Goal: Task Accomplishment & Management: Use online tool/utility

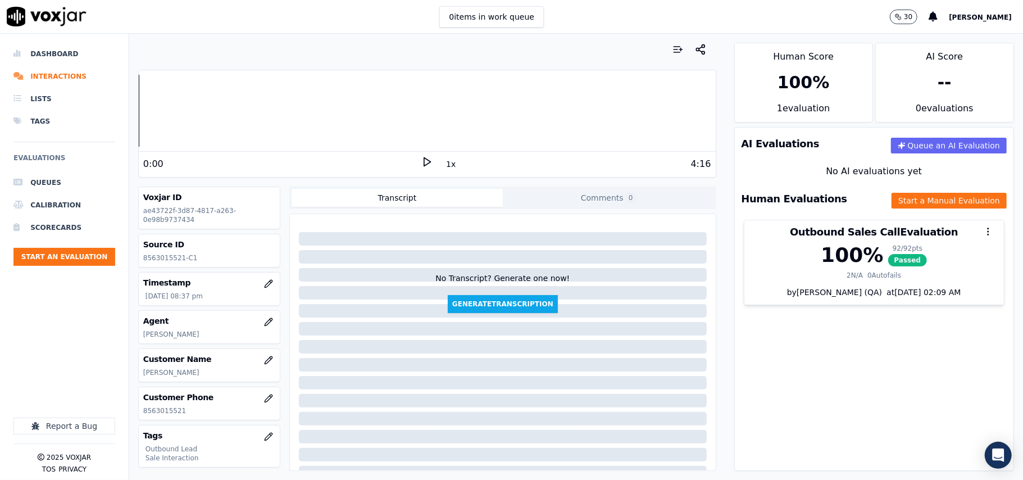
scroll to position [110, 0]
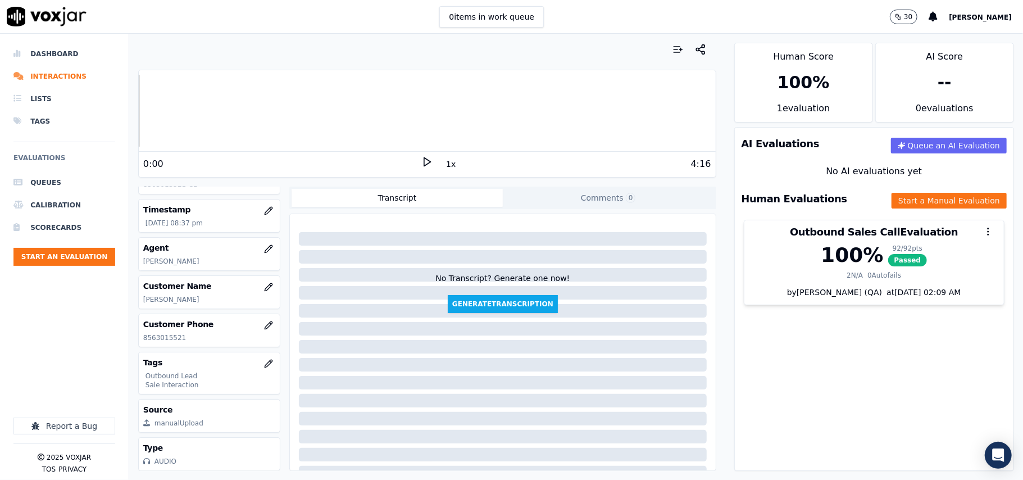
click at [159, 314] on div "Customer Phone [PHONE_NUMBER]" at bounding box center [209, 330] width 141 height 33
copy p "8563015521"
click at [77, 257] on button "Start an Evaluation" at bounding box center [64, 257] width 102 height 18
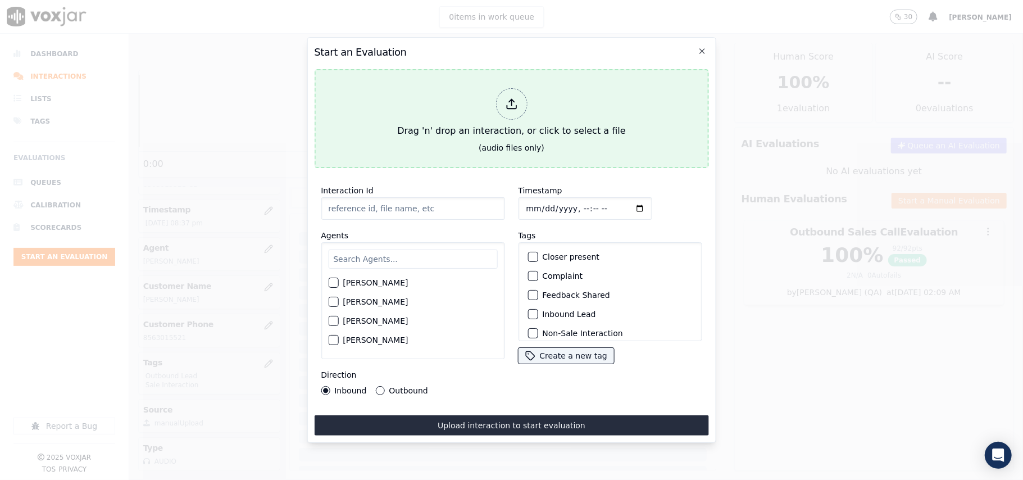
click at [522, 102] on div at bounding box center [510, 103] width 31 height 31
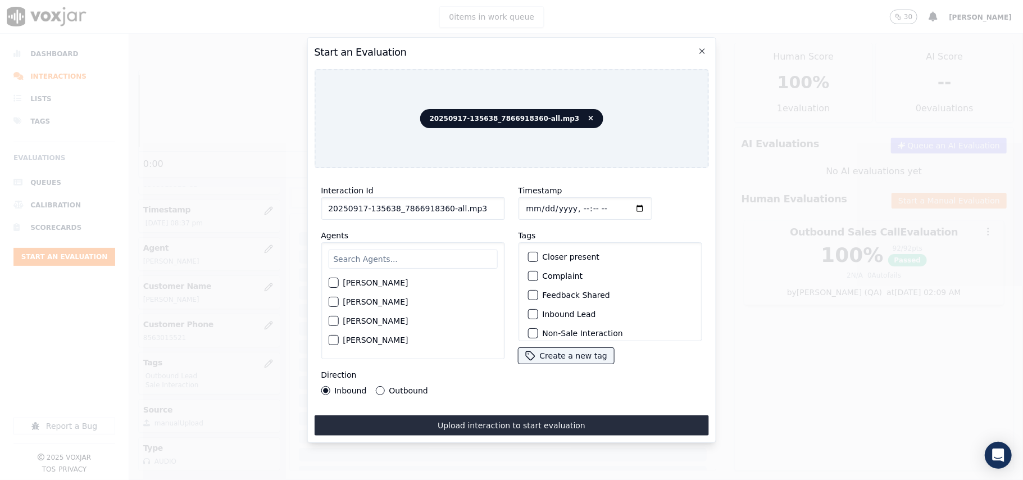
drag, startPoint x: 475, startPoint y: 200, endPoint x: 440, endPoint y: 204, distance: 35.1
click at [440, 204] on input "20250917-135638_7866918360-all.mp3" at bounding box center [413, 208] width 184 height 22
type input "20250917-135638_7866918360-C1"
click at [540, 205] on input "Timestamp" at bounding box center [585, 208] width 134 height 22
type input "[DATE]T21:48"
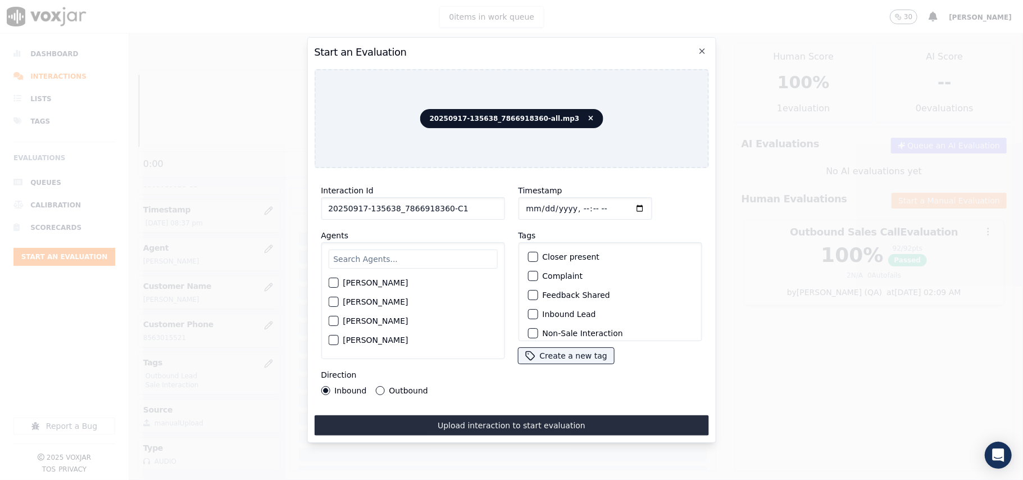
click at [392, 249] on input "text" at bounding box center [412, 258] width 169 height 19
type input "[PERSON_NAME]"
click at [371, 282] on label "[PERSON_NAME]" at bounding box center [375, 286] width 65 height 8
click at [338, 281] on button "[PERSON_NAME]" at bounding box center [333, 286] width 10 height 10
click at [542, 310] on label "Inbound Lead" at bounding box center [568, 314] width 53 height 8
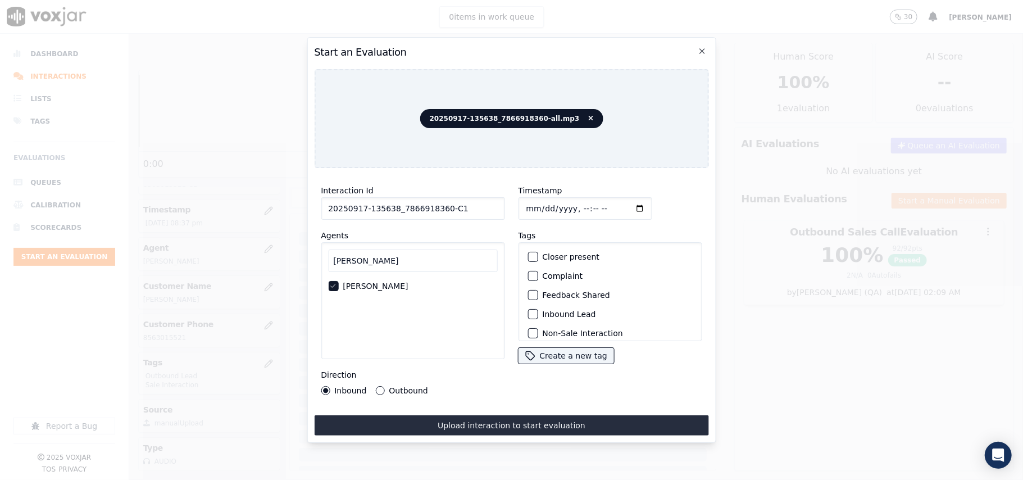
click at [537, 309] on button "Inbound Lead" at bounding box center [532, 314] width 10 height 10
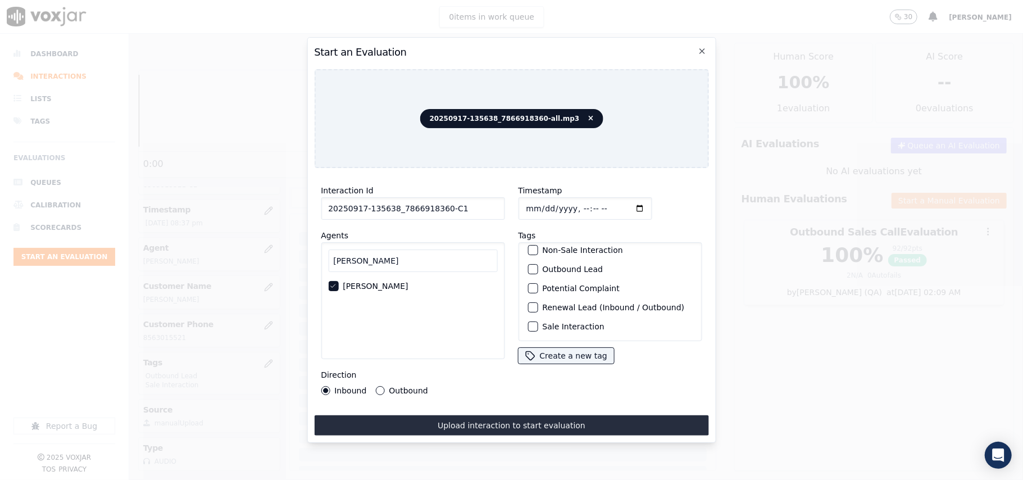
click at [531, 321] on button "Sale Interaction" at bounding box center [532, 326] width 10 height 10
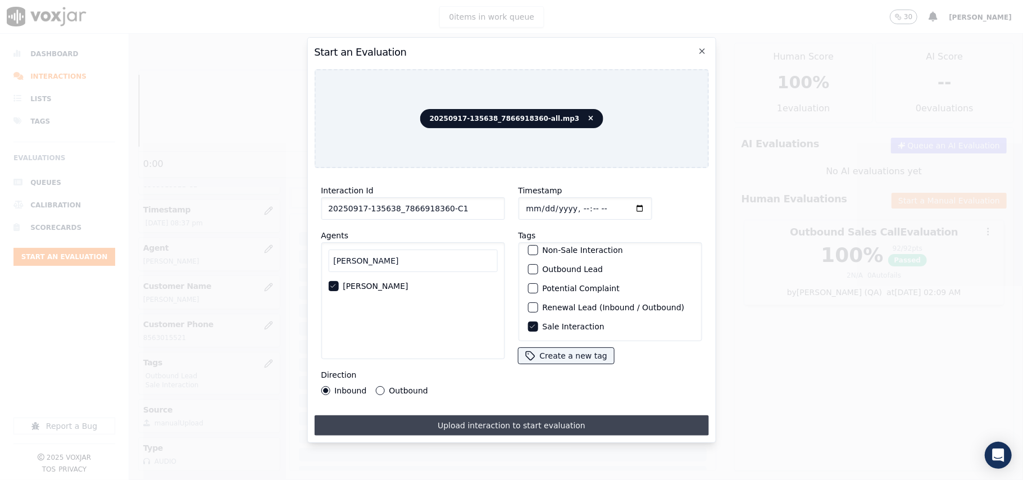
click at [448, 422] on button "Upload interaction to start evaluation" at bounding box center [511, 425] width 394 height 20
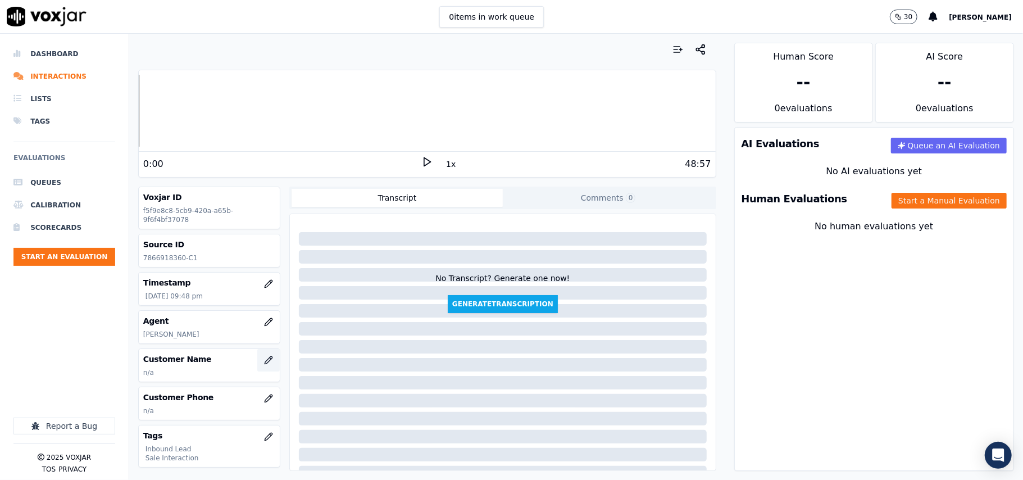
click at [264, 359] on icon "button" at bounding box center [268, 359] width 9 height 9
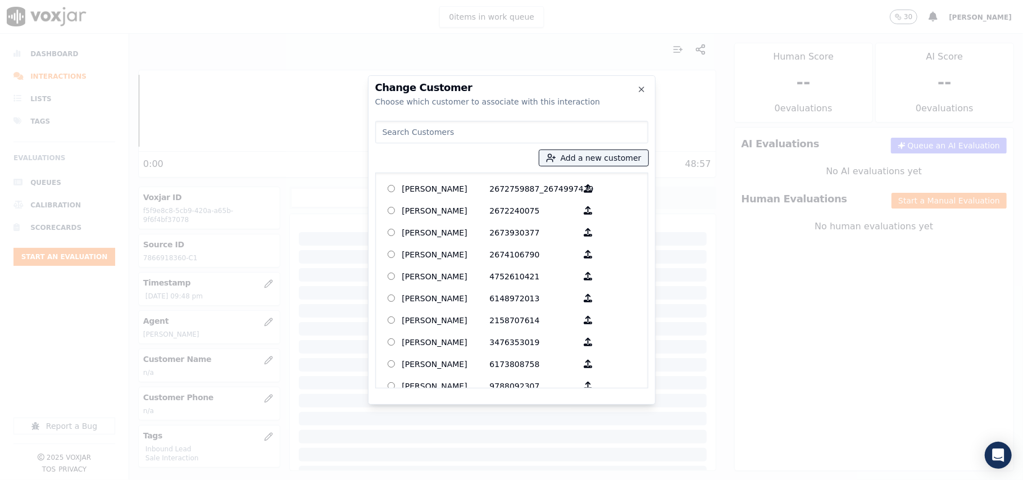
paste input "[PERSON_NAME]"
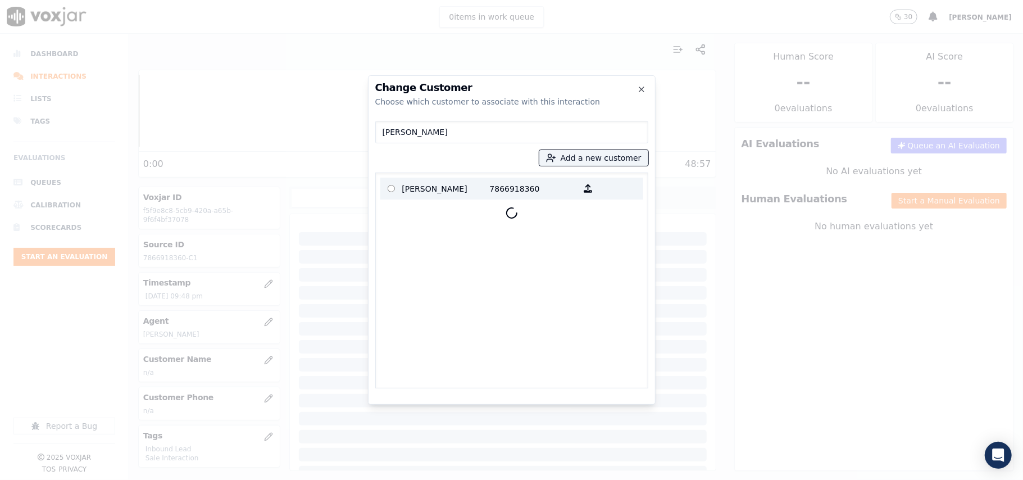
type input "[PERSON_NAME]"
click at [490, 183] on p "7866918360" at bounding box center [534, 188] width 88 height 17
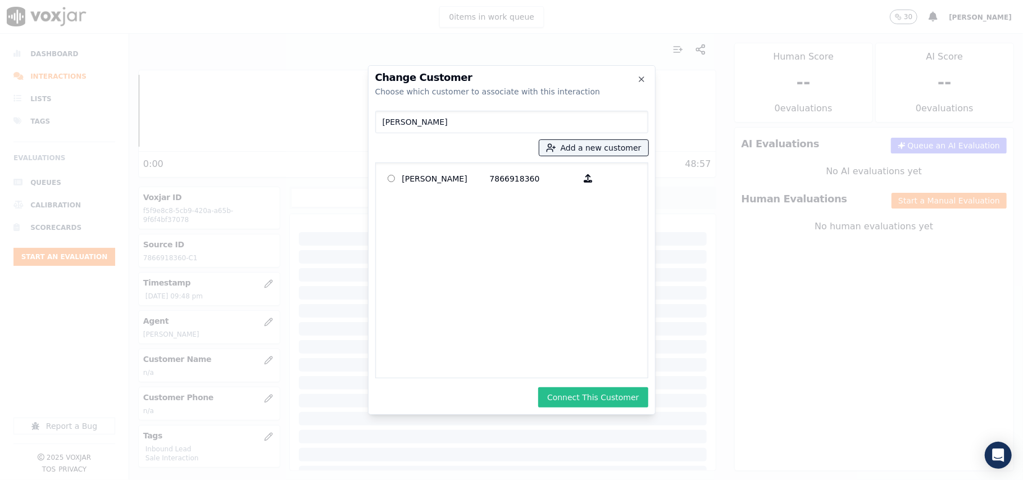
click at [594, 391] on button "Connect This Customer" at bounding box center [593, 397] width 110 height 20
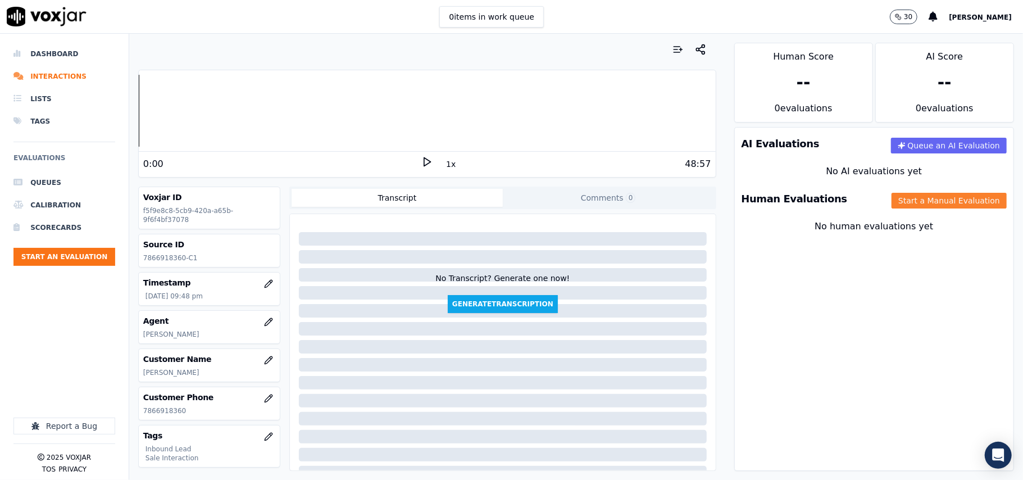
click at [935, 198] on button "Start a Manual Evaluation" at bounding box center [948, 201] width 115 height 16
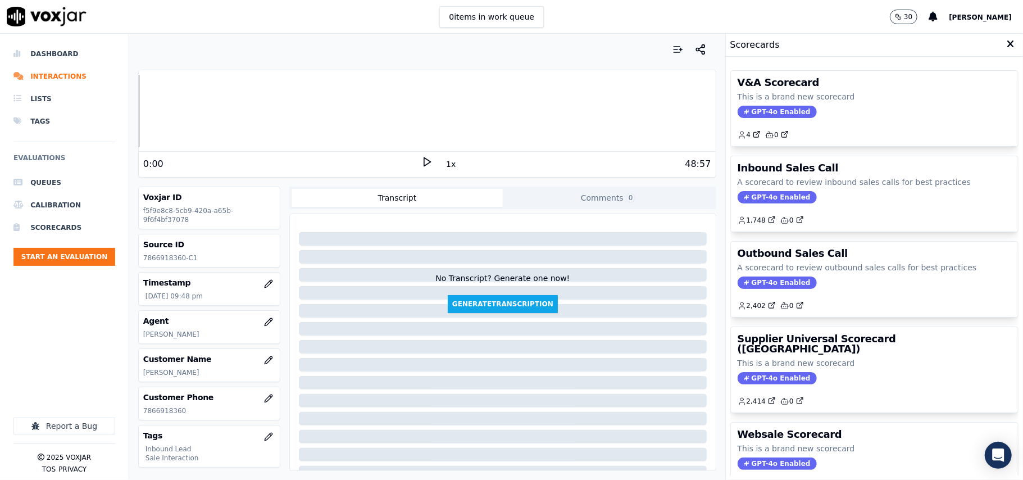
scroll to position [75, 0]
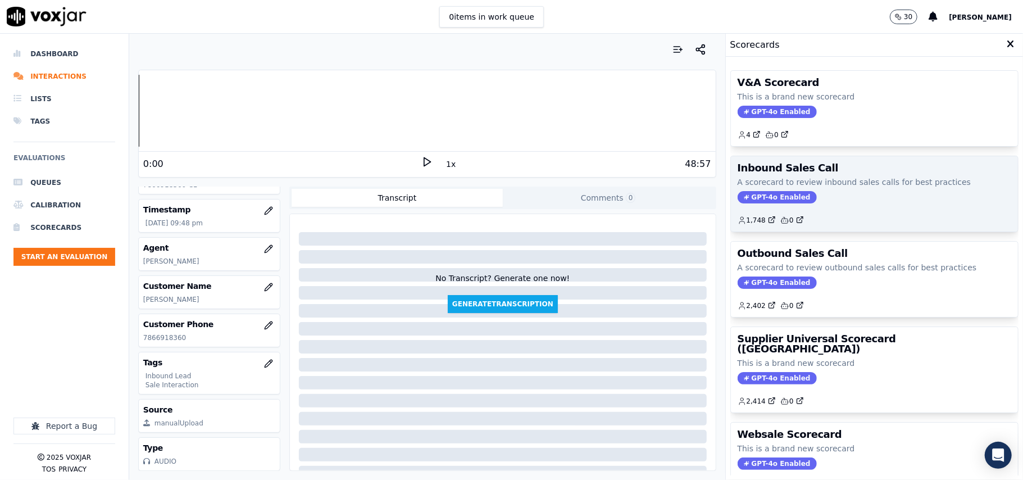
click at [745, 195] on span "GPT-4o Enabled" at bounding box center [776, 197] width 79 height 12
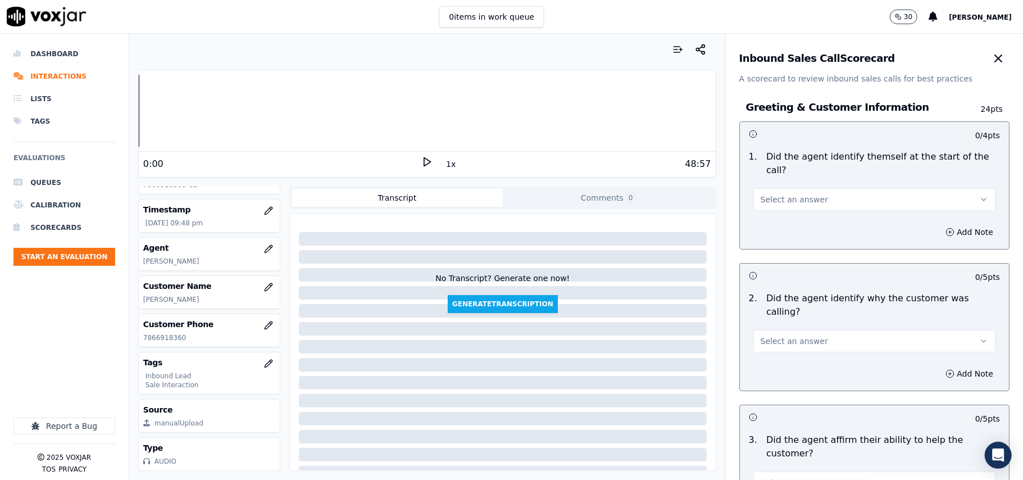
click at [787, 194] on span "Select an answer" at bounding box center [793, 199] width 67 height 11
click at [773, 212] on div "Yes" at bounding box center [849, 212] width 217 height 18
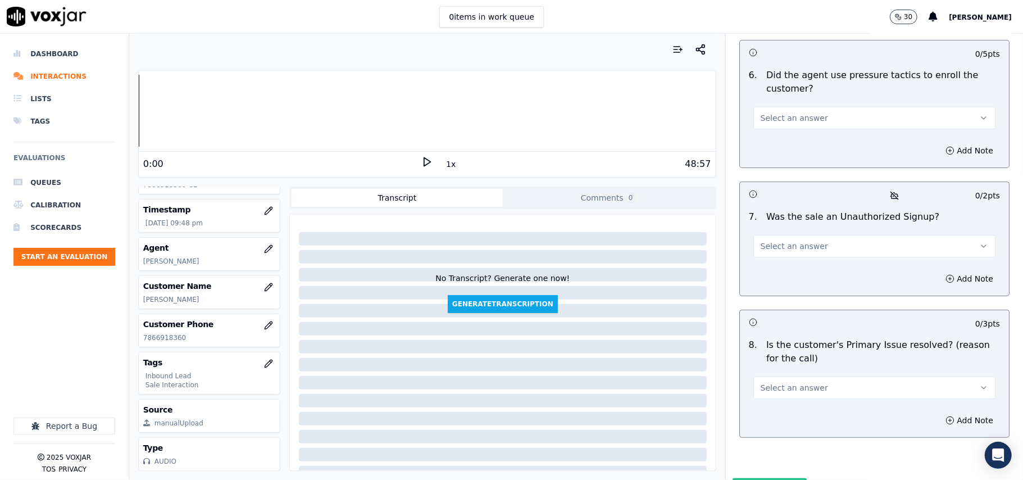
click at [826, 376] on button "Select an answer" at bounding box center [874, 387] width 242 height 22
click at [811, 350] on div "Yes" at bounding box center [849, 354] width 217 height 18
click at [776, 240] on span "Select an answer" at bounding box center [793, 245] width 67 height 11
click at [787, 223] on div "No" at bounding box center [849, 230] width 217 height 18
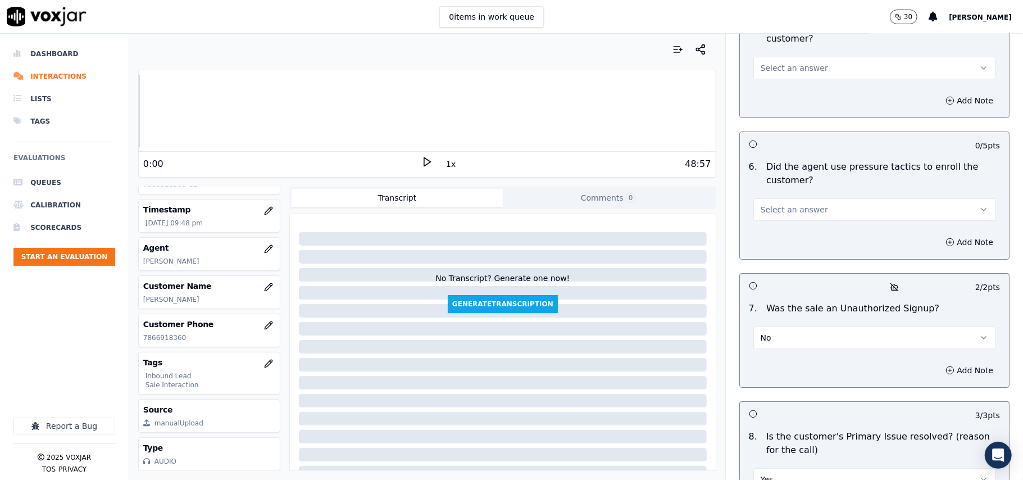
scroll to position [2993, 0]
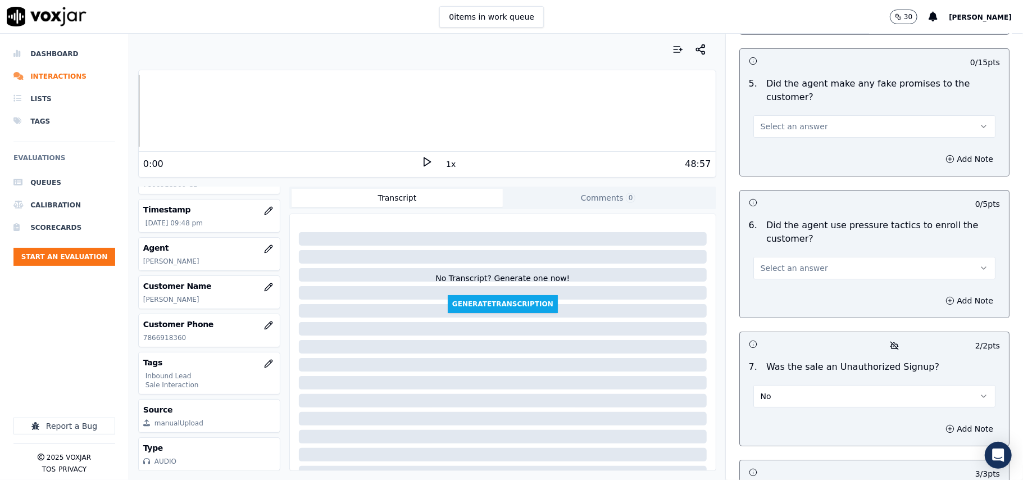
click at [808, 257] on button "Select an answer" at bounding box center [874, 268] width 242 height 22
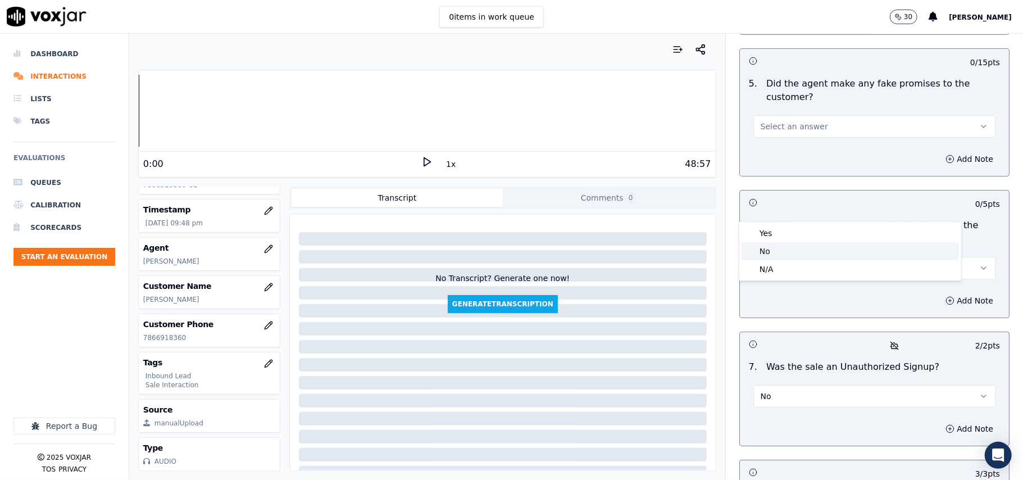
click at [796, 252] on div "No" at bounding box center [849, 251] width 217 height 18
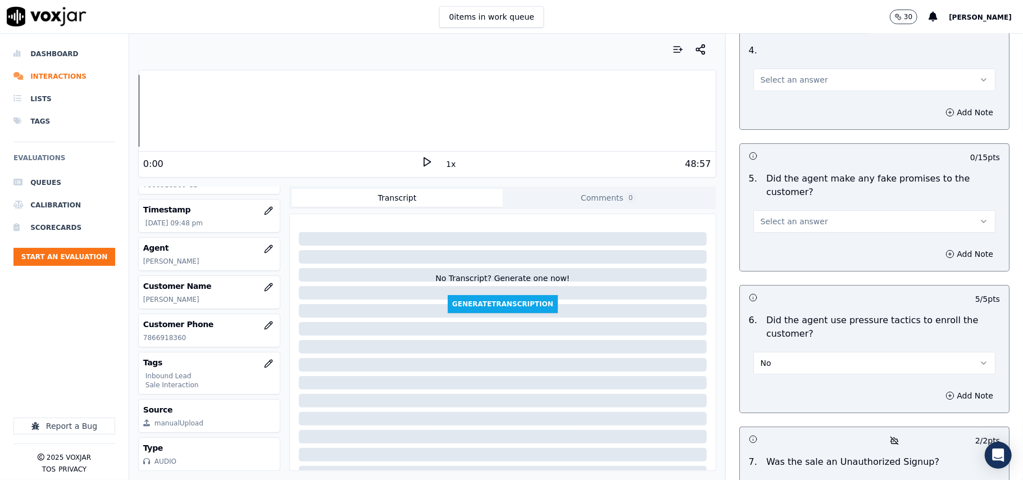
scroll to position [2844, 0]
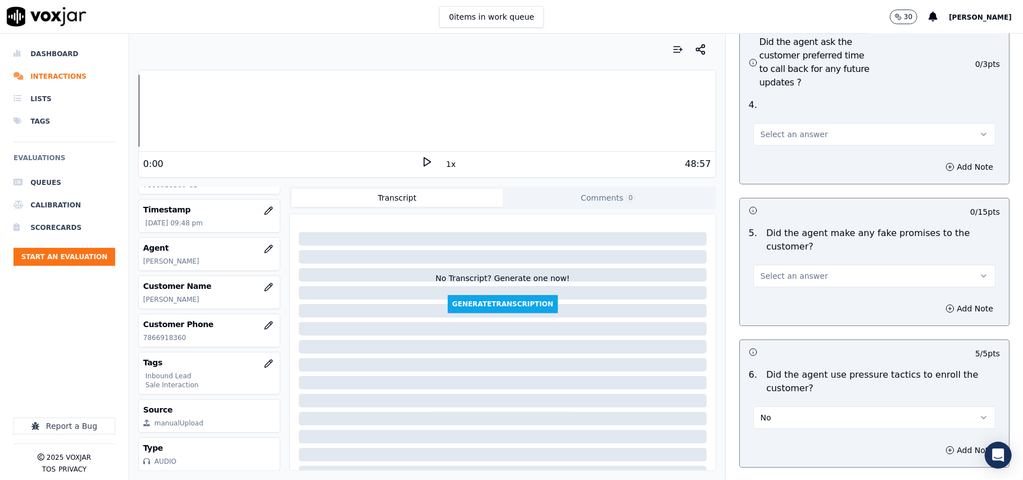
click at [841, 264] on button "Select an answer" at bounding box center [874, 275] width 242 height 22
click at [820, 261] on div "No" at bounding box center [849, 259] width 217 height 18
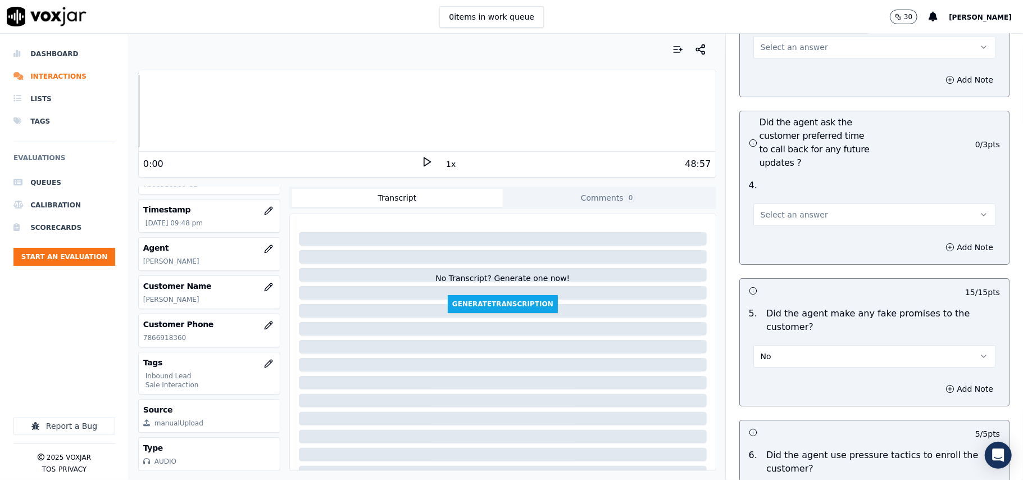
scroll to position [2694, 0]
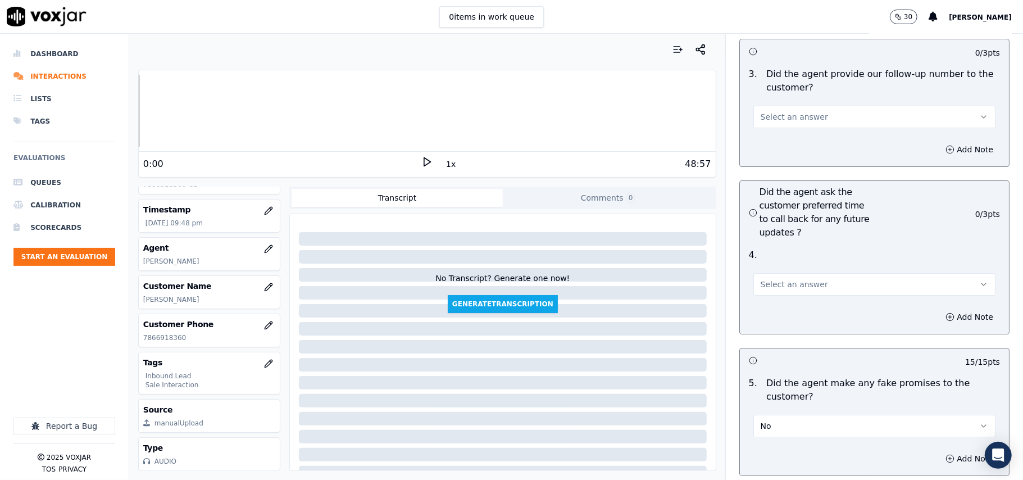
click at [823, 244] on div "4 . Select an answer" at bounding box center [874, 272] width 269 height 56
click at [806, 273] on button "Select an answer" at bounding box center [874, 284] width 242 height 22
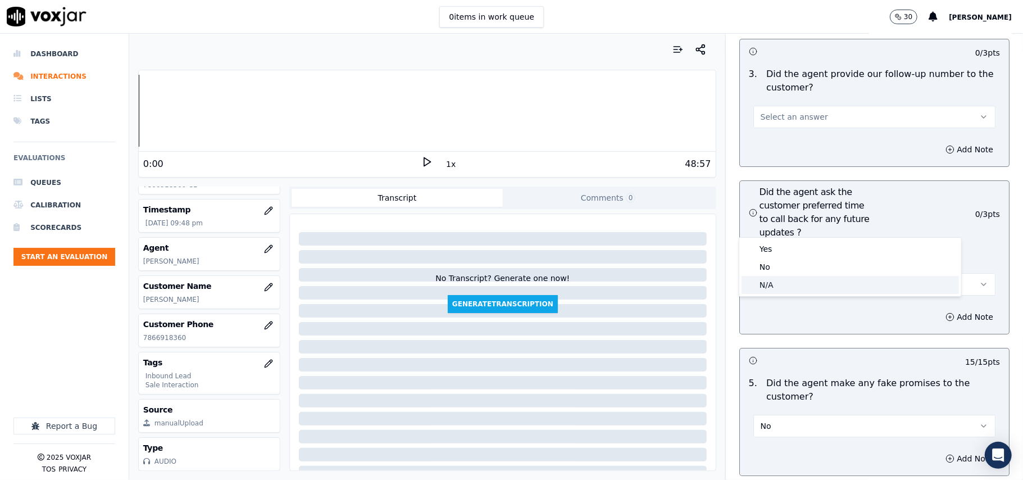
click at [794, 288] on div "N/A" at bounding box center [849, 285] width 217 height 18
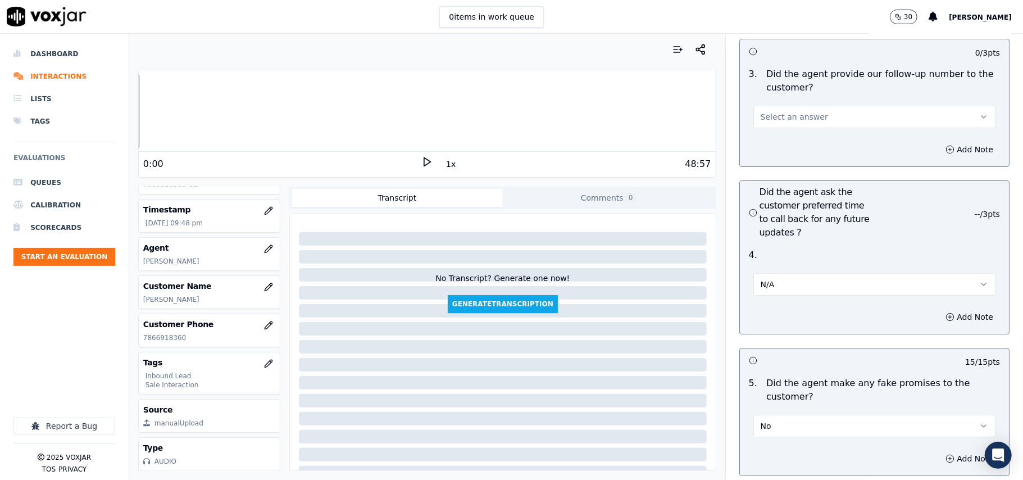
scroll to position [2544, 0]
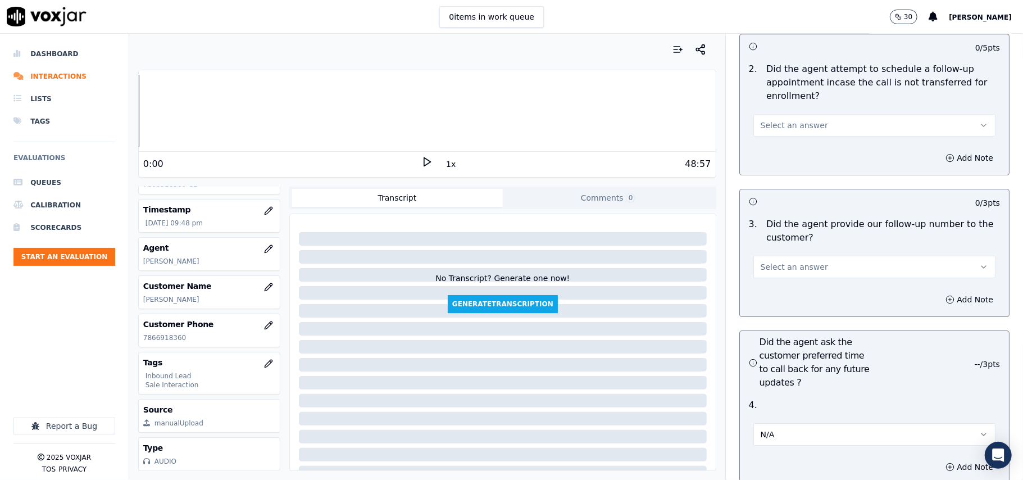
click at [785, 256] on button "Select an answer" at bounding box center [874, 267] width 242 height 22
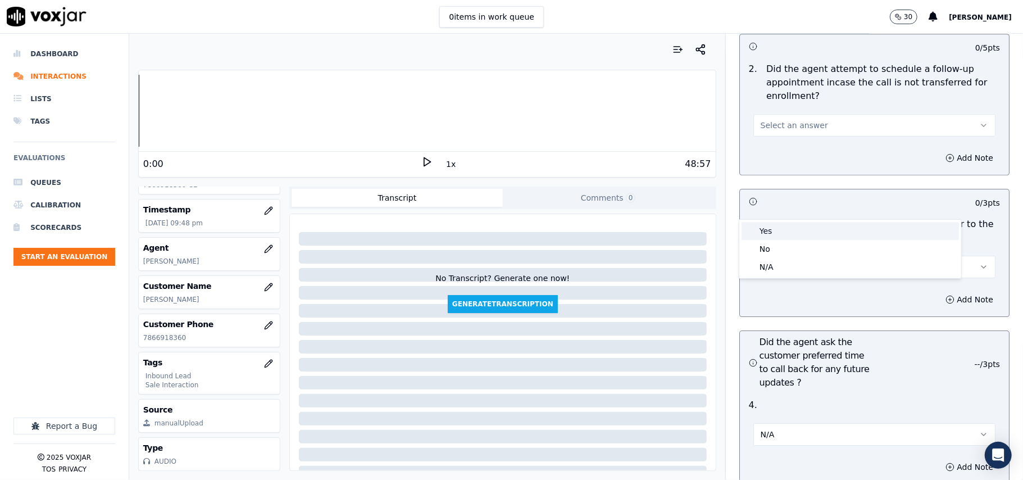
click at [785, 234] on div "Yes" at bounding box center [849, 231] width 217 height 18
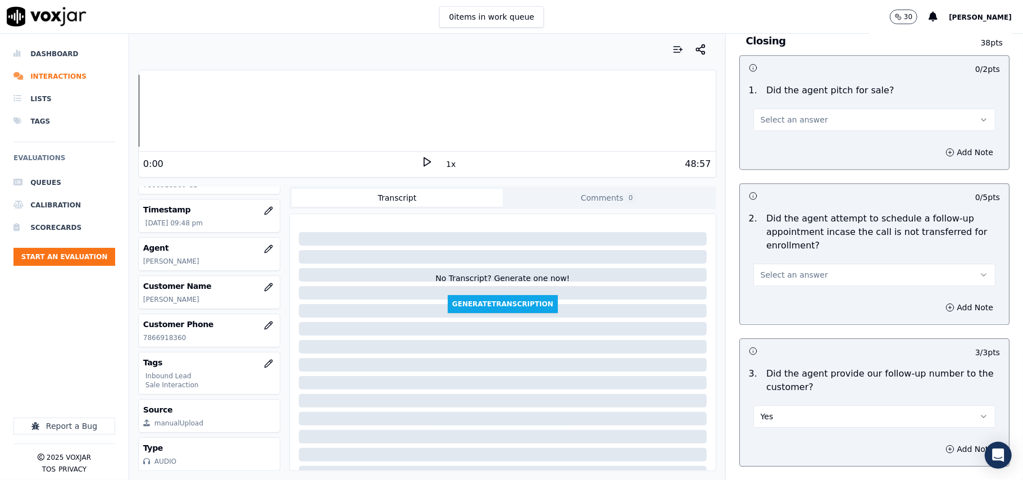
drag, startPoint x: 793, startPoint y: 206, endPoint x: 791, endPoint y: 218, distance: 13.1
click at [793, 263] on button "Select an answer" at bounding box center [874, 274] width 242 height 22
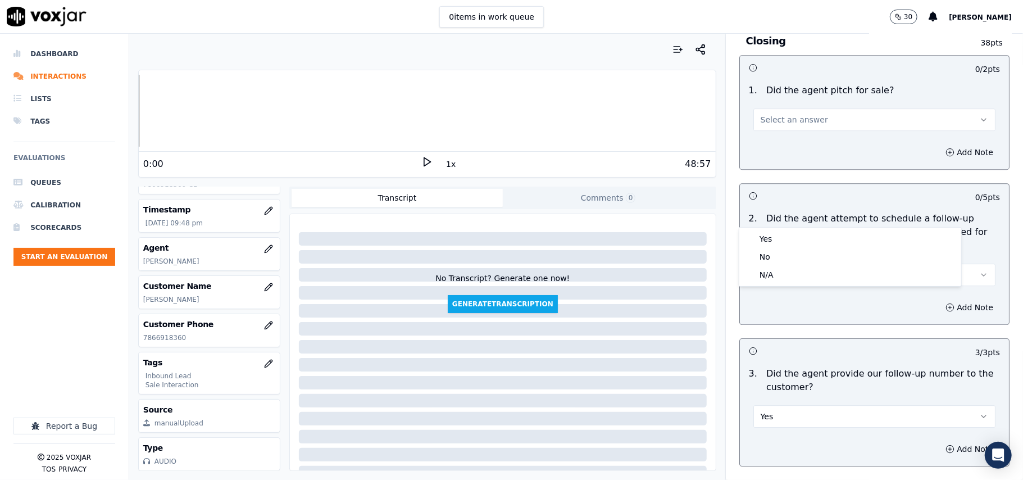
click at [789, 236] on div "Yes" at bounding box center [849, 239] width 217 height 18
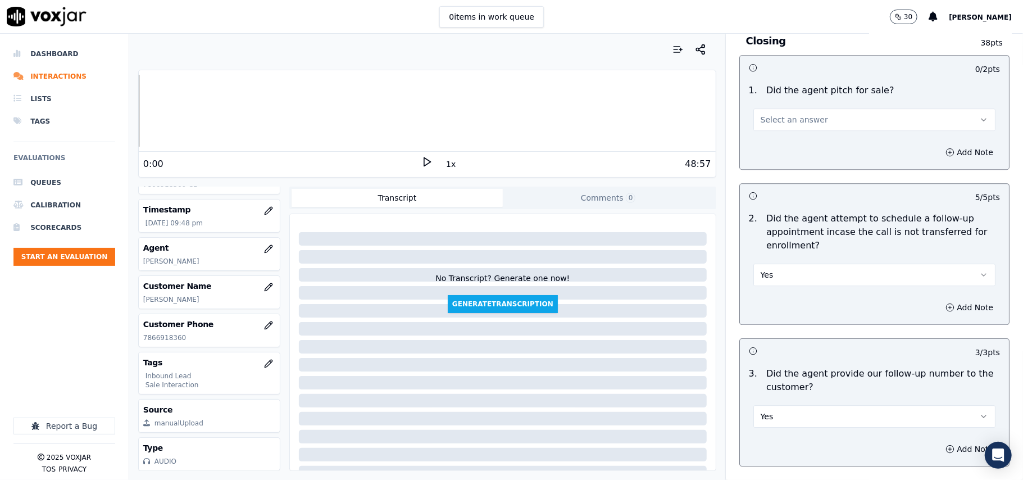
scroll to position [2170, 0]
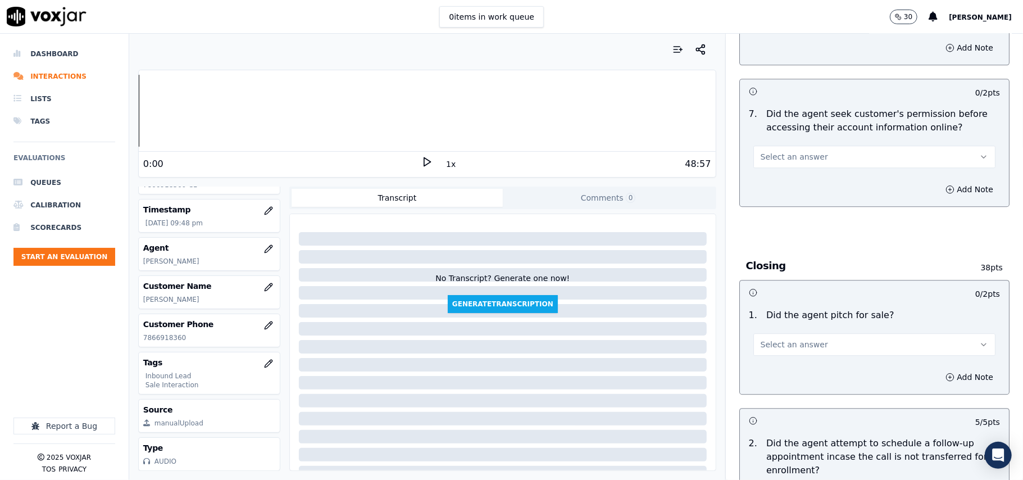
click at [778, 339] on span "Select an answer" at bounding box center [793, 344] width 67 height 11
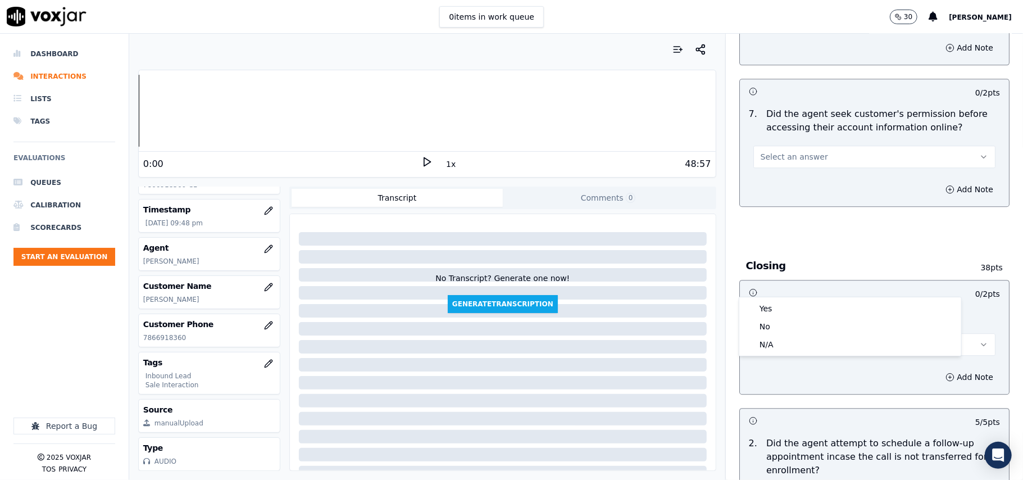
click at [767, 307] on div "Yes" at bounding box center [849, 308] width 217 height 18
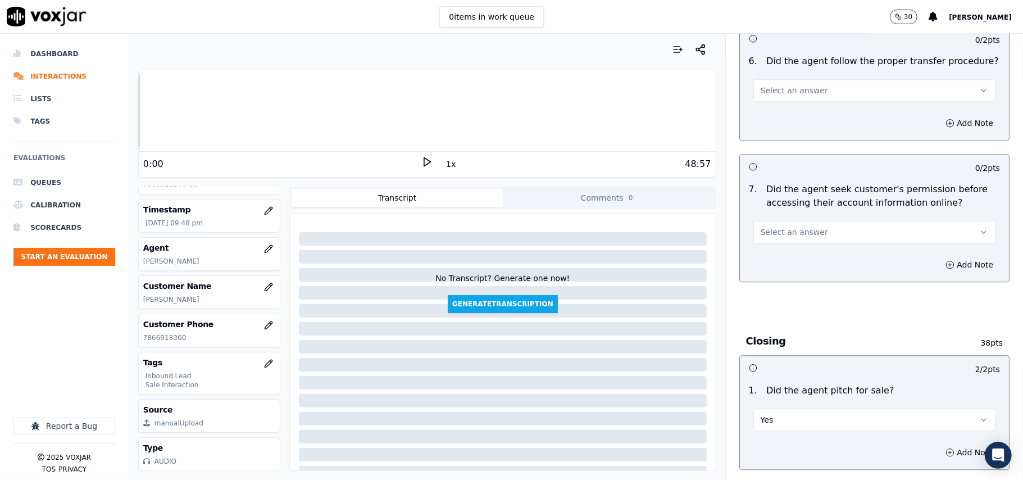
click at [804, 221] on button "Select an answer" at bounding box center [874, 232] width 242 height 22
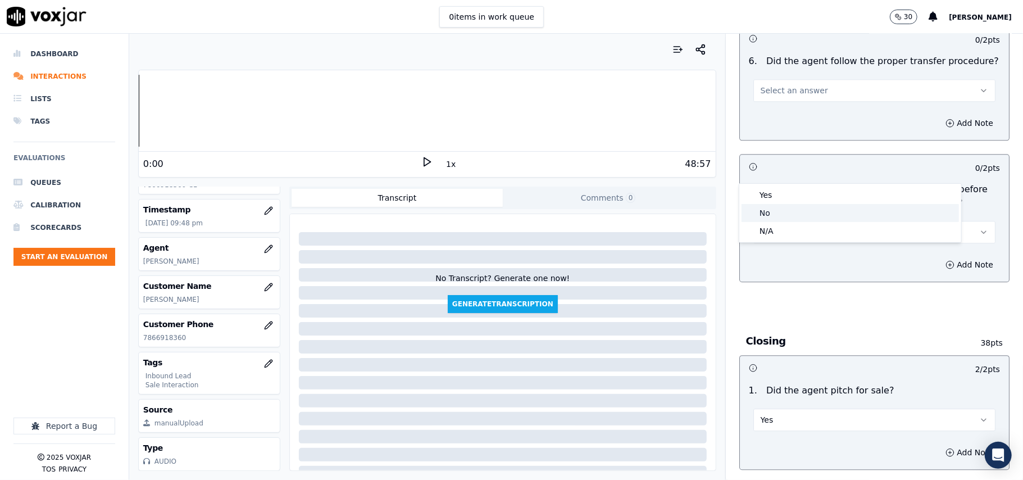
click at [805, 198] on div "Yes" at bounding box center [849, 195] width 217 height 18
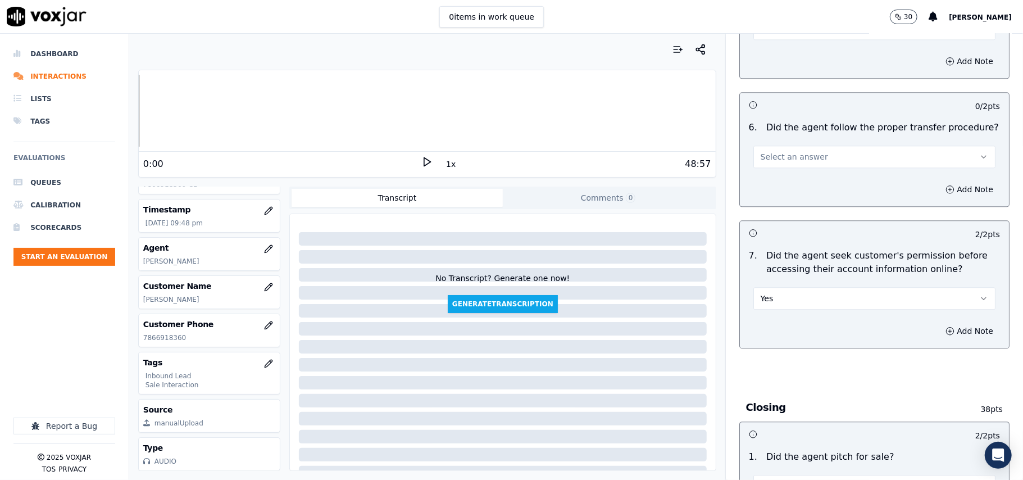
scroll to position [1870, 0]
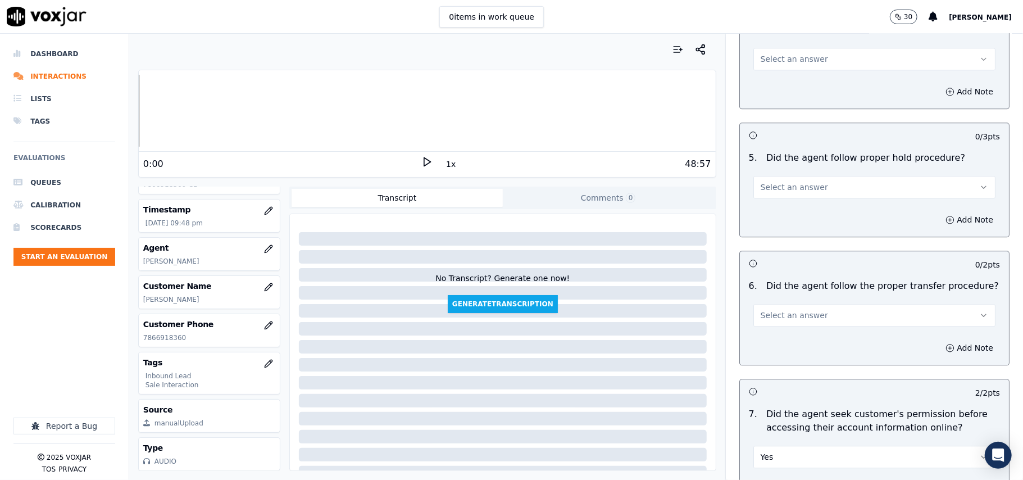
click at [792, 304] on button "Select an answer" at bounding box center [874, 315] width 242 height 22
click at [787, 284] on div "Yes" at bounding box center [849, 278] width 217 height 18
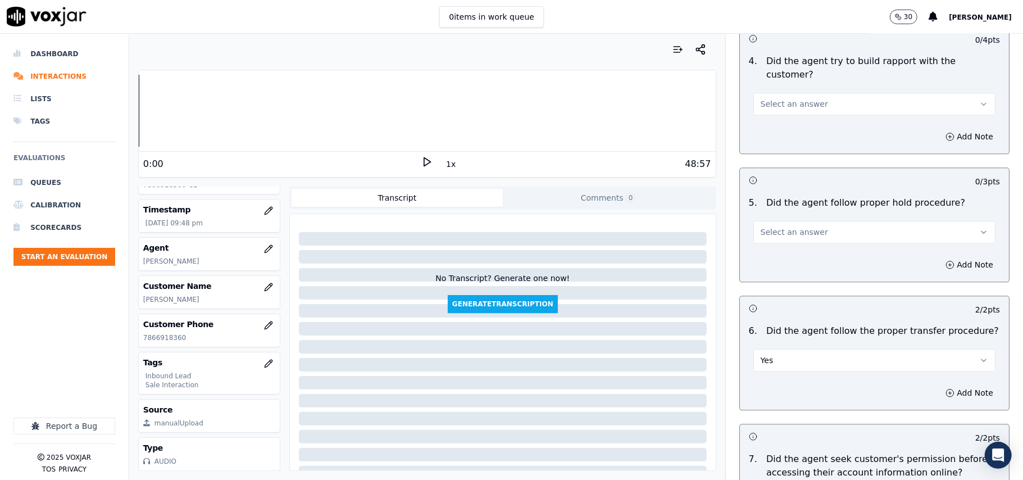
scroll to position [1645, 0]
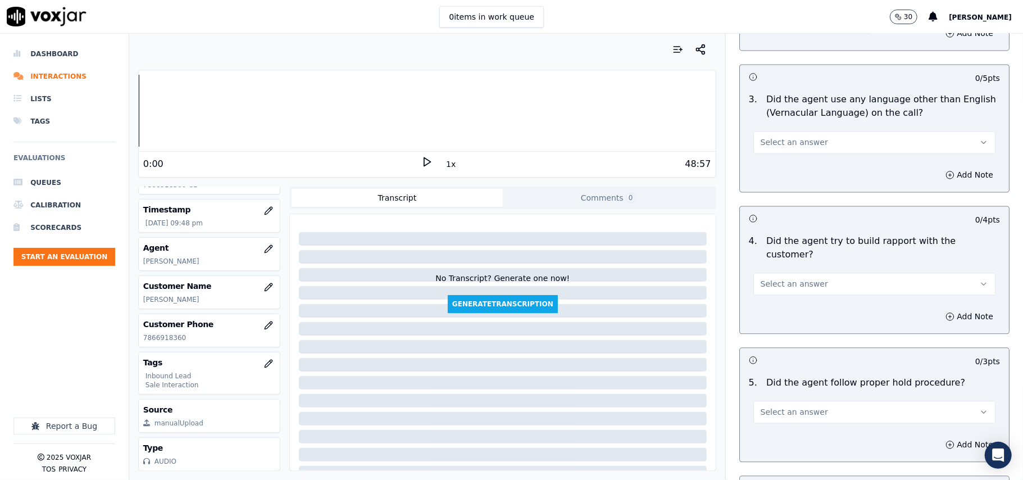
drag, startPoint x: 777, startPoint y: 339, endPoint x: 773, endPoint y: 359, distance: 20.6
click at [777, 400] on button "Select an answer" at bounding box center [874, 411] width 242 height 22
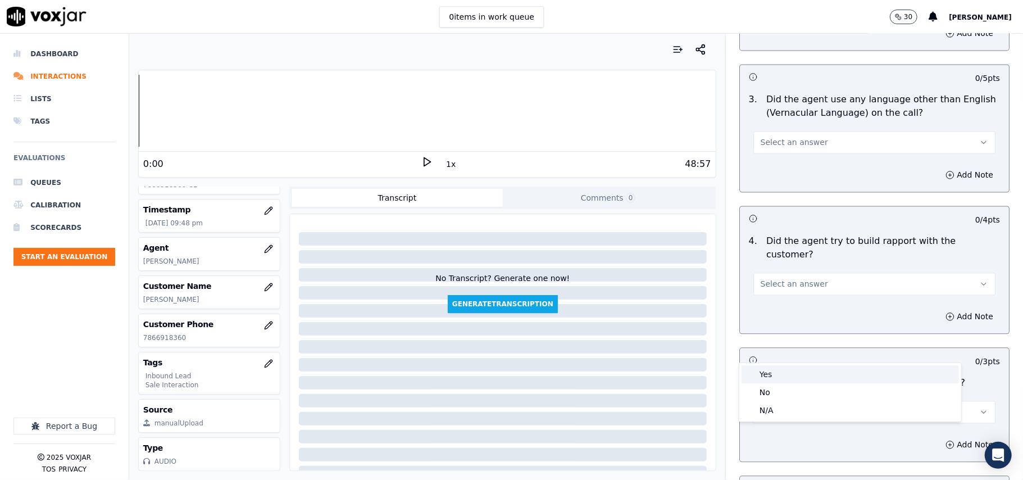
click at [769, 373] on div "Yes" at bounding box center [849, 374] width 217 height 18
click at [804, 234] on p "Did the agent try to build rapport with the customer?" at bounding box center [883, 247] width 234 height 27
click at [803, 278] on span "Select an answer" at bounding box center [793, 283] width 67 height 11
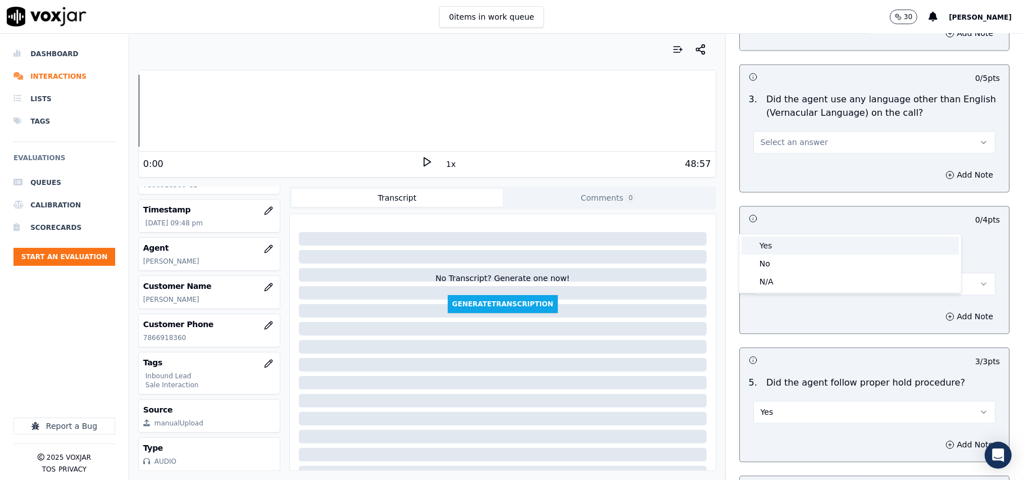
click at [818, 248] on div "Yes" at bounding box center [849, 245] width 217 height 18
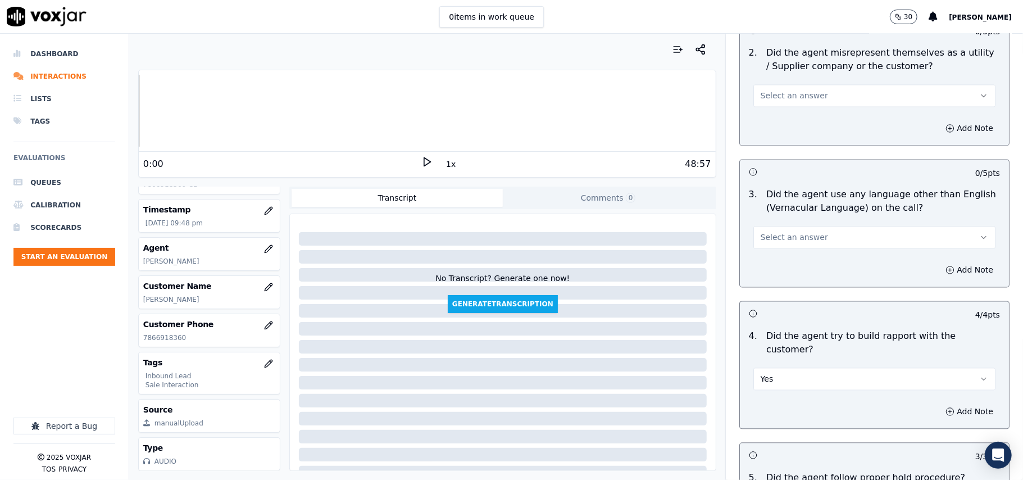
scroll to position [1496, 0]
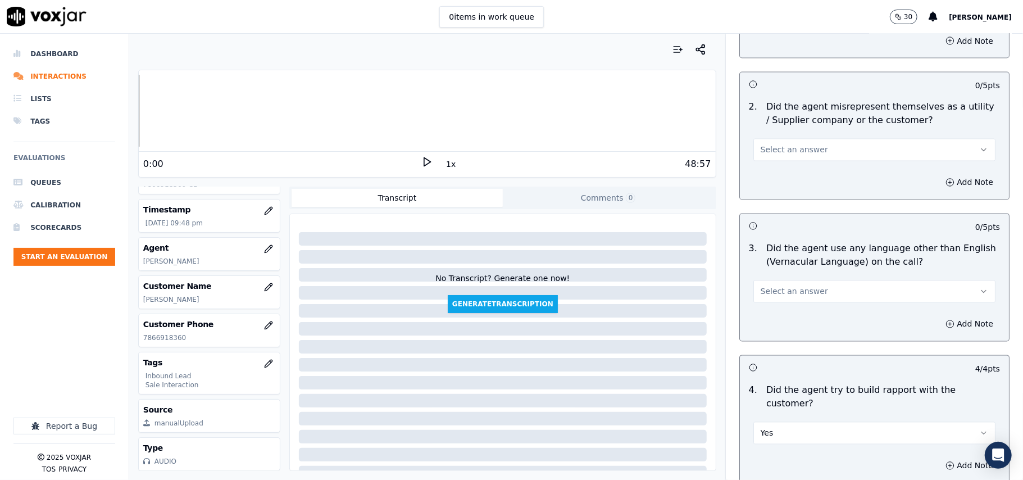
drag, startPoint x: 787, startPoint y: 241, endPoint x: 785, endPoint y: 248, distance: 7.1
click at [788, 286] on span "Select an answer" at bounding box center [793, 291] width 67 height 11
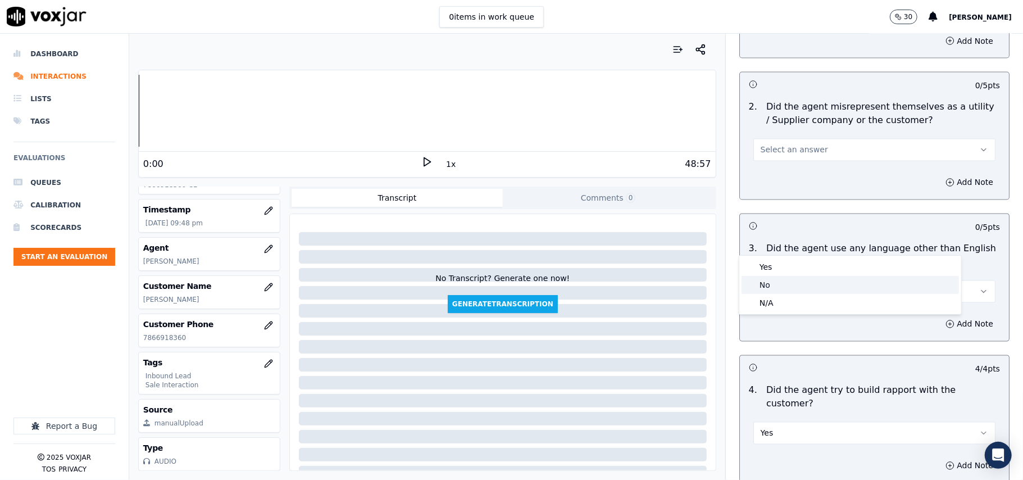
drag, startPoint x: 766, startPoint y: 290, endPoint x: 791, endPoint y: 280, distance: 27.2
click at [767, 289] on div "No" at bounding box center [849, 285] width 217 height 18
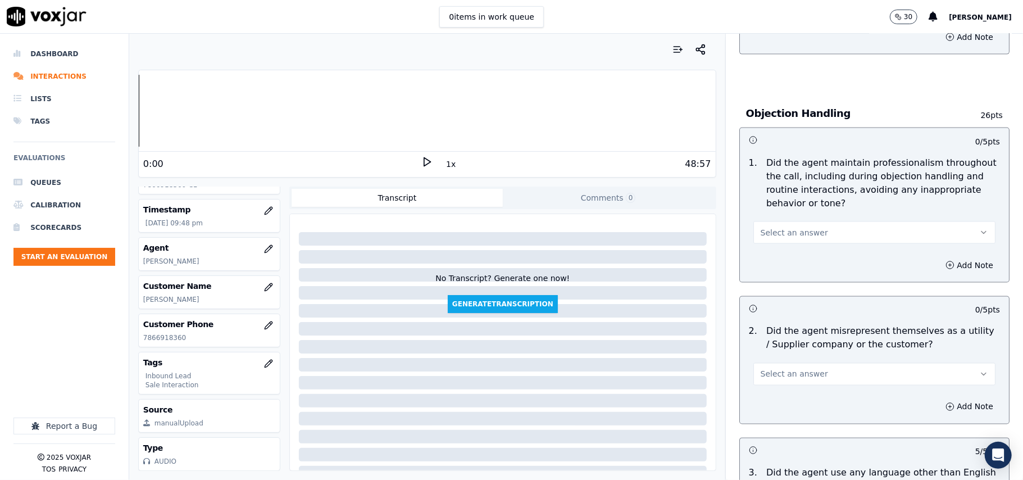
scroll to position [1271, 0]
click at [780, 363] on button "Select an answer" at bounding box center [874, 374] width 242 height 22
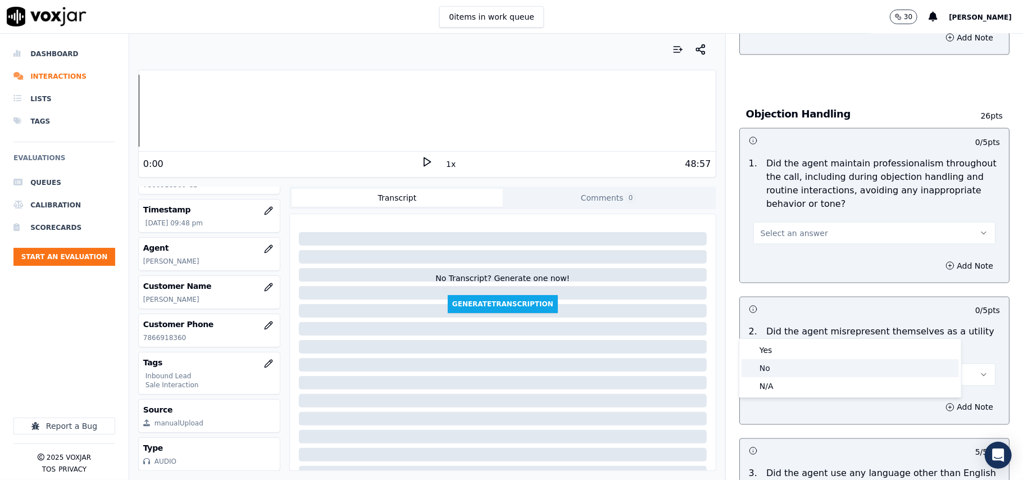
click at [773, 373] on div "No" at bounding box center [849, 368] width 217 height 18
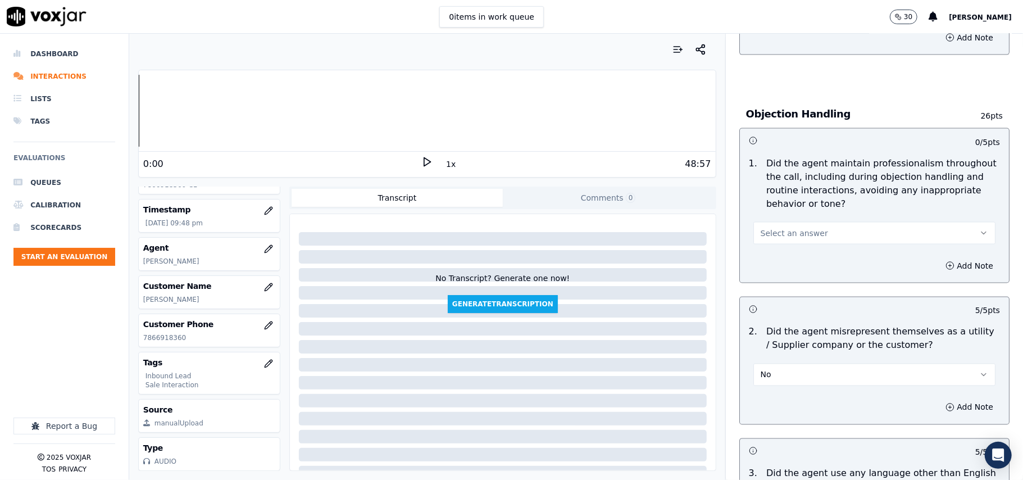
click at [831, 222] on button "Select an answer" at bounding box center [874, 233] width 242 height 22
click at [812, 200] on div "Yes" at bounding box center [849, 208] width 217 height 18
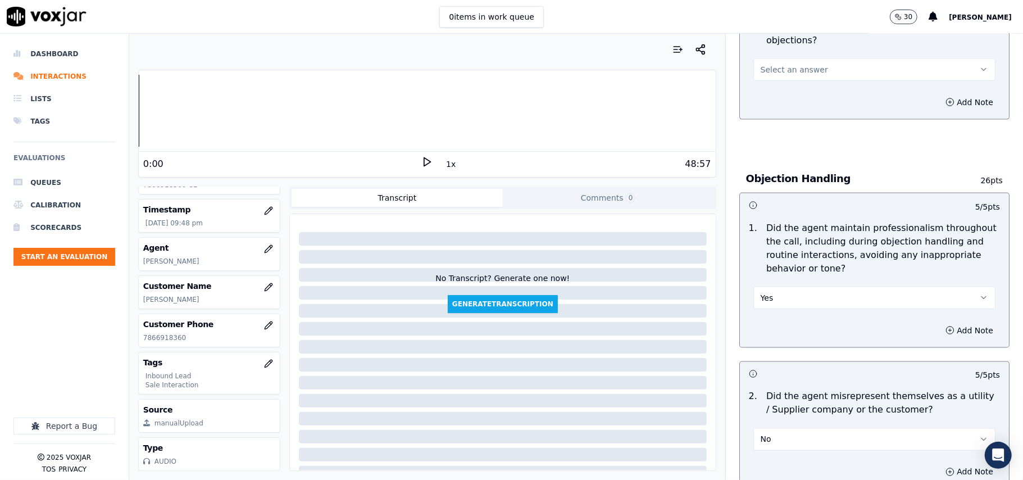
scroll to position [1121, 0]
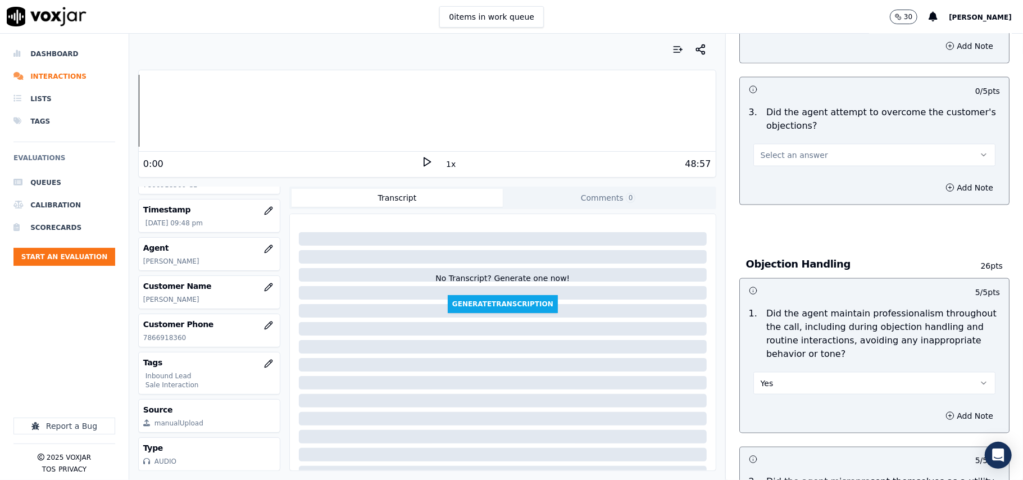
click at [820, 144] on button "Select an answer" at bounding box center [874, 155] width 242 height 22
click at [820, 120] on div "Yes" at bounding box center [849, 129] width 217 height 18
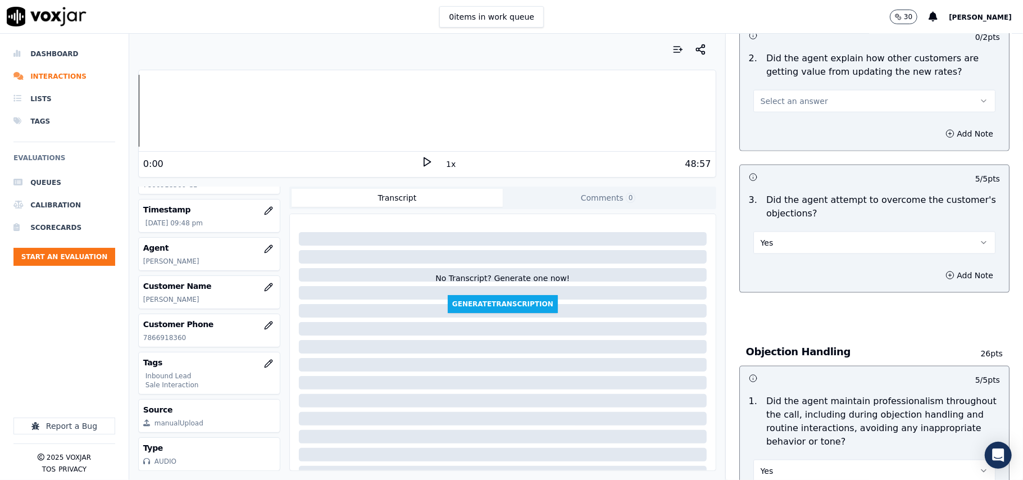
scroll to position [897, 0]
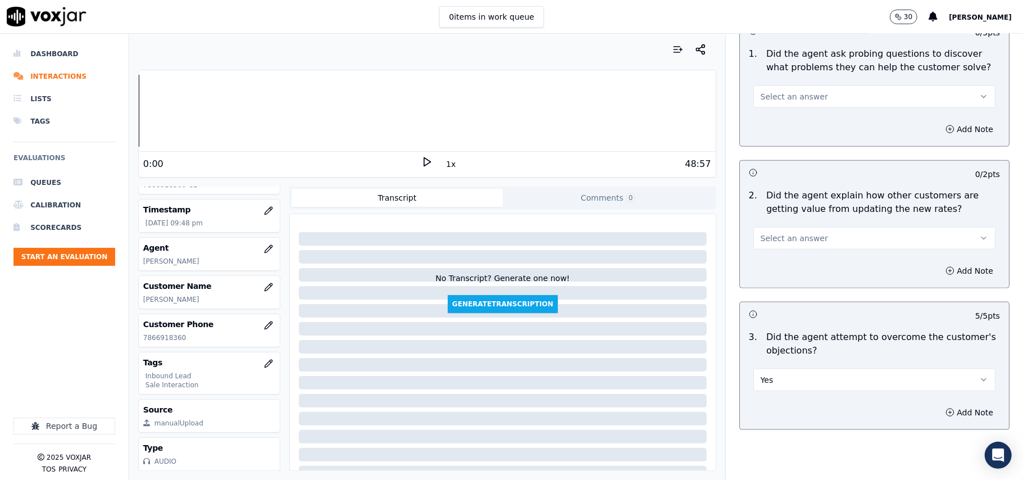
click at [809, 227] on button "Select an answer" at bounding box center [874, 238] width 242 height 22
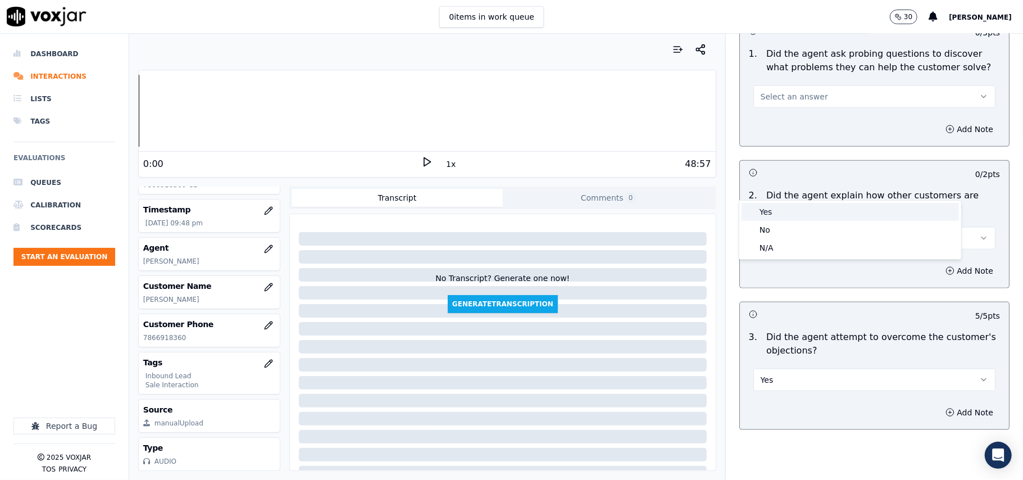
click at [803, 209] on div "Yes" at bounding box center [849, 212] width 217 height 18
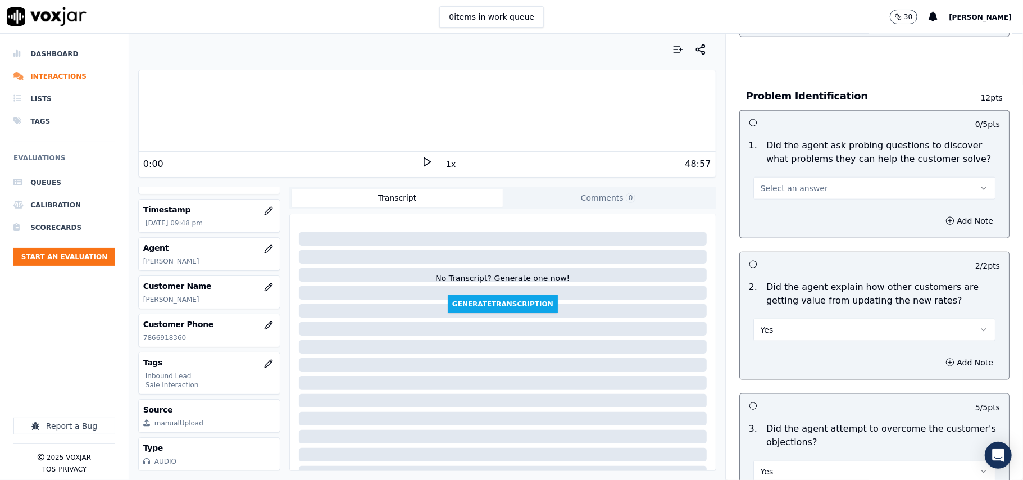
scroll to position [672, 0]
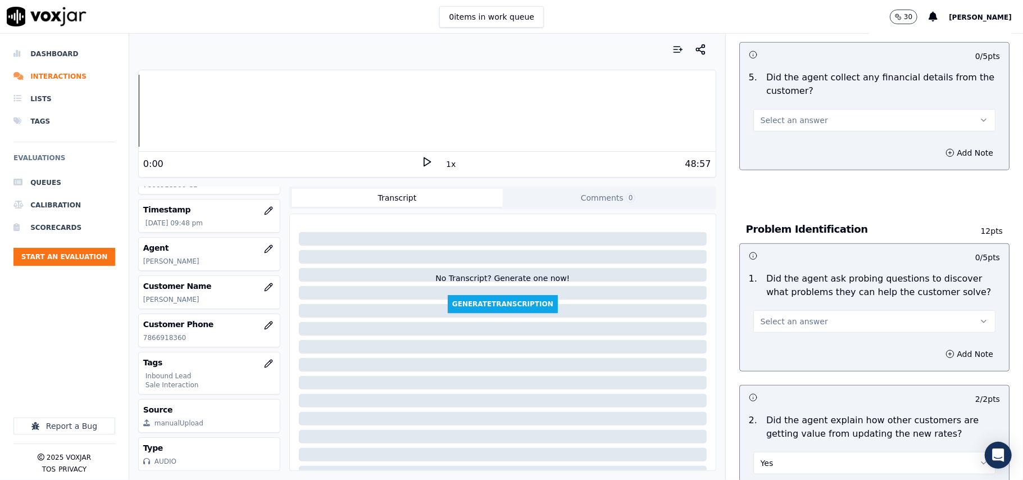
drag, startPoint x: 796, startPoint y: 268, endPoint x: 794, endPoint y: 280, distance: 12.0
click at [797, 316] on span "Select an answer" at bounding box center [793, 321] width 67 height 11
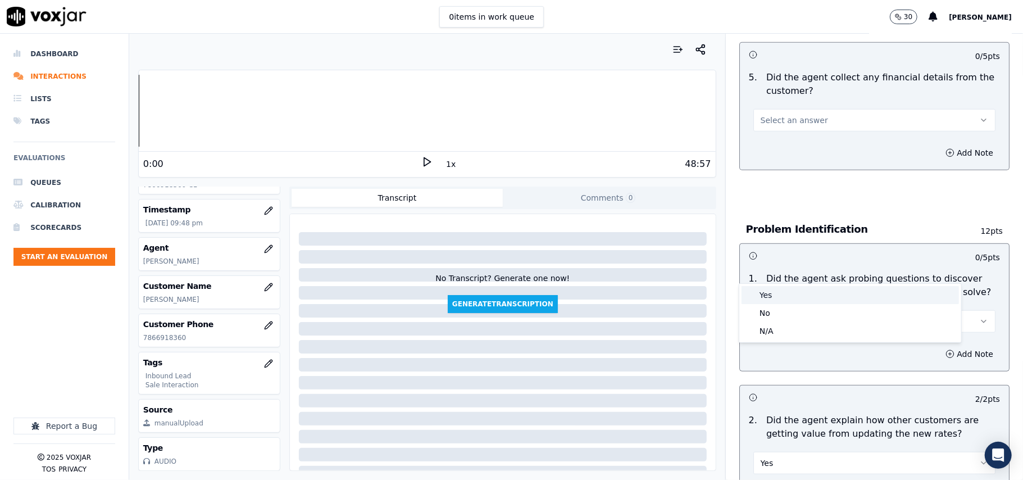
click at [787, 295] on div "Yes" at bounding box center [849, 295] width 217 height 18
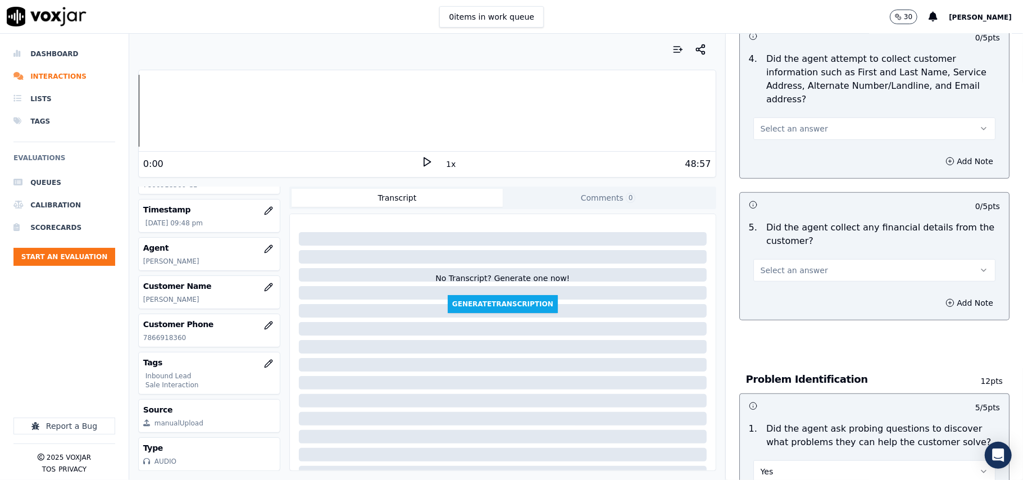
click at [805, 259] on button "Select an answer" at bounding box center [874, 270] width 242 height 22
click at [773, 258] on div "No" at bounding box center [849, 261] width 217 height 18
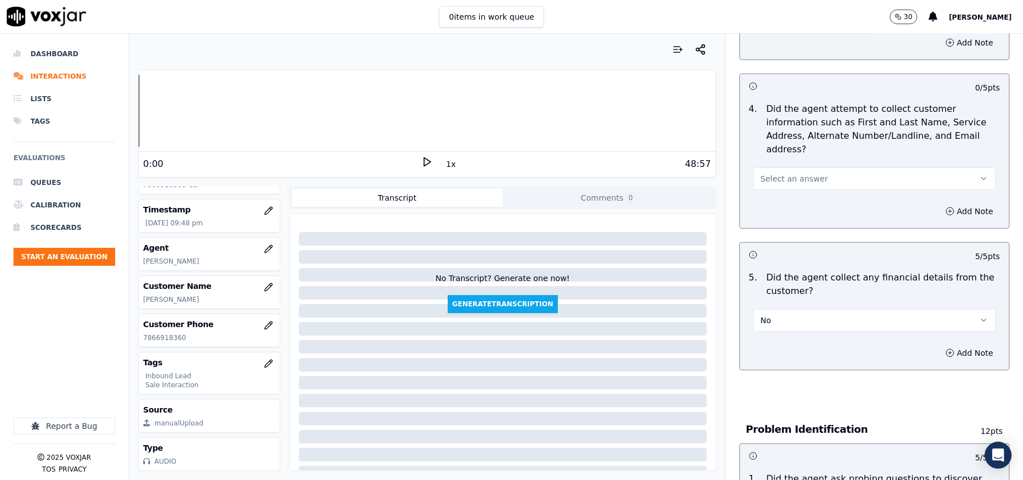
scroll to position [373, 0]
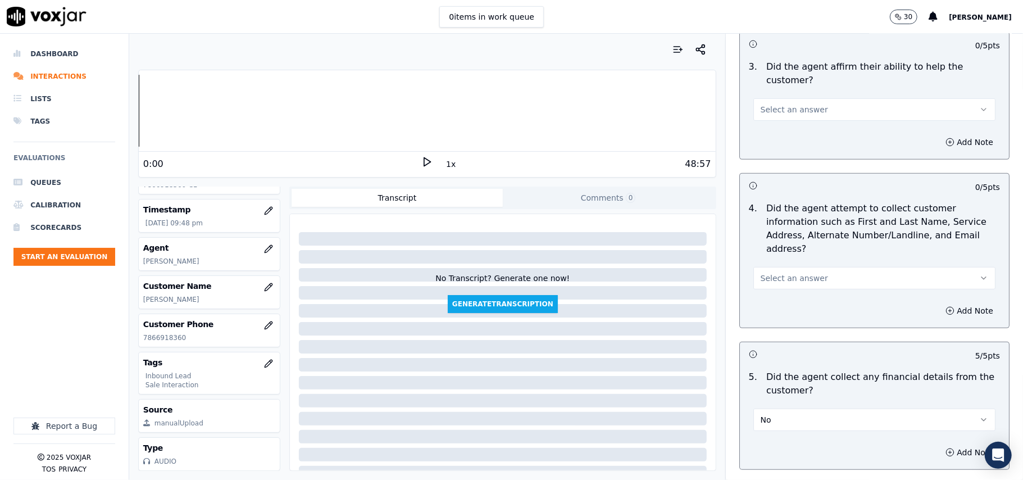
click at [808, 267] on button "Select an answer" at bounding box center [874, 278] width 242 height 22
click at [804, 248] on div "Yes" at bounding box center [849, 251] width 217 height 18
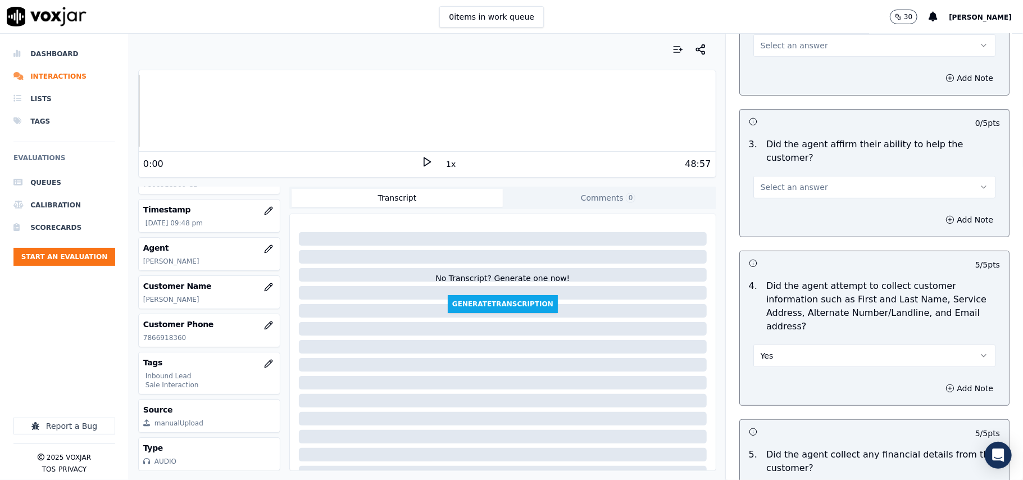
scroll to position [223, 0]
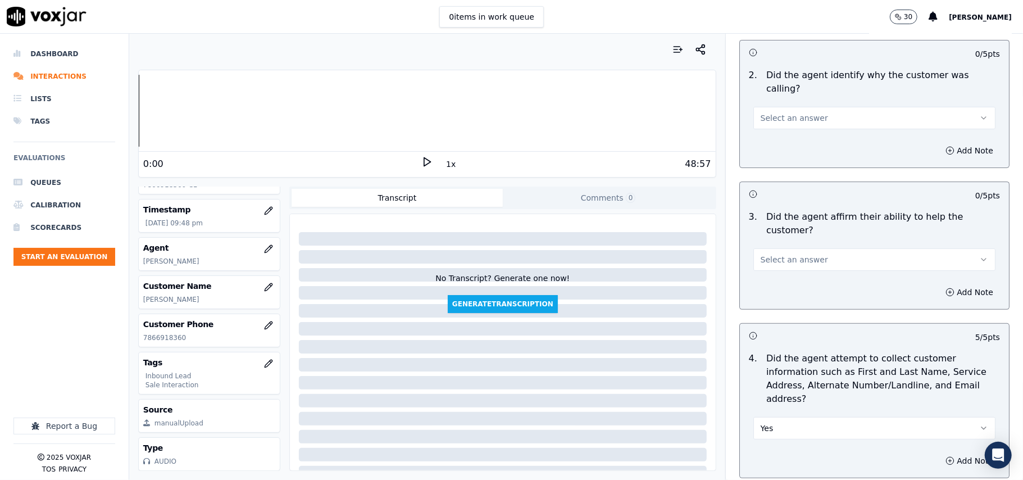
click at [817, 237] on div "Select an answer" at bounding box center [874, 254] width 260 height 34
click at [805, 248] on button "Select an answer" at bounding box center [874, 259] width 242 height 22
click at [799, 261] on div "No" at bounding box center [849, 263] width 217 height 18
click at [799, 248] on button "No" at bounding box center [874, 259] width 242 height 22
click at [800, 245] on div "Yes" at bounding box center [849, 245] width 217 height 18
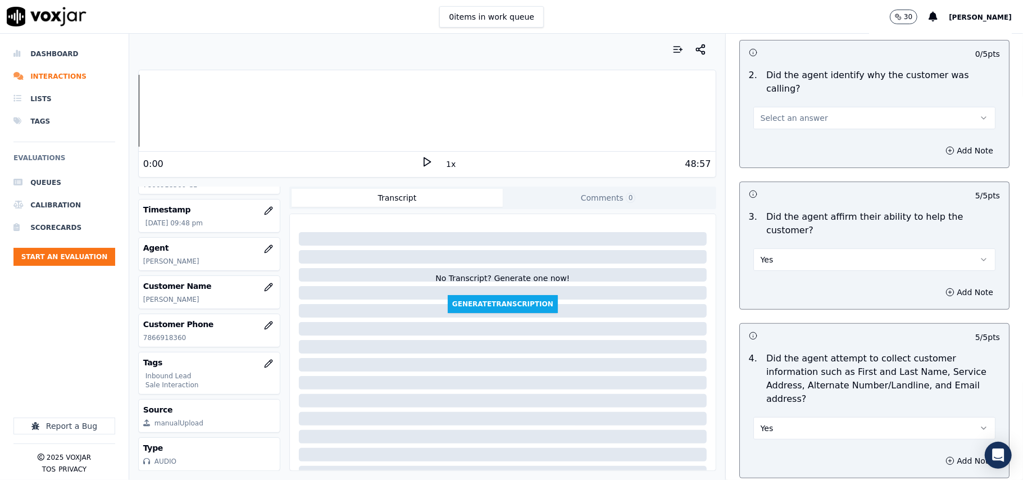
click at [814, 104] on div "Select an answer" at bounding box center [874, 116] width 242 height 25
click at [814, 107] on button "Select an answer" at bounding box center [874, 118] width 242 height 22
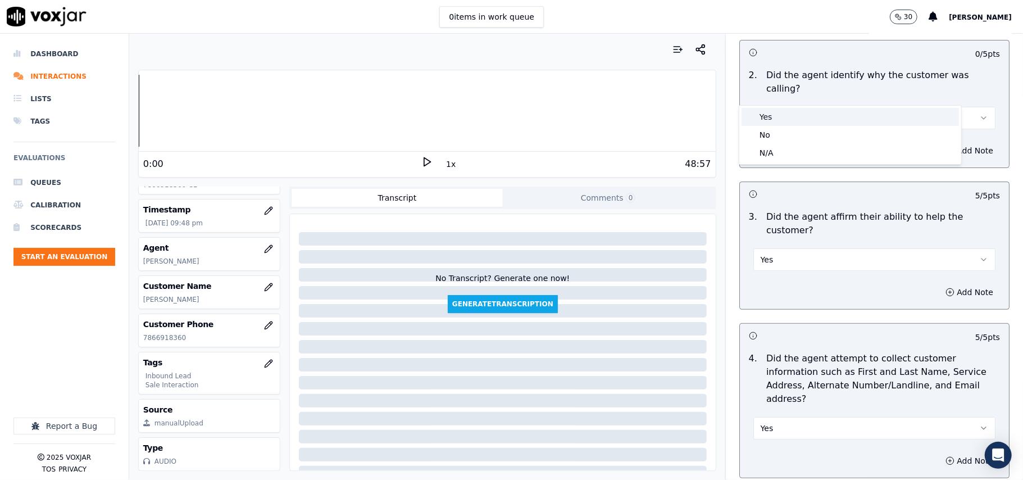
click at [804, 110] on div "Yes" at bounding box center [849, 117] width 217 height 18
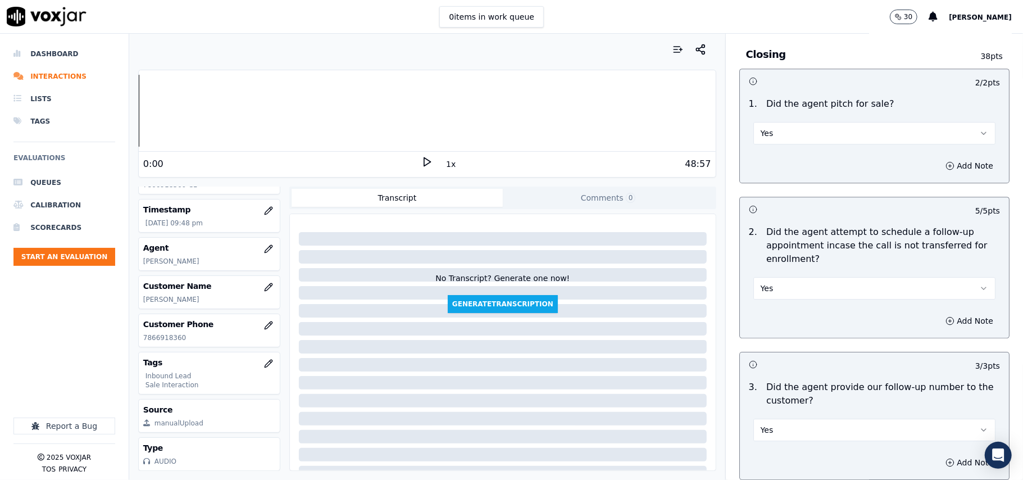
scroll to position [3143, 0]
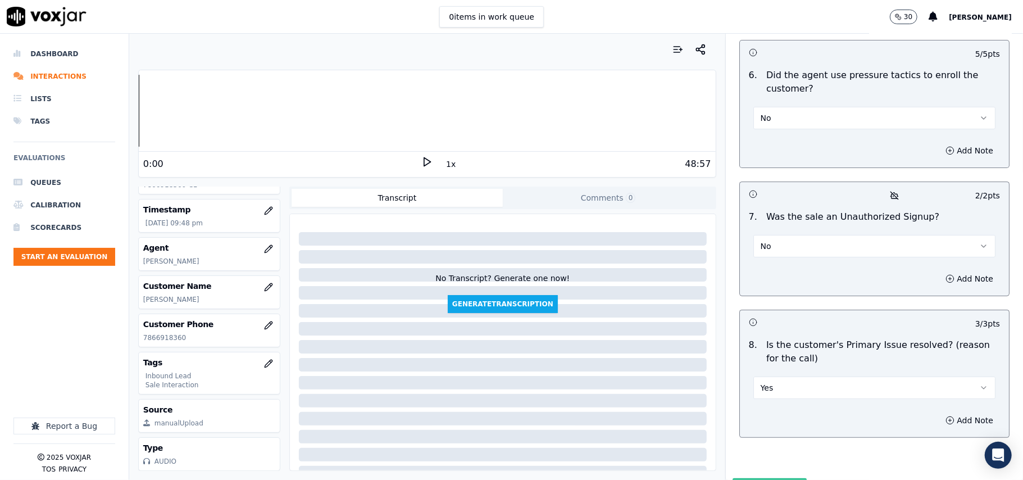
click at [751, 478] on button "Submit Scores" at bounding box center [769, 488] width 75 height 20
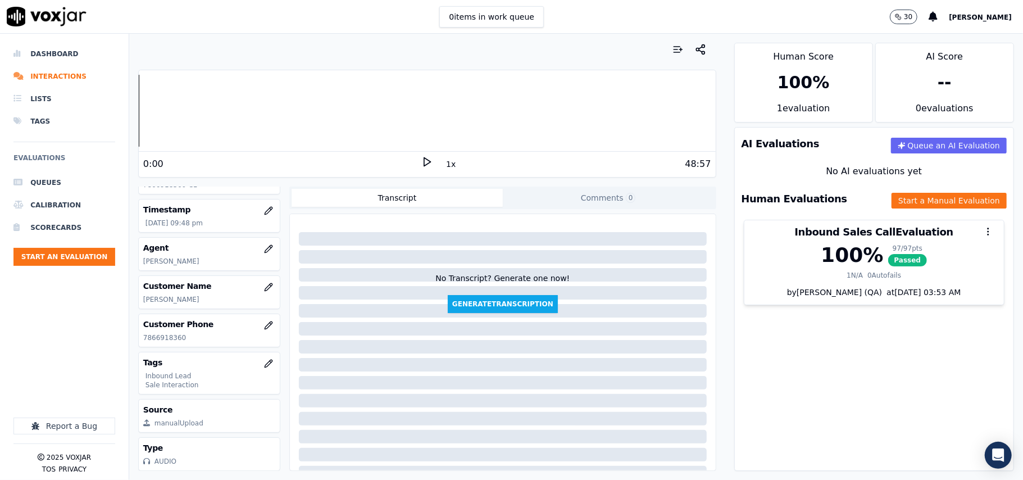
drag, startPoint x: 71, startPoint y: 247, endPoint x: 228, endPoint y: 239, distance: 157.4
click at [71, 246] on ul "Queues Calibration Scorecards Start an Evaluation" at bounding box center [64, 222] width 102 height 103
click at [83, 255] on button "Start an Evaluation" at bounding box center [64, 257] width 102 height 18
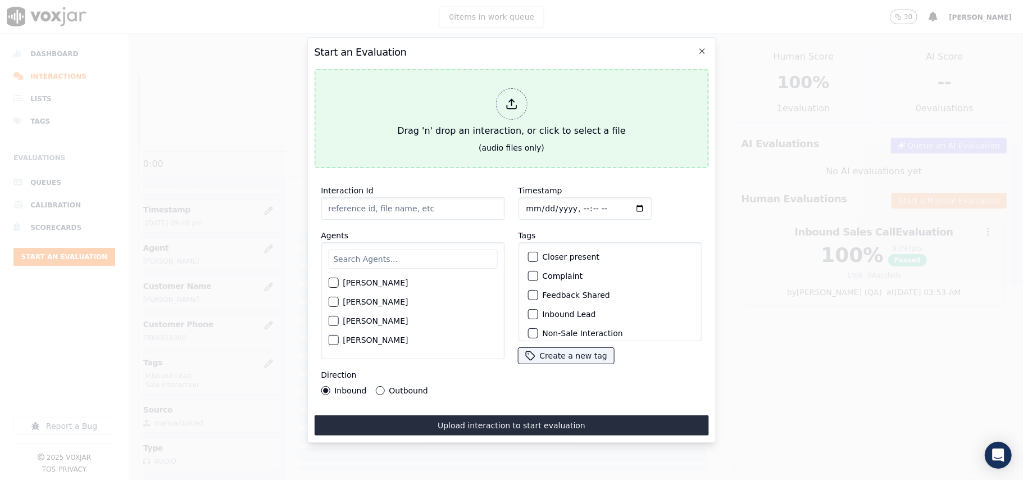
click at [531, 95] on div "Drag 'n' drop an interaction, or click to select a file" at bounding box center [511, 113] width 237 height 58
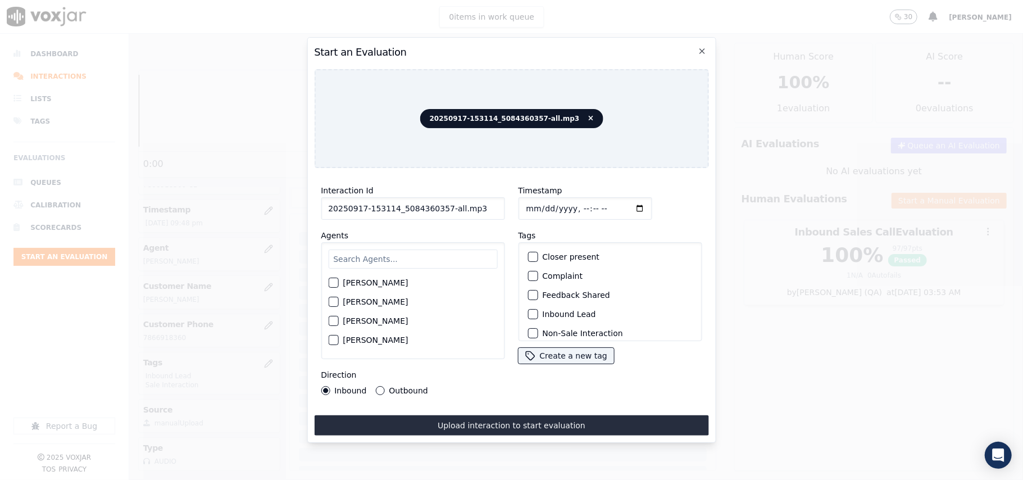
drag, startPoint x: 468, startPoint y: 200, endPoint x: 439, endPoint y: 200, distance: 29.2
click at [439, 200] on input "20250917-153114_5084360357-all.mp3" at bounding box center [413, 208] width 184 height 22
type input "20250917-153114_5084360357-C1"
click at [542, 204] on input "Timestamp" at bounding box center [585, 208] width 134 height 22
click at [541, 202] on input "Timestamp" at bounding box center [585, 208] width 134 height 22
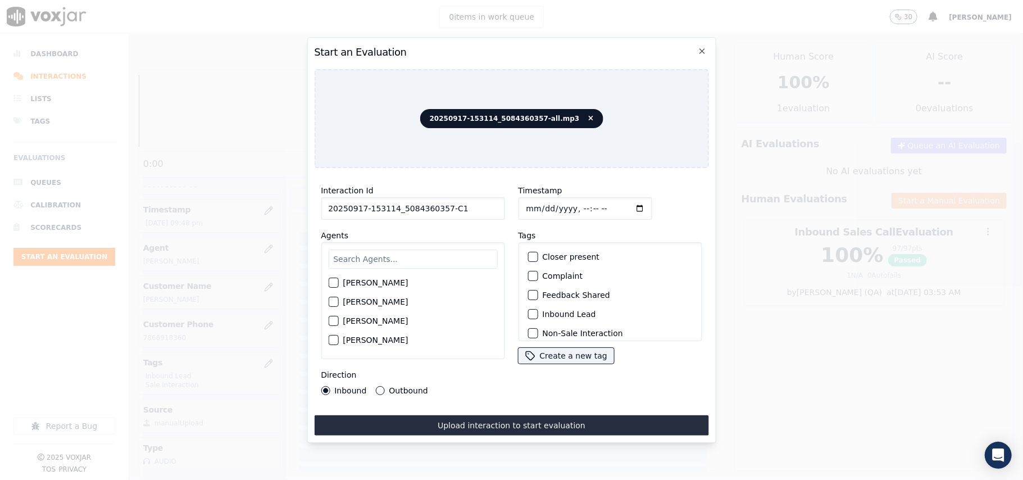
click at [539, 201] on input "Timestamp" at bounding box center [585, 208] width 134 height 22
type input "[DATE]T22:23"
click at [425, 249] on input "text" at bounding box center [412, 258] width 169 height 19
type input "[PERSON_NAME]"
click at [355, 282] on label "[PERSON_NAME]" at bounding box center [375, 286] width 65 height 8
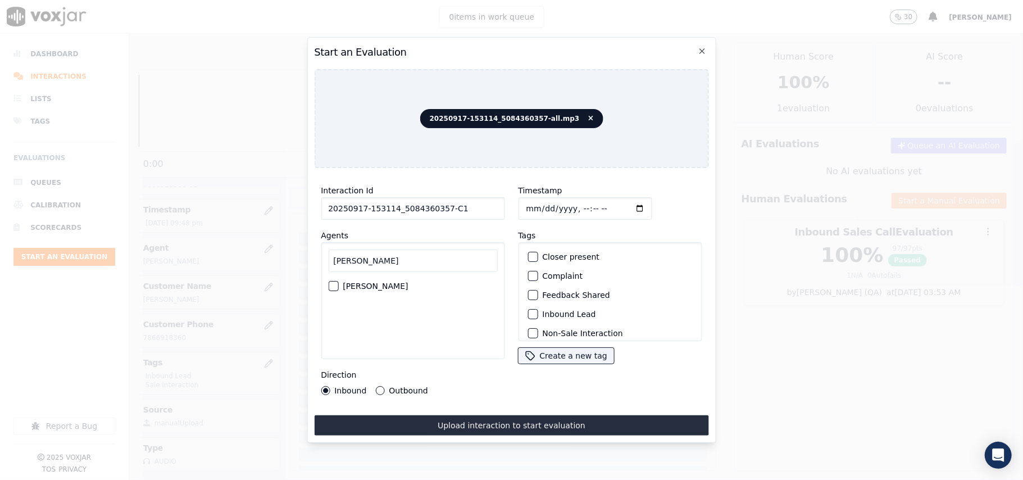
click at [338, 281] on button "[PERSON_NAME]" at bounding box center [333, 286] width 10 height 10
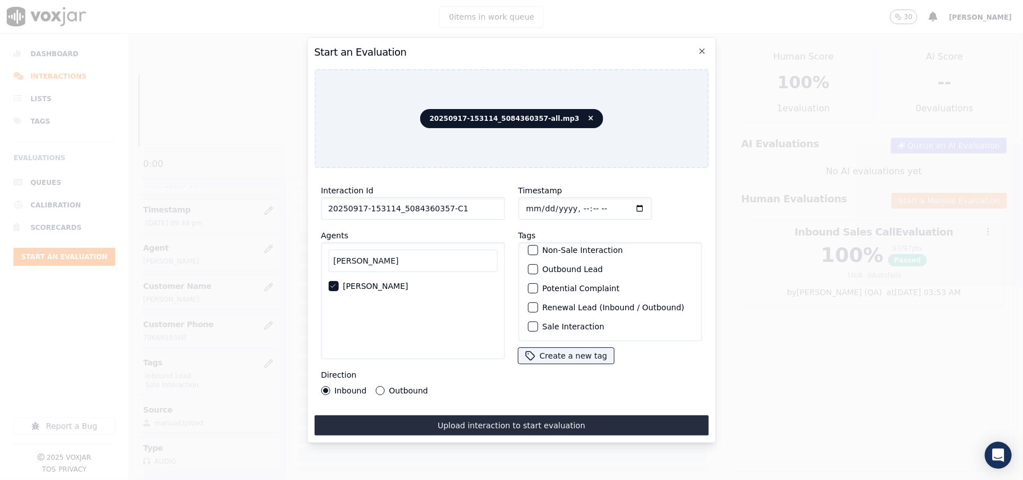
click at [548, 322] on label "Sale Interaction" at bounding box center [573, 326] width 62 height 8
click at [537, 321] on button "Sale Interaction" at bounding box center [532, 326] width 10 height 10
click at [533, 259] on div "Outbound Lead" at bounding box center [610, 268] width 174 height 19
click at [528, 265] on div "button" at bounding box center [532, 269] width 8 height 8
click at [382, 386] on div "Outbound" at bounding box center [401, 390] width 52 height 9
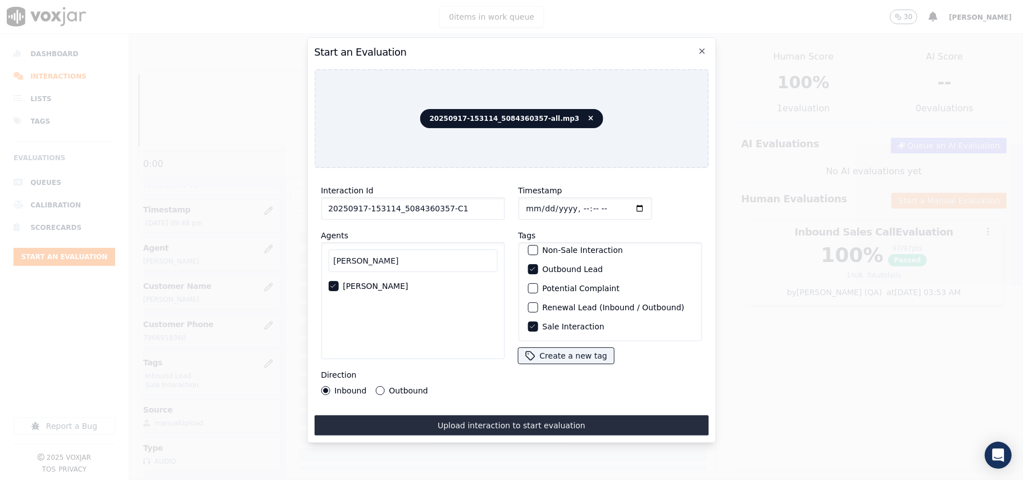
click at [381, 386] on button "Outbound" at bounding box center [379, 390] width 9 height 9
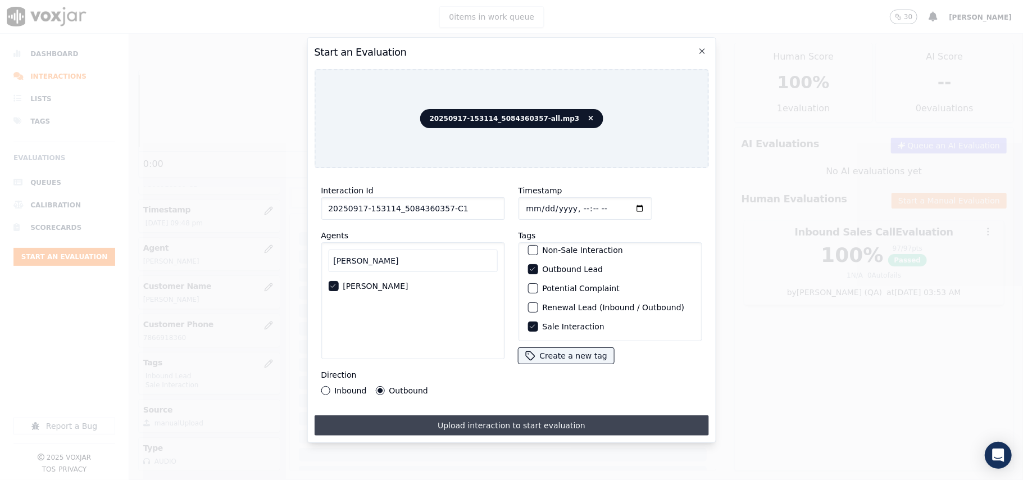
click at [421, 418] on button "Upload interaction to start evaluation" at bounding box center [511, 425] width 394 height 20
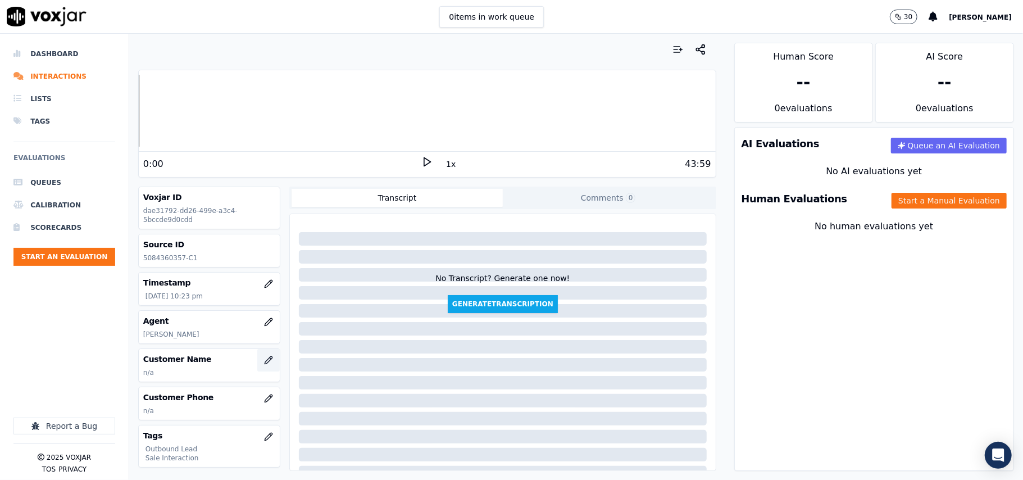
click at [263, 356] on button "button" at bounding box center [268, 360] width 22 height 22
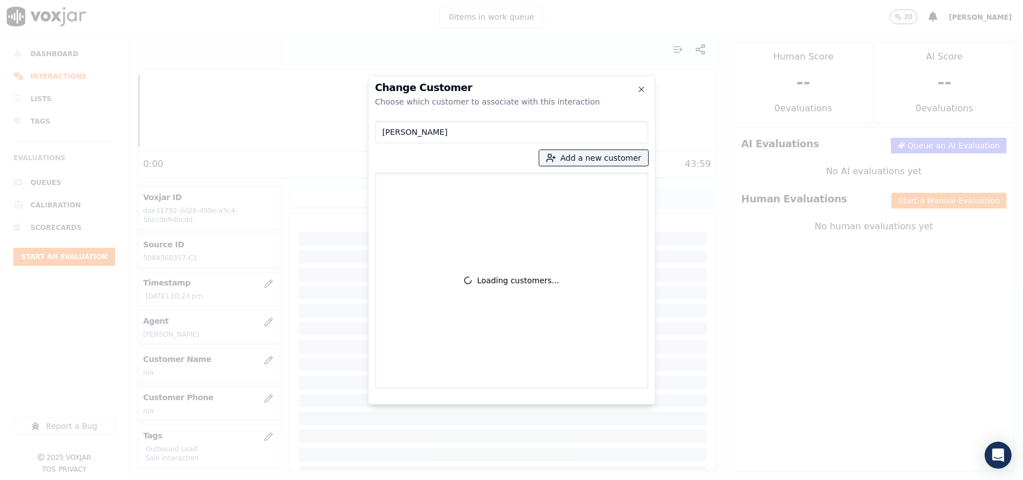
click at [376, 131] on input "[PERSON_NAME]" at bounding box center [511, 132] width 273 height 22
click at [387, 130] on input "[PERSON_NAME]" at bounding box center [511, 132] width 273 height 22
type input "[PERSON_NAME]"
click at [466, 189] on p "[PERSON_NAME]" at bounding box center [446, 188] width 88 height 17
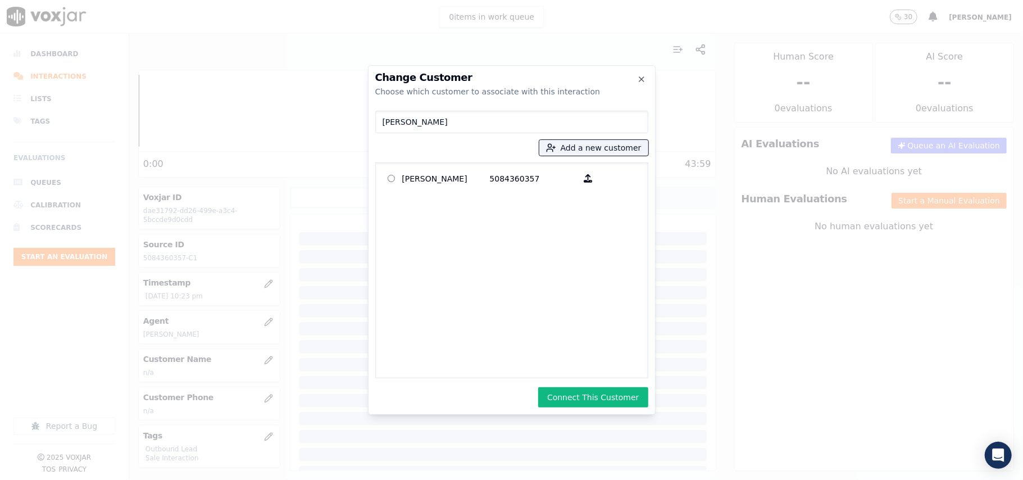
click at [565, 393] on button "Connect This Customer" at bounding box center [593, 397] width 110 height 20
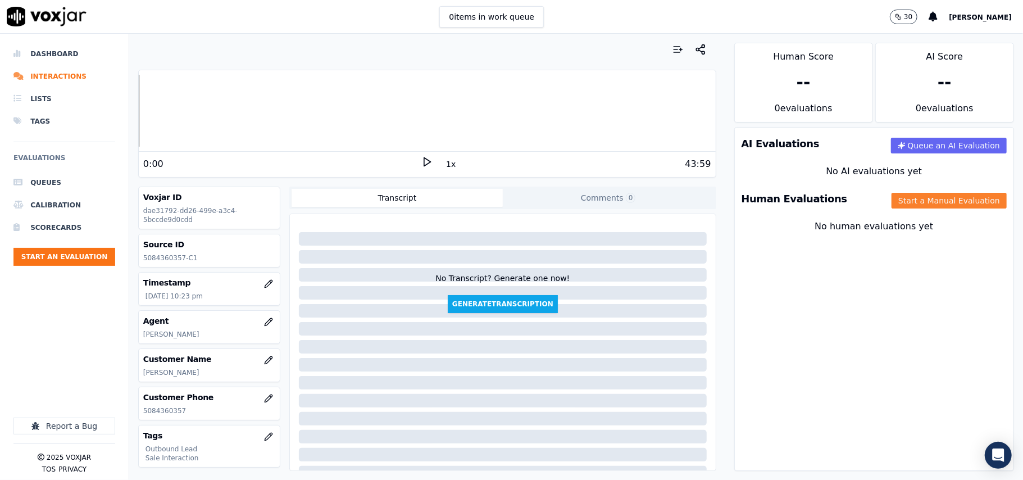
click at [893, 194] on button "Start a Manual Evaluation" at bounding box center [948, 201] width 115 height 16
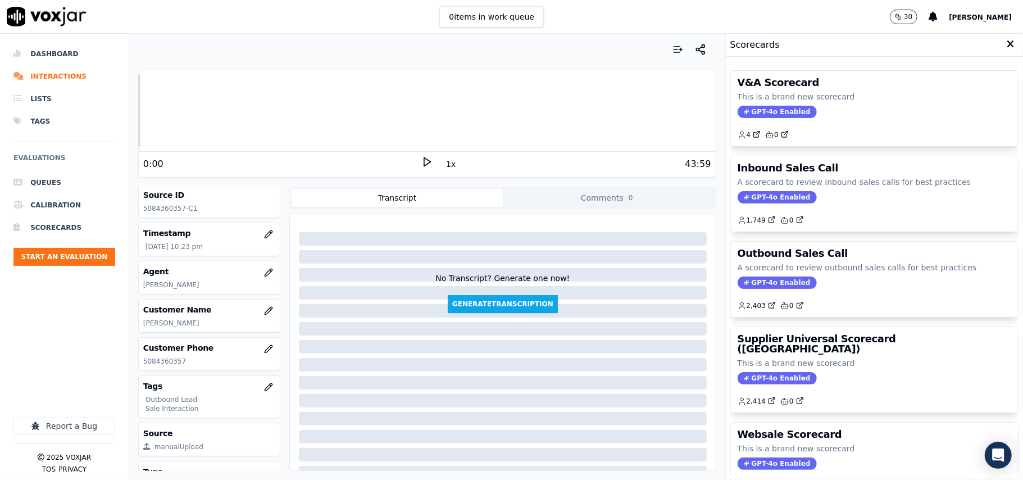
scroll to position [110, 0]
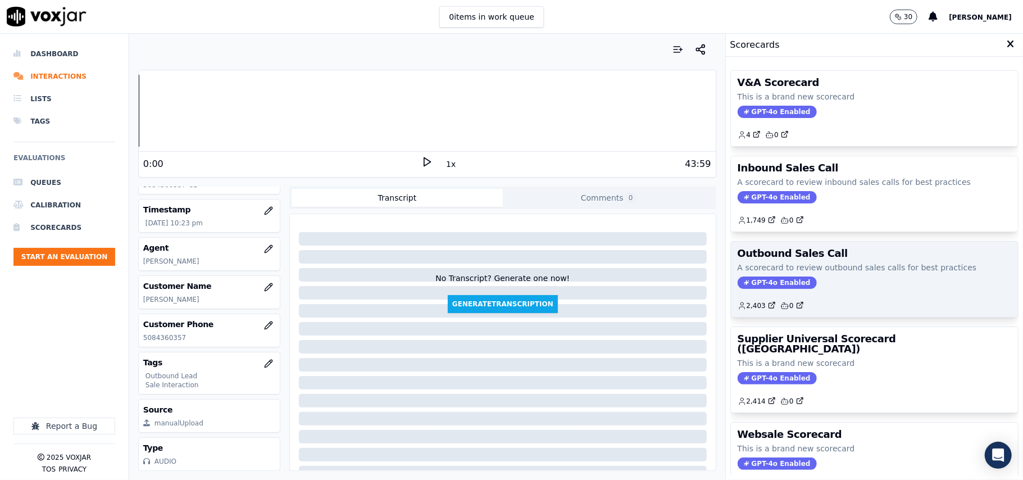
click at [761, 279] on span "GPT-4o Enabled" at bounding box center [776, 282] width 79 height 12
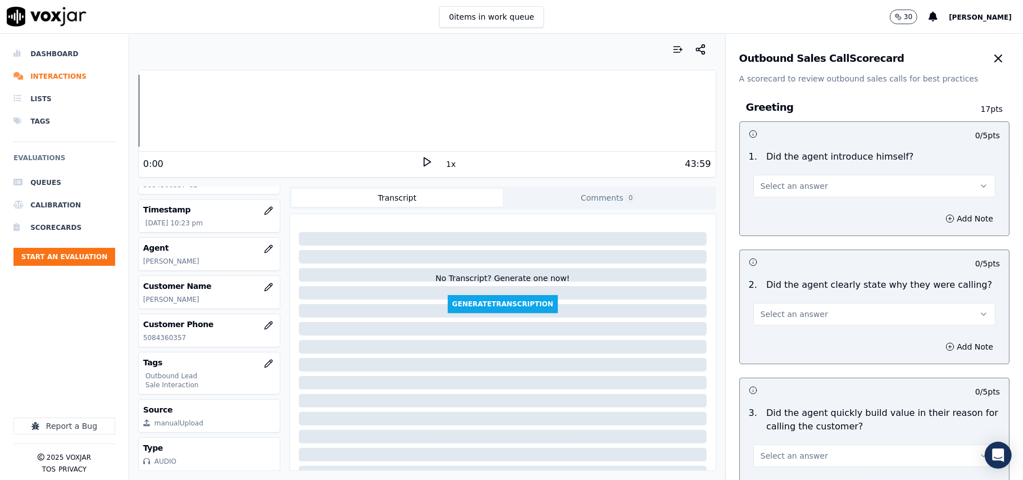
drag, startPoint x: 775, startPoint y: 184, endPoint x: 778, endPoint y: 194, distance: 10.5
click at [776, 184] on span "Select an answer" at bounding box center [793, 185] width 67 height 11
click at [779, 212] on div "Yes" at bounding box center [849, 212] width 217 height 18
click at [783, 311] on span "Select an answer" at bounding box center [793, 313] width 67 height 11
click at [778, 340] on div "Yes" at bounding box center [849, 340] width 217 height 18
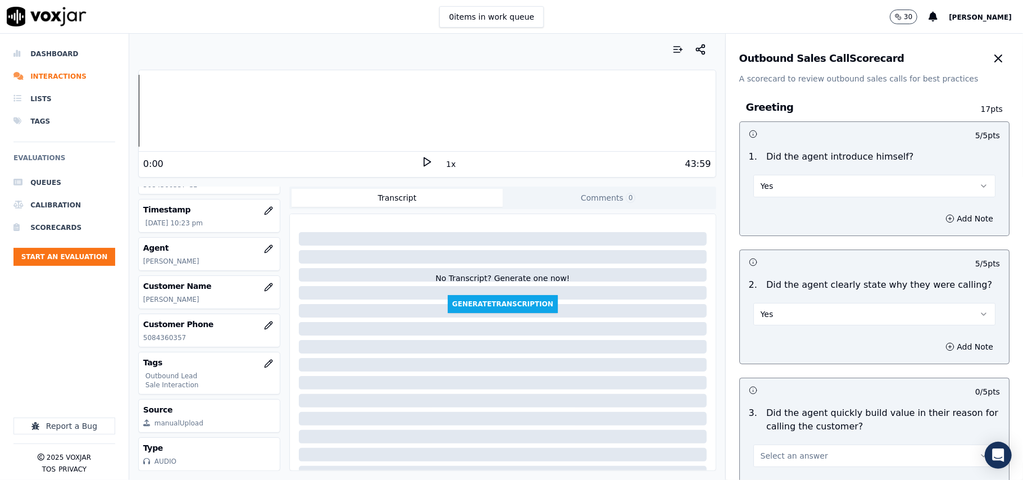
scroll to position [2801, 0]
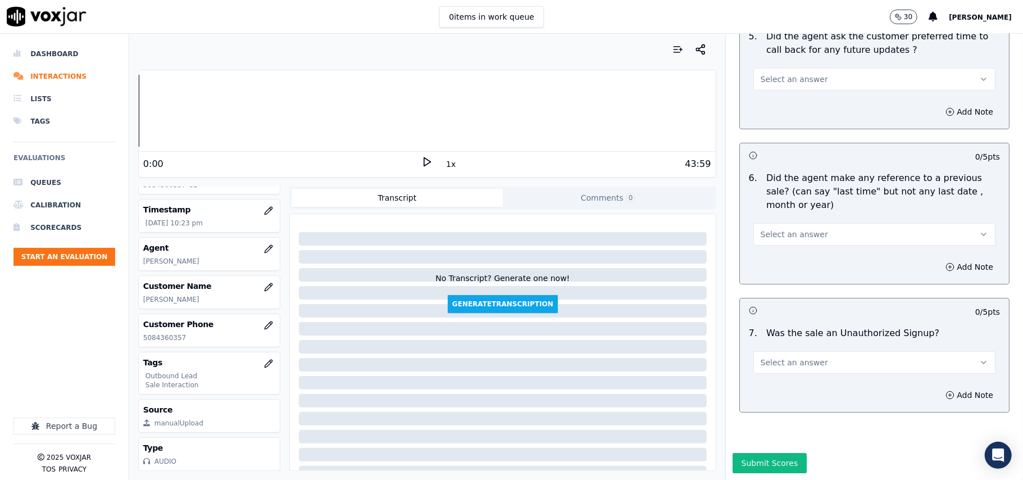
click at [801, 357] on span "Select an answer" at bounding box center [793, 362] width 67 height 11
click at [778, 370] on div "No" at bounding box center [849, 372] width 217 height 18
click at [787, 223] on button "Select an answer" at bounding box center [874, 234] width 242 height 22
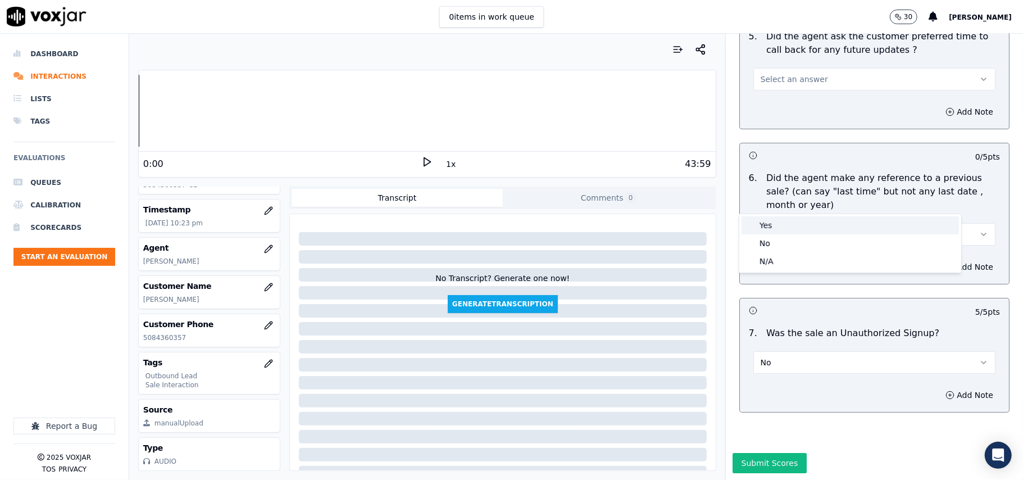
click at [783, 234] on div "No" at bounding box center [849, 243] width 217 height 18
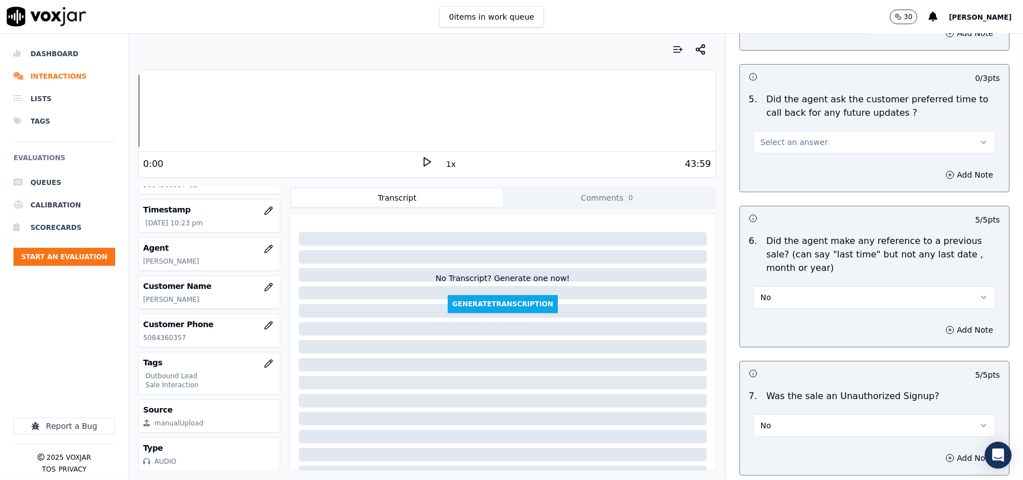
scroll to position [2576, 0]
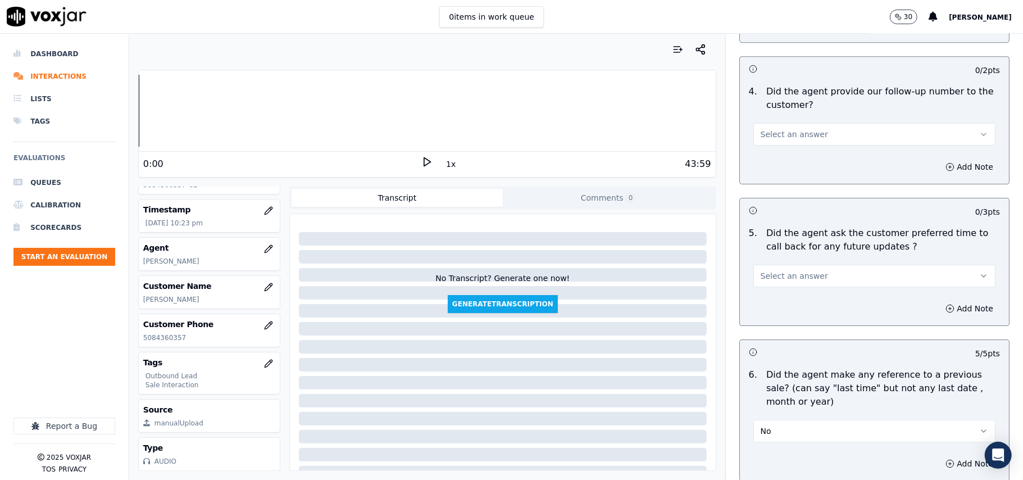
click at [804, 273] on button "Select an answer" at bounding box center [874, 275] width 242 height 22
click at [776, 328] on div "N/A" at bounding box center [849, 331] width 217 height 18
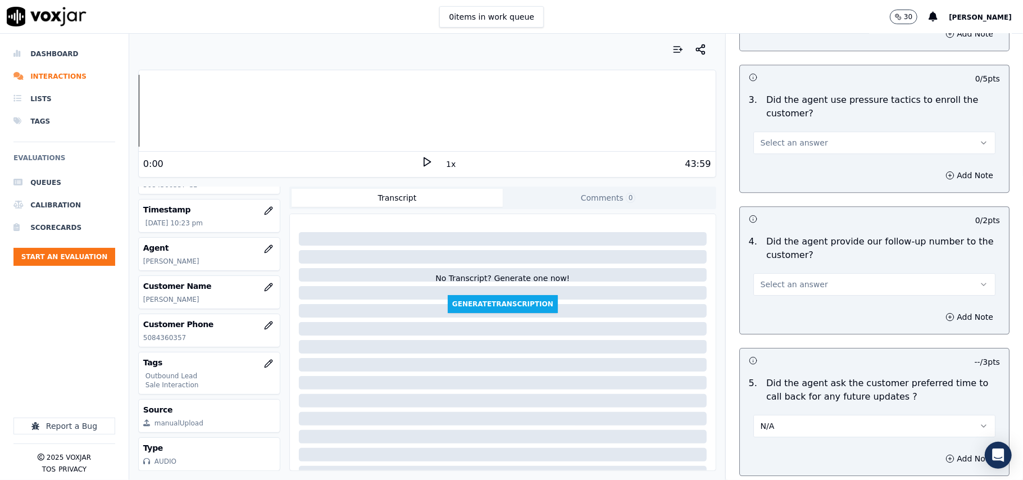
click at [803, 284] on button "Select an answer" at bounding box center [874, 284] width 242 height 22
click at [791, 297] on div "Yes" at bounding box center [849, 303] width 217 height 18
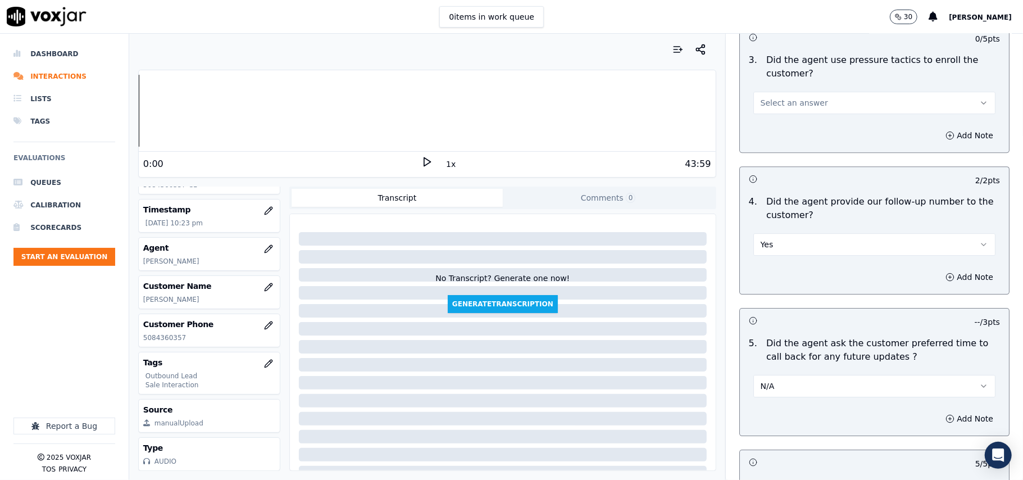
scroll to position [2501, 0]
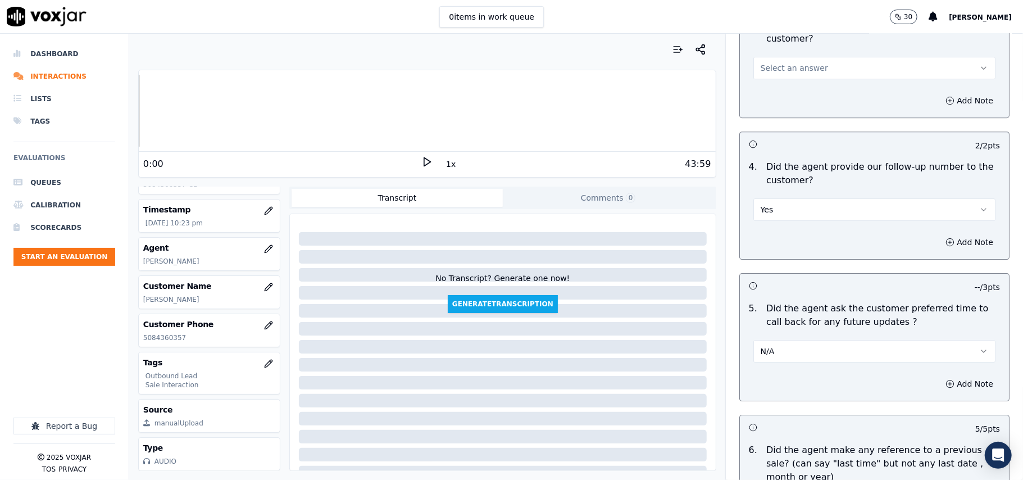
drag, startPoint x: 755, startPoint y: 332, endPoint x: 758, endPoint y: 350, distance: 18.2
click at [756, 340] on button "N/A" at bounding box center [874, 351] width 242 height 22
drag, startPoint x: 766, startPoint y: 367, endPoint x: 796, endPoint y: 363, distance: 30.0
click at [767, 366] on div "Yes" at bounding box center [849, 370] width 217 height 18
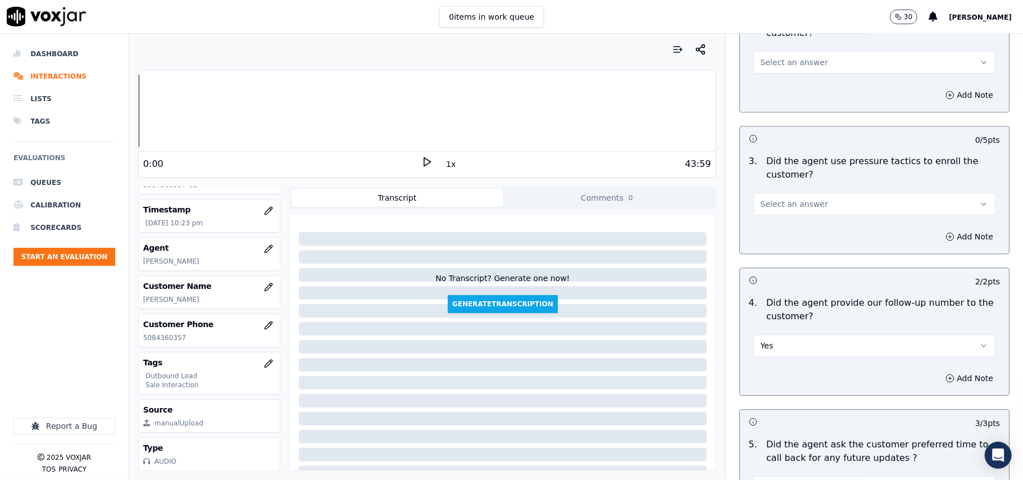
scroll to position [2352, 0]
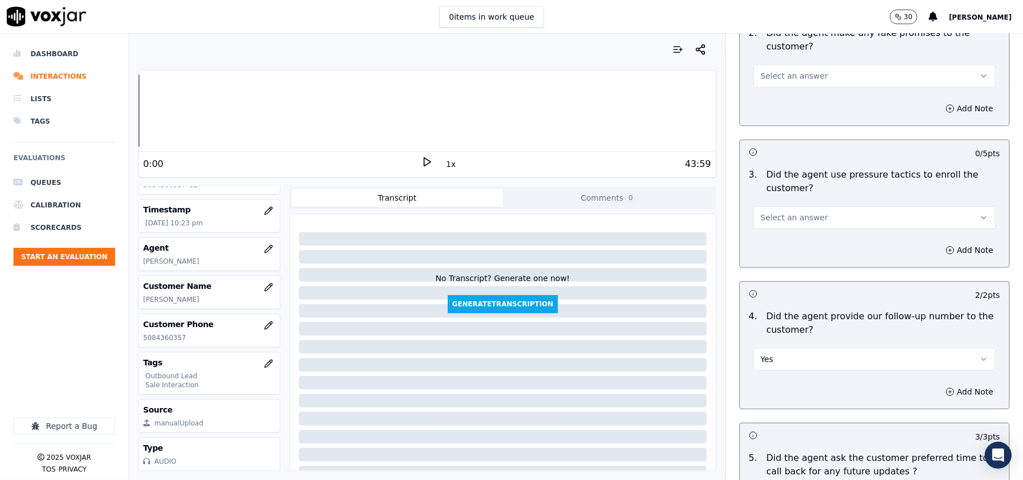
click at [793, 216] on span "Select an answer" at bounding box center [793, 217] width 67 height 11
click at [780, 259] on div "No" at bounding box center [849, 253] width 217 height 18
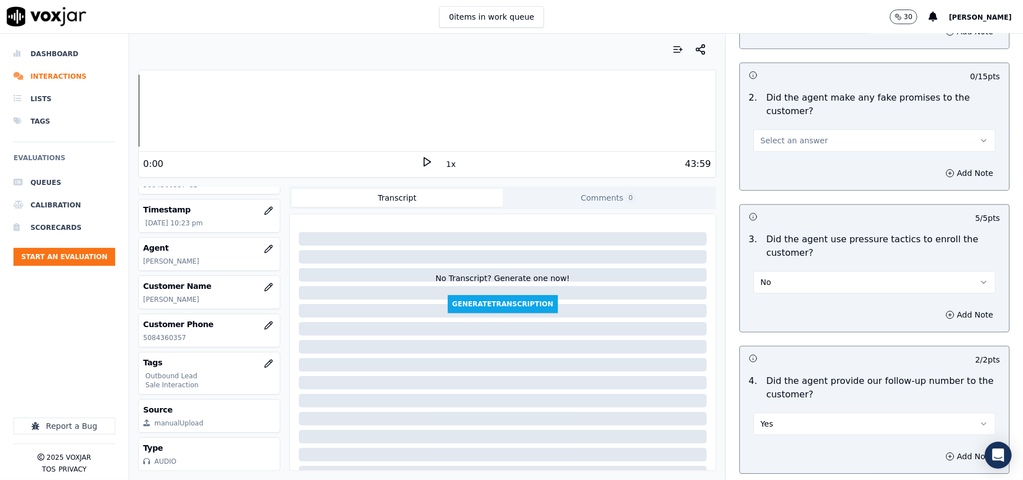
scroll to position [2202, 0]
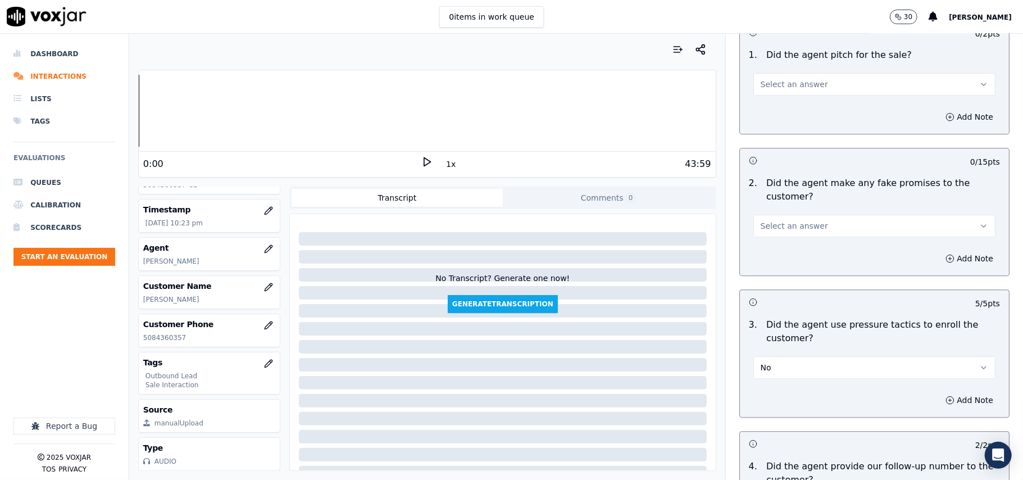
click at [793, 220] on span "Select an answer" at bounding box center [793, 225] width 67 height 11
click at [787, 258] on div "No" at bounding box center [849, 261] width 217 height 18
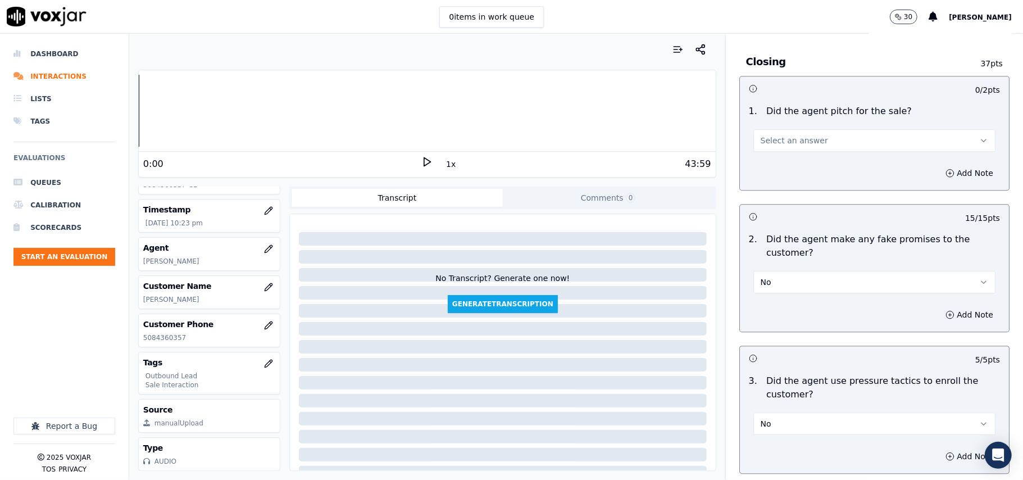
scroll to position [2052, 0]
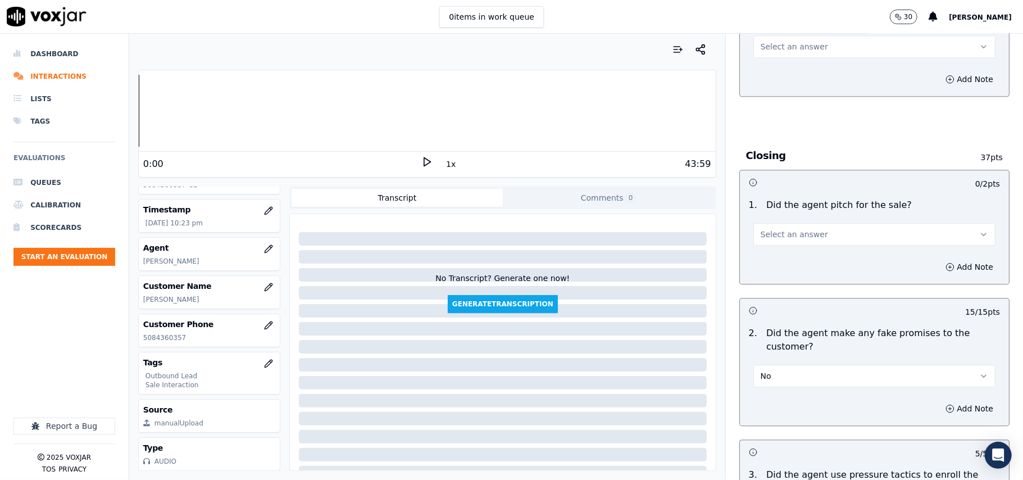
click at [800, 229] on span "Select an answer" at bounding box center [793, 234] width 67 height 11
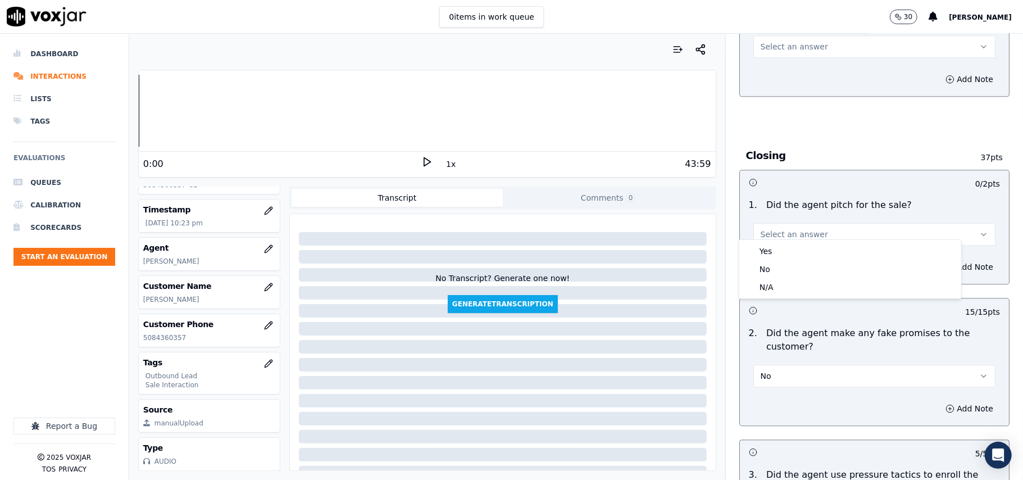
drag, startPoint x: 800, startPoint y: 239, endPoint x: 795, endPoint y: 252, distance: 13.7
click at [797, 247] on div "Yes No N/A" at bounding box center [849, 269] width 223 height 60
click at [795, 252] on div "Yes" at bounding box center [849, 251] width 217 height 18
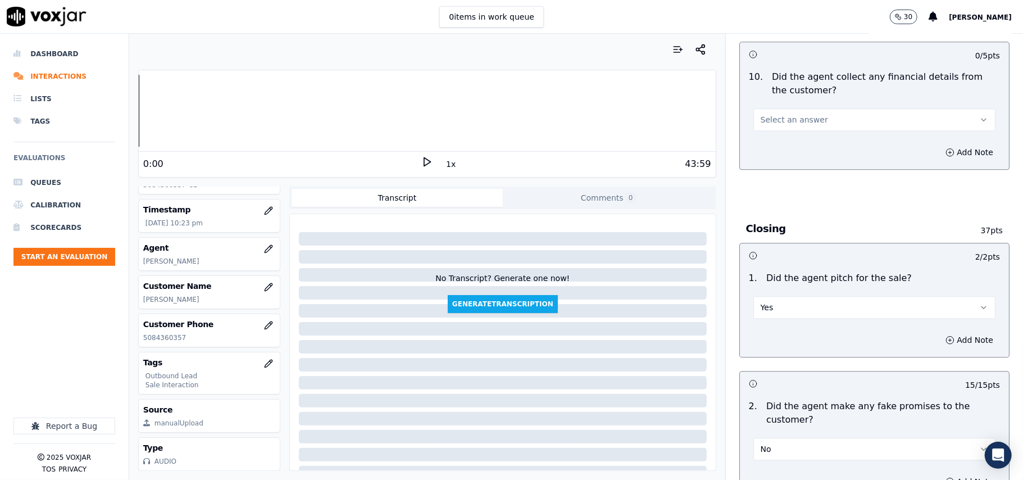
scroll to position [1903, 0]
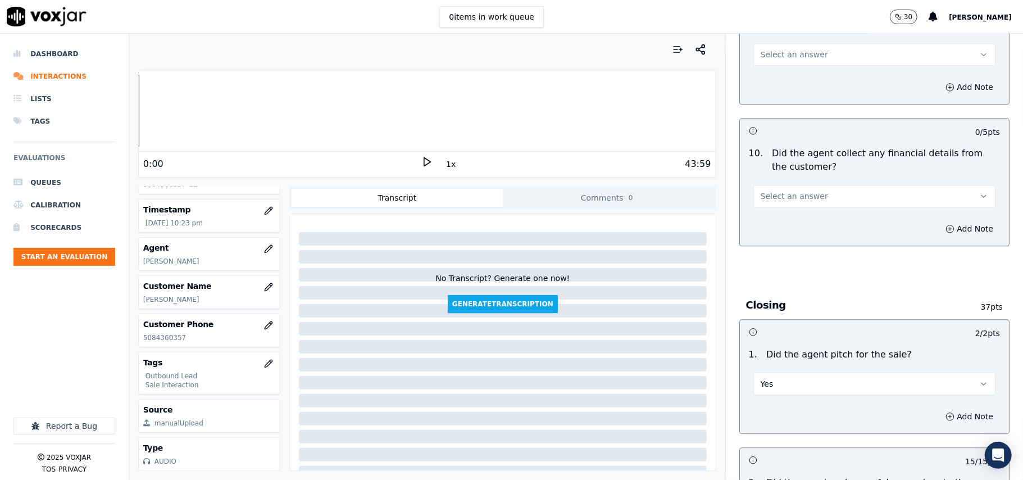
click at [795, 190] on span "Select an answer" at bounding box center [793, 195] width 67 height 11
click at [793, 238] on div "No" at bounding box center [849, 231] width 217 height 18
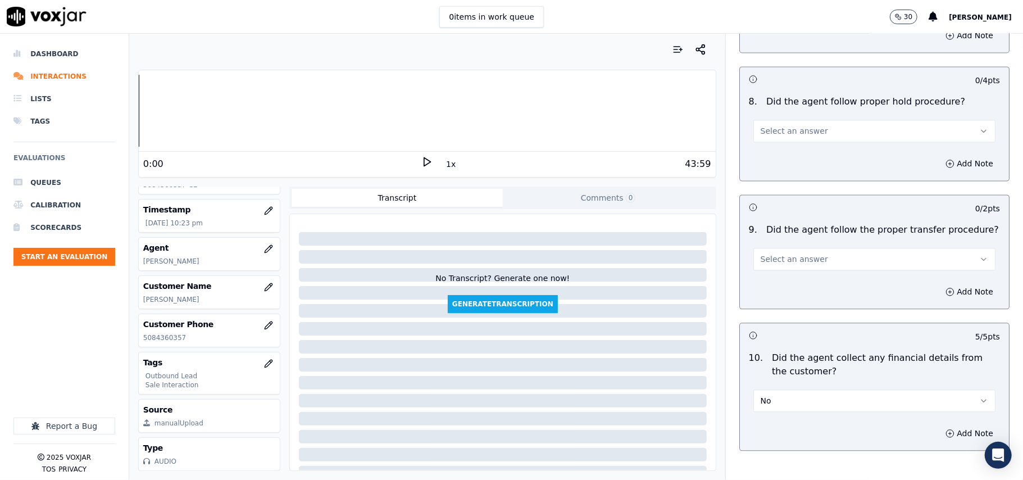
scroll to position [1678, 0]
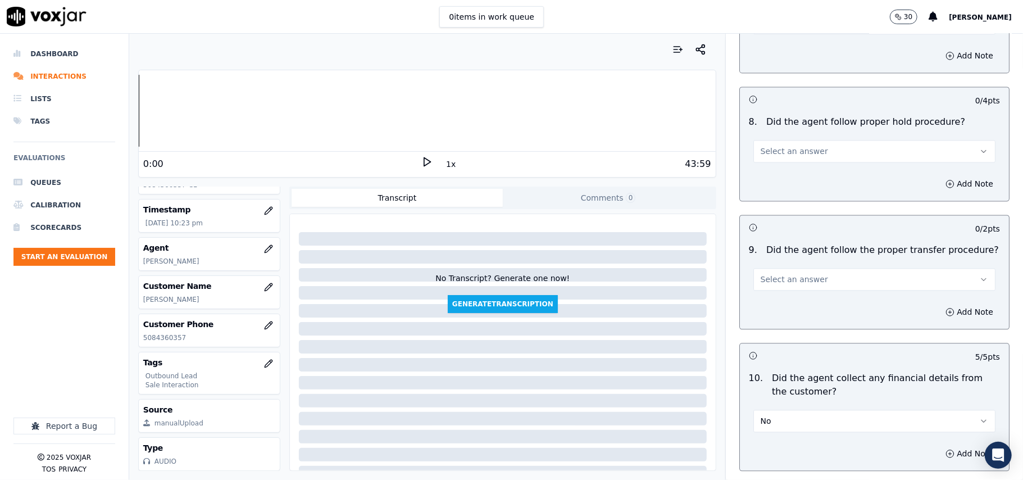
click at [785, 275] on span "Select an answer" at bounding box center [793, 278] width 67 height 11
click at [783, 298] on div "Yes" at bounding box center [849, 296] width 217 height 18
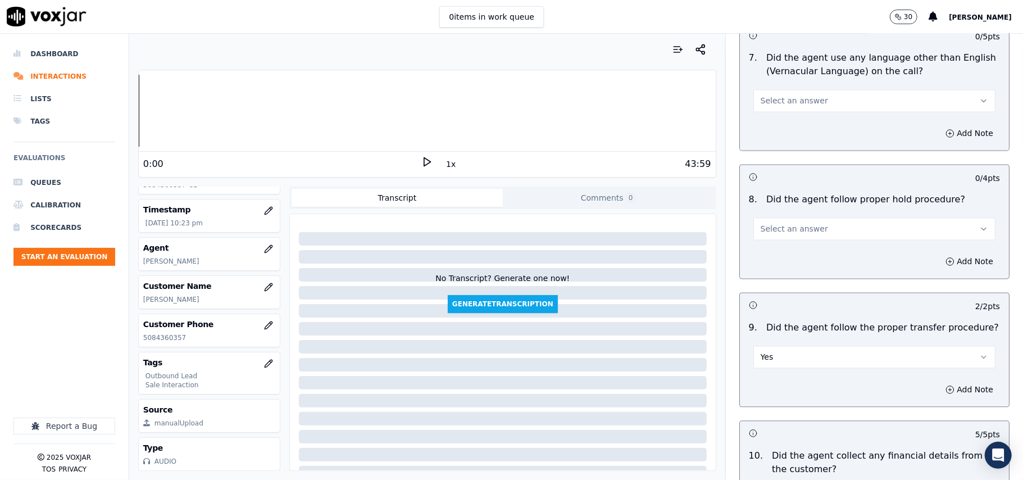
scroll to position [1528, 0]
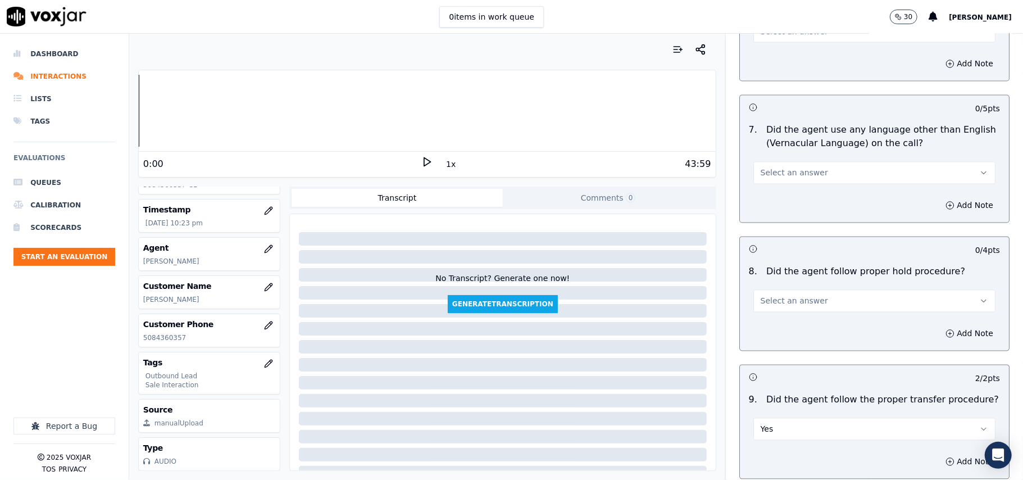
click at [782, 295] on span "Select an answer" at bounding box center [793, 300] width 67 height 11
click at [768, 320] on div "Yes" at bounding box center [849, 317] width 217 height 18
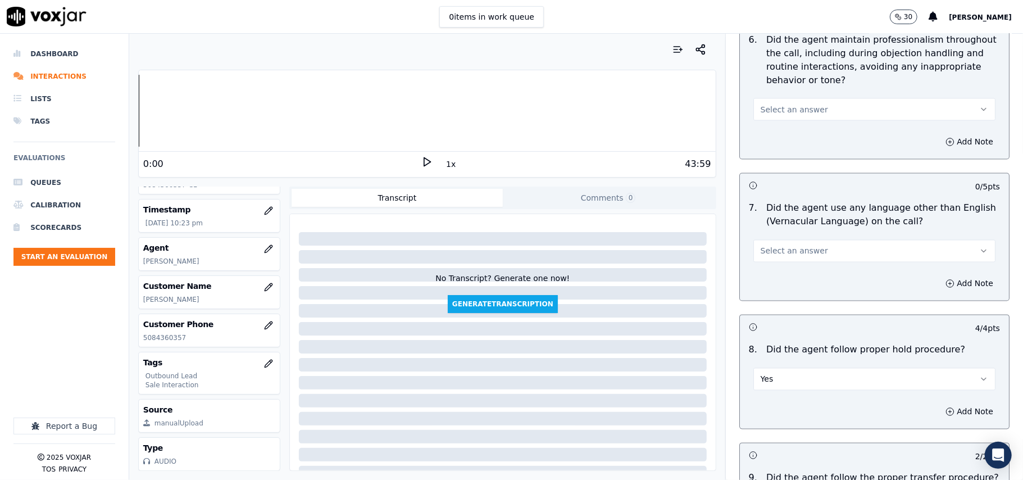
scroll to position [1378, 0]
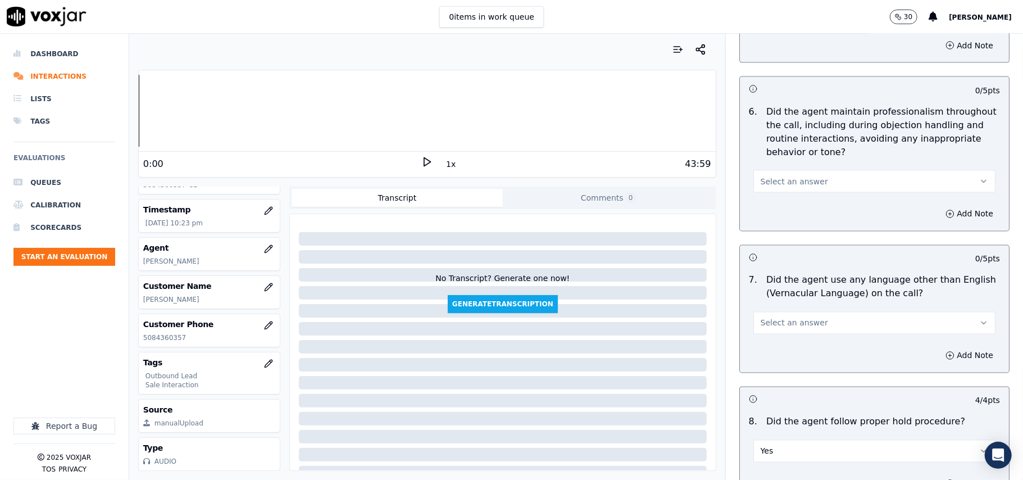
click at [776, 320] on button "Select an answer" at bounding box center [874, 323] width 242 height 22
click at [773, 355] on div "No" at bounding box center [849, 357] width 217 height 18
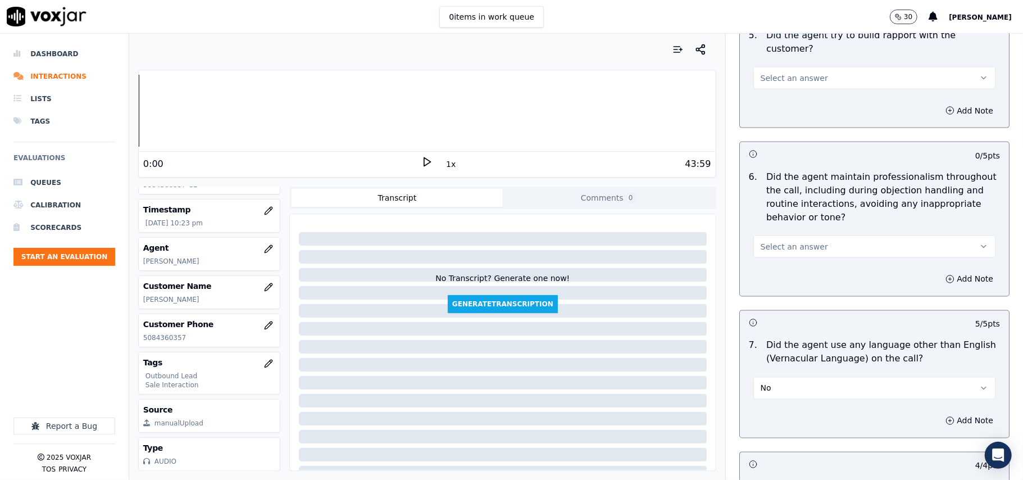
scroll to position [1229, 0]
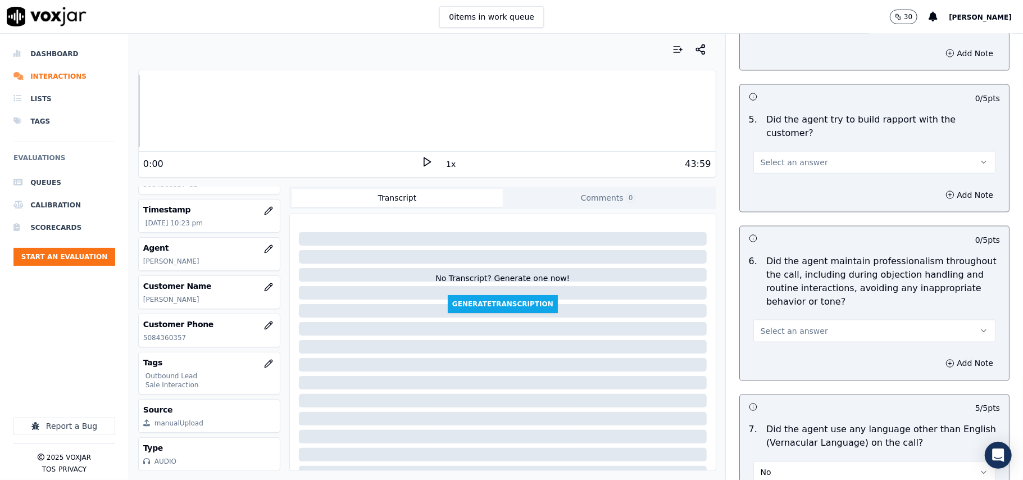
click at [777, 325] on span "Select an answer" at bounding box center [793, 330] width 67 height 11
click at [769, 346] on div "Yes" at bounding box center [849, 347] width 217 height 18
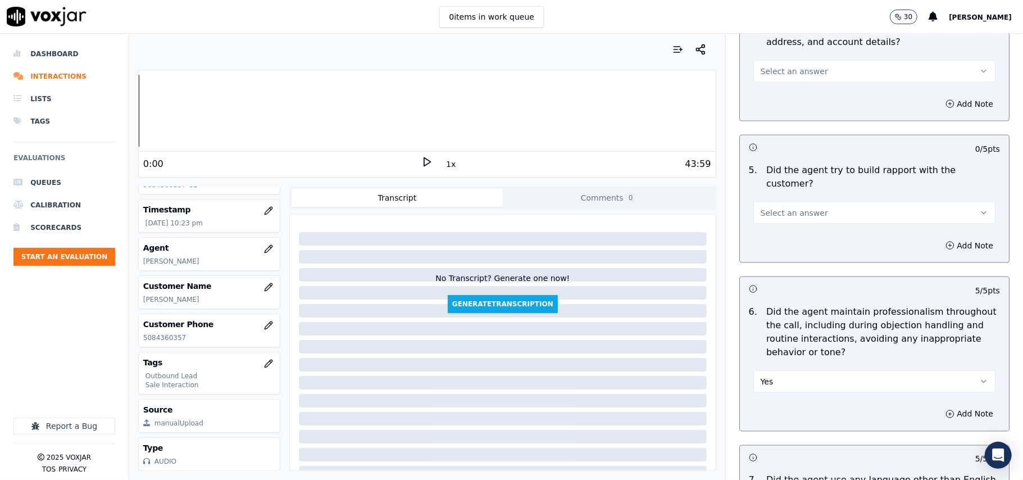
scroll to position [1153, 0]
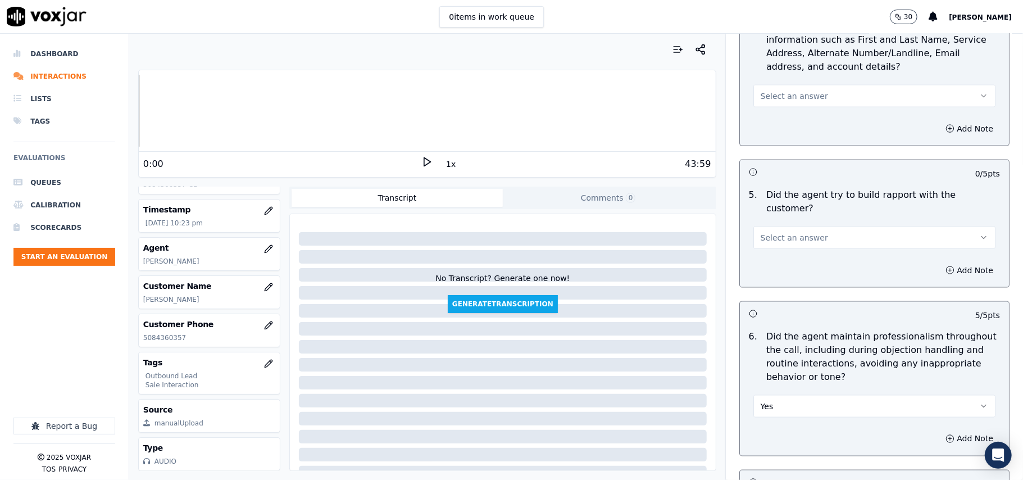
click at [769, 232] on span "Select an answer" at bounding box center [793, 237] width 67 height 11
click at [767, 249] on div "Yes" at bounding box center [849, 252] width 217 height 18
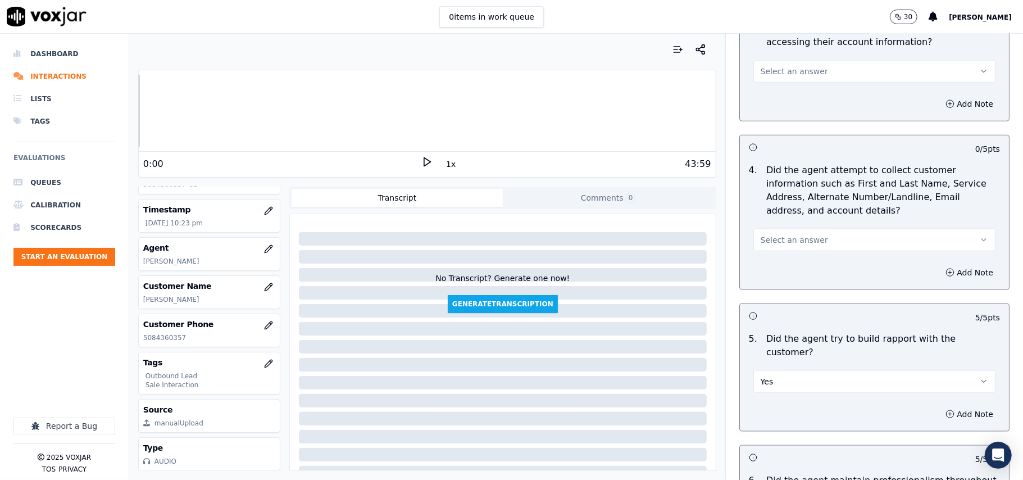
scroll to position [1004, 0]
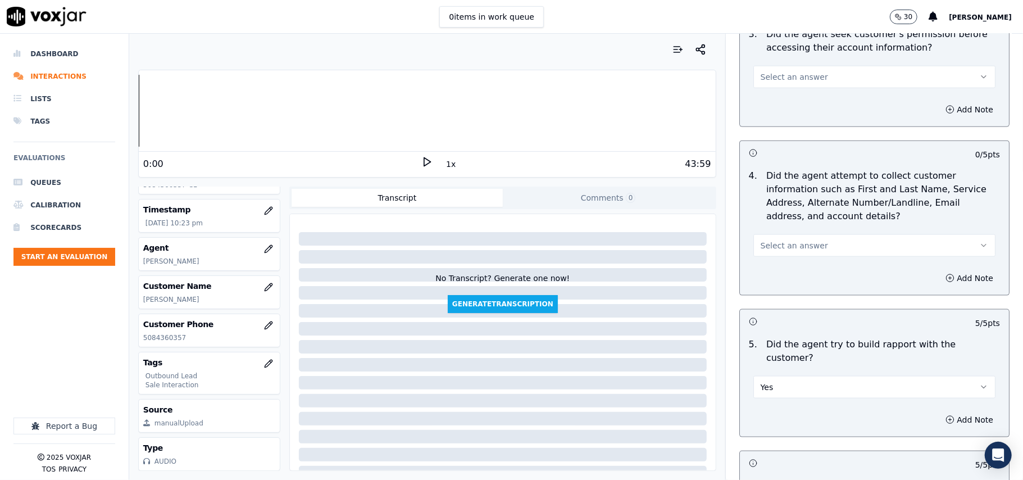
click at [770, 251] on span "Select an answer" at bounding box center [793, 245] width 67 height 11
click at [772, 305] on div "N/A" at bounding box center [849, 309] width 217 height 18
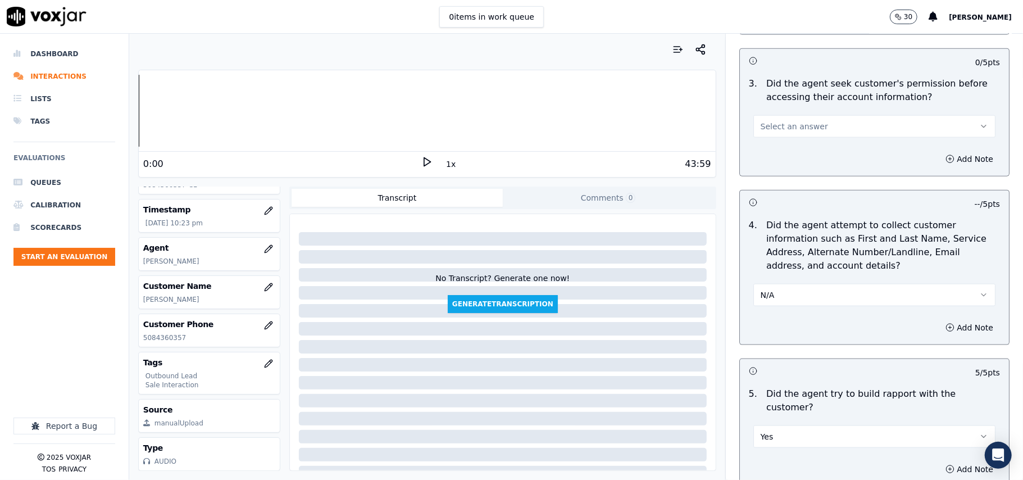
scroll to position [929, 0]
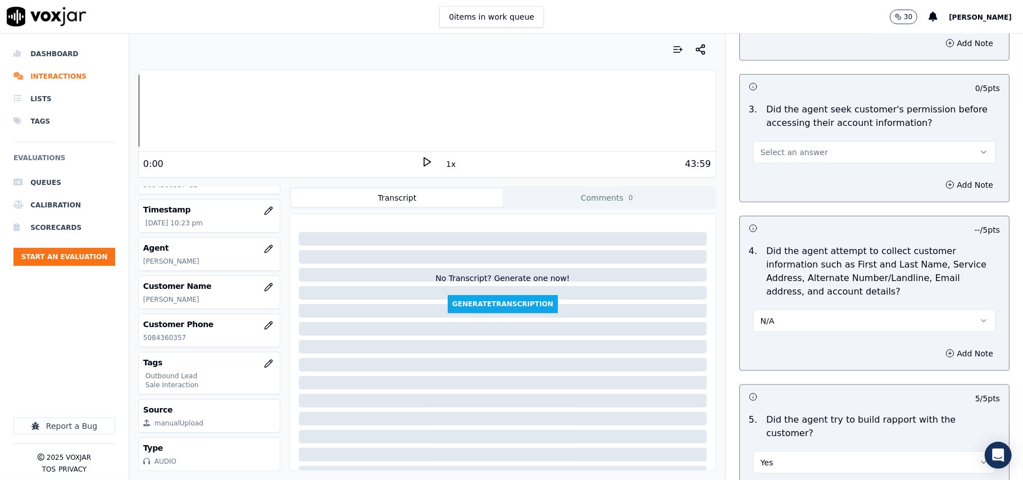
click at [777, 158] on span "Select an answer" at bounding box center [793, 152] width 67 height 11
click at [771, 181] on div "Yes" at bounding box center [849, 180] width 217 height 18
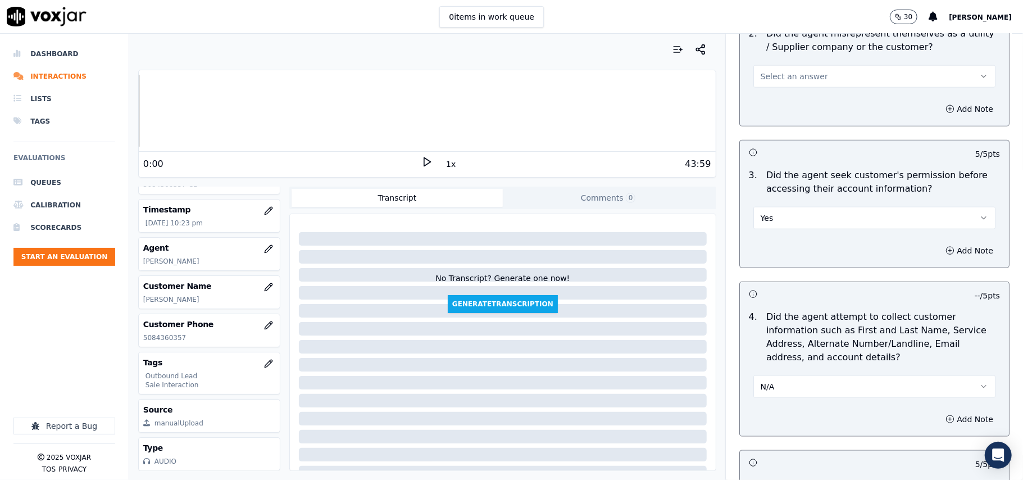
scroll to position [779, 0]
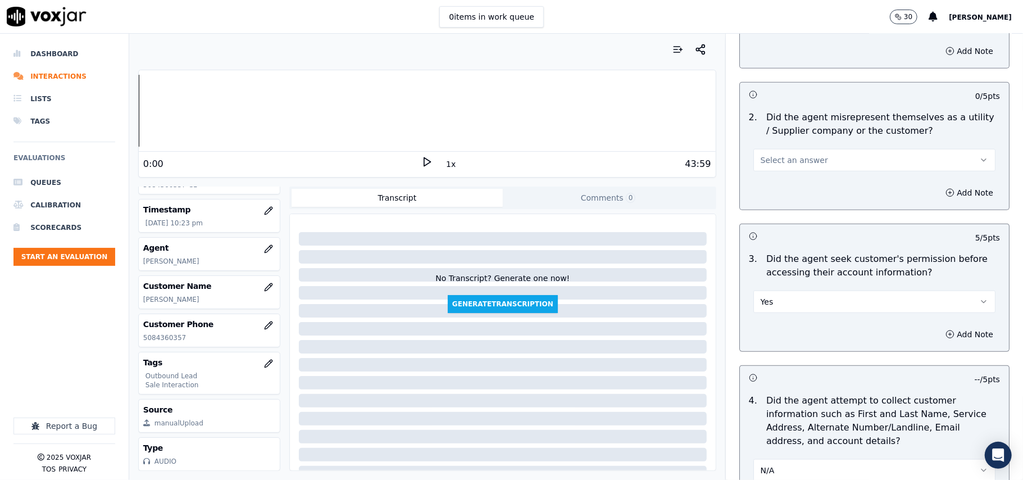
drag, startPoint x: 780, startPoint y: 157, endPoint x: 780, endPoint y: 168, distance: 11.2
click at [780, 156] on span "Select an answer" at bounding box center [793, 159] width 67 height 11
click at [770, 203] on div "No" at bounding box center [849, 206] width 217 height 18
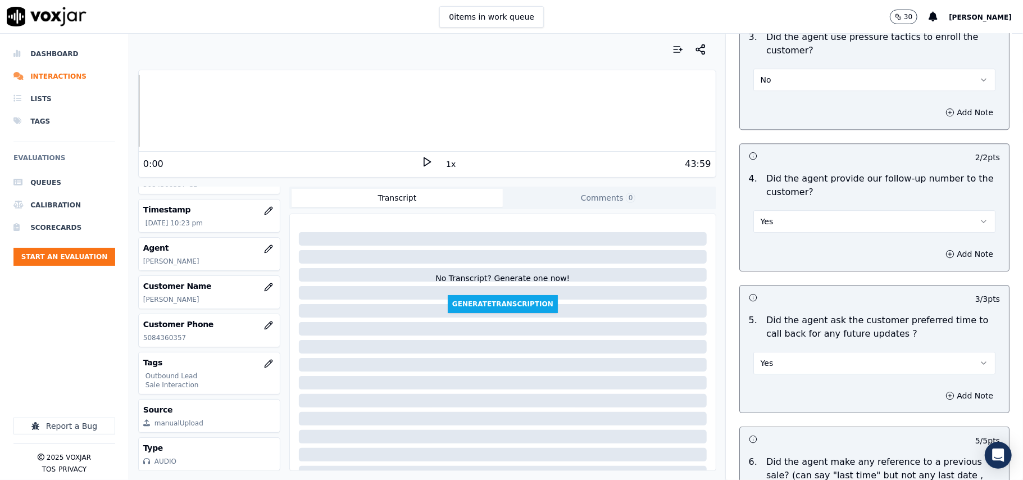
scroll to position [2801, 0]
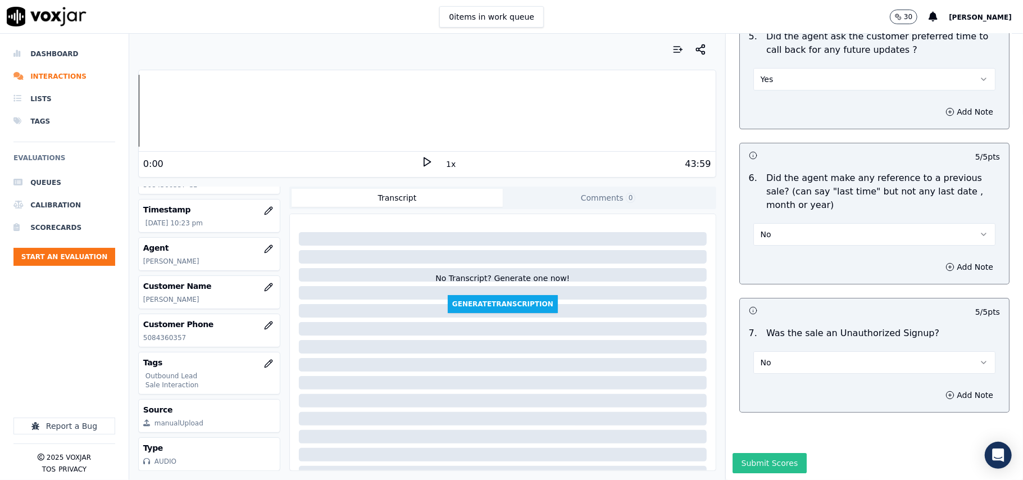
click at [741, 453] on button "Submit Scores" at bounding box center [769, 463] width 75 height 20
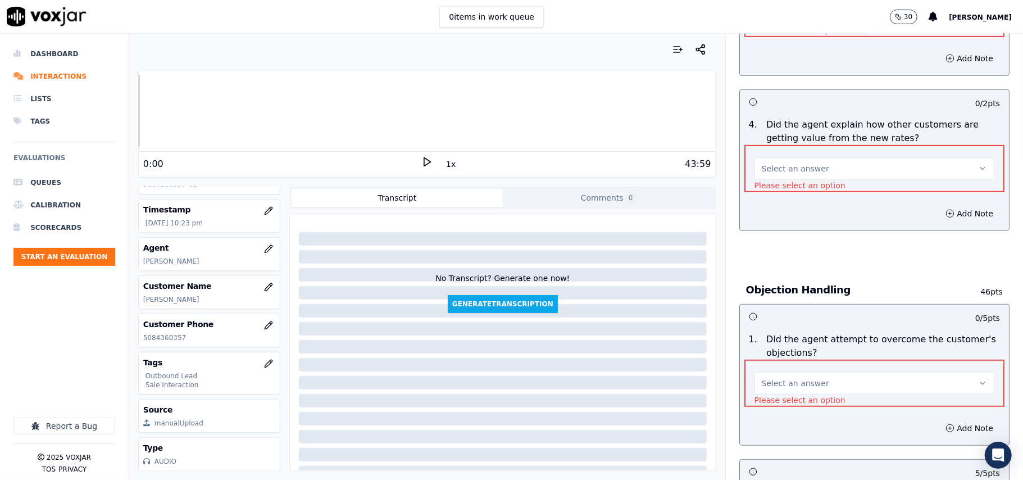
scroll to position [593, 0]
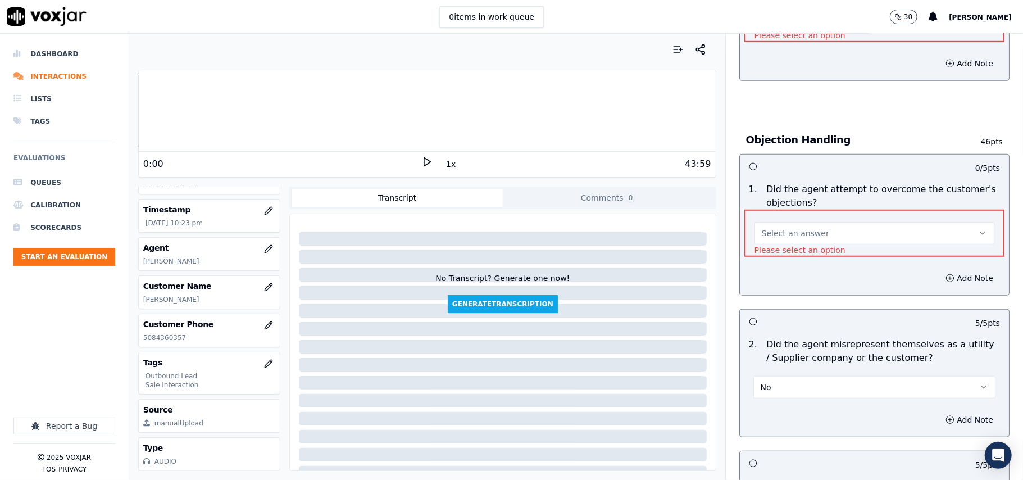
click at [776, 225] on button "Select an answer" at bounding box center [874, 233] width 240 height 22
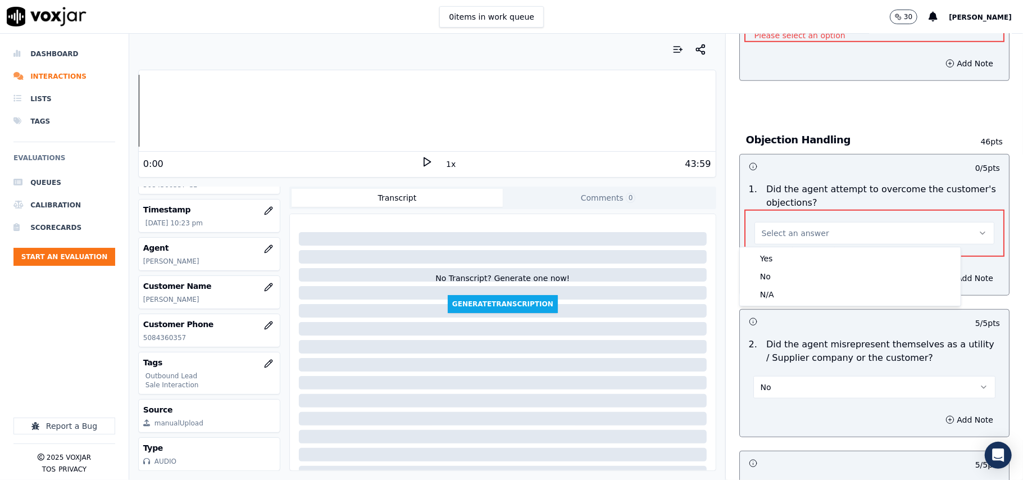
click at [773, 245] on p "Please select an option" at bounding box center [799, 249] width 91 height 11
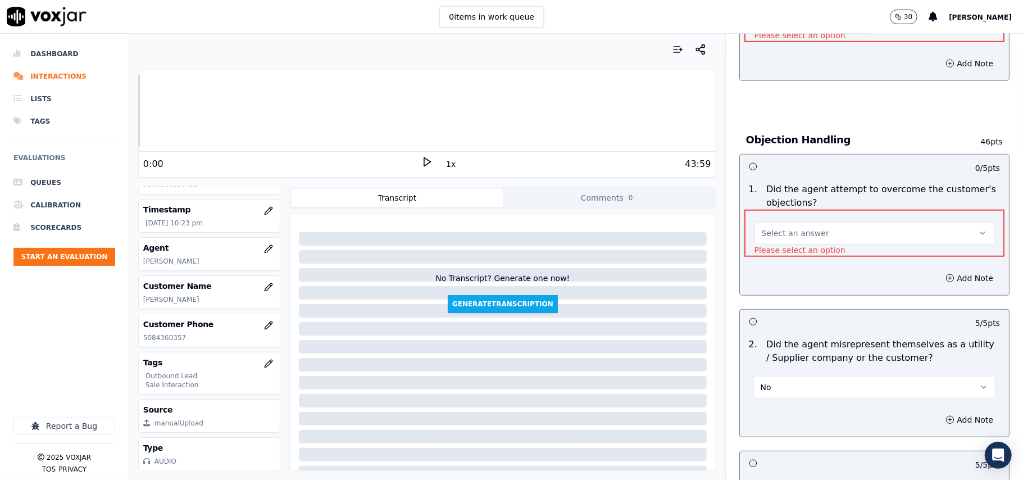
click at [775, 257] on div "1 . Did the agent attempt to overcome the customer's objections? Select an answ…" at bounding box center [874, 219] width 269 height 83
drag, startPoint x: 776, startPoint y: 232, endPoint x: 776, endPoint y: 241, distance: 9.0
click at [776, 232] on span "Select an answer" at bounding box center [794, 232] width 67 height 11
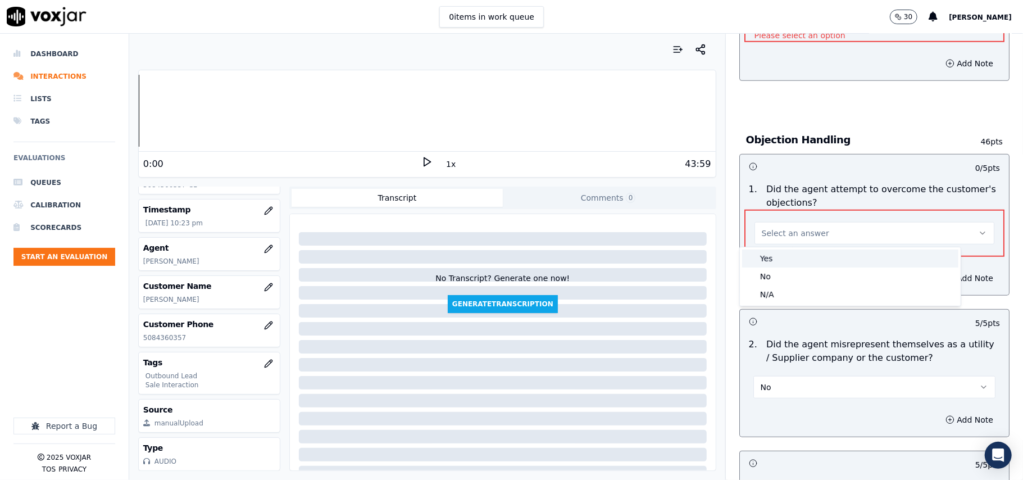
click at [776, 257] on div "Yes" at bounding box center [850, 258] width 216 height 18
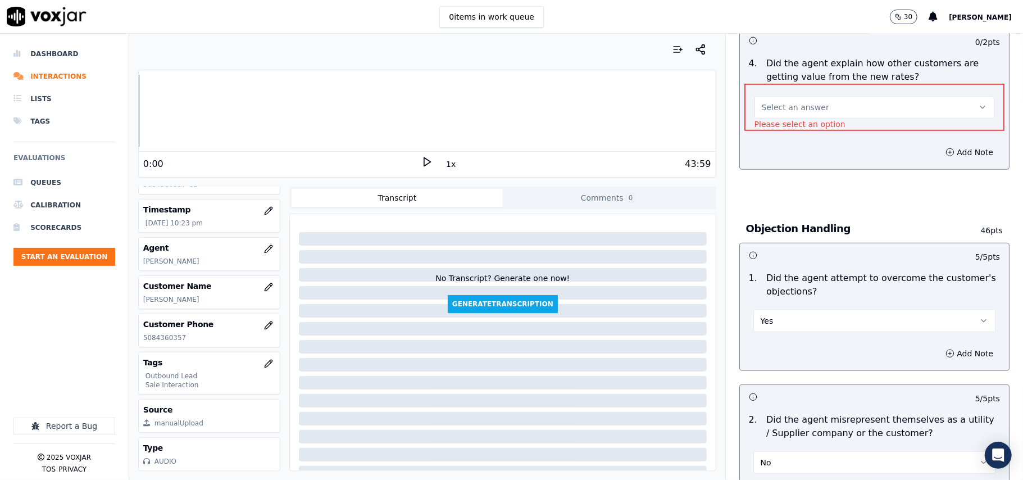
scroll to position [368, 0]
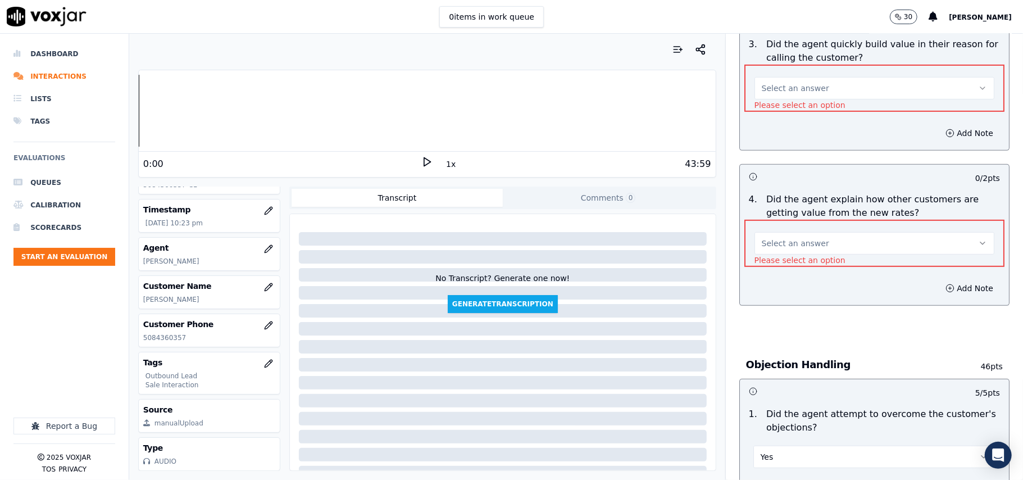
click at [777, 248] on span "Select an answer" at bounding box center [794, 243] width 67 height 11
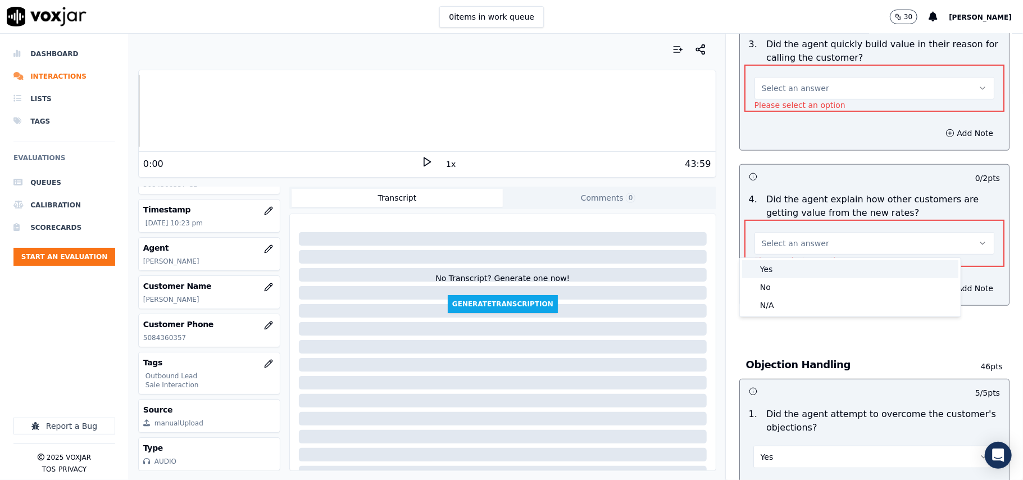
click at [776, 268] on div "Yes" at bounding box center [850, 269] width 216 height 18
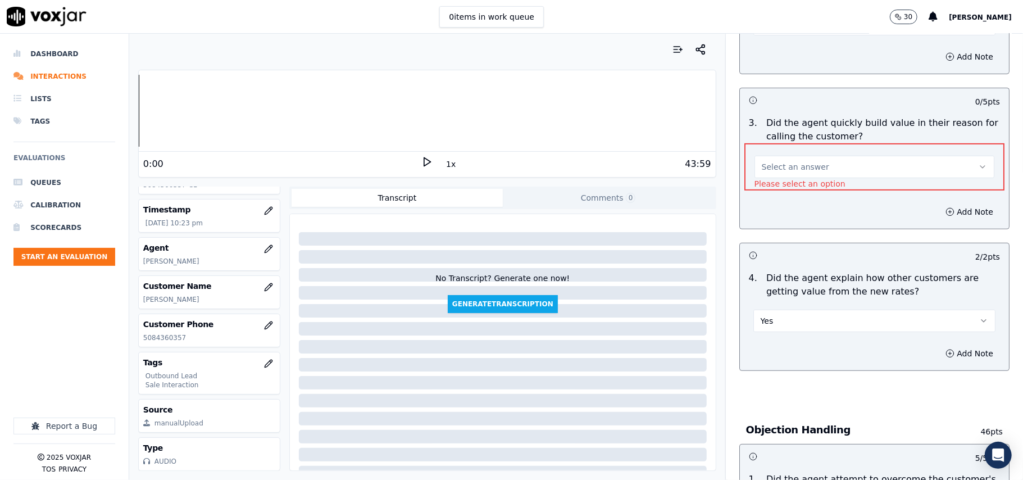
scroll to position [218, 0]
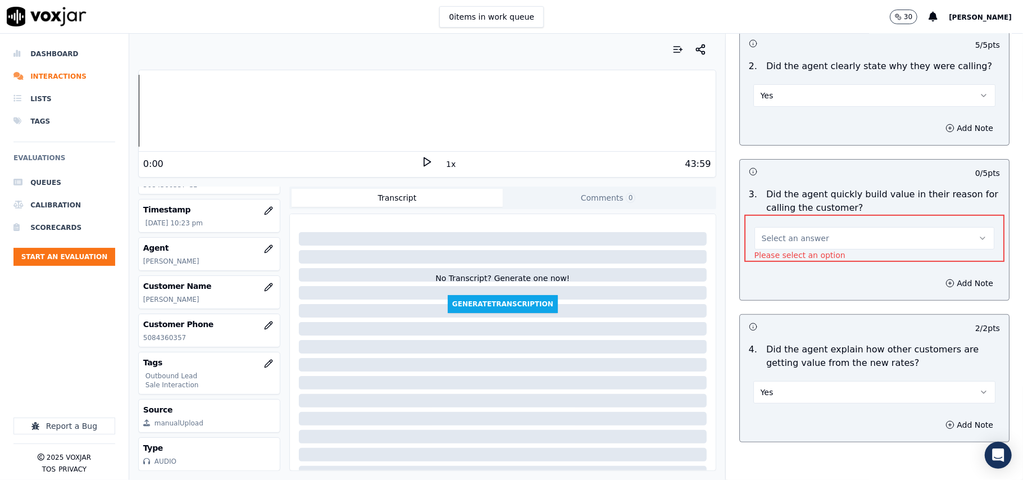
click at [761, 239] on span "Select an answer" at bounding box center [794, 237] width 67 height 11
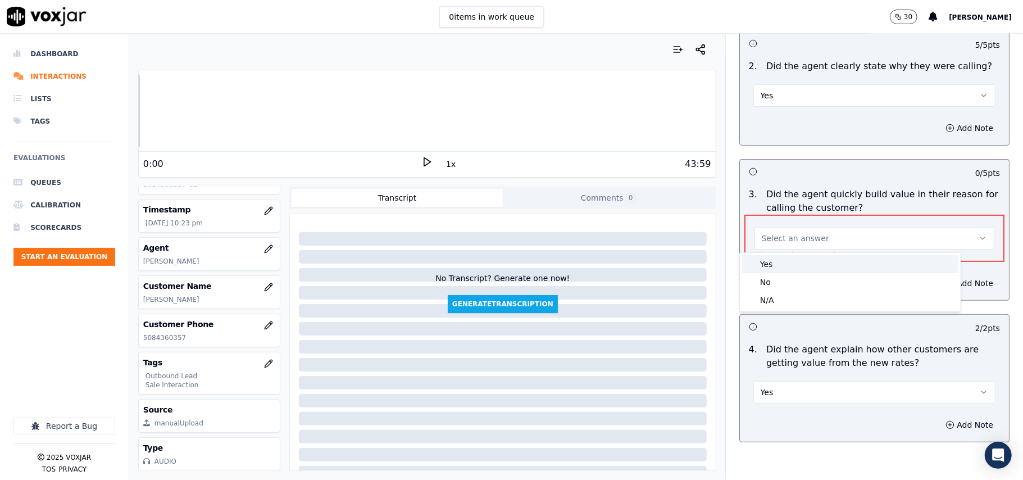
click at [767, 265] on div "Yes" at bounding box center [850, 264] width 216 height 18
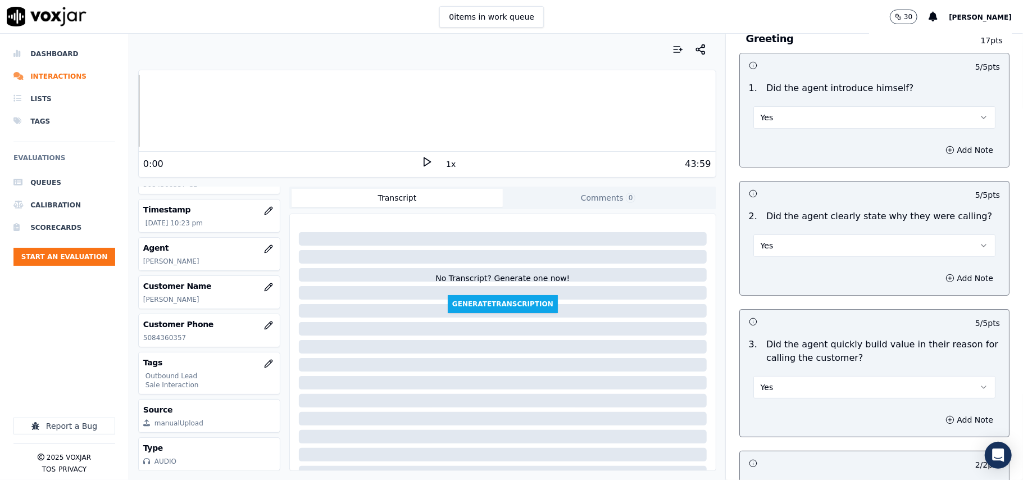
scroll to position [2801, 0]
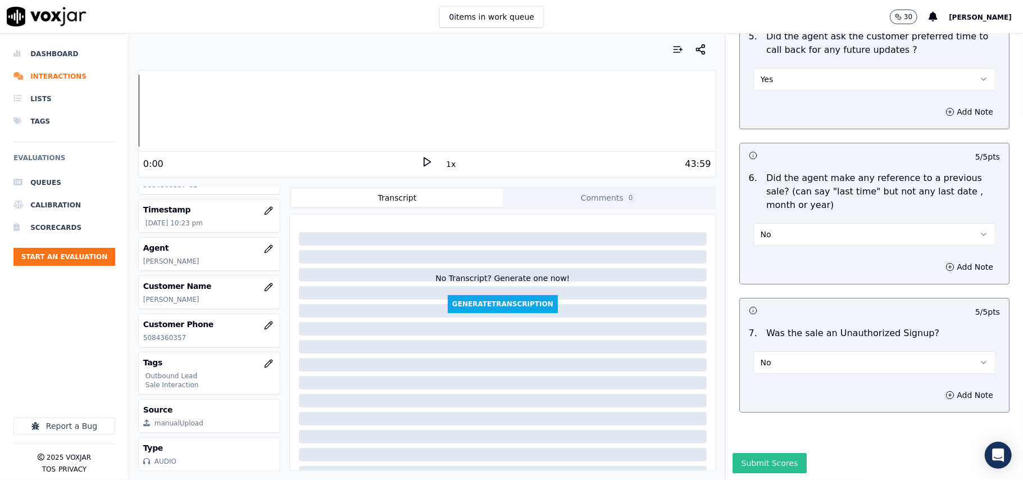
click at [759, 453] on button "Submit Scores" at bounding box center [769, 463] width 75 height 20
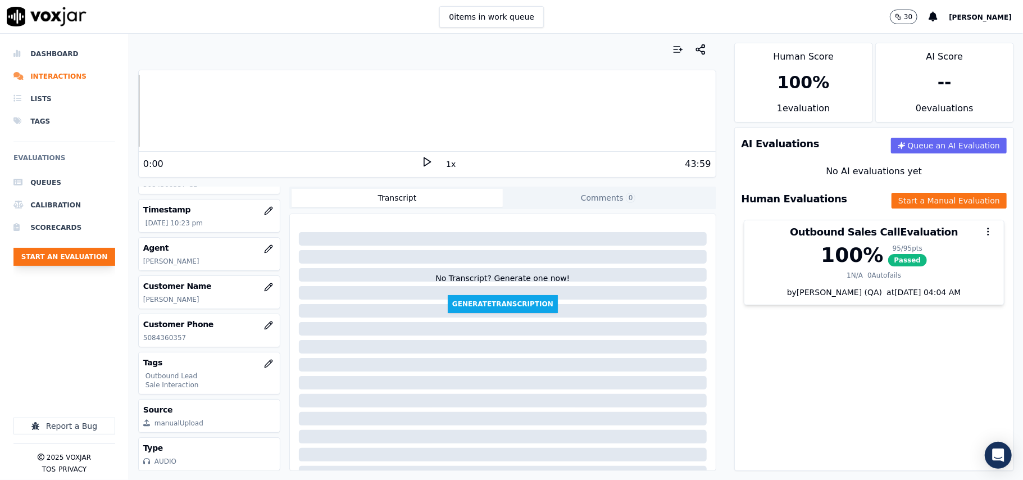
click at [73, 256] on button "Start an Evaluation" at bounding box center [64, 257] width 102 height 18
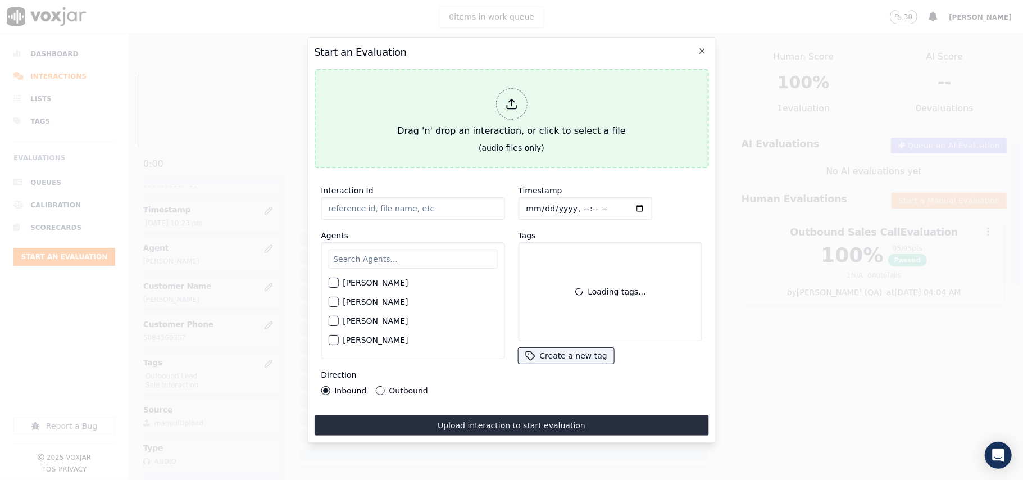
click at [480, 113] on div "Drag 'n' drop an interaction, or click to select a file" at bounding box center [511, 113] width 237 height 58
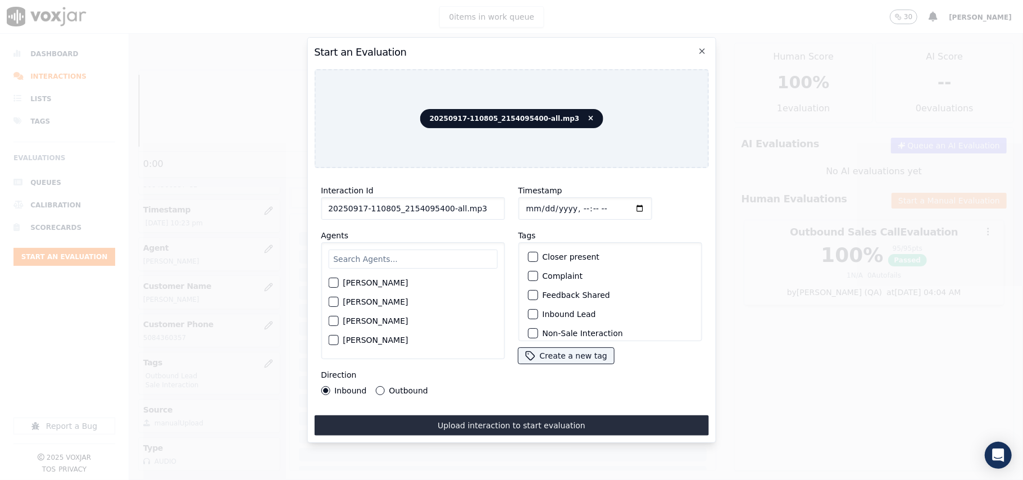
drag, startPoint x: 499, startPoint y: 207, endPoint x: 447, endPoint y: 205, distance: 51.7
click at [447, 205] on div "Interaction Id 20250917-110805_2154095400-all.mp3 Agents [PERSON_NAME] [PERSON_…" at bounding box center [412, 289] width 197 height 225
drag, startPoint x: 449, startPoint y: 199, endPoint x: 441, endPoint y: 199, distance: 8.4
click at [441, 199] on input "20250917-110805_2154095400-all.mp3" at bounding box center [413, 208] width 184 height 22
type input "20250917-110805_2154095400-C1"
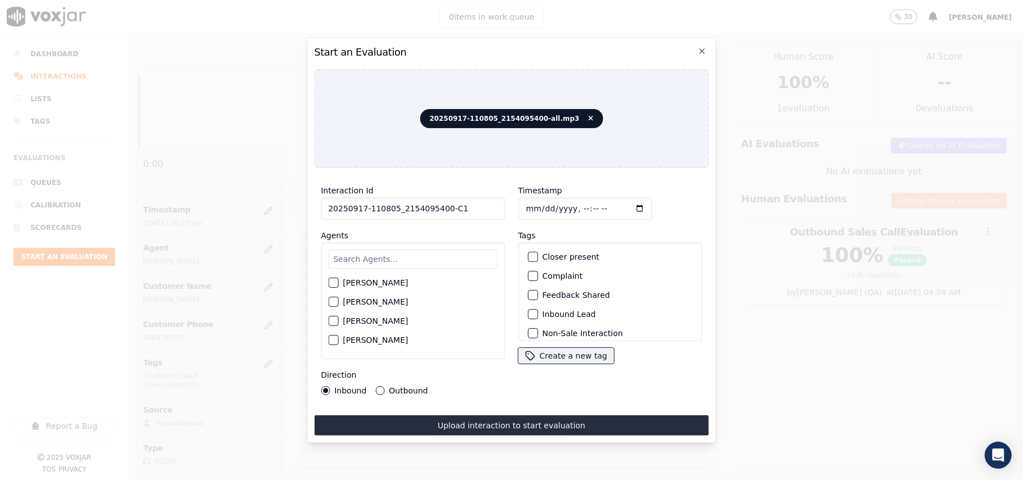
click at [542, 200] on input "Timestamp" at bounding box center [585, 208] width 134 height 22
click at [541, 200] on input "Timestamp" at bounding box center [585, 208] width 134 height 22
click at [537, 202] on input "Timestamp" at bounding box center [585, 208] width 134 height 22
type input "[DATE]T22:46"
click at [454, 249] on input "text" at bounding box center [412, 258] width 169 height 19
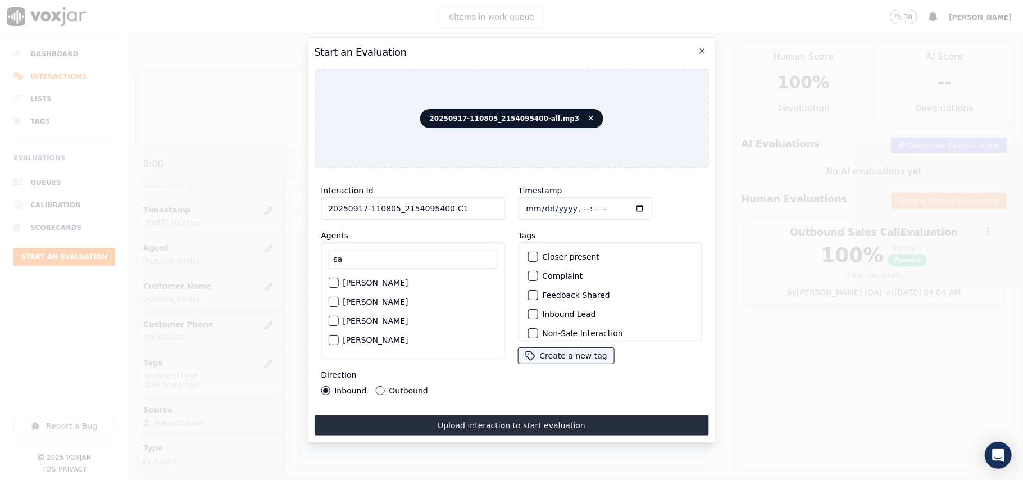
click at [378, 334] on div "[PERSON_NAME]" at bounding box center [412, 339] width 169 height 19
click at [351, 249] on input "sa" at bounding box center [412, 258] width 169 height 19
type input "[PERSON_NAME]"
click at [349, 301] on label "[PERSON_NAME]" at bounding box center [375, 305] width 65 height 8
click at [338, 300] on button "[PERSON_NAME]" at bounding box center [333, 305] width 10 height 10
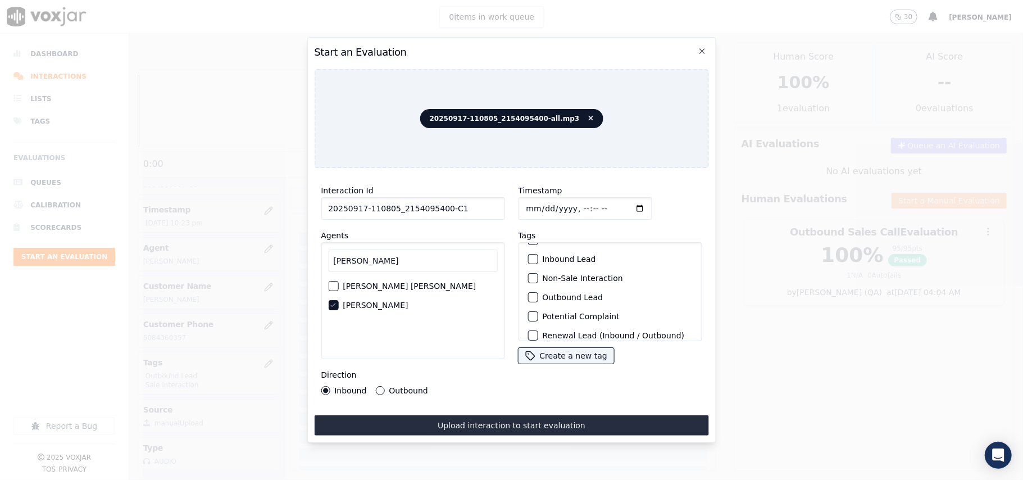
scroll to position [98, 0]
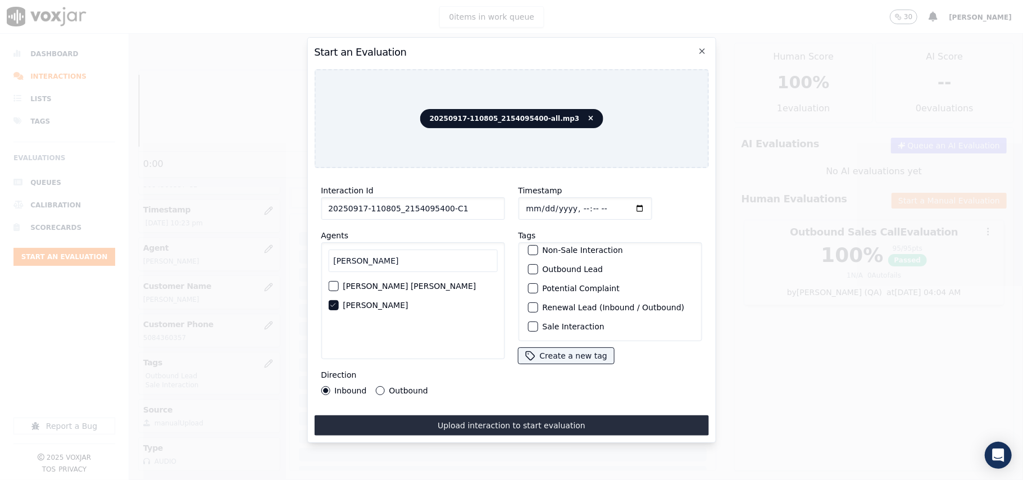
click at [531, 321] on button "Sale Interaction" at bounding box center [532, 326] width 10 height 10
click at [531, 264] on button "Outbound Lead" at bounding box center [532, 269] width 10 height 10
click at [389, 386] on label "Outbound" at bounding box center [408, 390] width 39 height 8
click at [384, 386] on button "Outbound" at bounding box center [379, 390] width 9 height 9
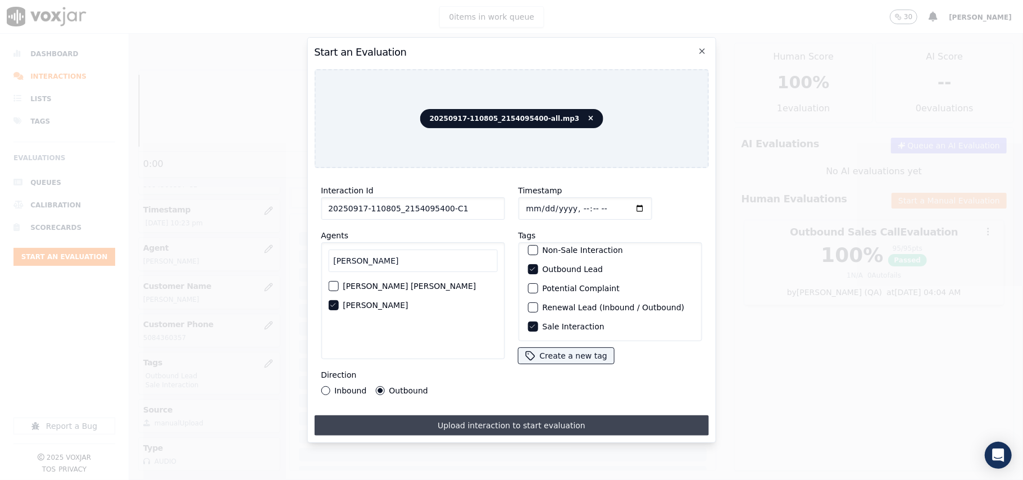
click at [429, 415] on button "Upload interaction to start evaluation" at bounding box center [511, 425] width 394 height 20
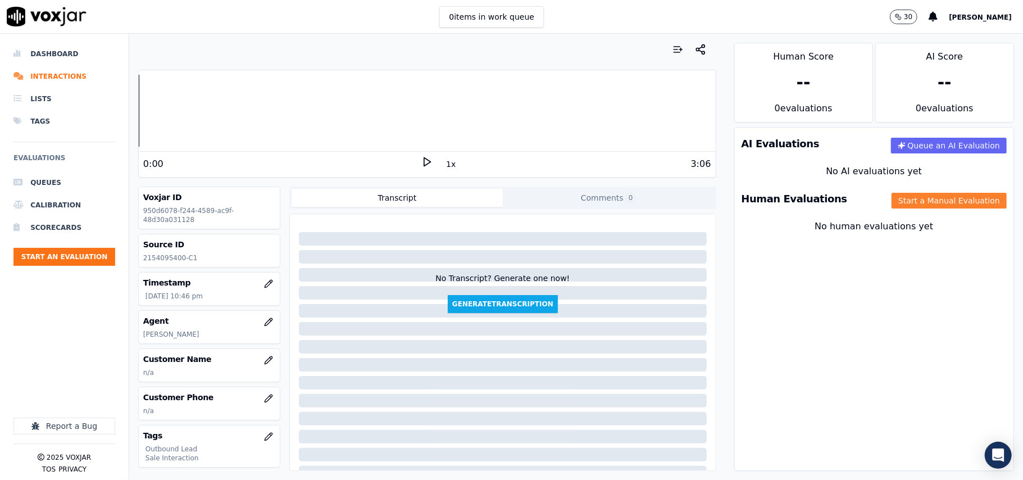
click at [900, 203] on button "Start a Manual Evaluation" at bounding box center [948, 201] width 115 height 16
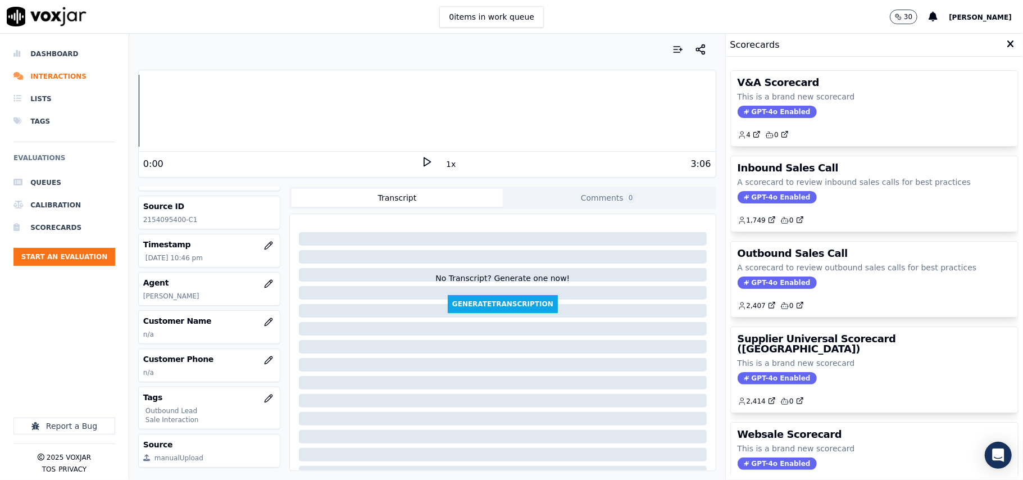
scroll to position [75, 0]
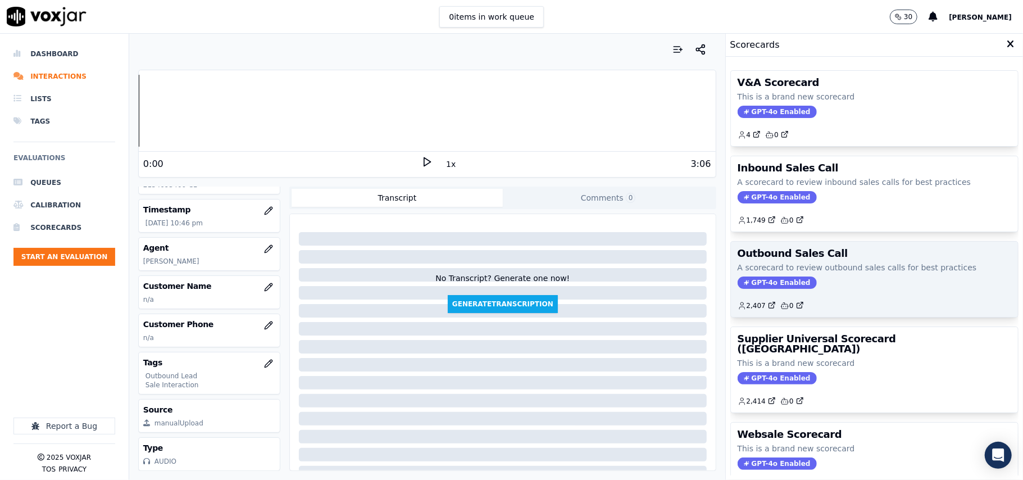
click at [782, 280] on span "GPT-4o Enabled" at bounding box center [776, 282] width 79 height 12
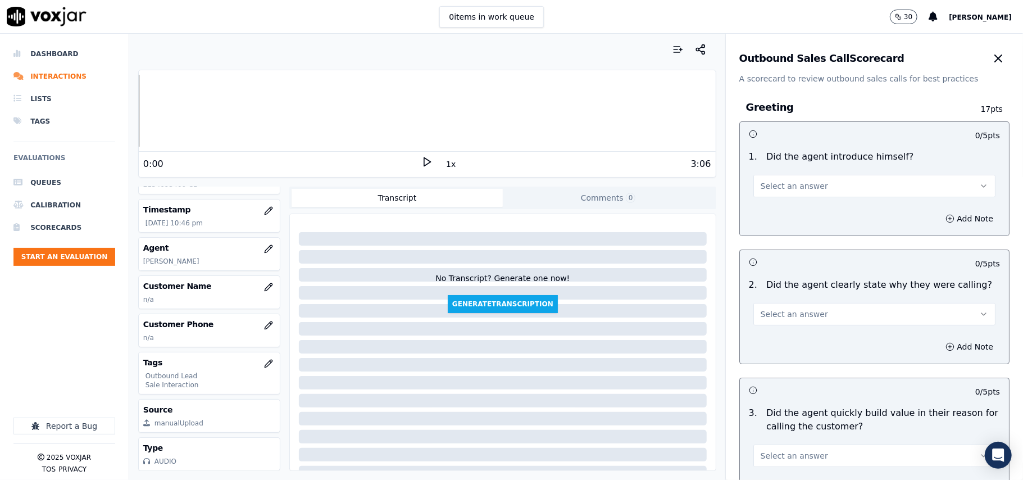
scroll to position [801, 0]
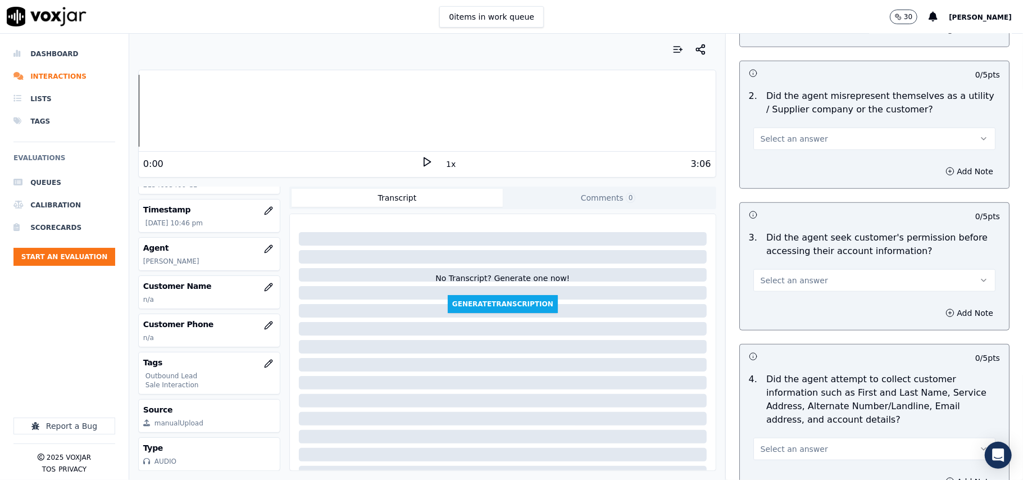
click at [802, 266] on div "Select an answer" at bounding box center [874, 275] width 260 height 34
click at [784, 286] on span "Select an answer" at bounding box center [793, 280] width 67 height 11
click at [771, 331] on div "No" at bounding box center [849, 326] width 217 height 18
click at [921, 323] on div "Add Note" at bounding box center [874, 313] width 269 height 34
click at [938, 308] on button "Add Note" at bounding box center [968, 313] width 61 height 16
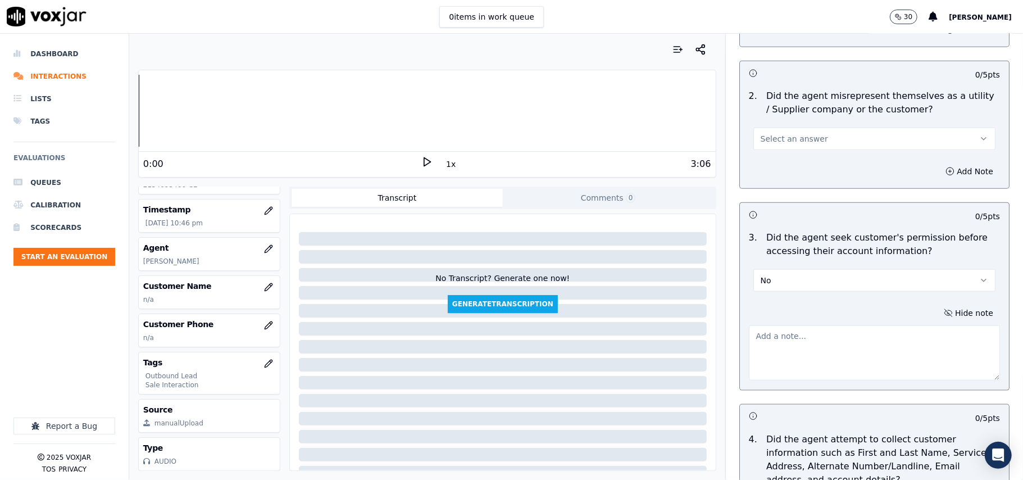
click at [796, 324] on div at bounding box center [874, 351] width 251 height 60
click at [792, 341] on textarea at bounding box center [874, 352] width 251 height 55
paste textarea "@3:50 – The agent accessed the customer’s account without taking prior permissi…"
click at [749, 338] on textarea "@3:50 – The agent accessed the customer’s account without taking prior permissi…" at bounding box center [874, 352] width 251 height 55
click at [749, 322] on div "@3:50 – The agent accessed the customer’s account without taking prior permissi…" at bounding box center [874, 351] width 251 height 60
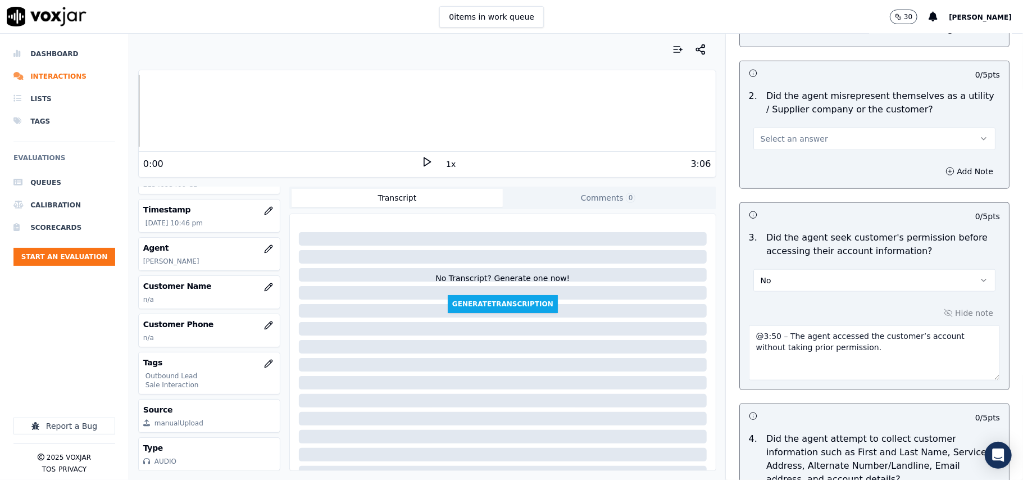
click at [749, 333] on textarea "@3:50 – The agent accessed the customer’s account without taking prior permissi…" at bounding box center [874, 352] width 251 height 55
paste textarea "Call ID: 180110"
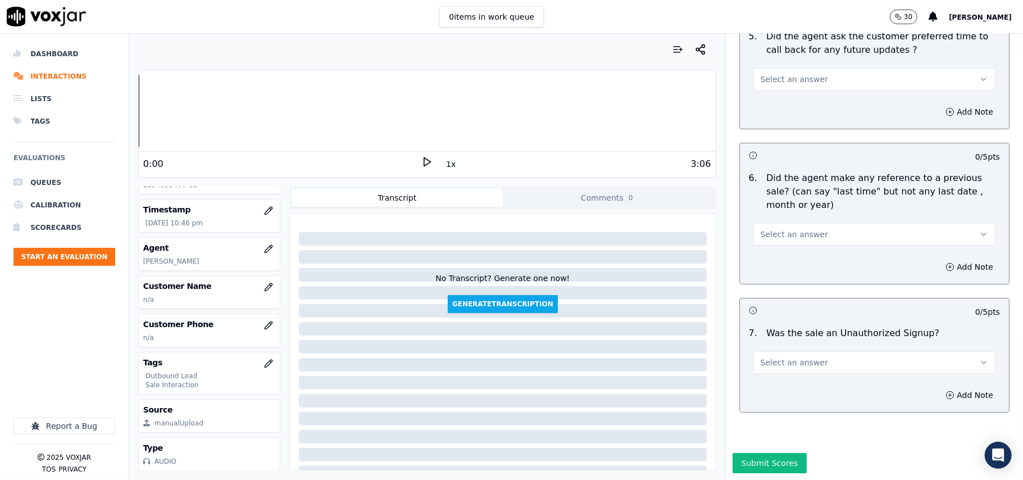
type textarea "Call ID: 180110 @3:50 – The agent accessed the customer’s account without takin…"
click at [820, 351] on button "Select an answer" at bounding box center [874, 362] width 242 height 22
click at [790, 371] on div "No" at bounding box center [849, 372] width 217 height 18
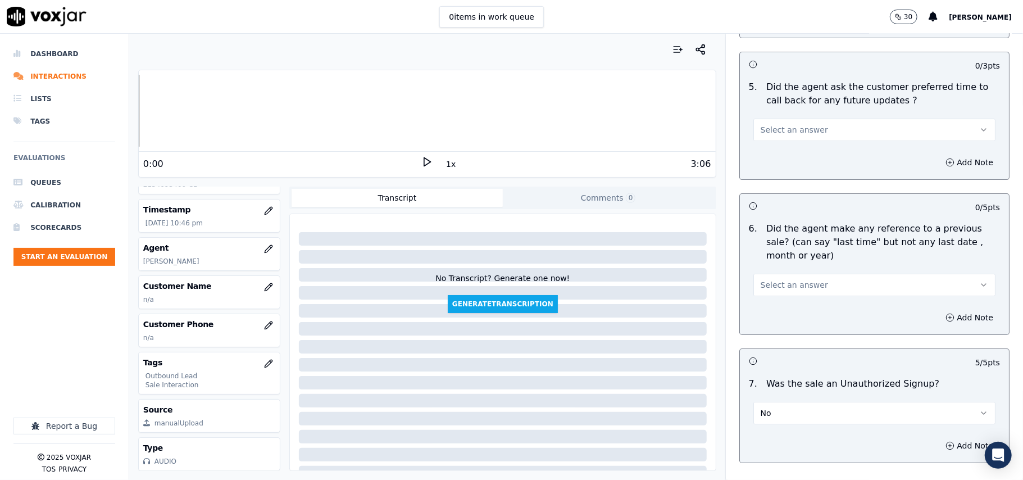
scroll to position [2711, 0]
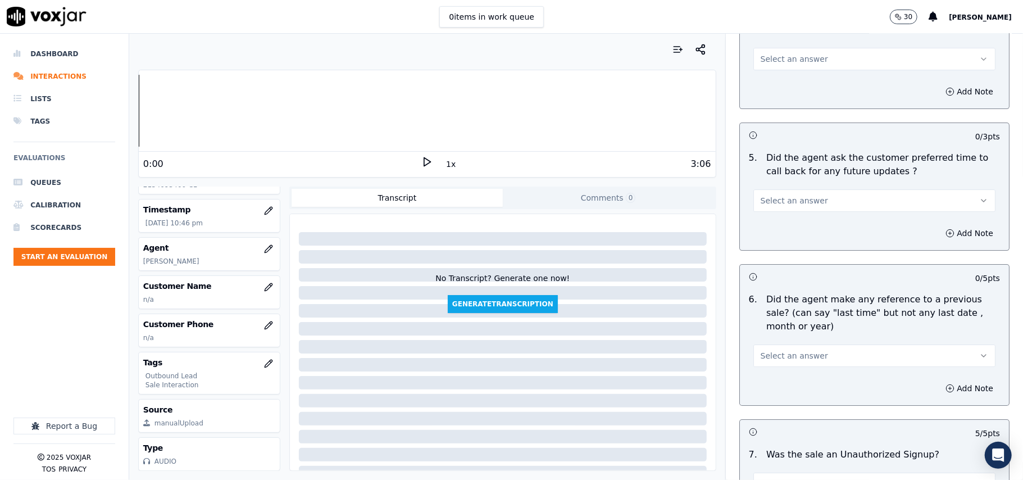
click at [830, 326] on p "Did the agent make any reference to a previous sale? (can say "last time" but n…" at bounding box center [883, 313] width 234 height 40
click at [822, 345] on button "Select an answer" at bounding box center [874, 355] width 242 height 22
click at [801, 389] on div "No" at bounding box center [849, 393] width 217 height 18
click at [802, 353] on button "No" at bounding box center [874, 355] width 242 height 22
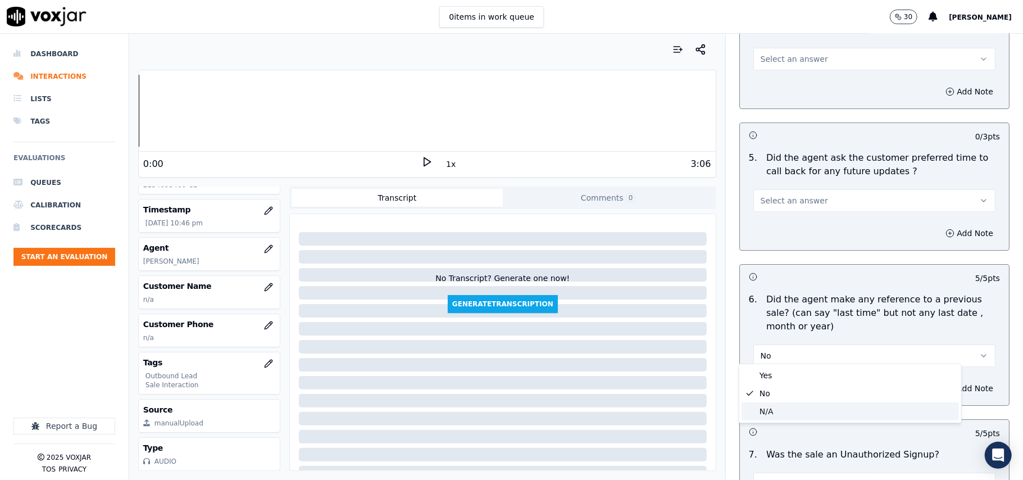
click at [789, 417] on div "N/A" at bounding box center [849, 411] width 217 height 18
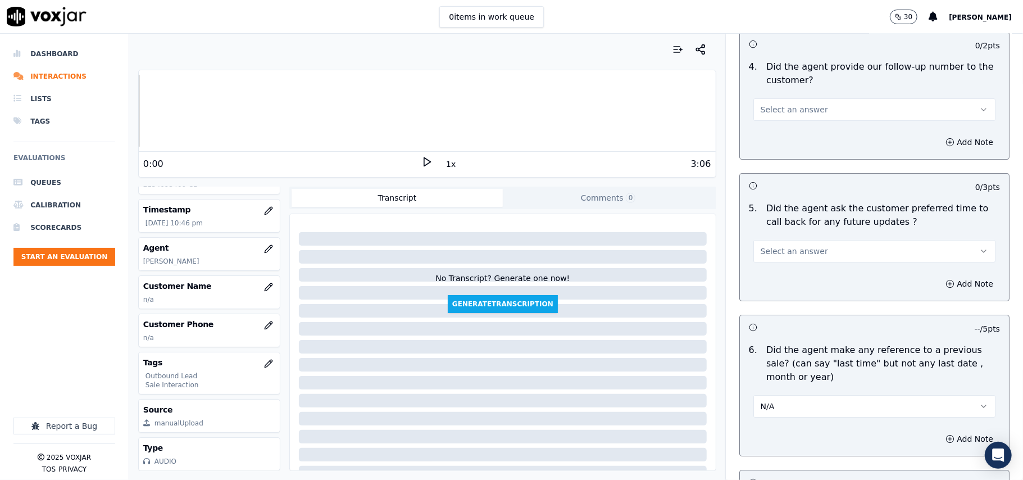
scroll to position [2636, 0]
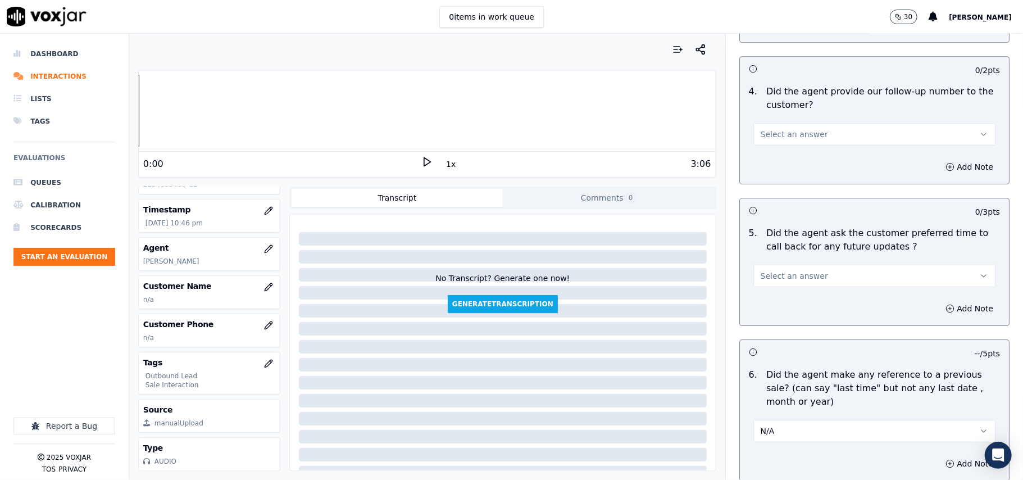
click at [781, 279] on button "Select an answer" at bounding box center [874, 275] width 242 height 22
drag, startPoint x: 782, startPoint y: 281, endPoint x: 797, endPoint y: 299, distance: 23.5
click at [784, 299] on div "Yes" at bounding box center [849, 295] width 217 height 18
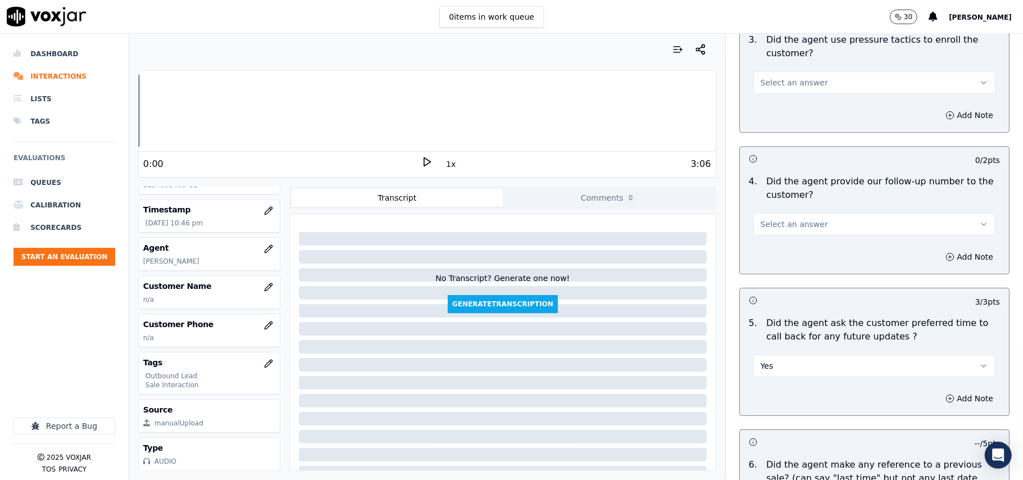
scroll to position [2487, 0]
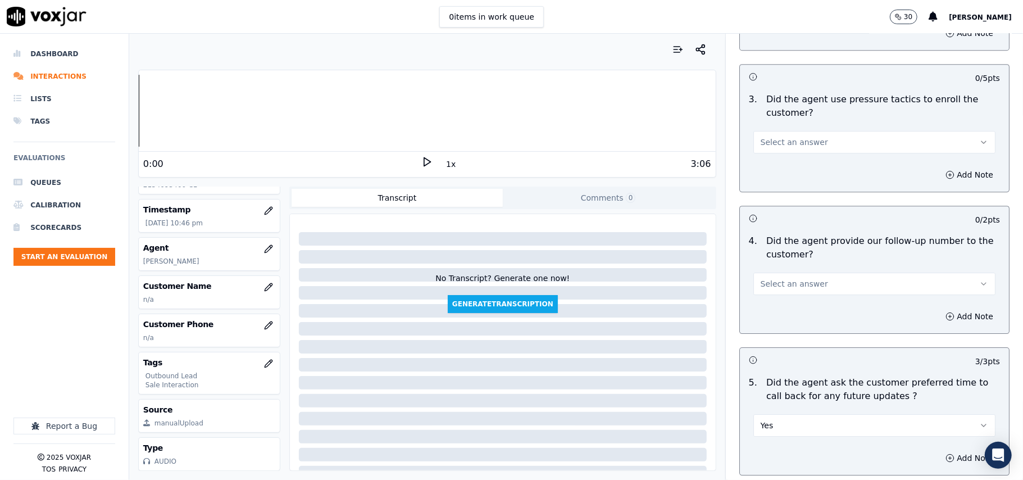
click at [814, 288] on button "Select an answer" at bounding box center [874, 283] width 242 height 22
click at [810, 308] on div "Yes" at bounding box center [849, 303] width 217 height 18
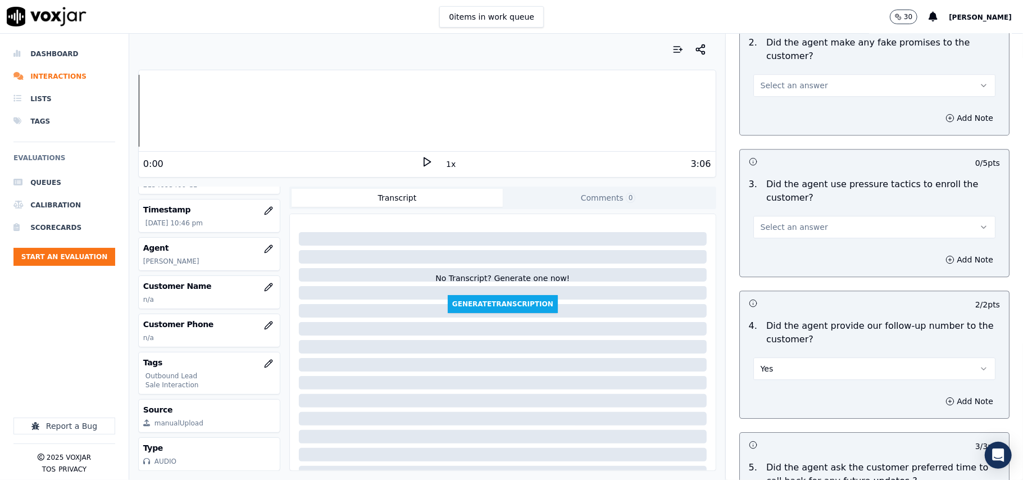
scroll to position [2262, 0]
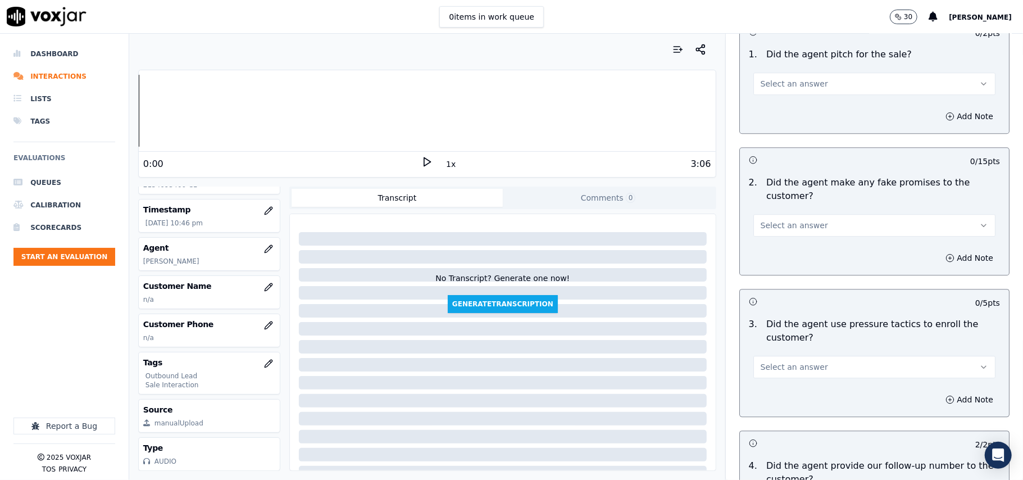
click at [823, 361] on button "Select an answer" at bounding box center [874, 366] width 242 height 22
click at [804, 403] on div "No" at bounding box center [849, 403] width 217 height 18
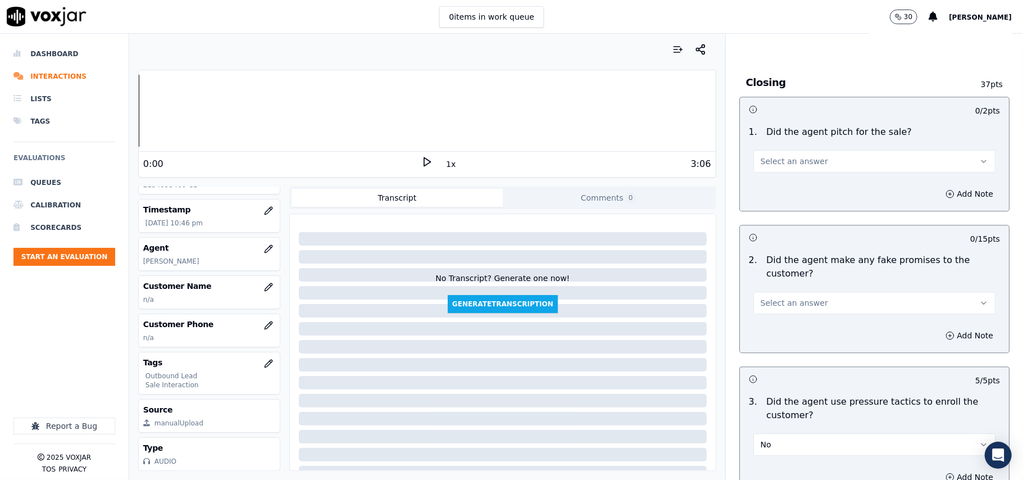
scroll to position [2112, 0]
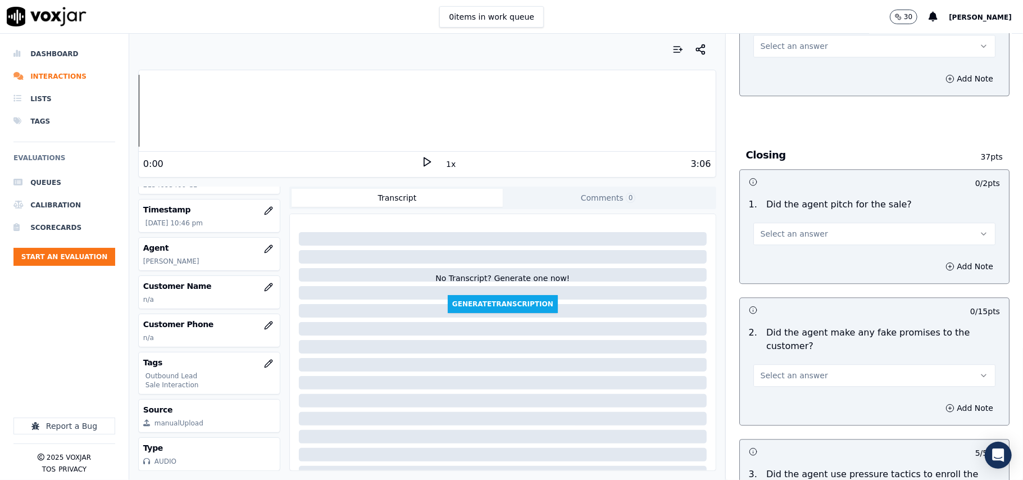
click at [817, 373] on button "Select an answer" at bounding box center [874, 375] width 242 height 22
click at [797, 405] on div "No" at bounding box center [849, 411] width 217 height 18
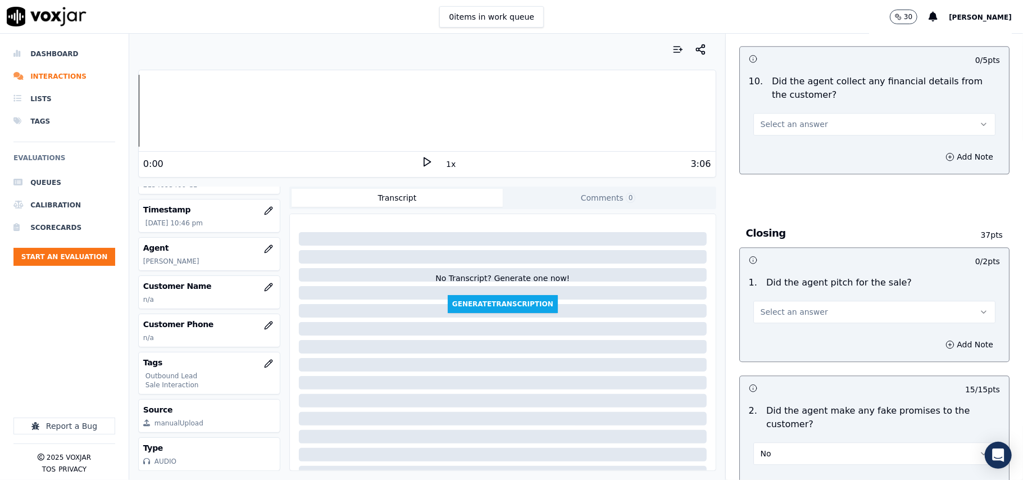
scroll to position [1962, 0]
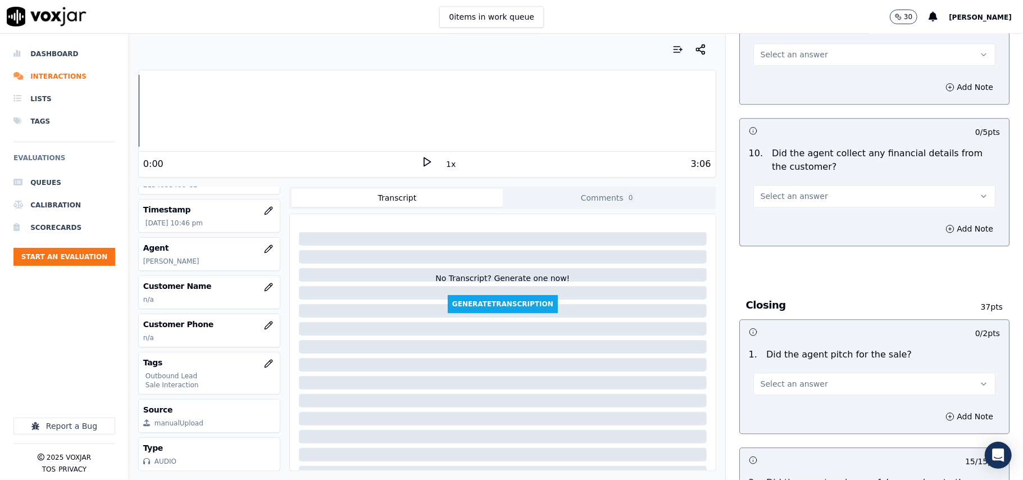
click at [811, 381] on button "Select an answer" at bounding box center [874, 383] width 242 height 22
click at [803, 394] on div "Yes" at bounding box center [849, 401] width 217 height 18
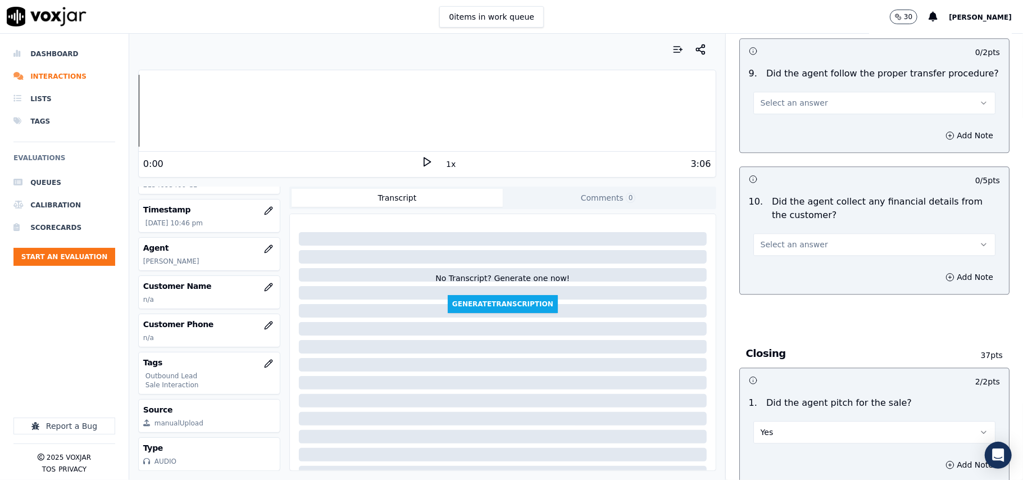
scroll to position [1887, 0]
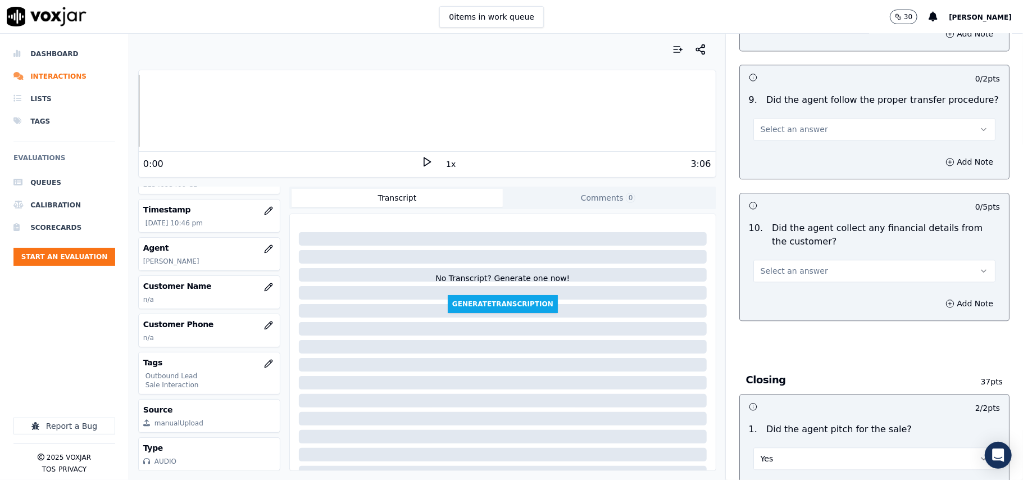
click at [788, 270] on button "Select an answer" at bounding box center [874, 270] width 242 height 22
click at [785, 304] on div "No" at bounding box center [849, 306] width 217 height 18
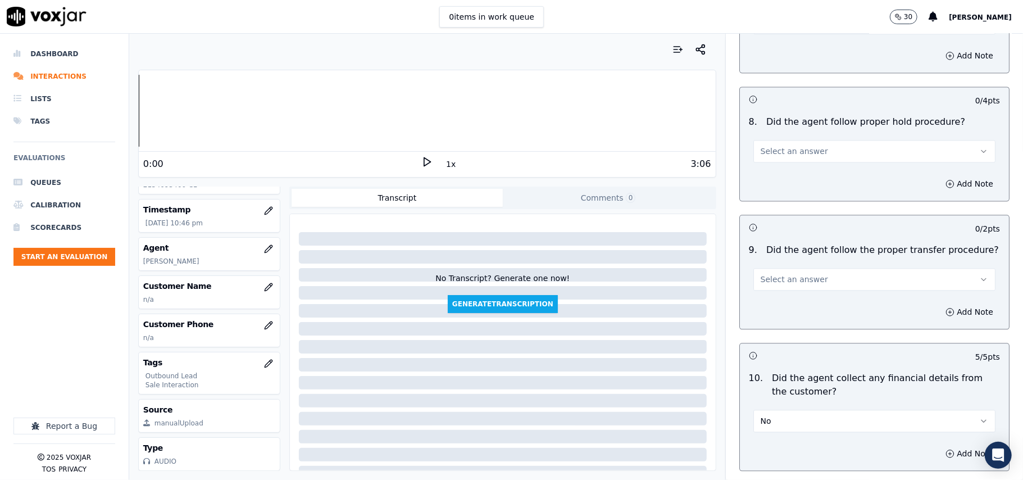
click at [797, 274] on span "Select an answer" at bounding box center [793, 278] width 67 height 11
click at [797, 294] on div "Yes" at bounding box center [849, 296] width 217 height 18
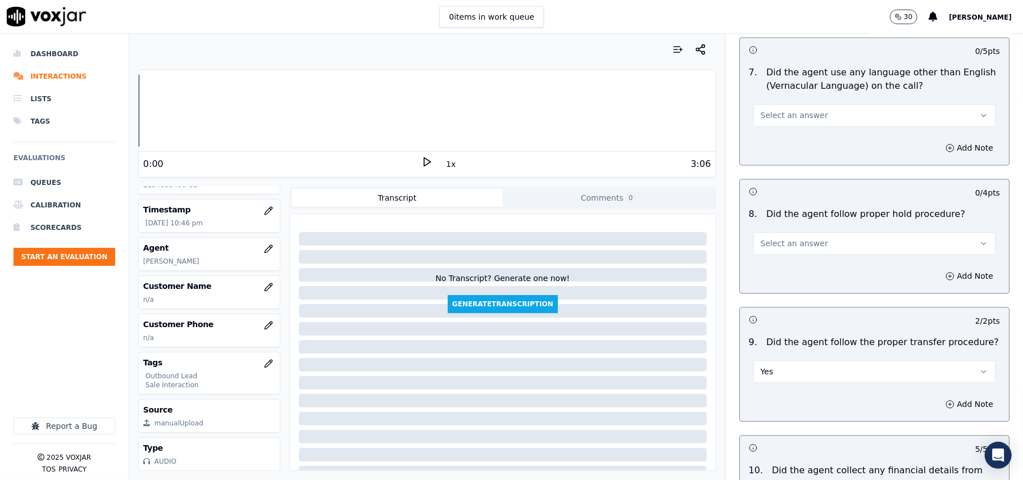
scroll to position [1513, 0]
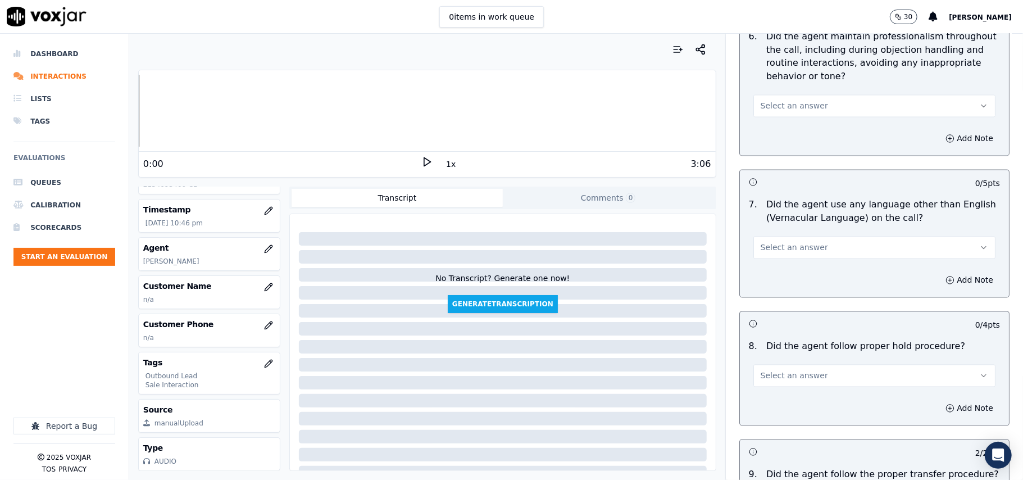
click at [800, 374] on button "Select an answer" at bounding box center [874, 375] width 242 height 22
click at [800, 398] on div "Yes" at bounding box center [849, 392] width 217 height 18
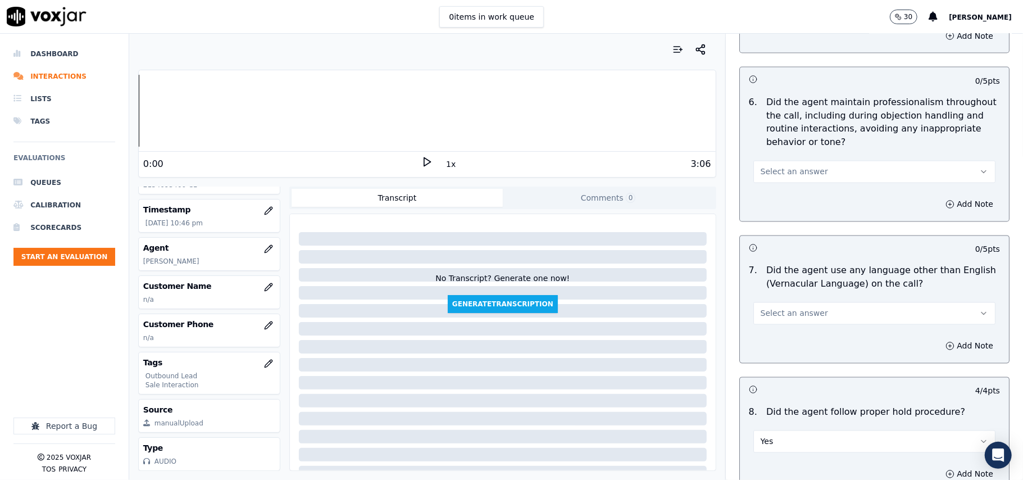
scroll to position [1363, 0]
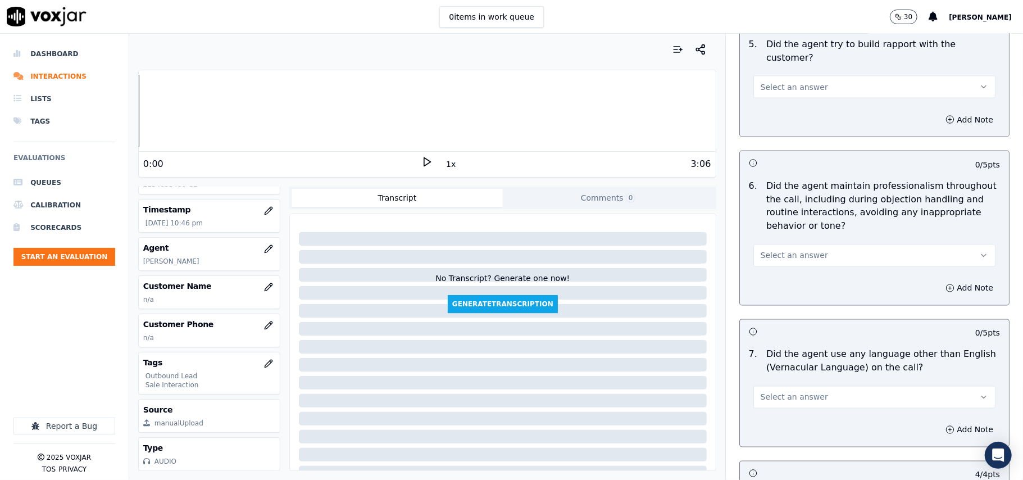
click at [814, 386] on button "Select an answer" at bounding box center [874, 397] width 242 height 22
click at [816, 429] on div "No" at bounding box center [849, 431] width 217 height 18
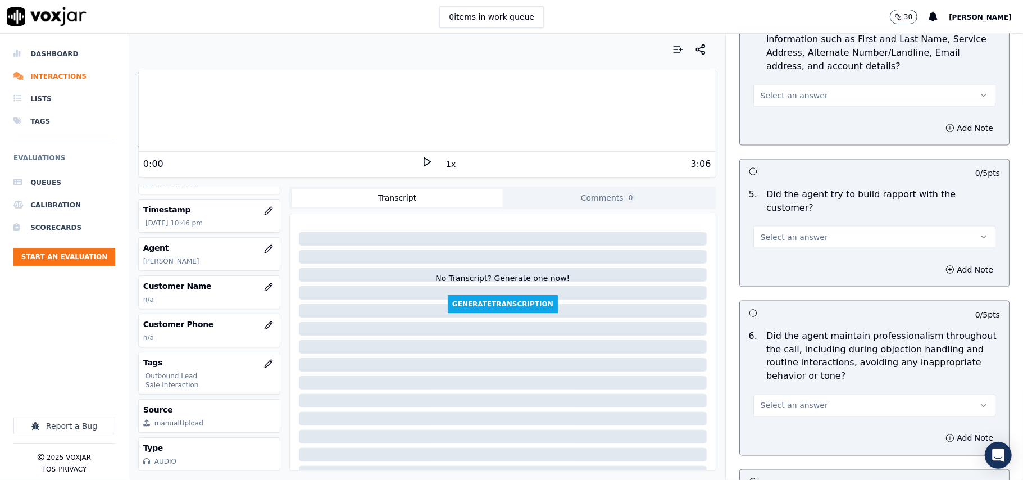
click at [823, 398] on button "Select an answer" at bounding box center [874, 405] width 242 height 22
click at [824, 416] on div "Yes" at bounding box center [849, 421] width 217 height 18
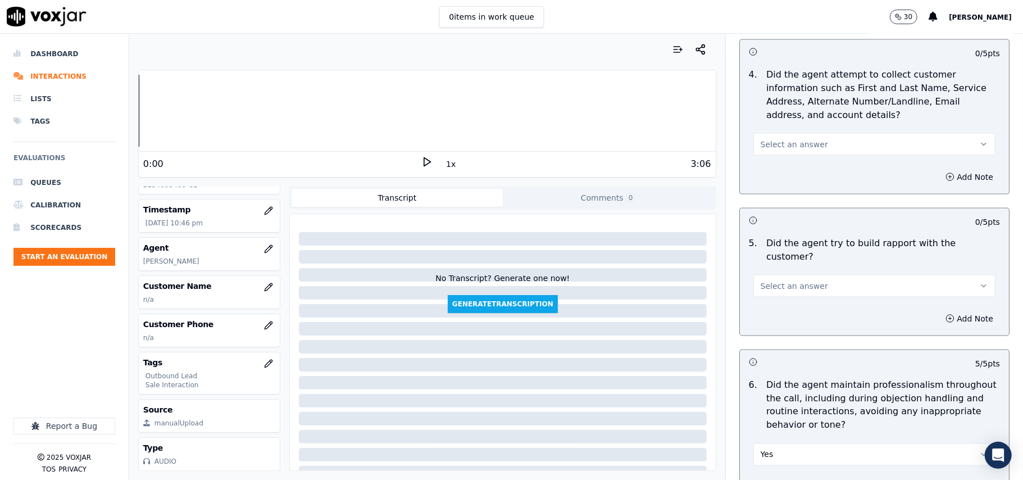
scroll to position [1139, 0]
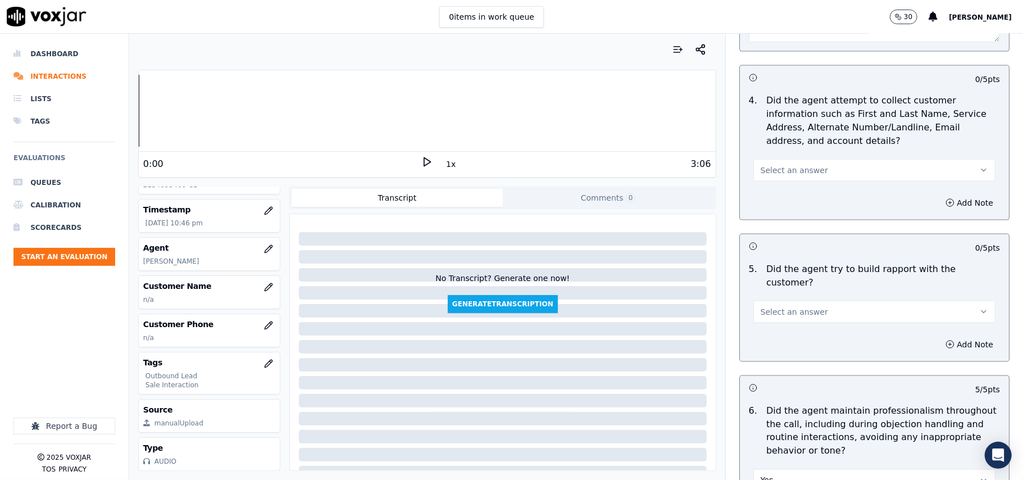
click at [795, 314] on div "5 . Did the agent try to build rapport with the customer? Select an answer" at bounding box center [874, 293] width 269 height 70
click at [797, 308] on button "Select an answer" at bounding box center [874, 311] width 242 height 22
click at [797, 323] on div "Yes" at bounding box center [849, 327] width 217 height 18
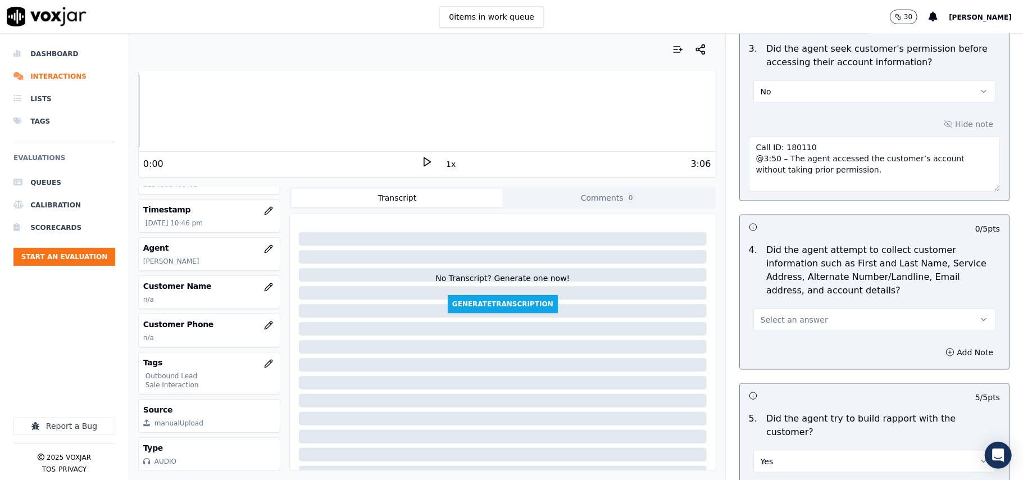
scroll to position [989, 0]
click at [800, 319] on span "Select an answer" at bounding box center [793, 319] width 67 height 11
click at [788, 351] on div "Yes" at bounding box center [849, 349] width 217 height 18
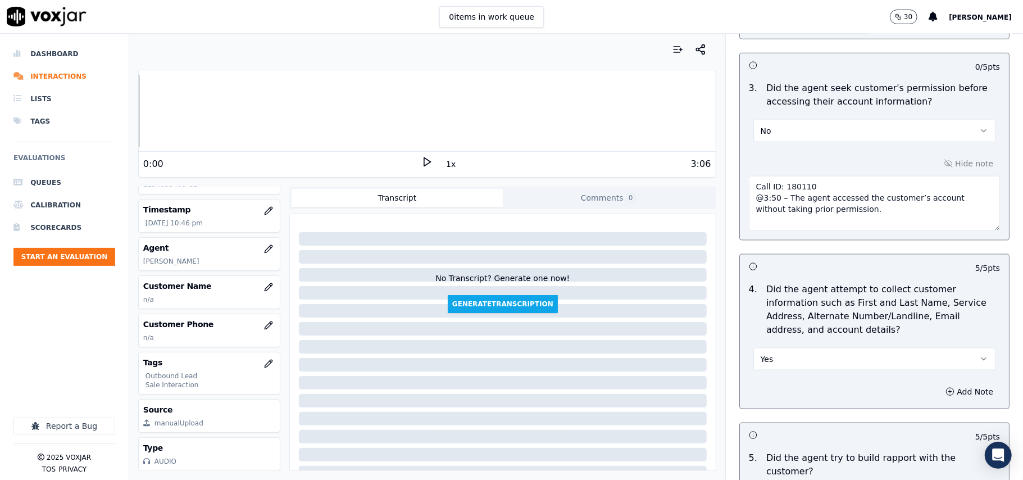
scroll to position [1064, 0]
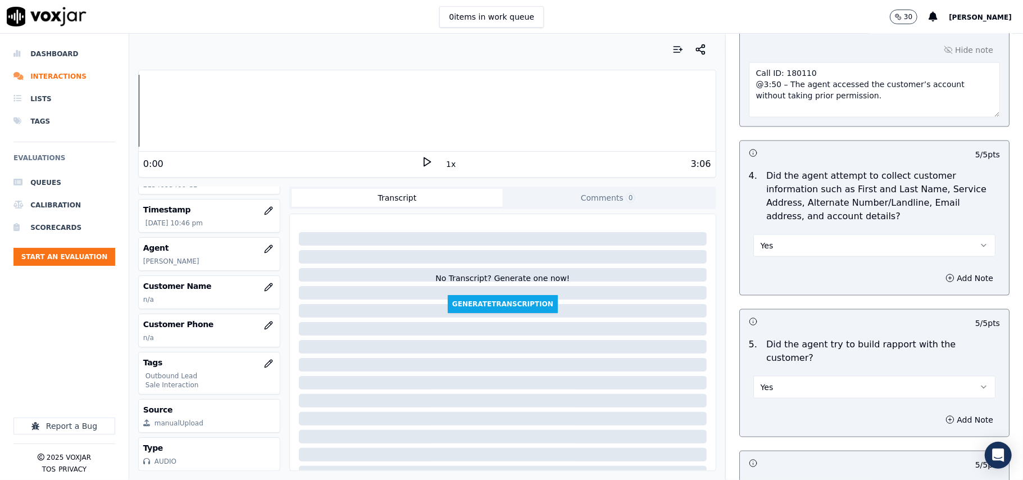
click at [784, 252] on button "Yes" at bounding box center [874, 245] width 242 height 22
click at [785, 314] on div "N/A" at bounding box center [849, 309] width 217 height 18
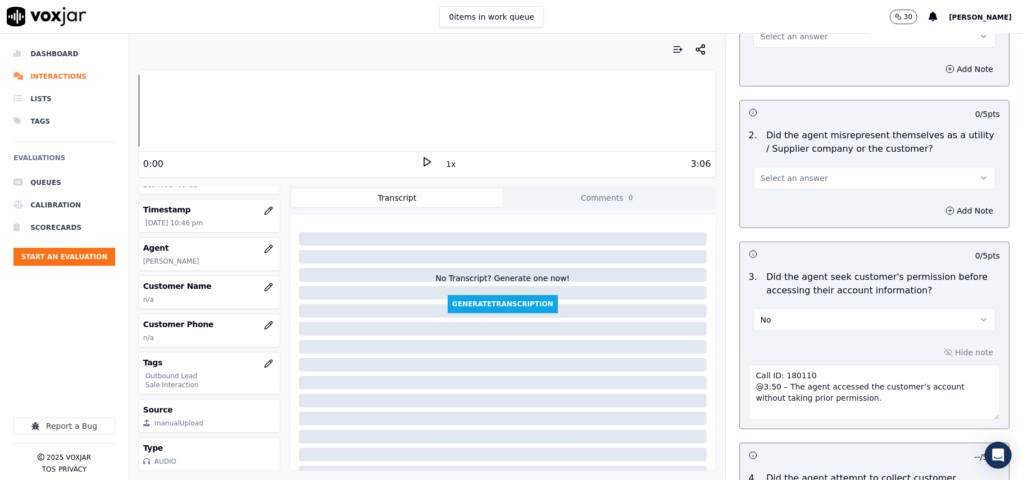
scroll to position [690, 0]
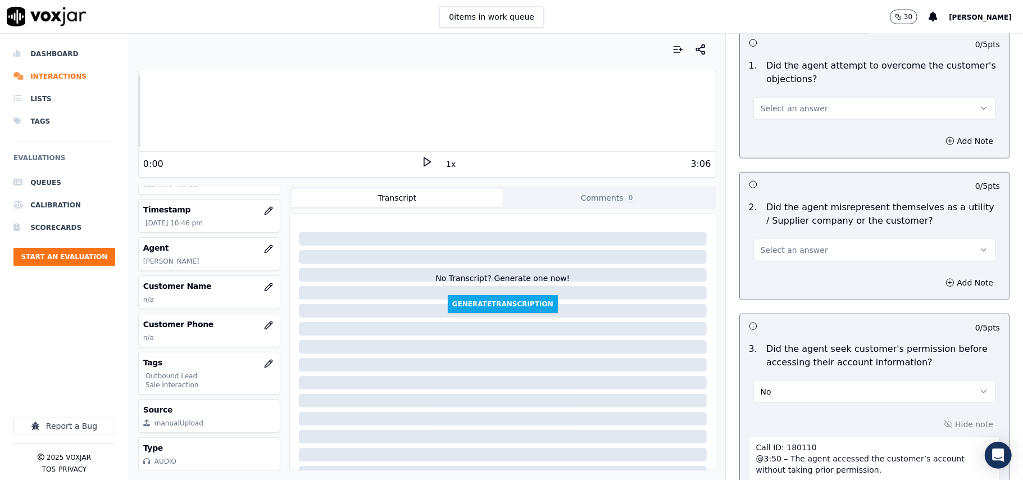
click at [770, 259] on button "Select an answer" at bounding box center [874, 250] width 242 height 22
click at [772, 293] on div "No" at bounding box center [849, 295] width 217 height 18
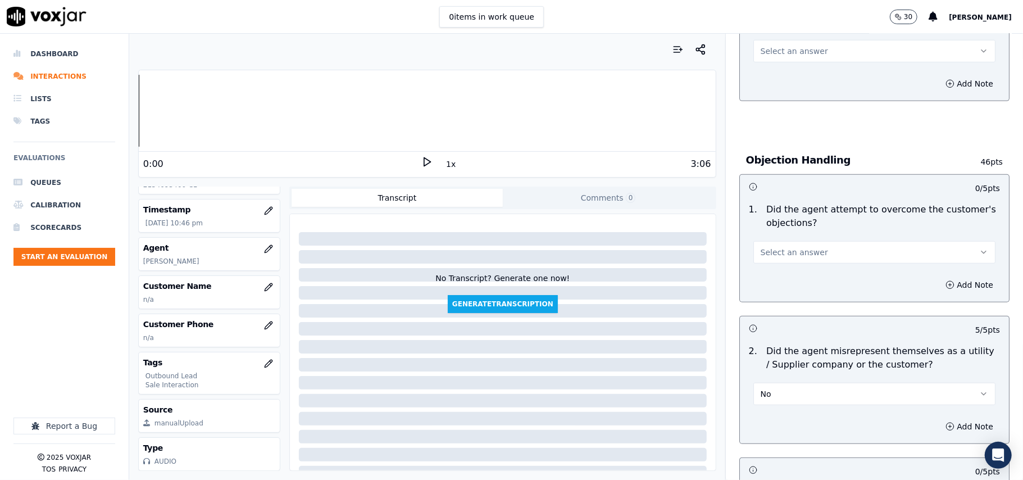
scroll to position [390, 0]
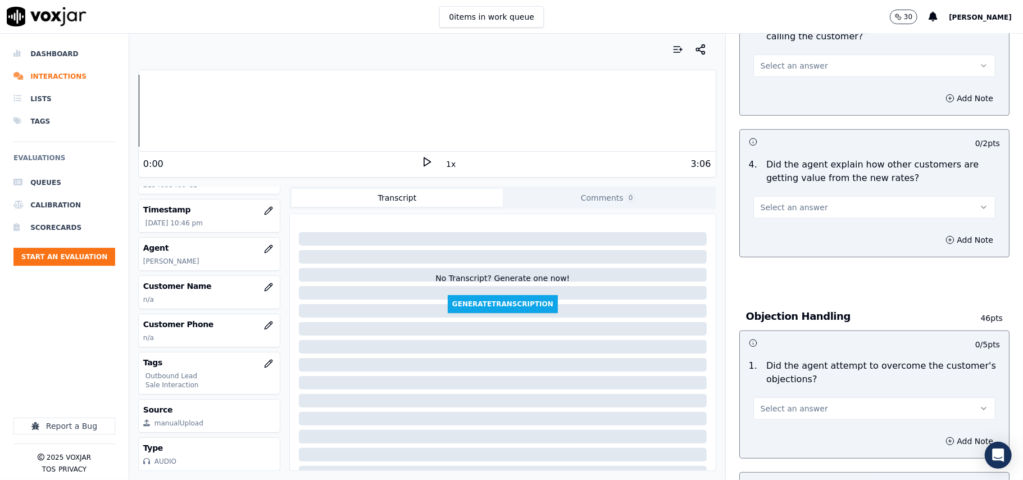
click at [800, 403] on button "Select an answer" at bounding box center [874, 408] width 242 height 22
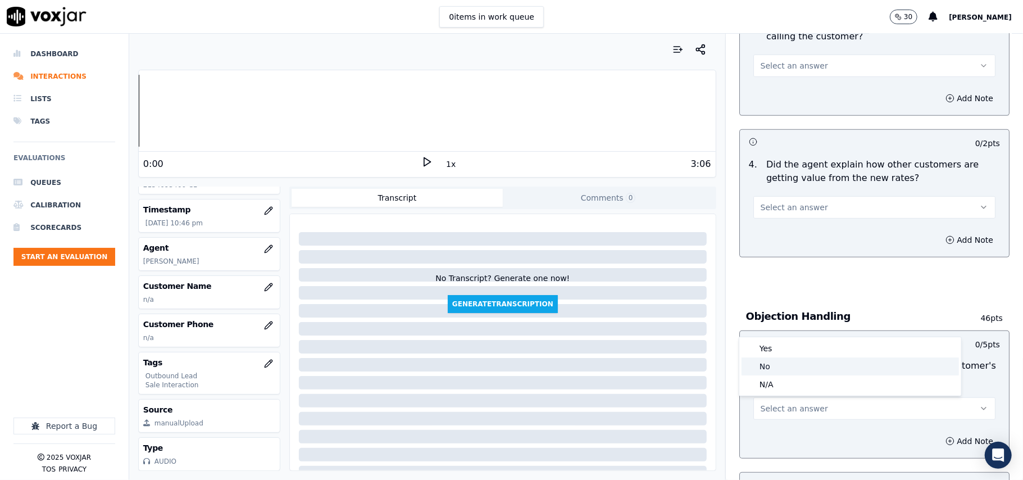
click at [784, 354] on div "Yes" at bounding box center [849, 348] width 217 height 18
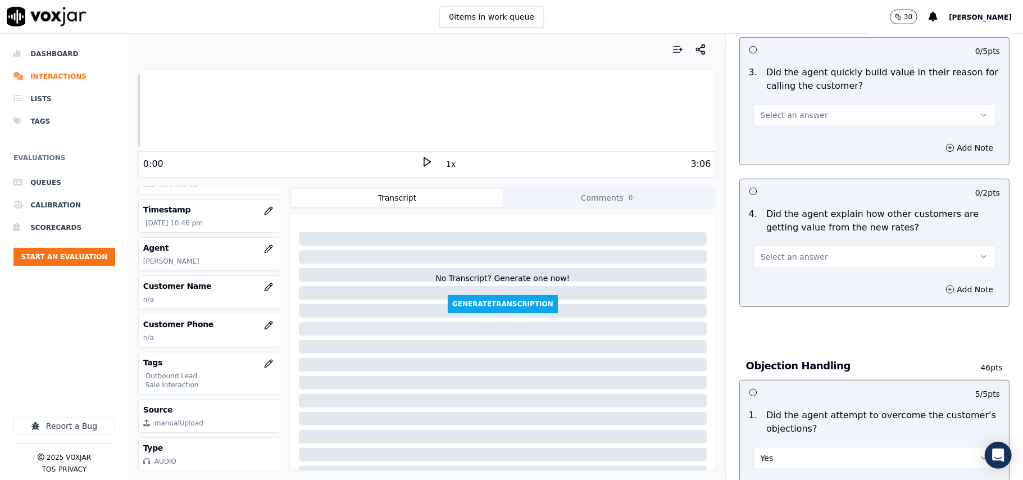
scroll to position [315, 0]
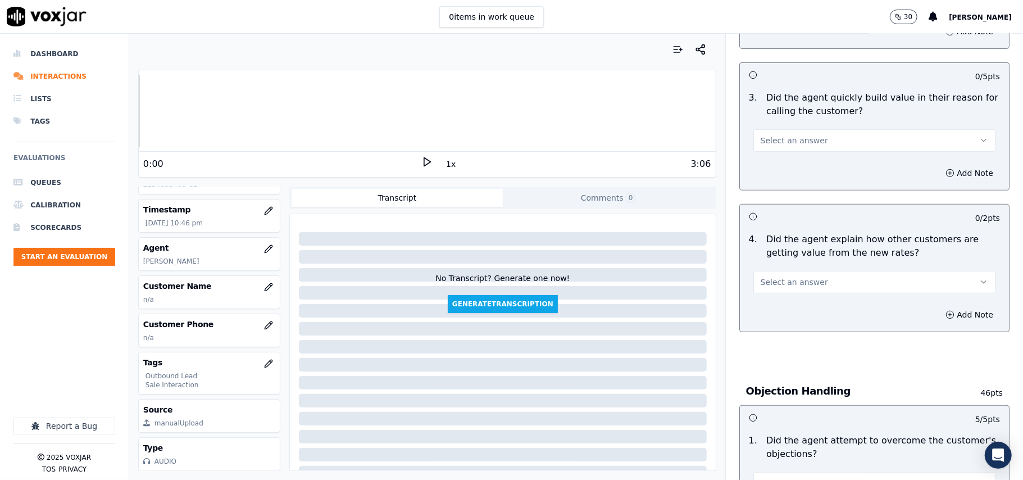
click at [800, 286] on span "Select an answer" at bounding box center [793, 281] width 67 height 11
click at [800, 306] on div "Yes" at bounding box center [849, 308] width 217 height 18
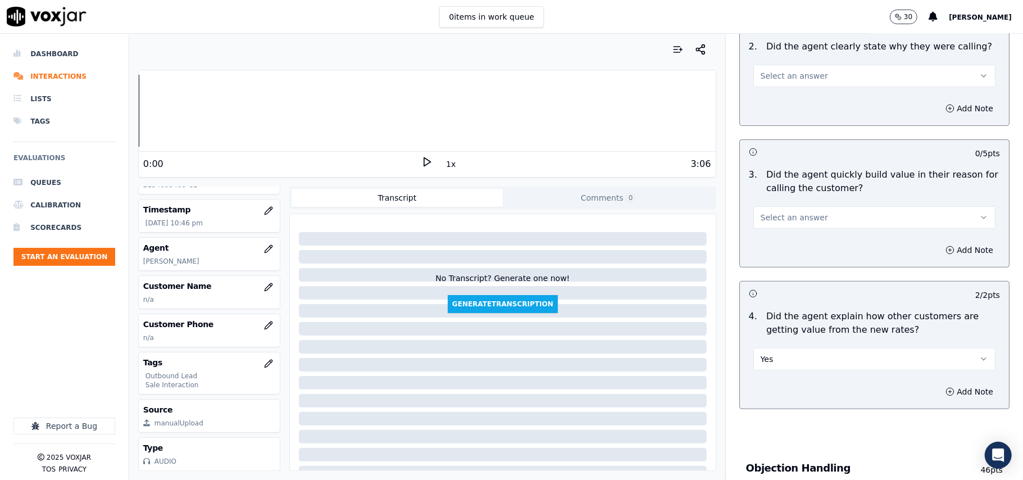
scroll to position [165, 0]
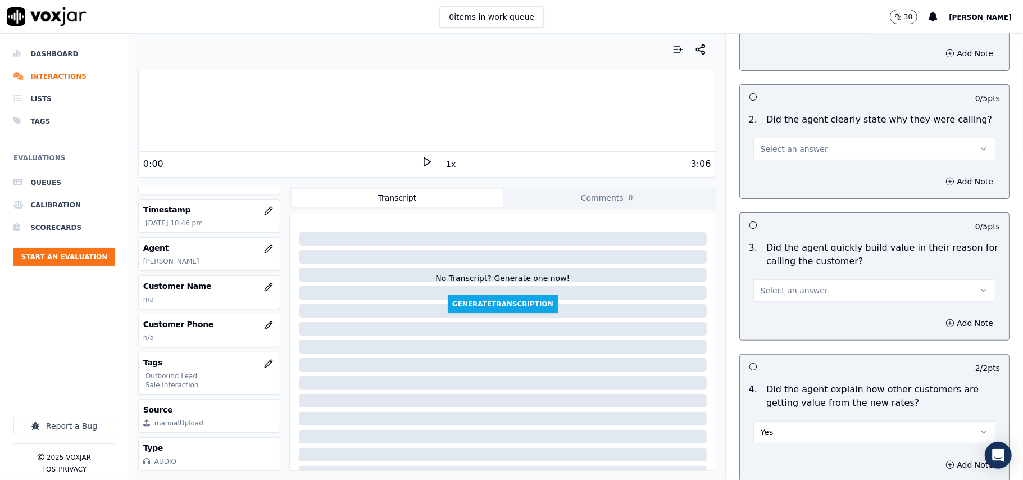
click at [800, 286] on span "Select an answer" at bounding box center [793, 290] width 67 height 11
click at [779, 318] on div "Yes" at bounding box center [849, 316] width 217 height 18
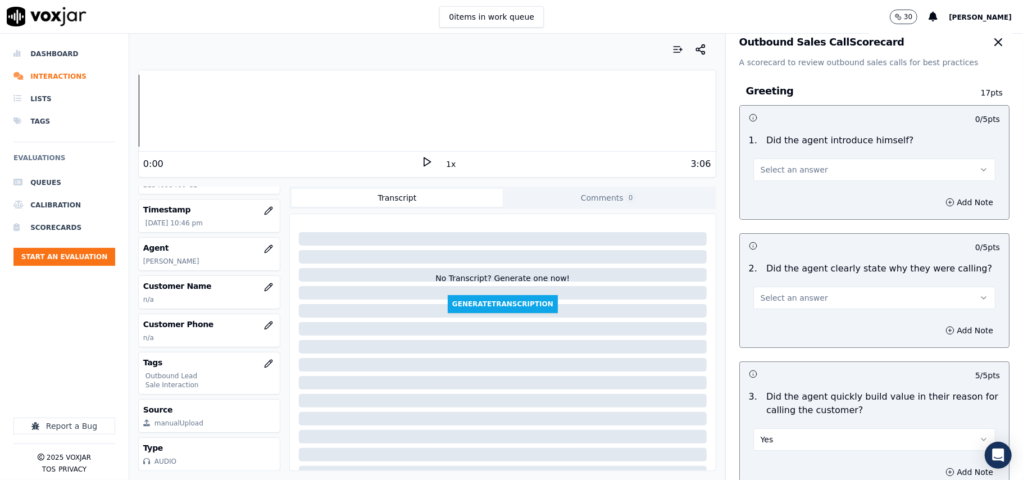
scroll to position [16, 0]
click at [805, 302] on button "Select an answer" at bounding box center [874, 298] width 242 height 22
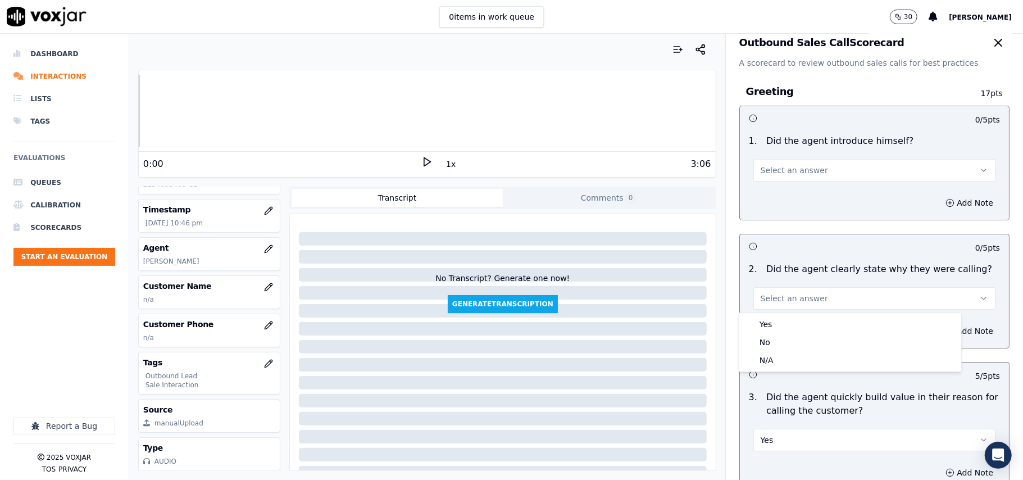
click at [799, 312] on div "Yes No N/A" at bounding box center [849, 342] width 223 height 60
click at [796, 321] on div "Yes" at bounding box center [849, 324] width 217 height 18
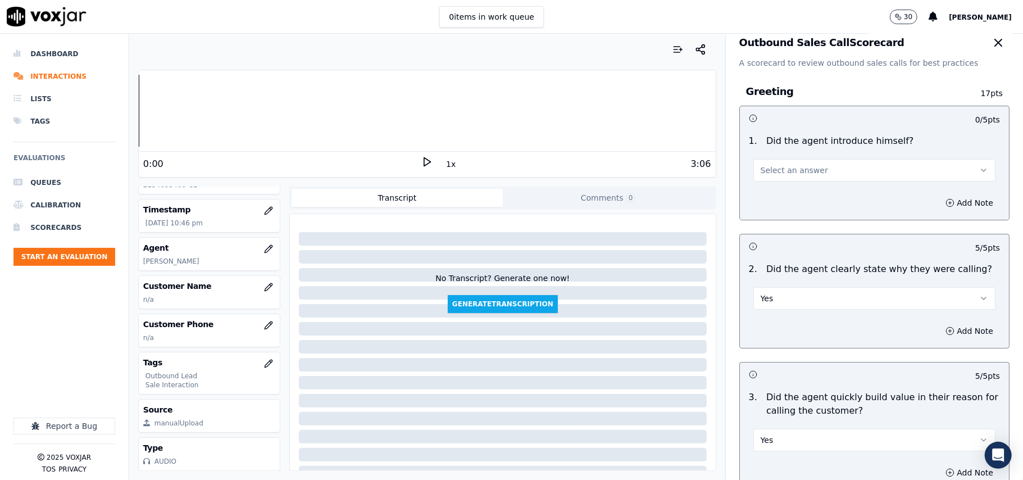
click at [768, 175] on span "Select an answer" at bounding box center [793, 170] width 67 height 11
click at [769, 200] on div "Yes" at bounding box center [849, 196] width 217 height 18
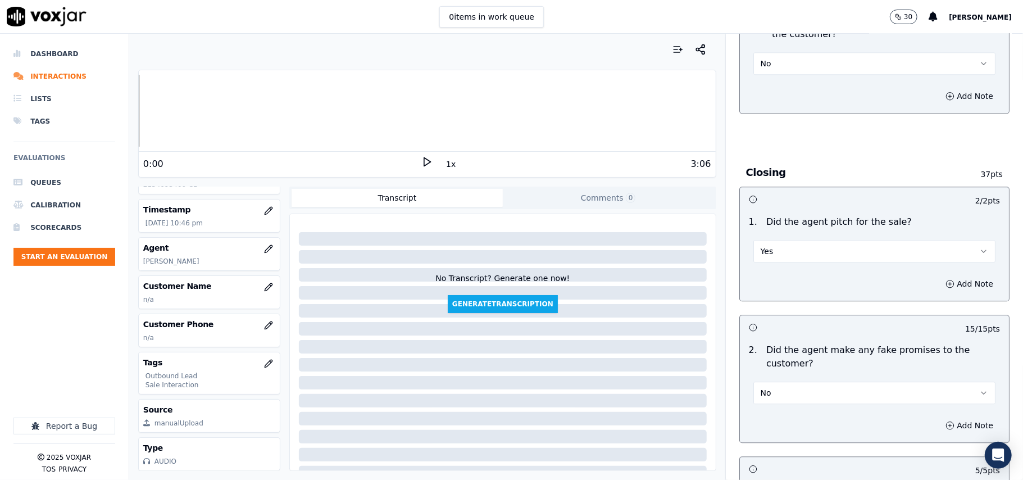
scroll to position [2861, 0]
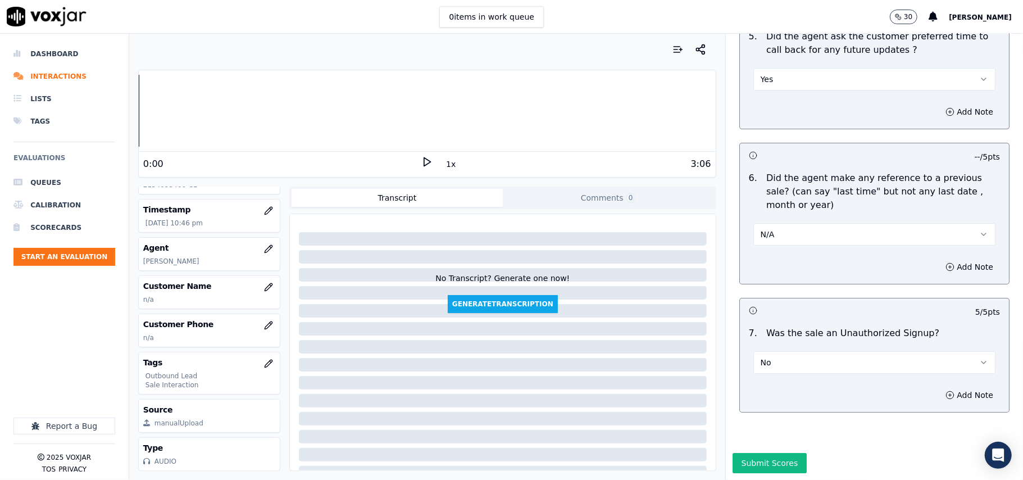
click at [760, 453] on button "Submit Scores" at bounding box center [769, 463] width 75 height 20
click at [264, 284] on icon "button" at bounding box center [268, 286] width 9 height 9
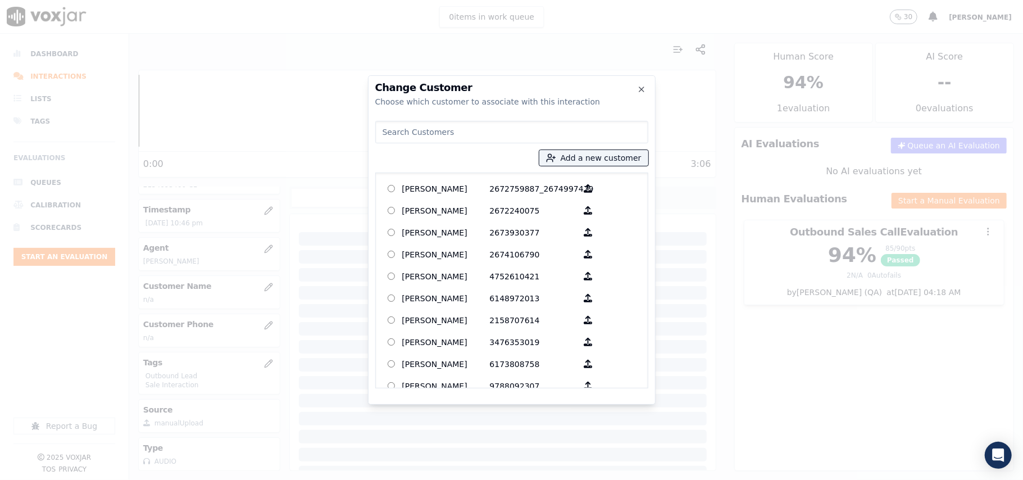
paste input "[PERSON_NAME]"
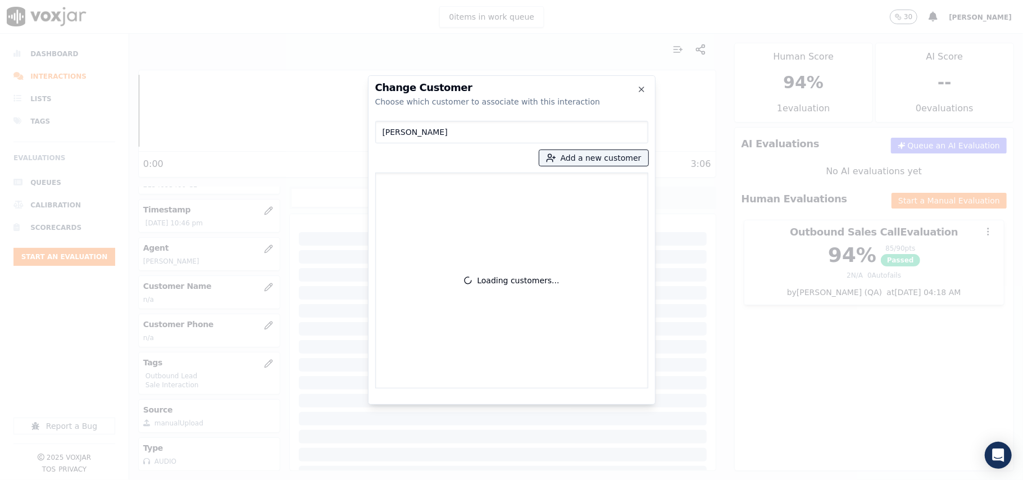
click at [382, 131] on input "[PERSON_NAME]" at bounding box center [511, 132] width 273 height 22
click at [385, 131] on input "[PERSON_NAME]" at bounding box center [511, 132] width 273 height 22
type input "[PERSON_NAME]"
click at [454, 187] on p "[PERSON_NAME]" at bounding box center [446, 188] width 88 height 17
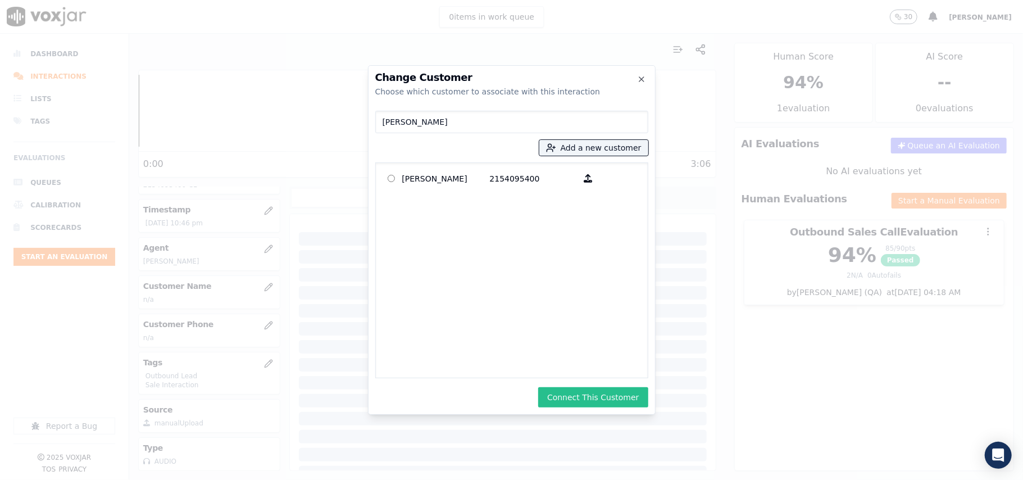
click at [609, 396] on button "Connect This Customer" at bounding box center [593, 397] width 110 height 20
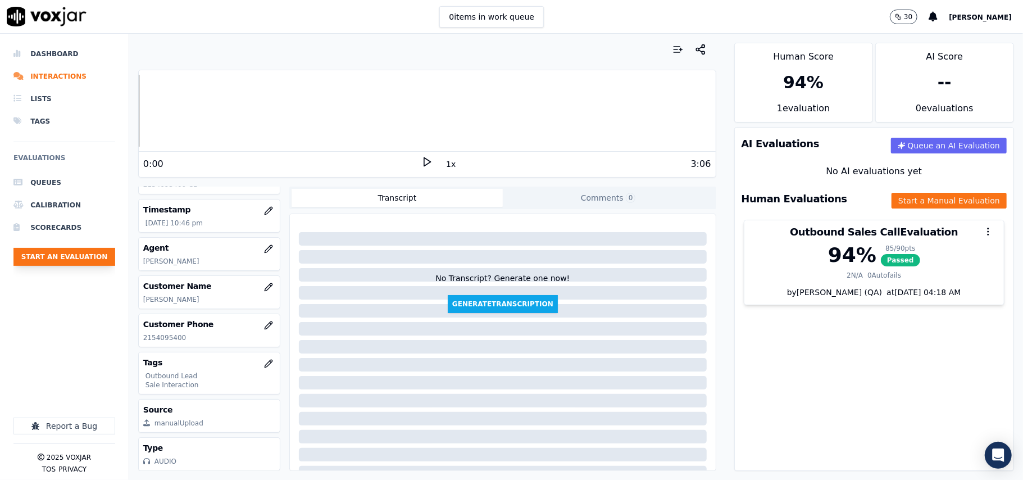
click at [88, 264] on button "Start an Evaluation" at bounding box center [64, 257] width 102 height 18
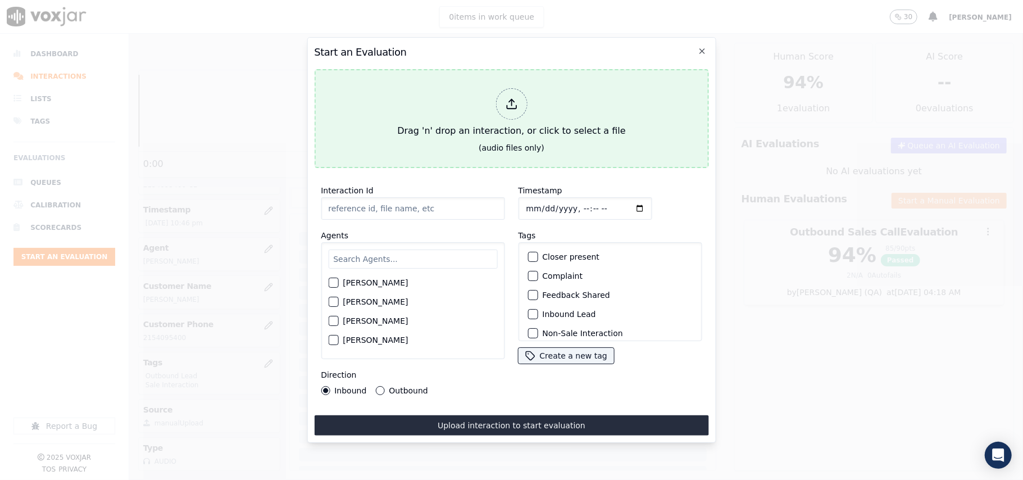
click at [510, 144] on div "(audio files only)" at bounding box center [511, 147] width 66 height 11
type input "20250917-105430_6145379516-all.mp3"
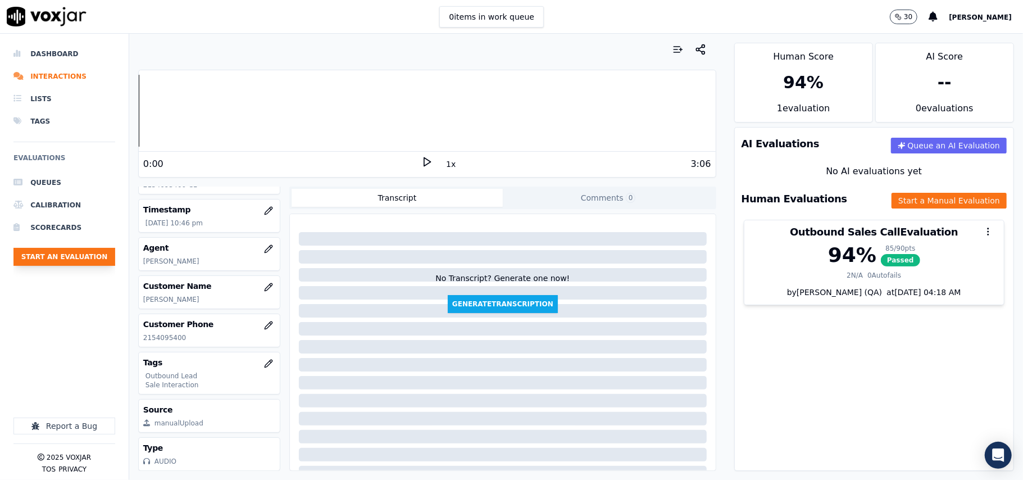
click at [38, 265] on button "Start an Evaluation" at bounding box center [64, 257] width 102 height 18
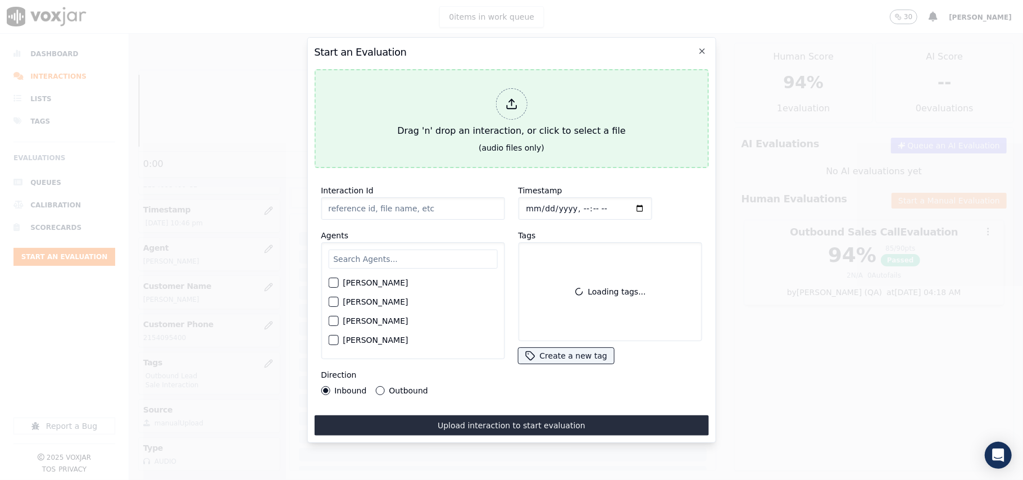
click at [493, 118] on div "Drag 'n' drop an interaction, or click to select a file" at bounding box center [511, 113] width 237 height 58
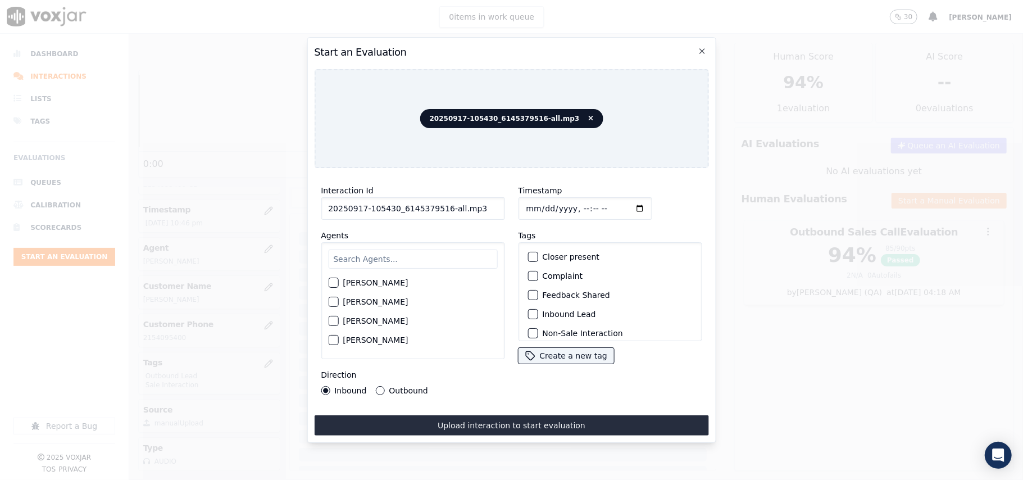
drag, startPoint x: 484, startPoint y: 199, endPoint x: 440, endPoint y: 200, distance: 43.8
click at [440, 200] on input "20250917-105430_6145379516-all.mp3" at bounding box center [413, 208] width 184 height 22
type input "20250917-105430_6145379516-C1"
click at [539, 203] on input "Timestamp" at bounding box center [585, 208] width 134 height 22
type input "[DATE]T22:49"
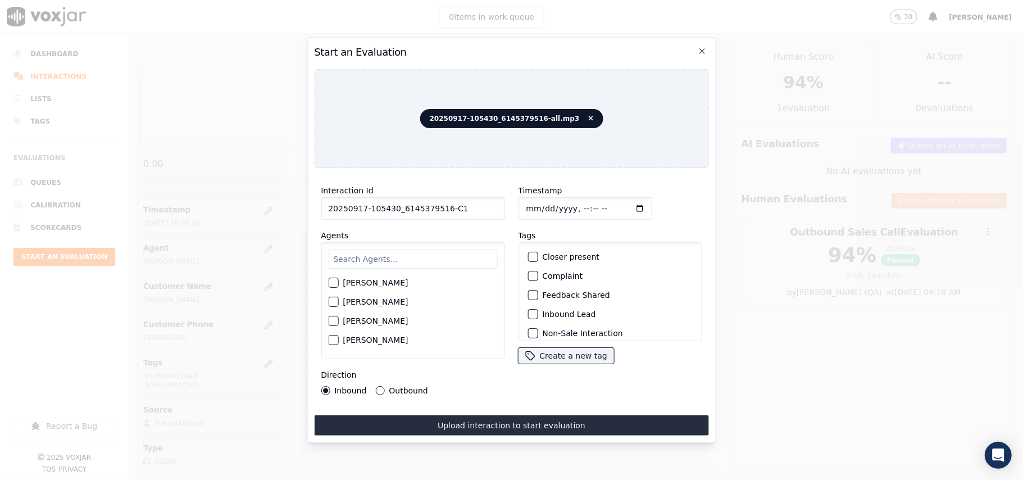
click at [473, 253] on input "text" at bounding box center [412, 258] width 169 height 19
type input "max"
click at [339, 276] on div "[PERSON_NAME]" at bounding box center [412, 285] width 169 height 19
click at [331, 282] on div "button" at bounding box center [333, 286] width 8 height 8
click at [528, 310] on div "button" at bounding box center [532, 314] width 8 height 8
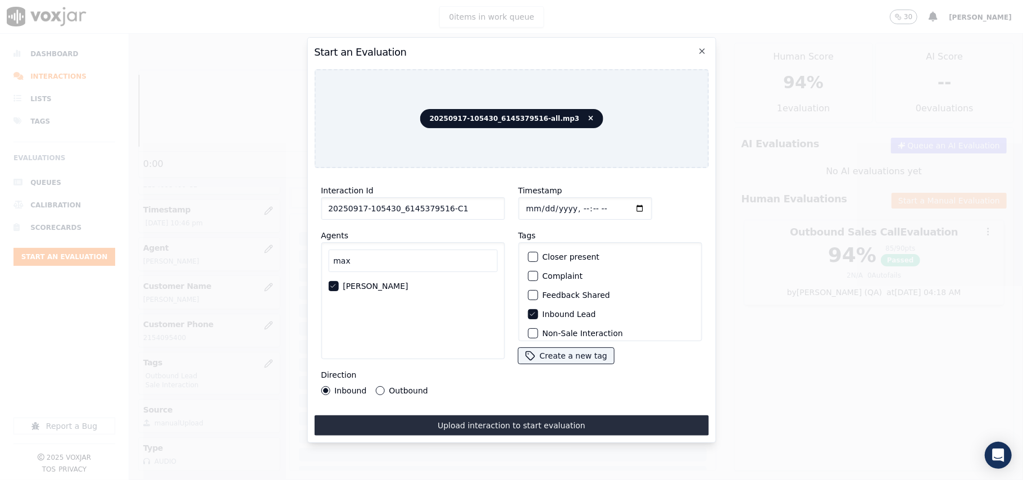
scroll to position [98, 0]
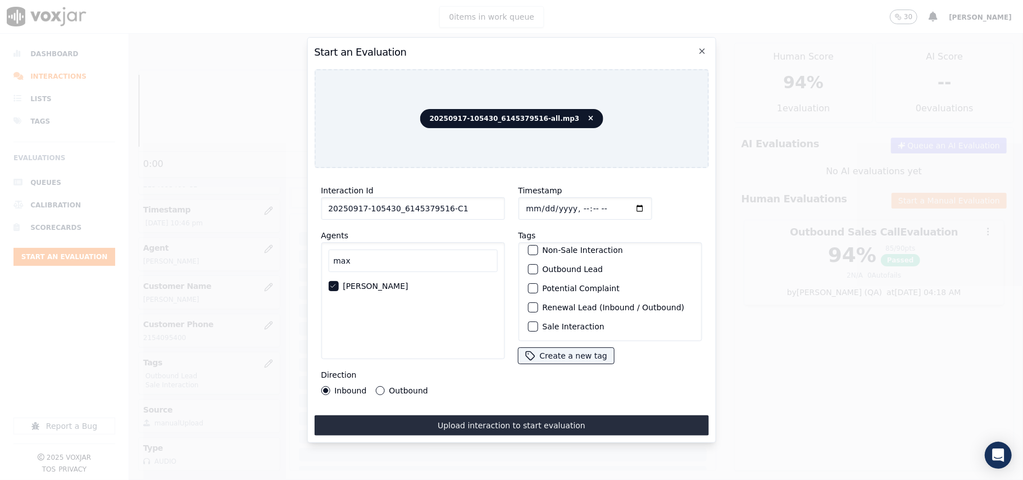
click at [525, 317] on div "Sale Interaction" at bounding box center [610, 326] width 174 height 19
click at [528, 319] on div "Closer present Complaint Feedback Shared Inbound Lead Non-Sale Interaction Outb…" at bounding box center [610, 291] width 184 height 99
click at [526, 317] on div "Sale Interaction" at bounding box center [610, 326] width 174 height 19
click at [528, 322] on div "button" at bounding box center [532, 326] width 8 height 8
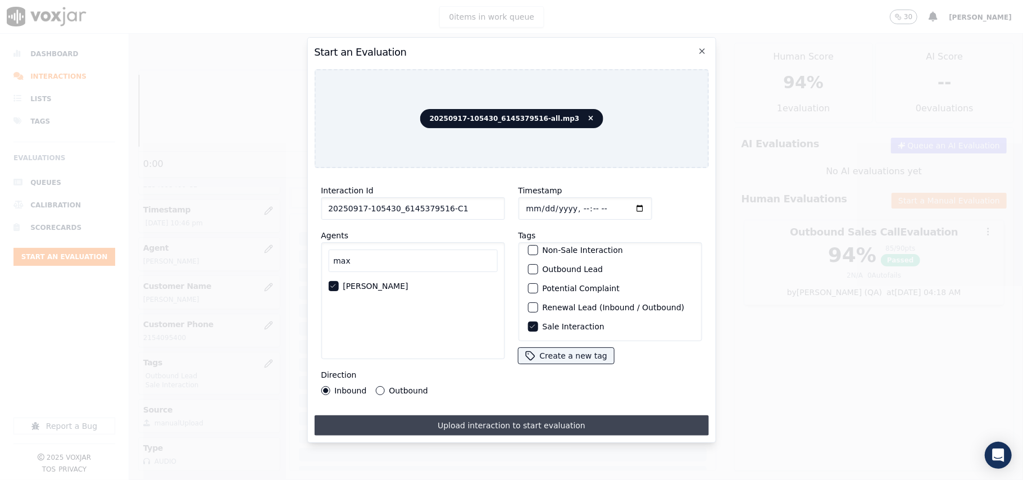
click at [470, 418] on button "Upload interaction to start evaluation" at bounding box center [511, 425] width 394 height 20
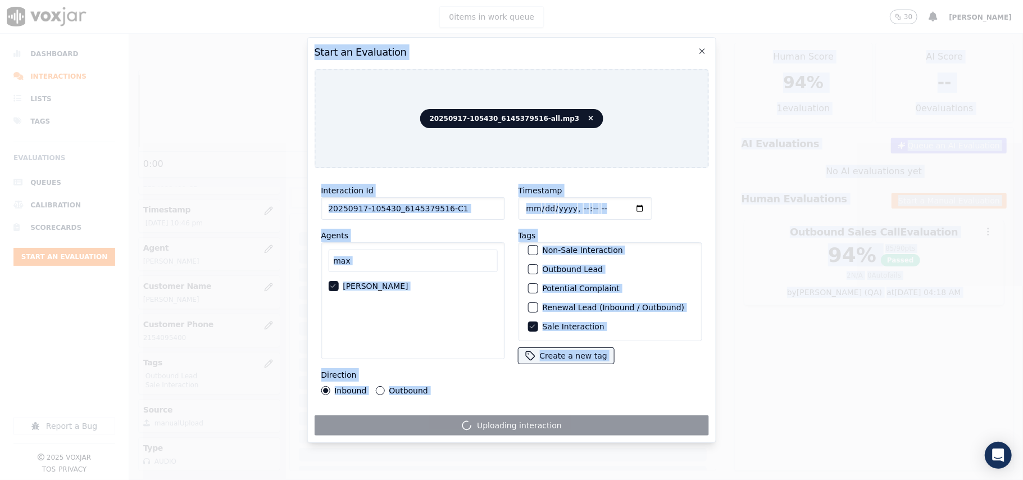
drag, startPoint x: 624, startPoint y: 443, endPoint x: 538, endPoint y: 501, distance: 104.0
click at [538, 479] on html "0 items in work queue 30 [PERSON_NAME] Dashboard Interactions Lists Tags Evalua…" at bounding box center [511, 240] width 1023 height 480
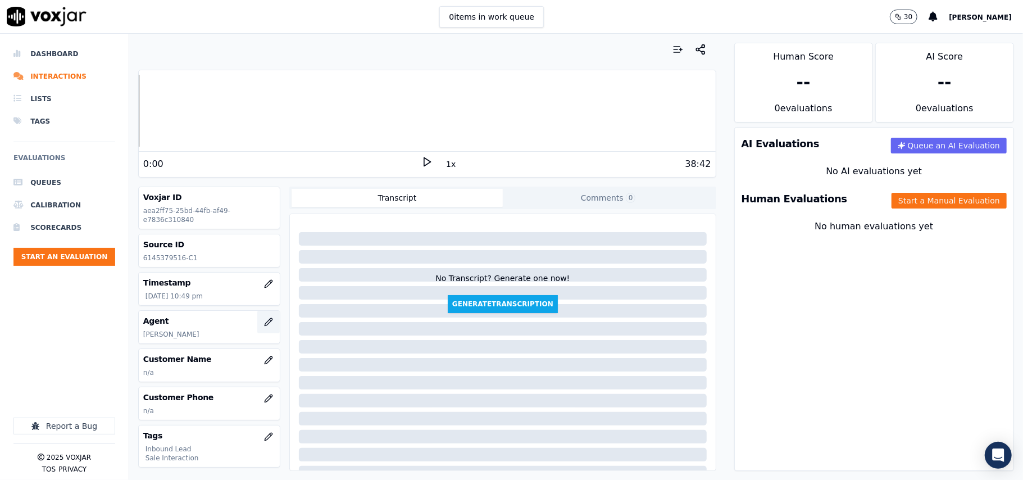
click at [257, 329] on button "button" at bounding box center [268, 322] width 22 height 22
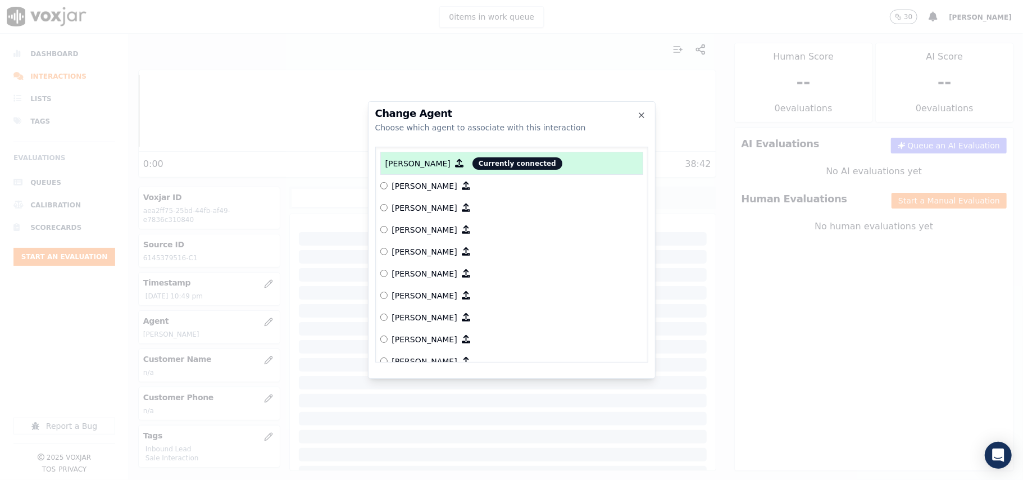
click at [245, 325] on div at bounding box center [511, 240] width 1023 height 480
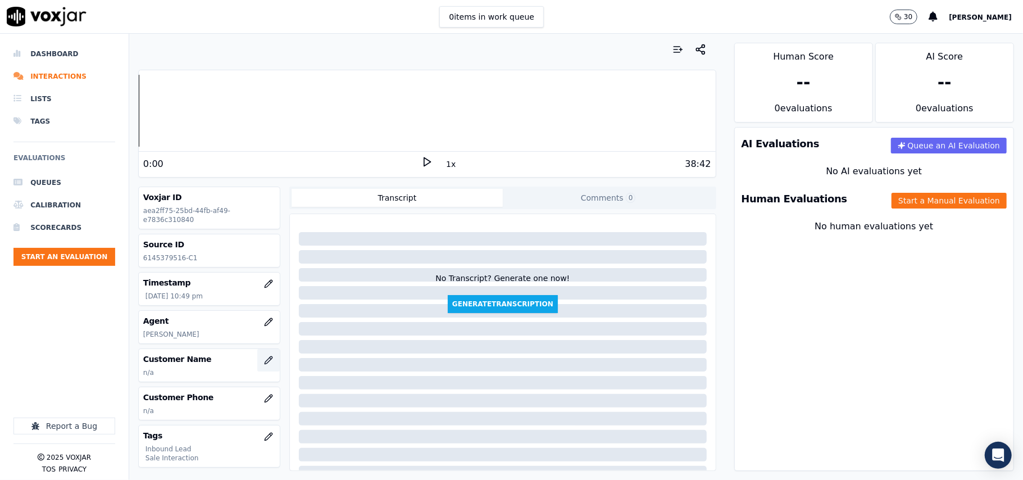
click at [264, 358] on icon "button" at bounding box center [268, 359] width 9 height 9
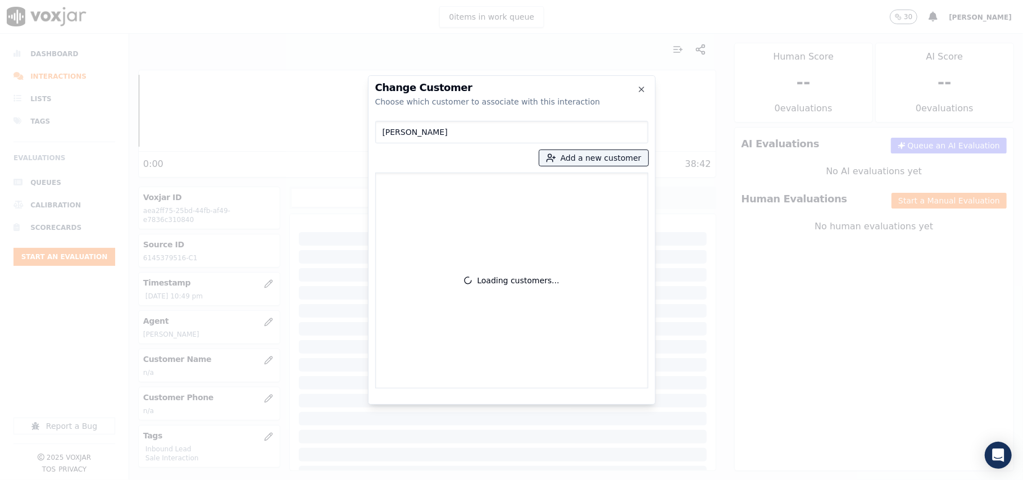
click at [384, 135] on input "[PERSON_NAME]" at bounding box center [511, 132] width 273 height 22
type input "[PERSON_NAME]"
click at [414, 197] on p "[PERSON_NAME]" at bounding box center [446, 191] width 88 height 22
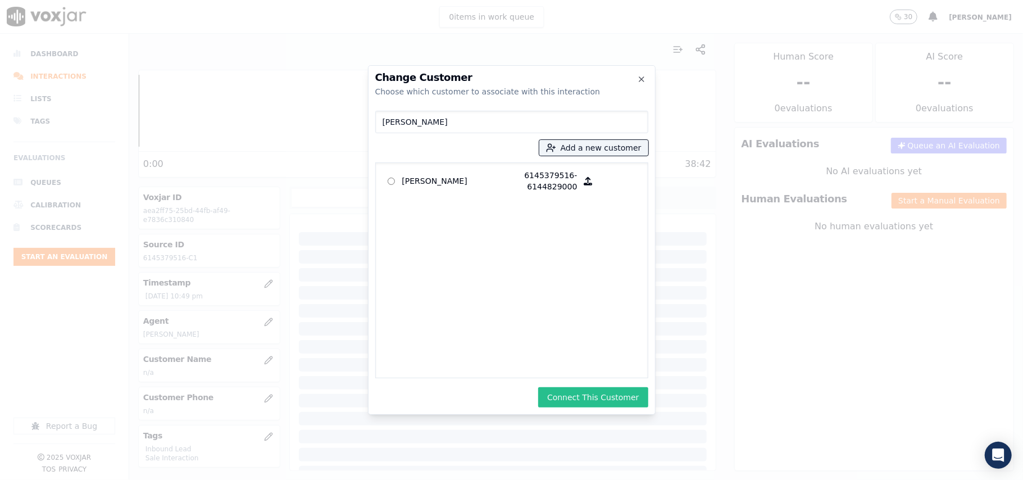
click at [567, 391] on button "Connect This Customer" at bounding box center [593, 397] width 110 height 20
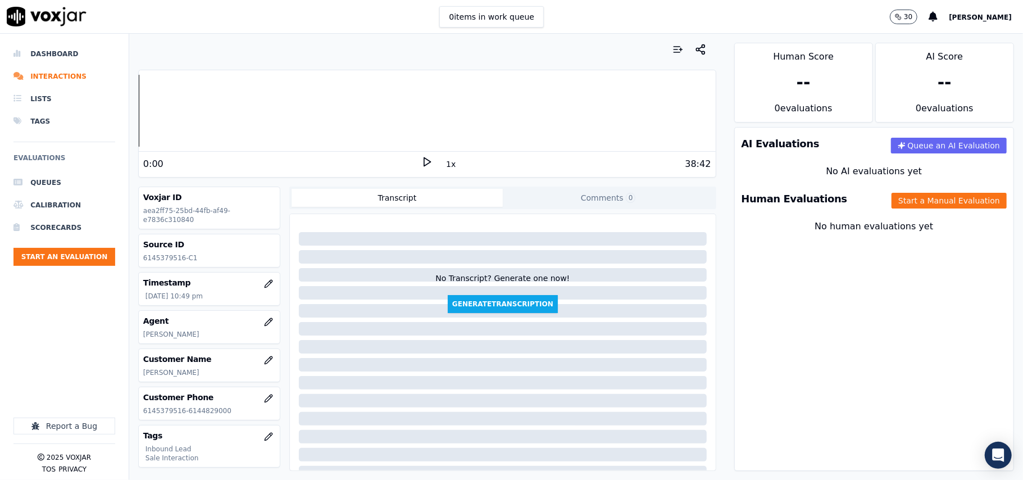
click at [865, 210] on div "Human Evaluations Start a Manual Evaluation" at bounding box center [874, 199] width 279 height 33
click at [891, 207] on button "Start a Manual Evaluation" at bounding box center [948, 201] width 115 height 16
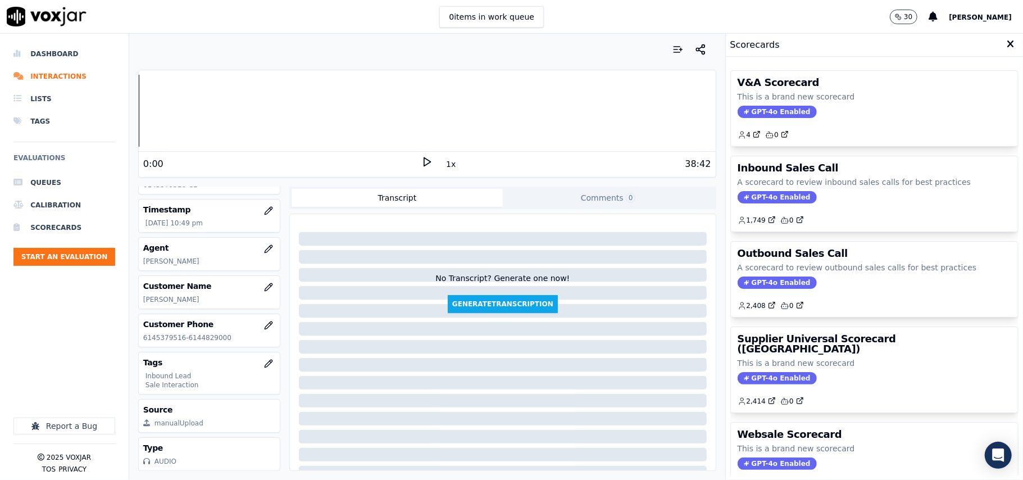
scroll to position [110, 0]
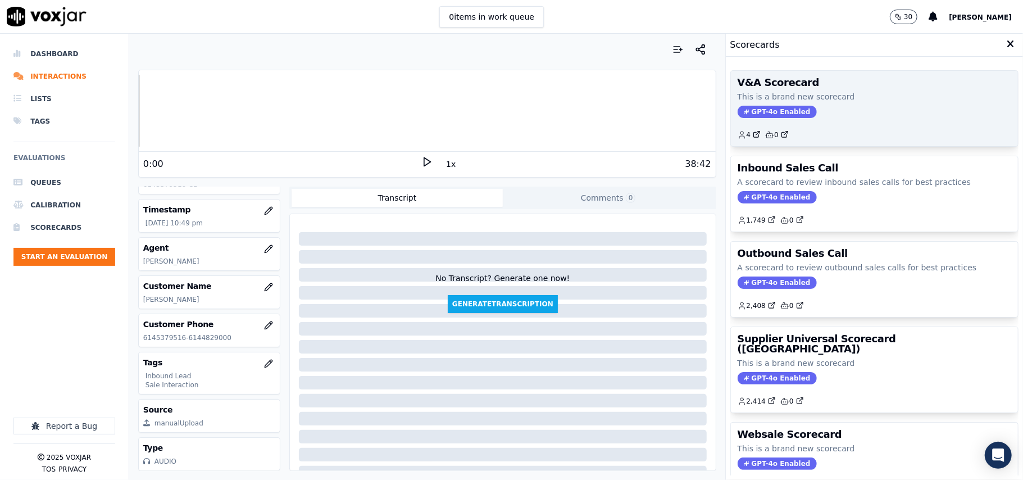
click at [755, 111] on span "GPT-4o Enabled" at bounding box center [776, 112] width 79 height 12
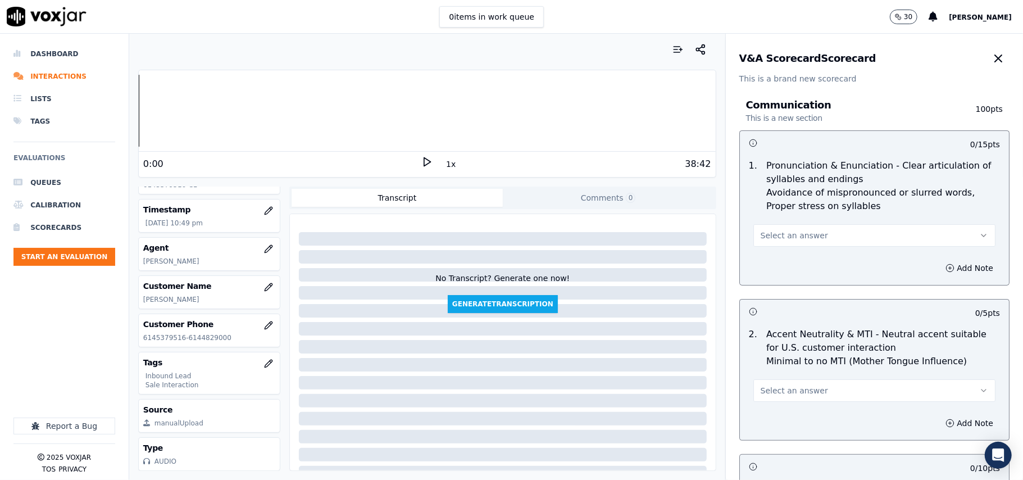
drag, startPoint x: 966, startPoint y: 59, endPoint x: 919, endPoint y: 84, distance: 53.5
click at [991, 59] on icon "button" at bounding box center [997, 58] width 13 height 13
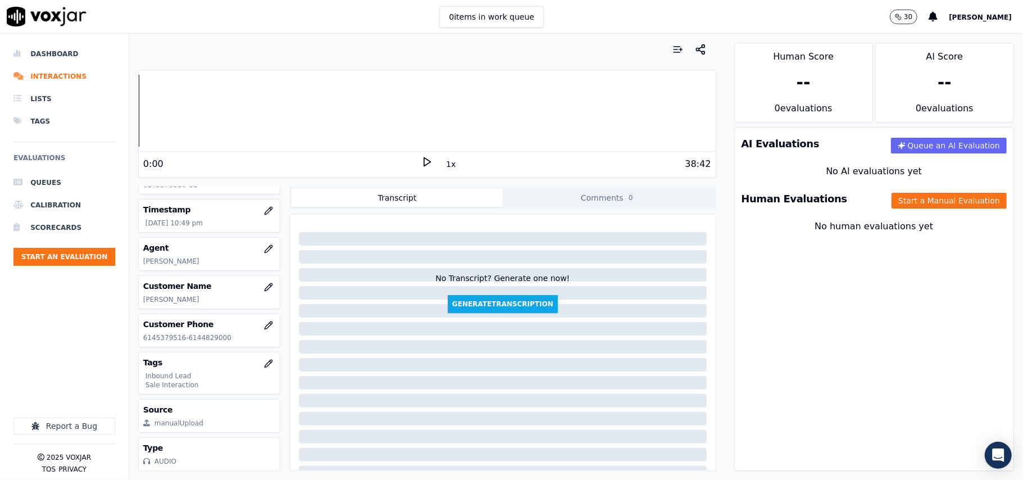
click at [908, 189] on div "Human Evaluations Start a Manual Evaluation" at bounding box center [874, 199] width 279 height 33
click at [904, 200] on button "Start a Manual Evaluation" at bounding box center [948, 201] width 115 height 16
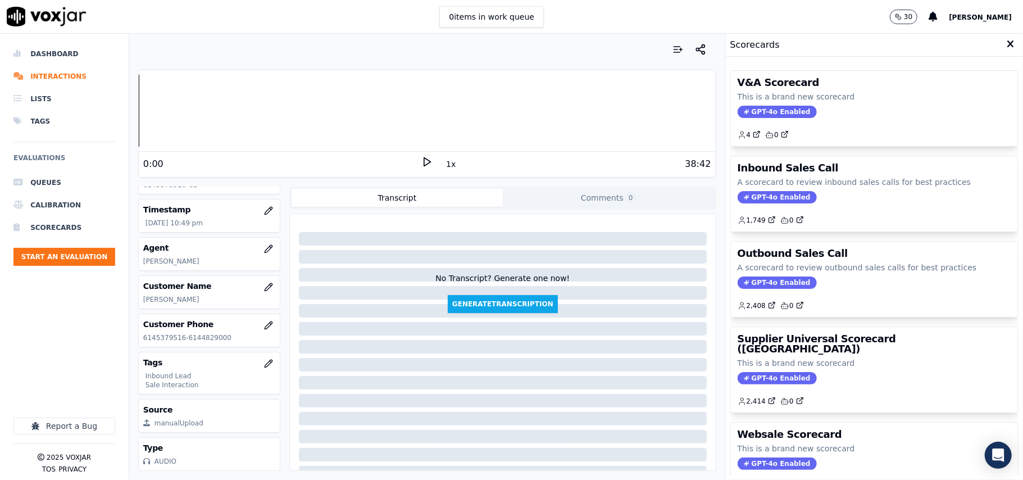
click at [737, 198] on span "GPT-4o Enabled" at bounding box center [776, 197] width 79 height 12
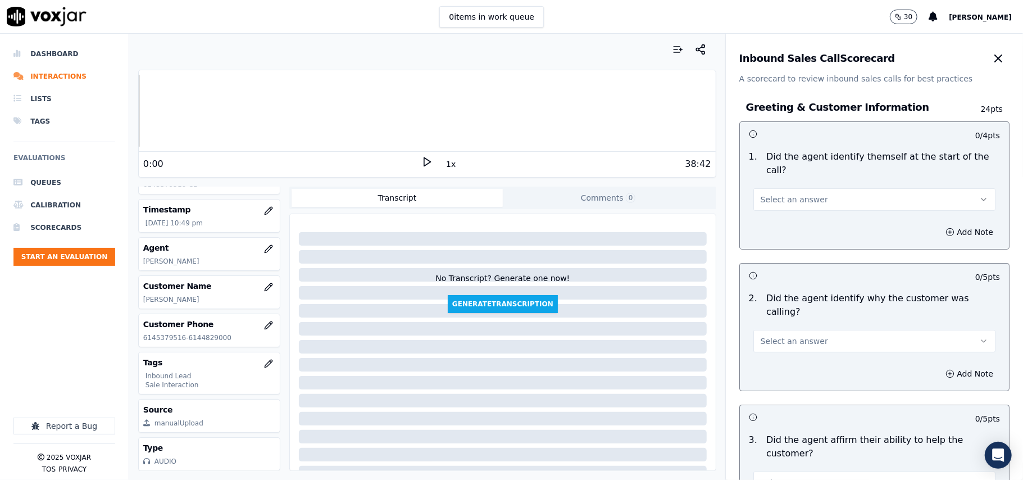
click at [776, 194] on span "Select an answer" at bounding box center [793, 199] width 67 height 11
click at [772, 208] on div "Yes" at bounding box center [849, 212] width 217 height 18
click at [760, 335] on span "Select an answer" at bounding box center [793, 340] width 67 height 11
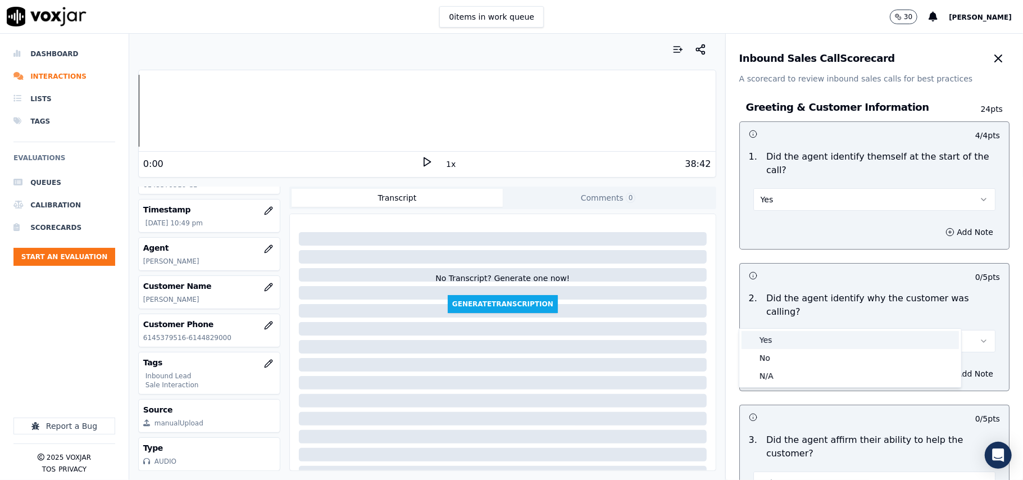
click at [746, 343] on span at bounding box center [750, 340] width 8 height 8
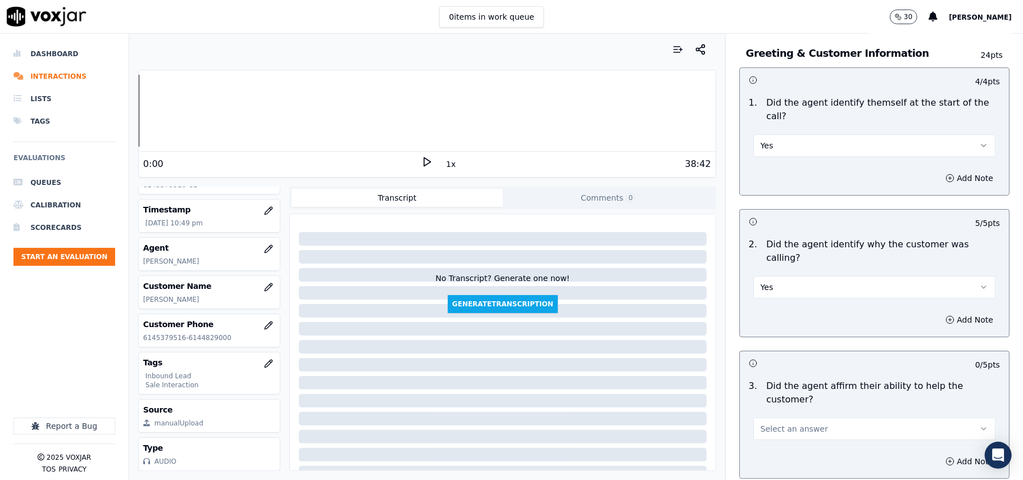
scroll to position [374, 0]
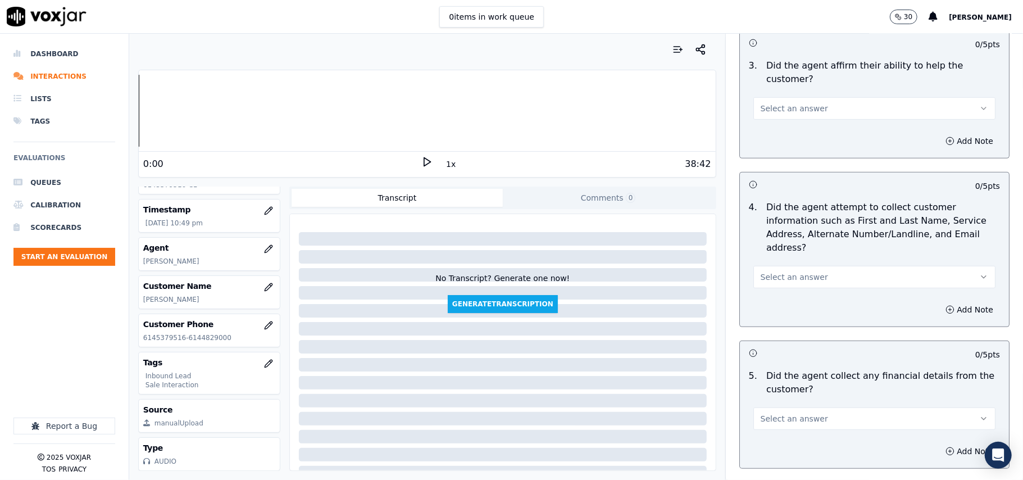
click at [782, 271] on span "Select an answer" at bounding box center [793, 276] width 67 height 11
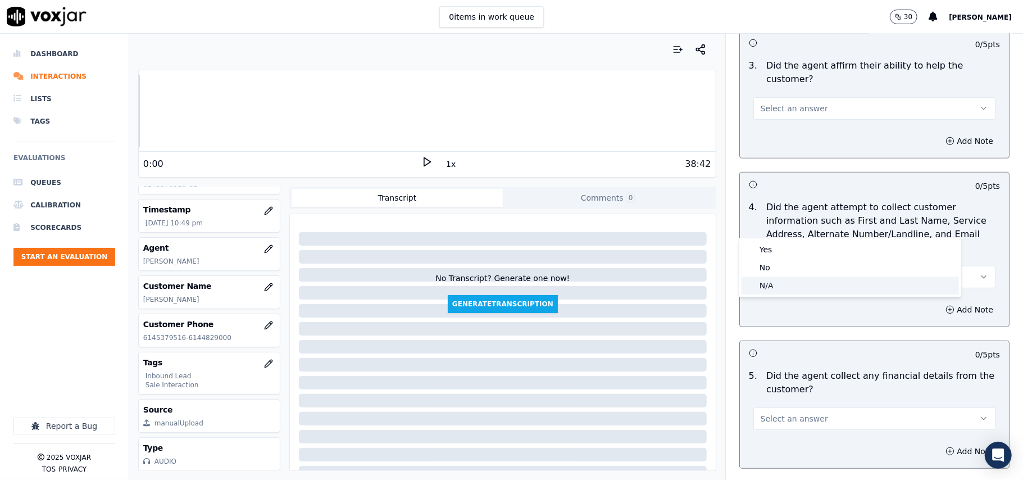
click at [763, 288] on div "N/A" at bounding box center [849, 285] width 217 height 18
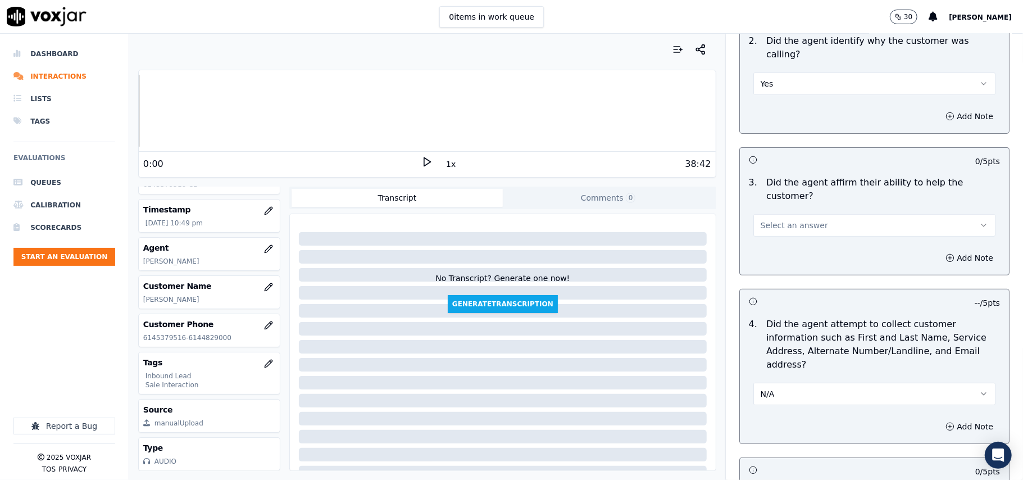
scroll to position [149, 0]
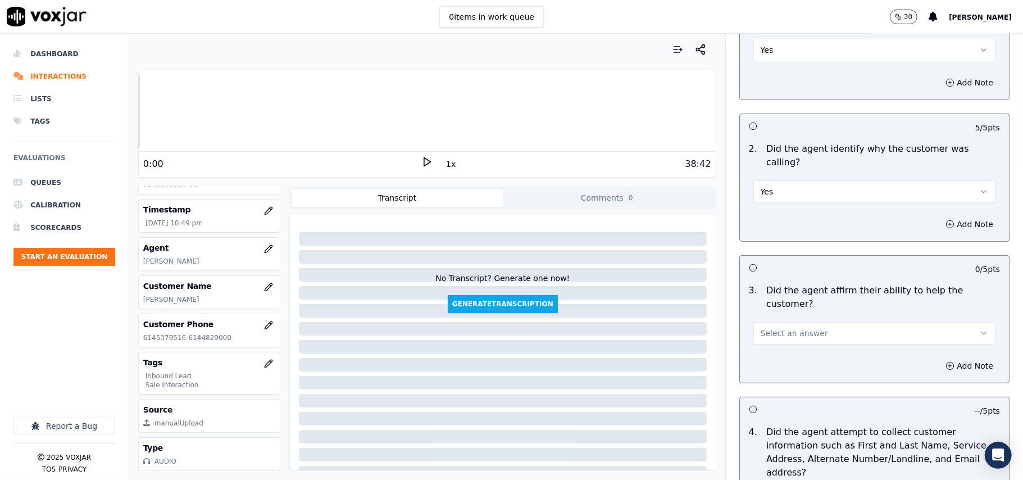
click at [769, 327] on span "Select an answer" at bounding box center [793, 332] width 67 height 11
click at [768, 311] on div "Yes" at bounding box center [849, 318] width 217 height 18
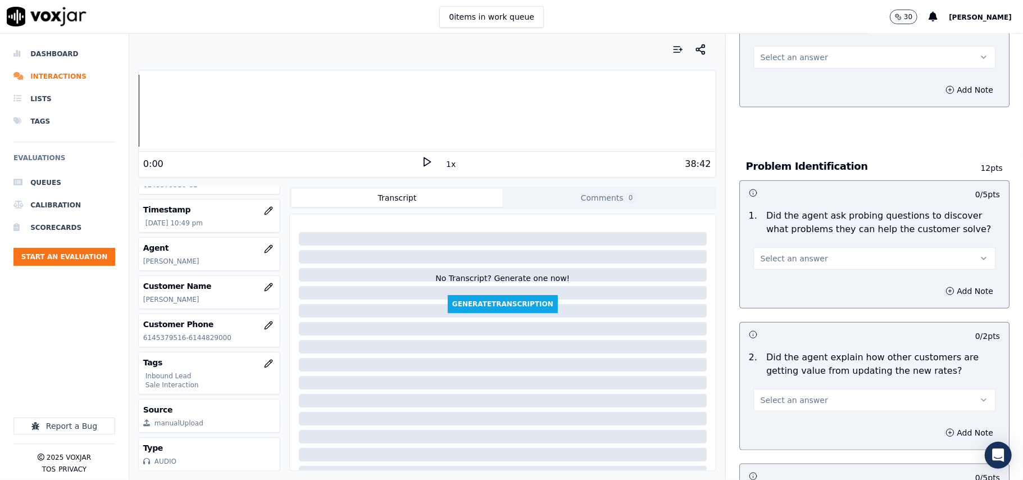
scroll to position [599, 0]
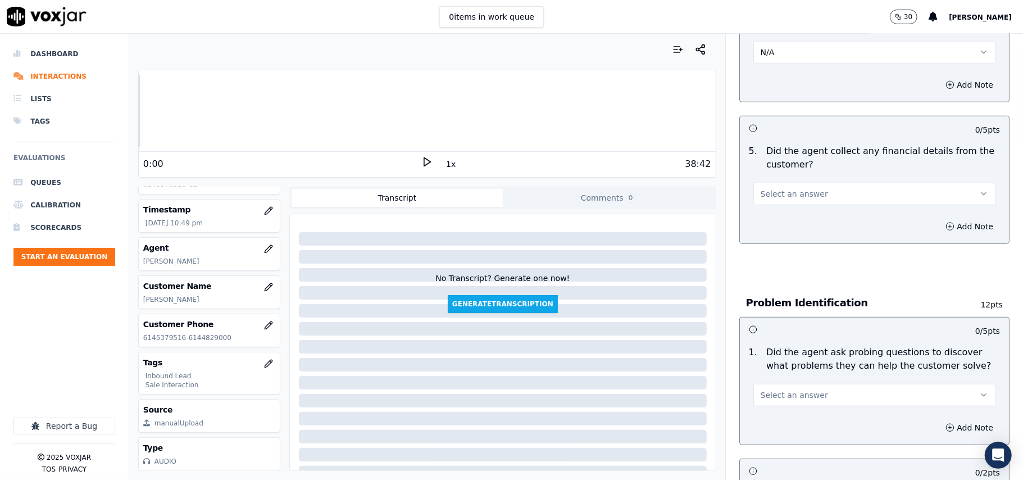
click at [784, 188] on span "Select an answer" at bounding box center [793, 193] width 67 height 11
click at [784, 182] on div "No" at bounding box center [849, 185] width 217 height 18
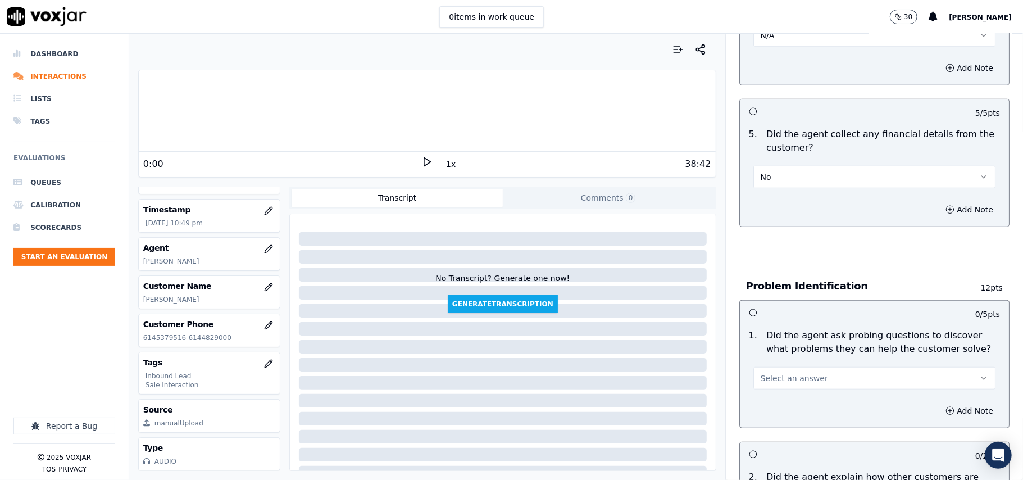
scroll to position [823, 0]
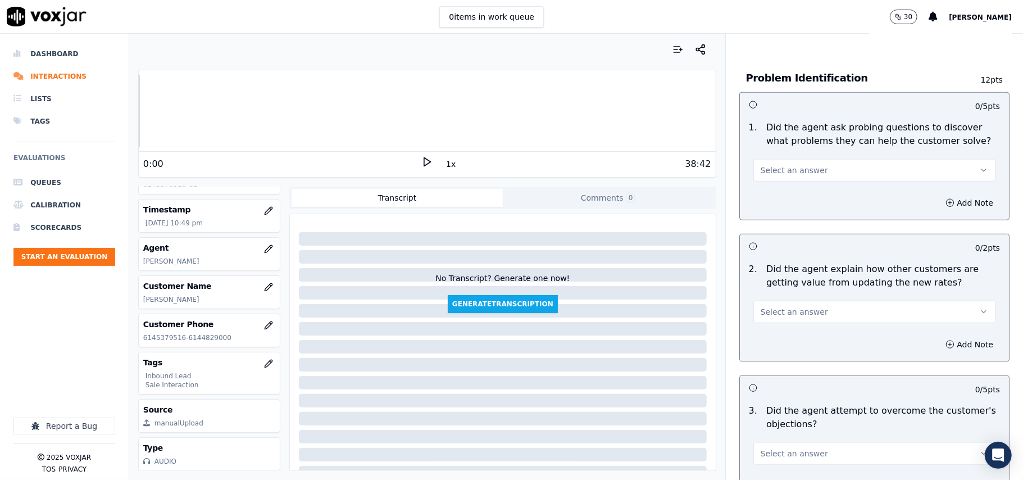
click at [819, 159] on button "Select an answer" at bounding box center [874, 170] width 242 height 22
click at [811, 143] on div "Yes" at bounding box center [849, 143] width 217 height 18
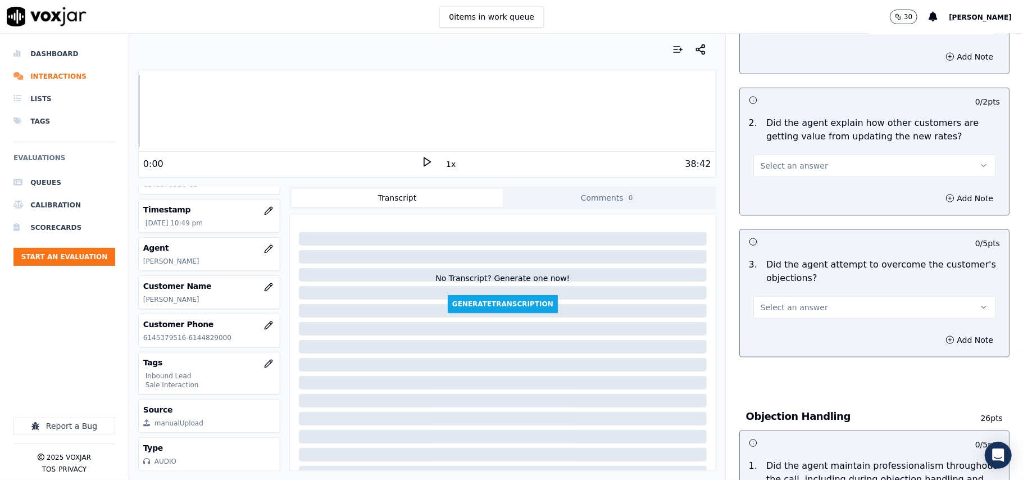
scroll to position [973, 0]
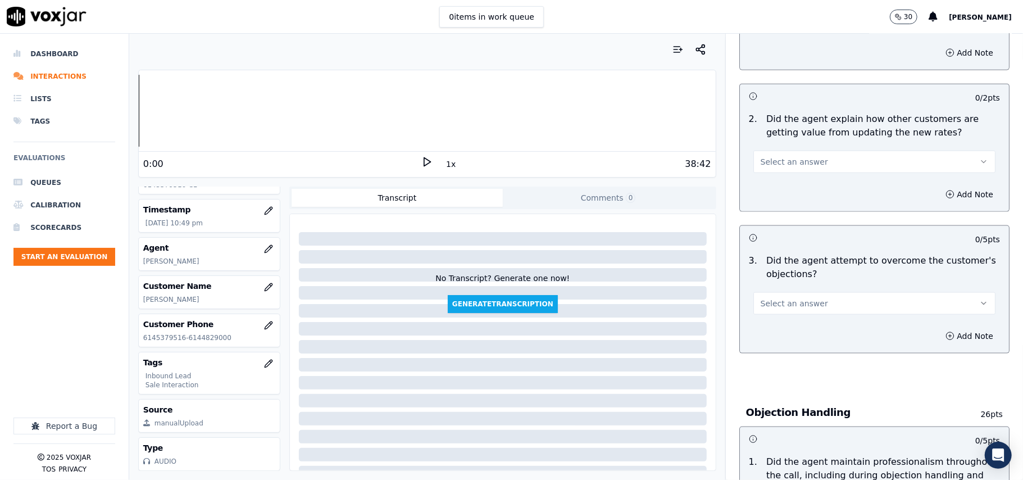
click at [813, 150] on button "Select an answer" at bounding box center [874, 161] width 242 height 22
click at [803, 136] on div "Yes" at bounding box center [849, 135] width 217 height 18
click at [808, 292] on button "Select an answer" at bounding box center [874, 303] width 242 height 22
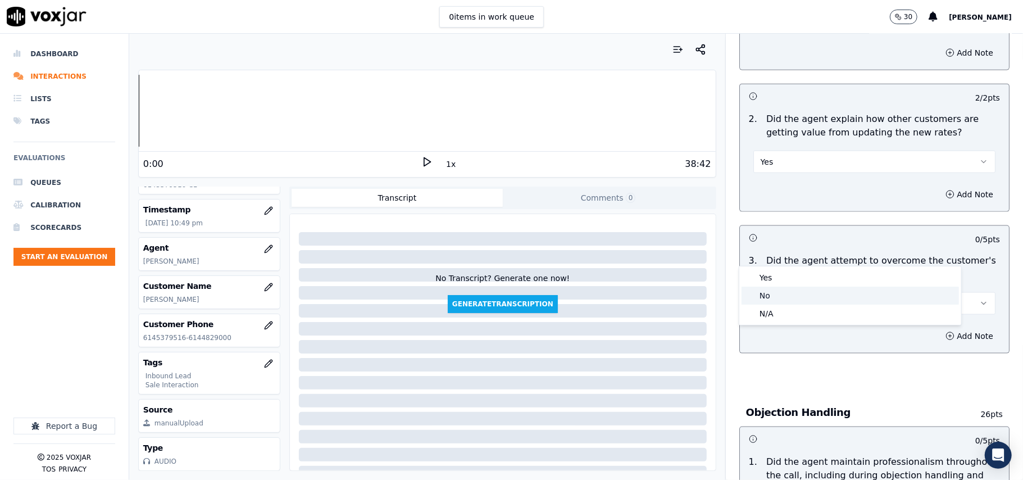
click at [791, 289] on div "No" at bounding box center [849, 295] width 217 height 18
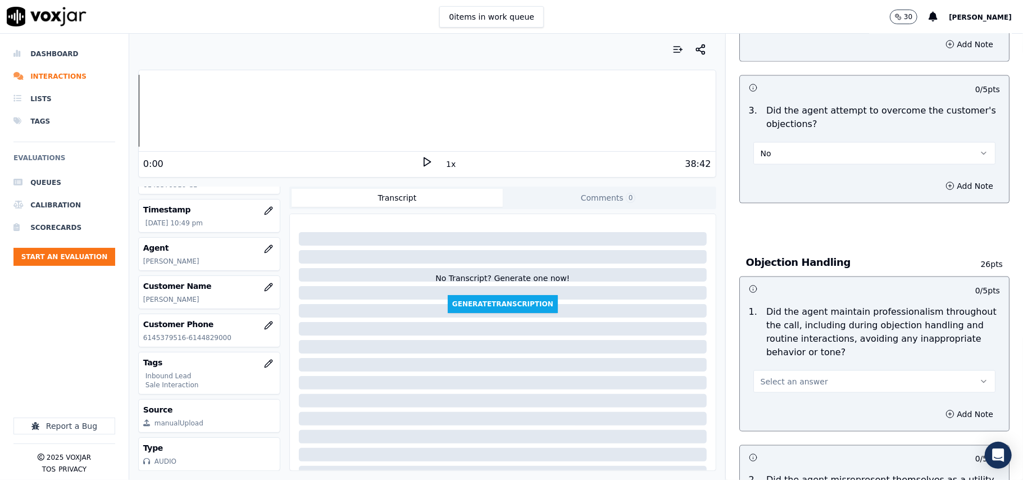
click at [762, 142] on button "No" at bounding box center [874, 153] width 242 height 22
click at [773, 133] on div "Yes" at bounding box center [849, 127] width 217 height 18
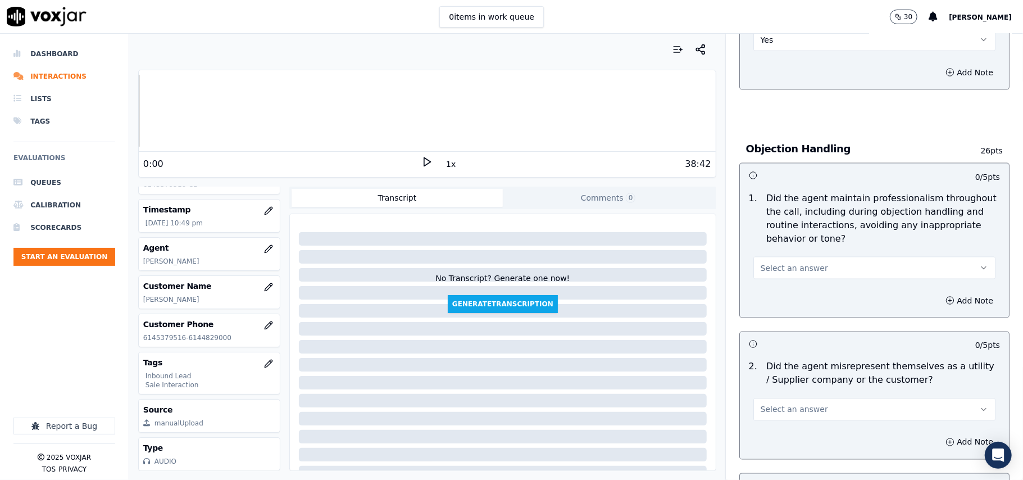
scroll to position [1273, 0]
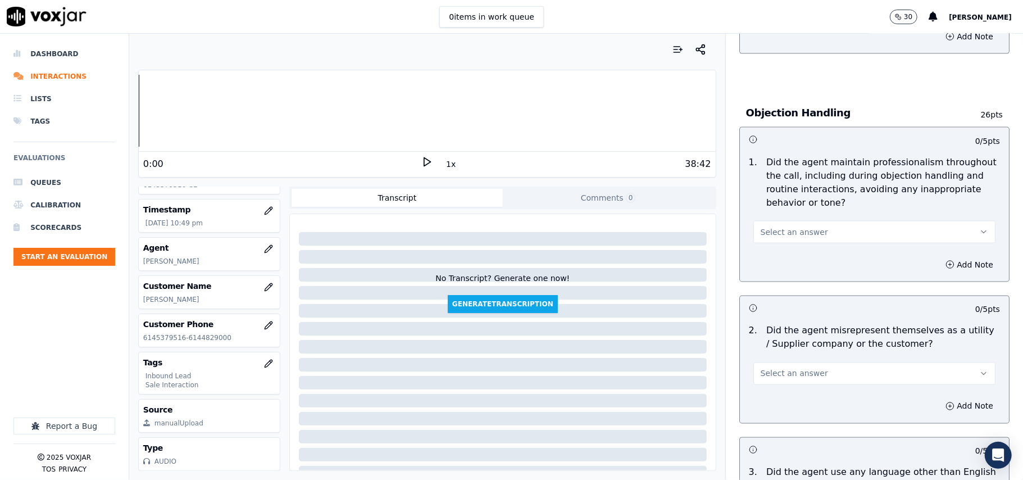
click at [782, 226] on span "Select an answer" at bounding box center [793, 231] width 67 height 11
click at [776, 207] on div "Yes" at bounding box center [849, 206] width 217 height 18
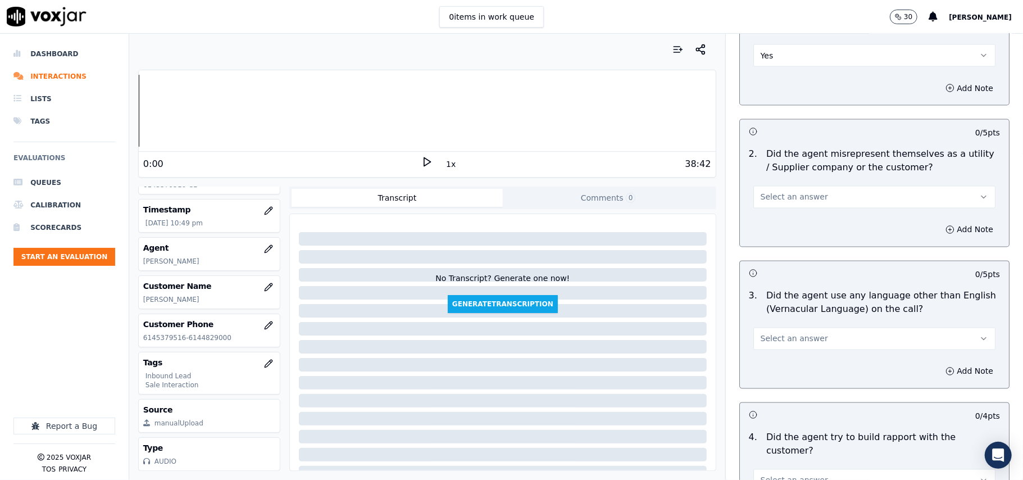
scroll to position [1422, 0]
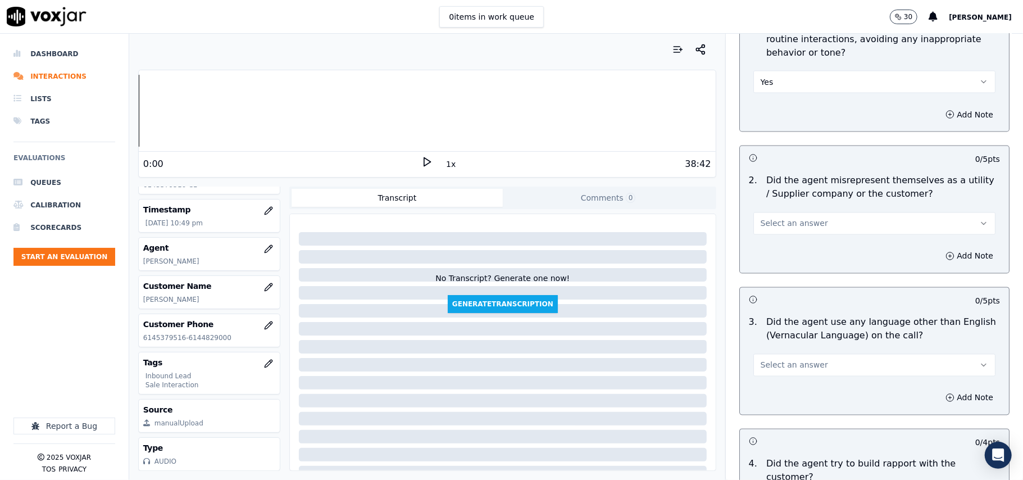
click at [807, 212] on button "Select an answer" at bounding box center [874, 223] width 242 height 22
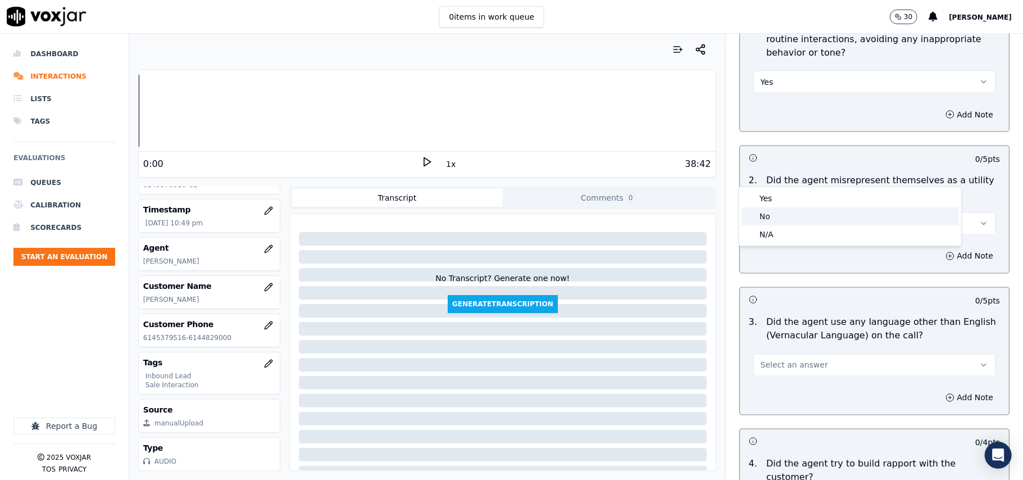
click at [773, 226] on div "Yes No N/A" at bounding box center [850, 216] width 222 height 58
click at [770, 216] on div "No" at bounding box center [849, 216] width 217 height 18
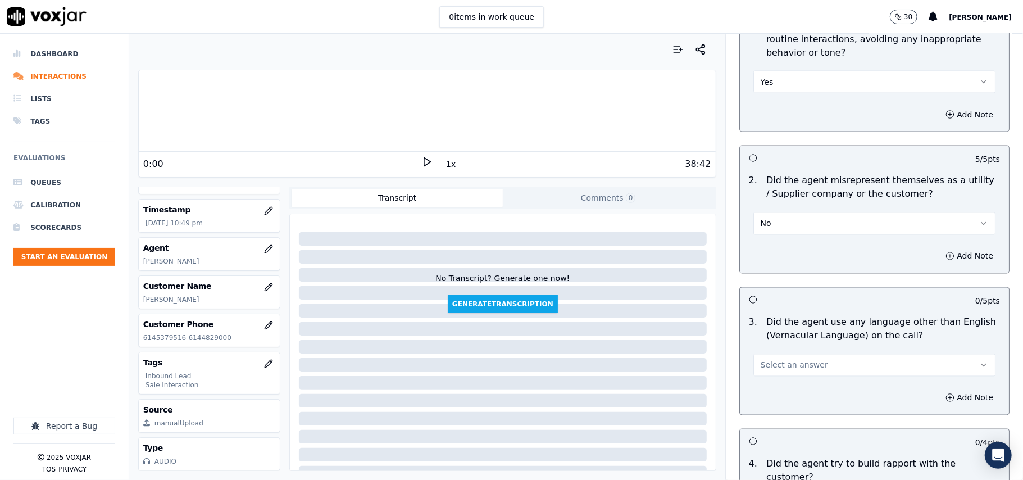
scroll to position [1647, 0]
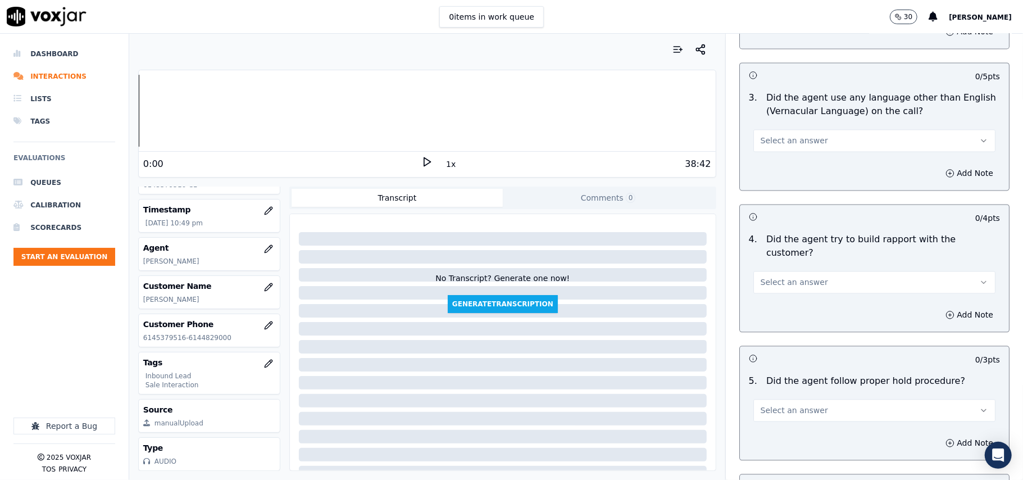
click at [845, 129] on button "Select an answer" at bounding box center [874, 140] width 242 height 22
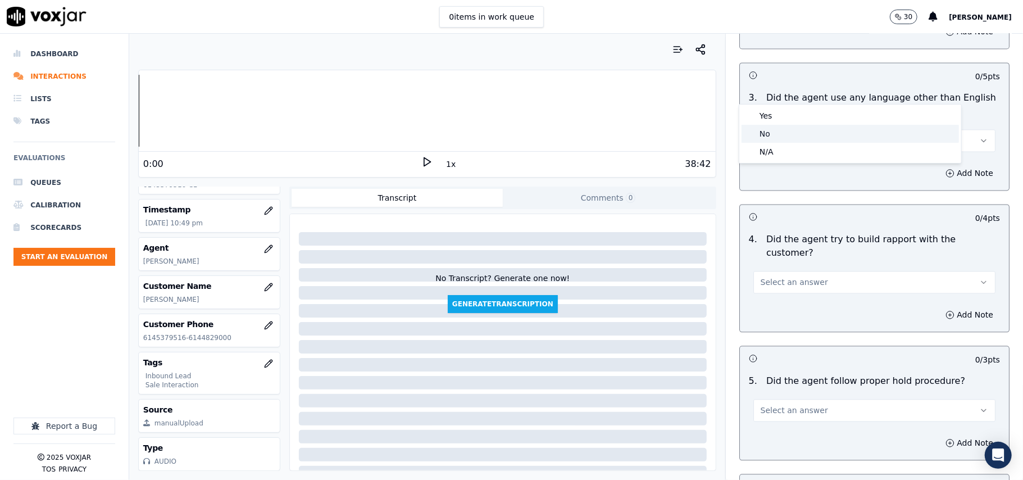
click at [769, 136] on div "No" at bounding box center [849, 134] width 217 height 18
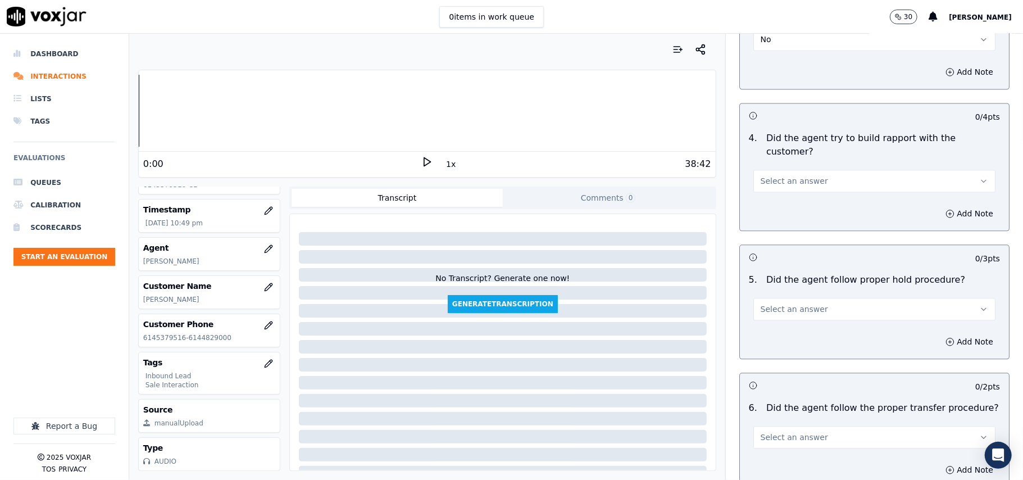
scroll to position [1722, 0]
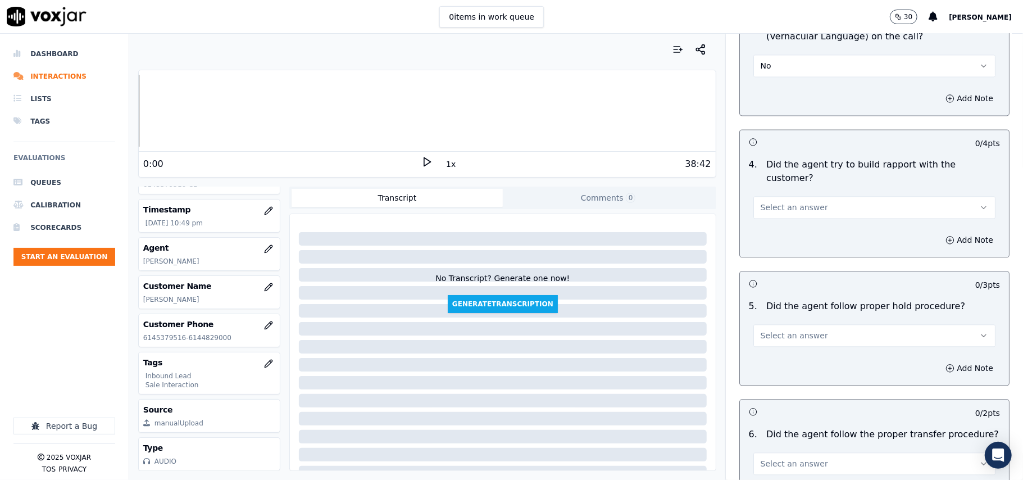
click at [771, 202] on span "Select an answer" at bounding box center [793, 207] width 67 height 11
click at [778, 169] on div "Yes" at bounding box center [849, 169] width 217 height 18
click at [773, 330] on span "Select an answer" at bounding box center [793, 335] width 67 height 11
click at [773, 302] on div "Yes" at bounding box center [849, 298] width 217 height 18
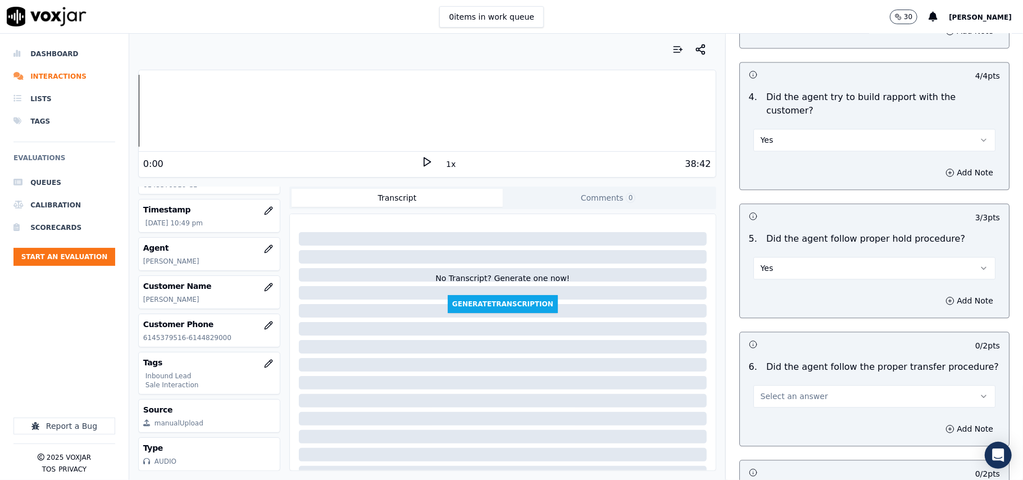
scroll to position [1872, 0]
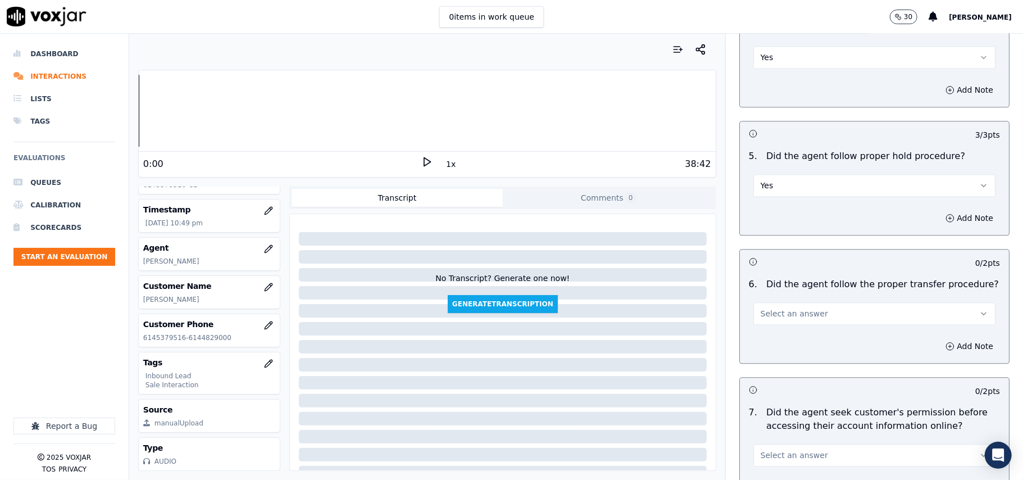
click at [784, 302] on button "Select an answer" at bounding box center [874, 313] width 242 height 22
click at [784, 272] on div "Yes" at bounding box center [849, 276] width 217 height 18
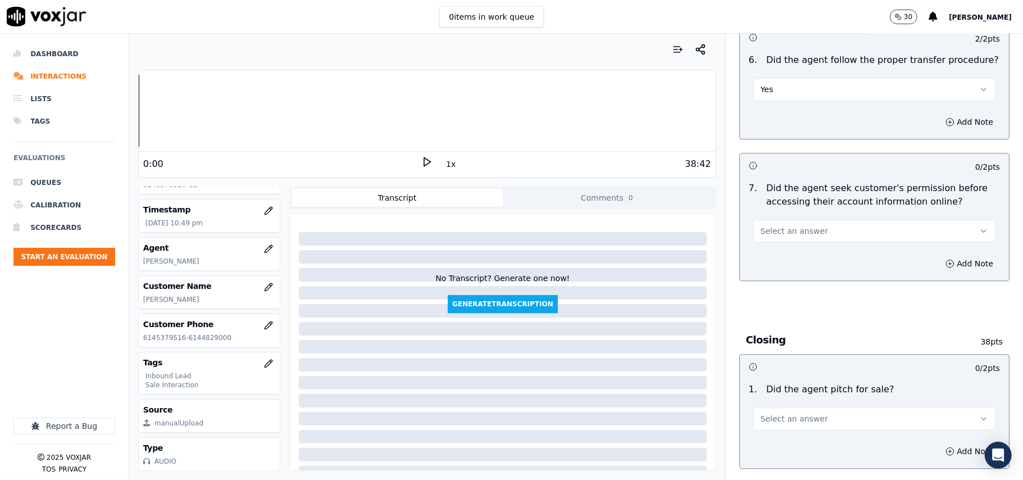
scroll to position [2096, 0]
click at [793, 225] on span "Select an answer" at bounding box center [793, 230] width 67 height 11
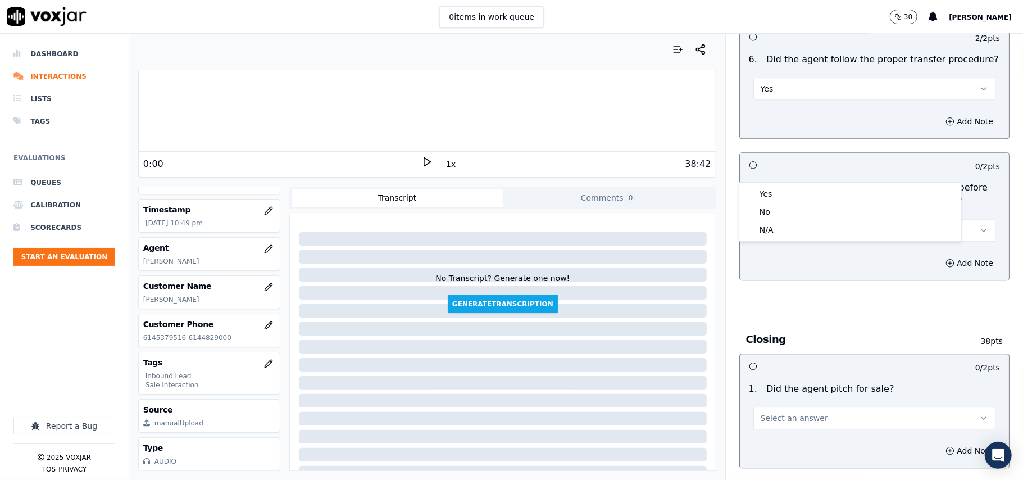
click at [780, 184] on div "Yes No N/A" at bounding box center [850, 212] width 222 height 58
click at [777, 191] on div "Yes" at bounding box center [849, 194] width 217 height 18
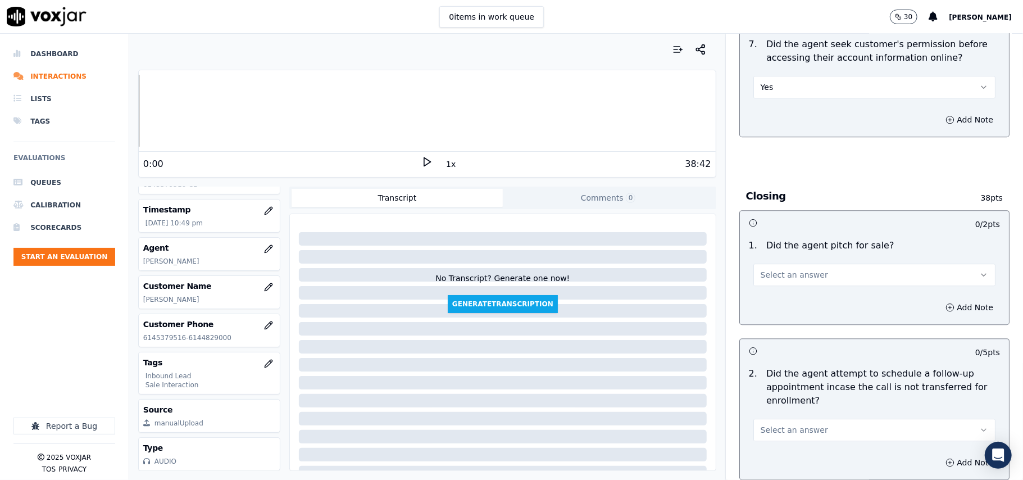
scroll to position [2246, 0]
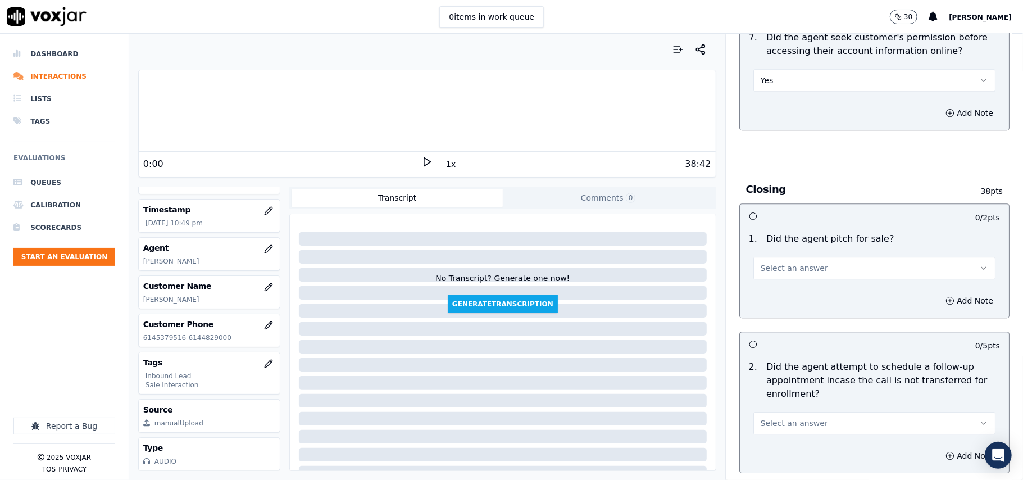
click at [780, 262] on span "Select an answer" at bounding box center [793, 267] width 67 height 11
click at [776, 229] on div "Yes" at bounding box center [849, 232] width 217 height 18
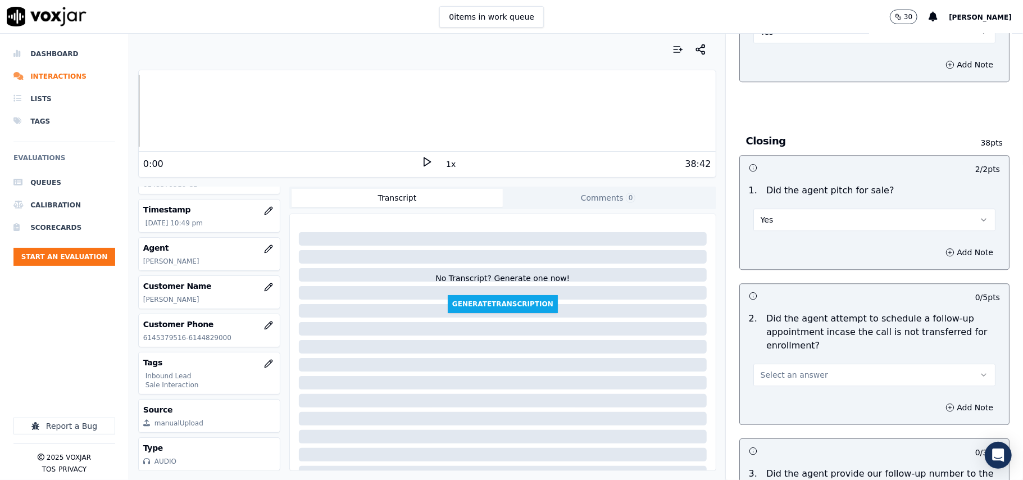
scroll to position [2321, 0]
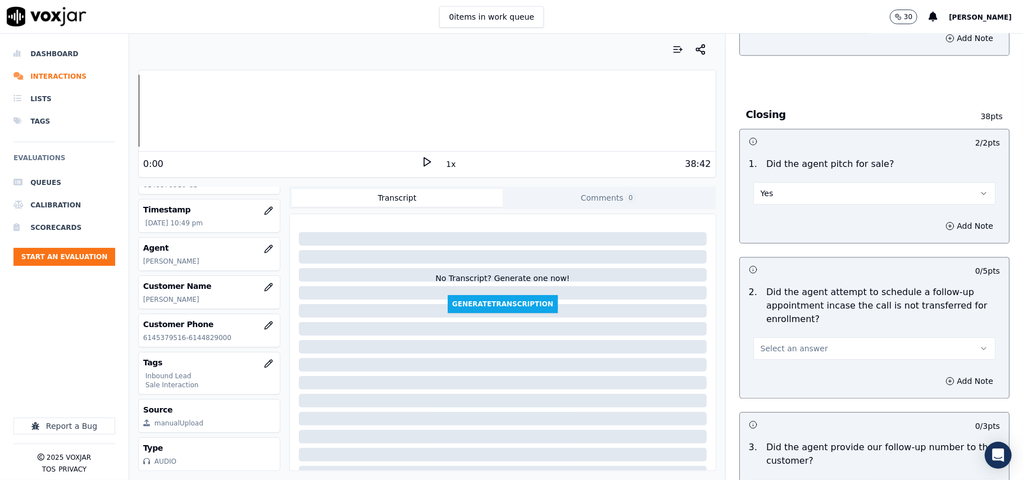
click at [767, 343] on span "Select an answer" at bounding box center [793, 348] width 67 height 11
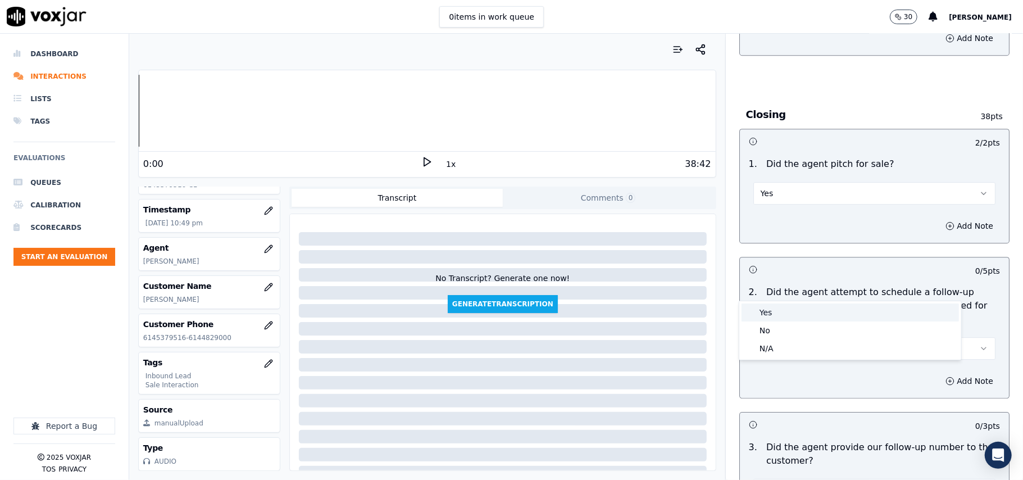
click at [771, 320] on div "Yes" at bounding box center [849, 312] width 217 height 18
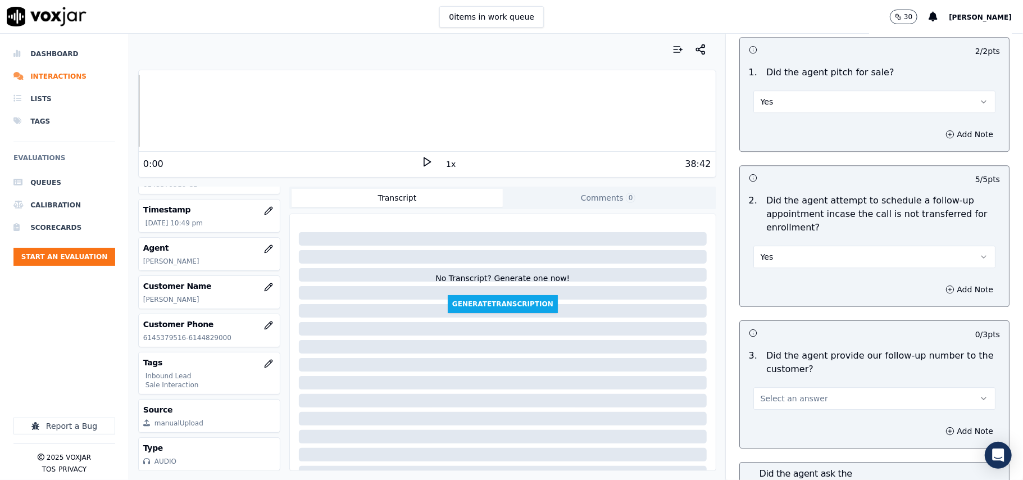
scroll to position [2546, 0]
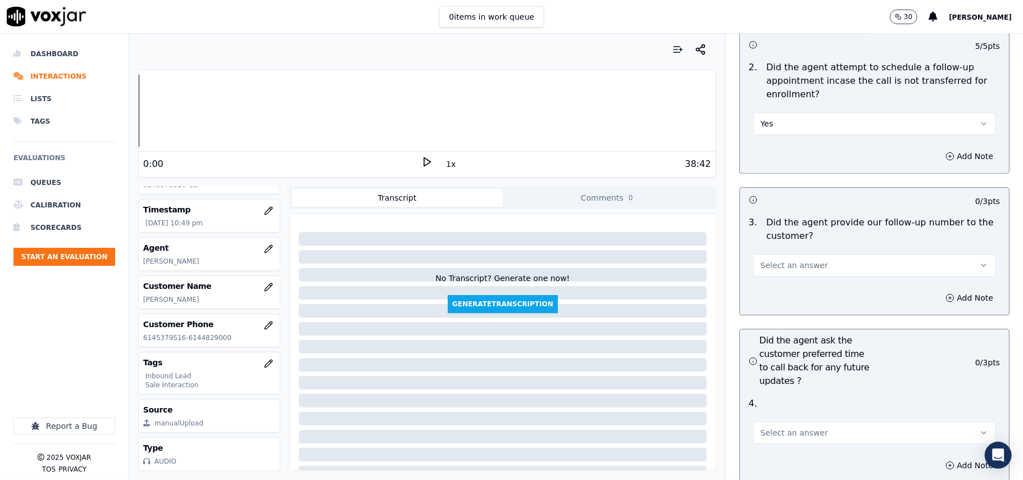
click at [826, 254] on button "Select an answer" at bounding box center [874, 265] width 242 height 22
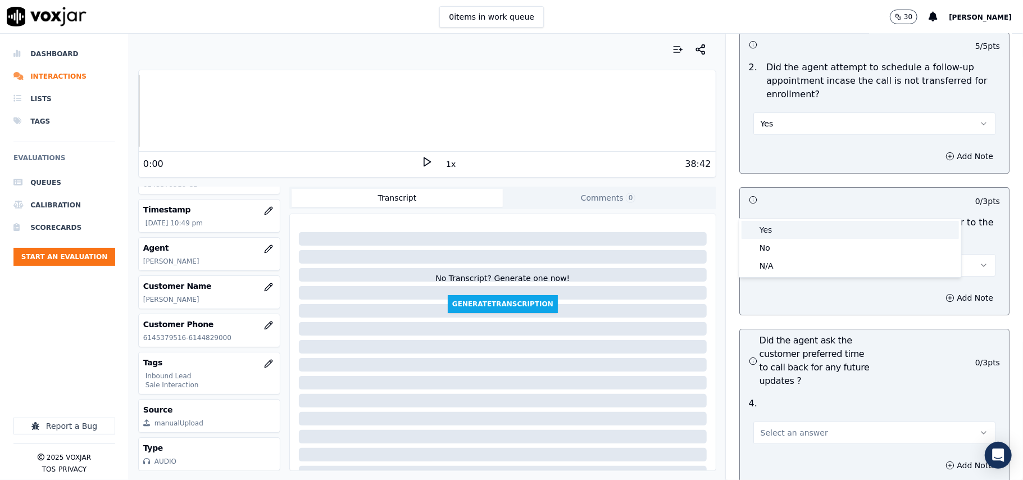
click at [816, 220] on div "Yes No N/A" at bounding box center [850, 247] width 222 height 58
click at [823, 227] on div "Yes" at bounding box center [849, 230] width 217 height 18
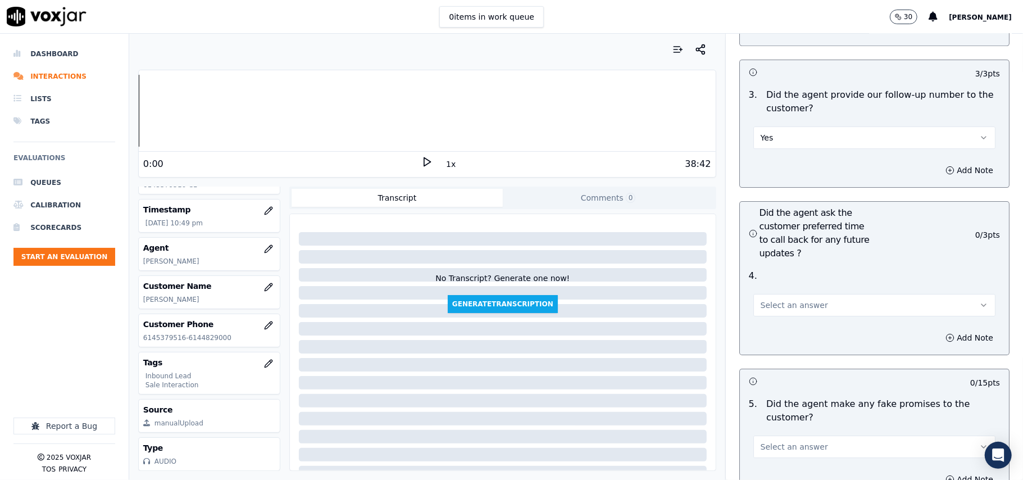
scroll to position [2770, 0]
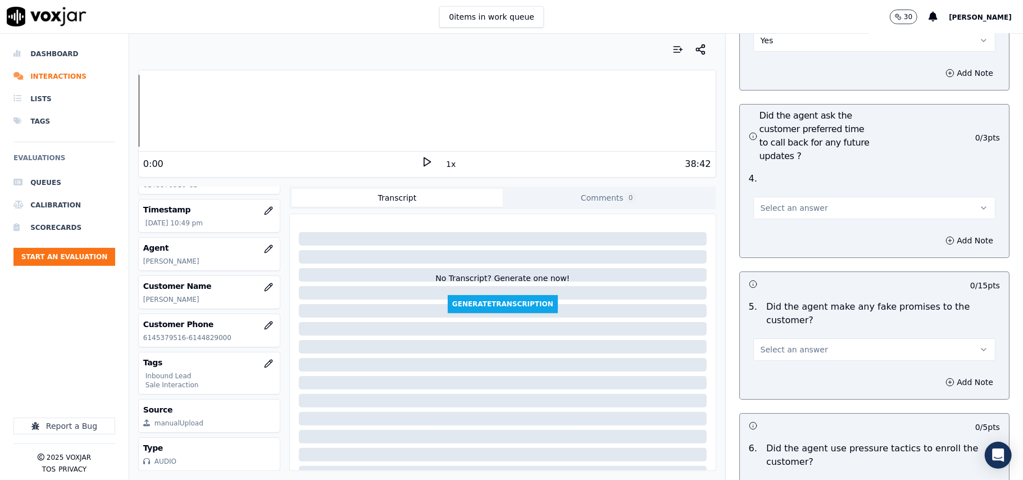
click at [825, 197] on button "Select an answer" at bounding box center [874, 208] width 242 height 22
click at [808, 182] on div "No" at bounding box center [849, 190] width 217 height 18
click at [813, 197] on button "No" at bounding box center [874, 208] width 242 height 22
click at [808, 178] on div "Yes" at bounding box center [849, 172] width 217 height 18
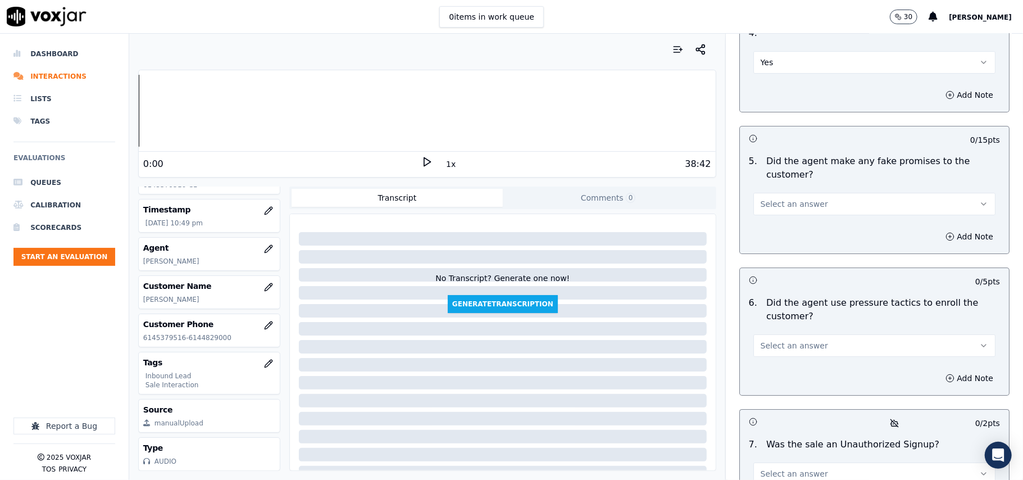
scroll to position [2920, 0]
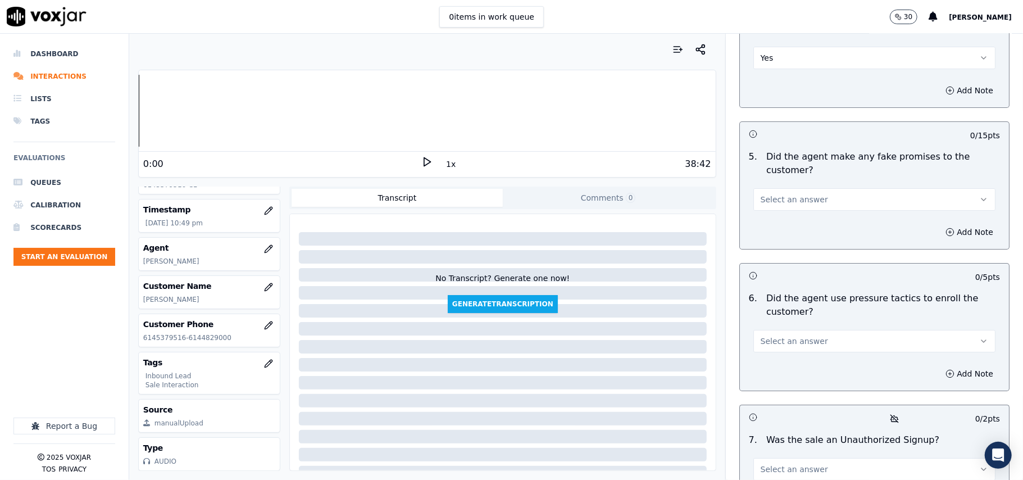
click at [818, 188] on button "Select an answer" at bounding box center [874, 199] width 242 height 22
click at [796, 179] on div "No" at bounding box center [849, 183] width 217 height 18
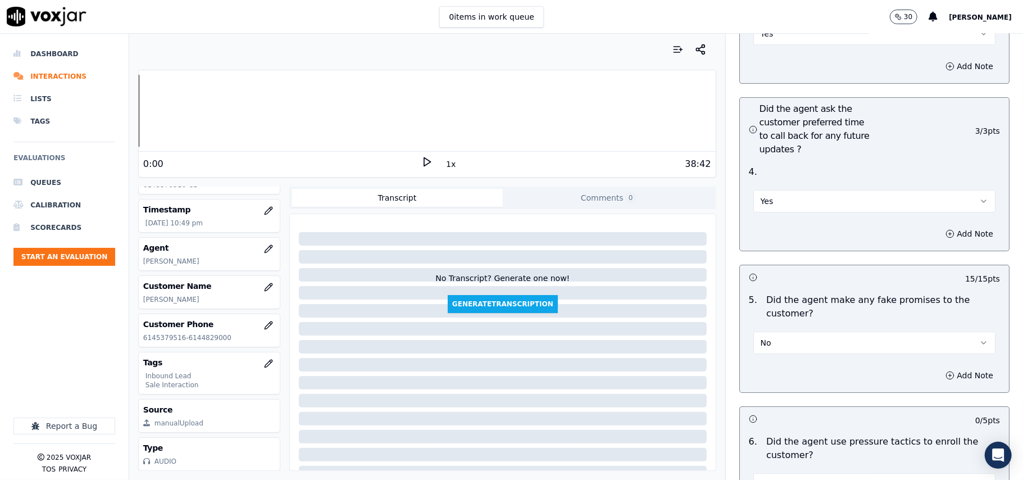
scroll to position [2770, 0]
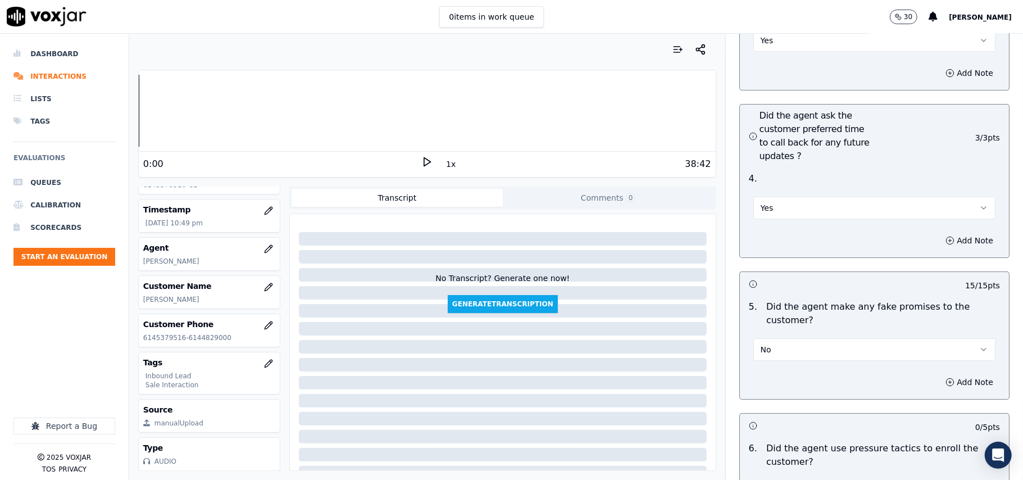
click at [796, 197] on button "Yes" at bounding box center [874, 208] width 242 height 22
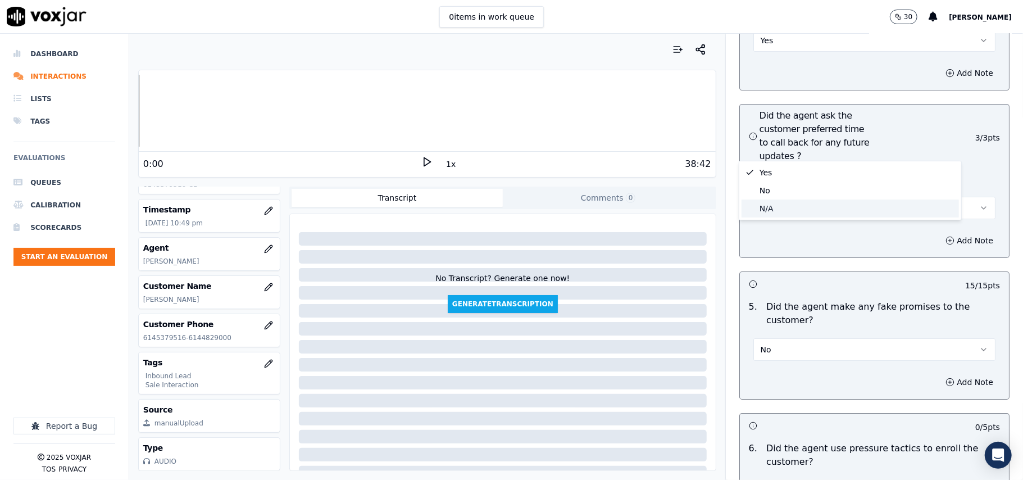
click at [773, 206] on div "N/A" at bounding box center [849, 208] width 217 height 18
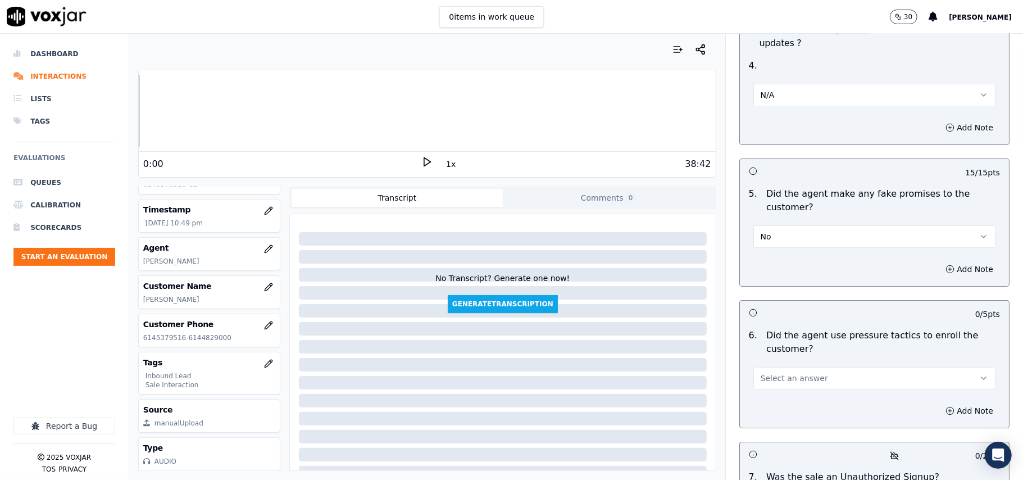
scroll to position [2995, 0]
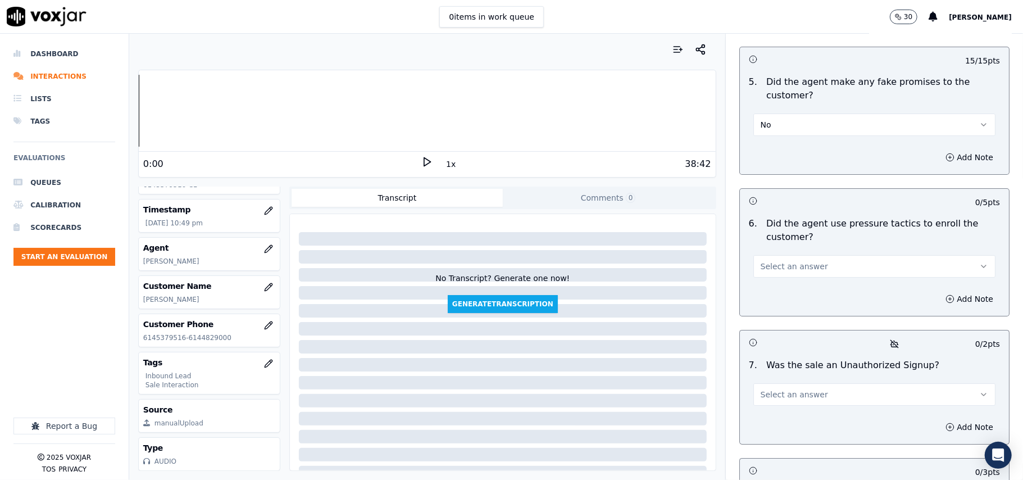
click at [781, 261] on span "Select an answer" at bounding box center [793, 266] width 67 height 11
click at [778, 245] on div "No" at bounding box center [849, 250] width 217 height 18
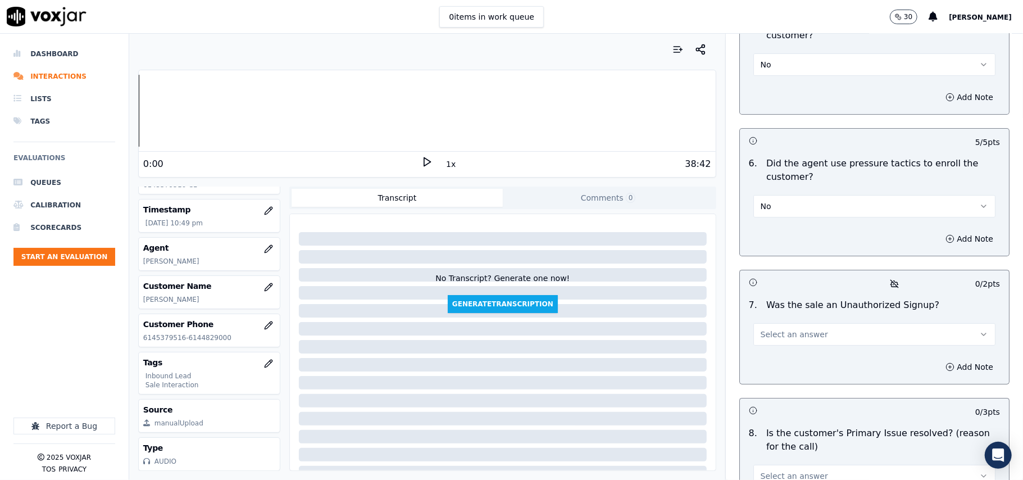
scroll to position [3143, 0]
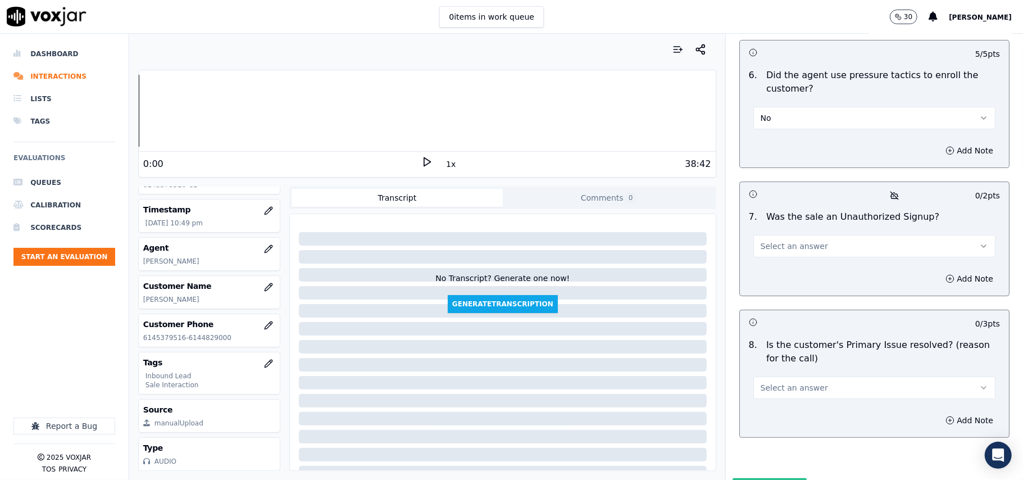
click at [791, 240] on span "Select an answer" at bounding box center [793, 245] width 67 height 11
click at [791, 224] on div "No" at bounding box center [849, 230] width 217 height 18
click at [789, 382] on span "Select an answer" at bounding box center [793, 387] width 67 height 11
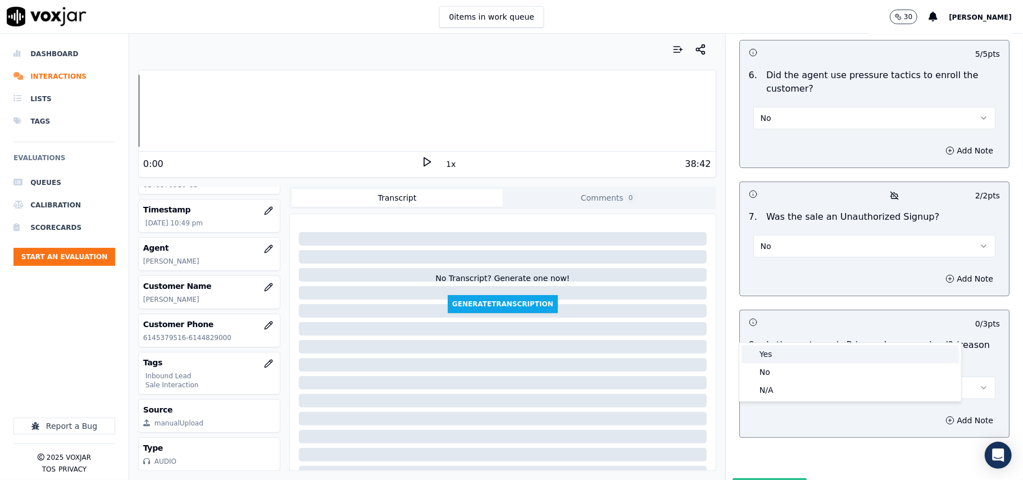
click at [778, 351] on div "Yes" at bounding box center [849, 354] width 217 height 18
click at [733, 478] on button "Submit Scores" at bounding box center [769, 488] width 75 height 20
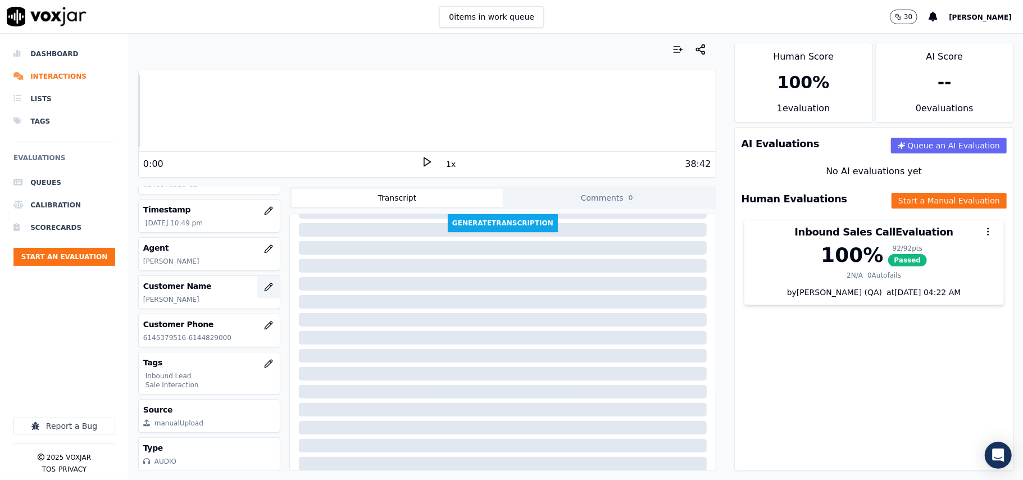
scroll to position [0, 0]
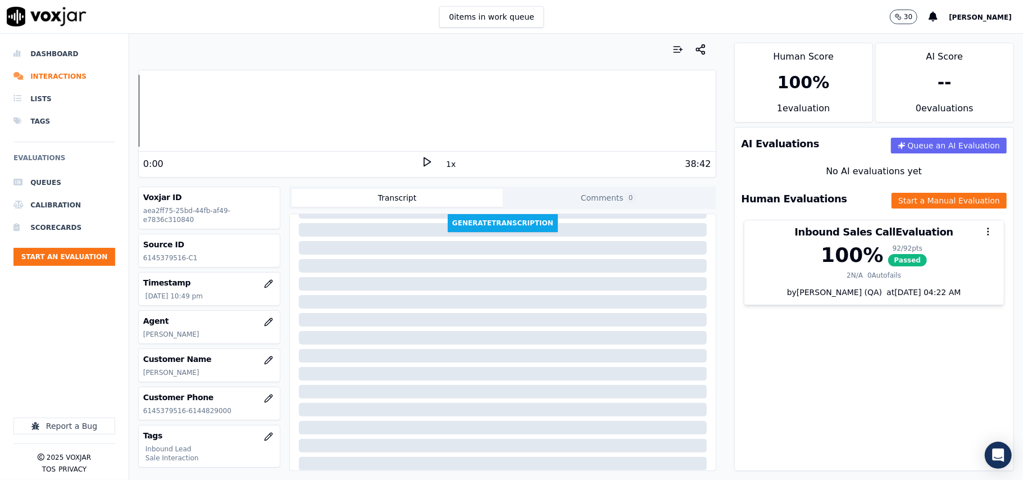
click at [170, 253] on div "Source ID 6145379516-C1" at bounding box center [209, 250] width 141 height 33
copy p "6145379516"
click at [86, 261] on button "Start an Evaluation" at bounding box center [64, 257] width 102 height 18
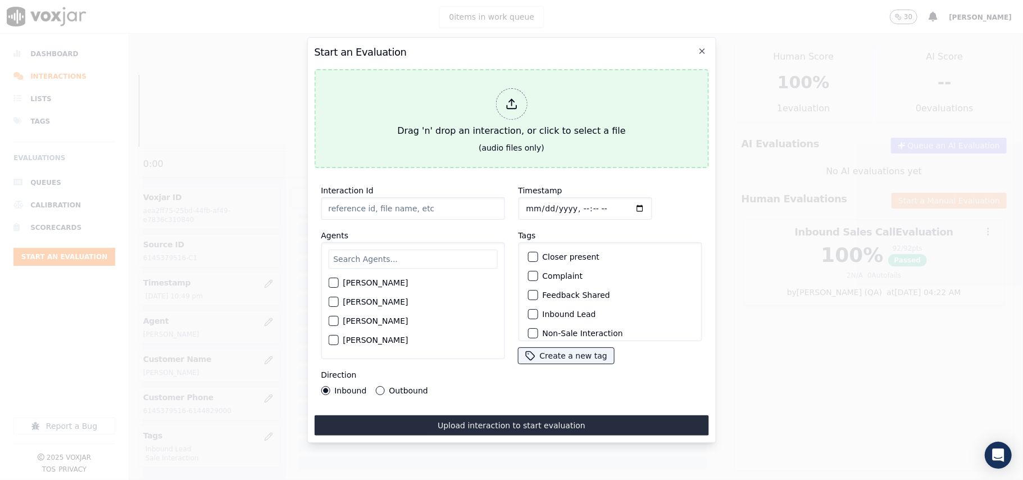
click at [505, 98] on icon at bounding box center [511, 104] width 12 height 12
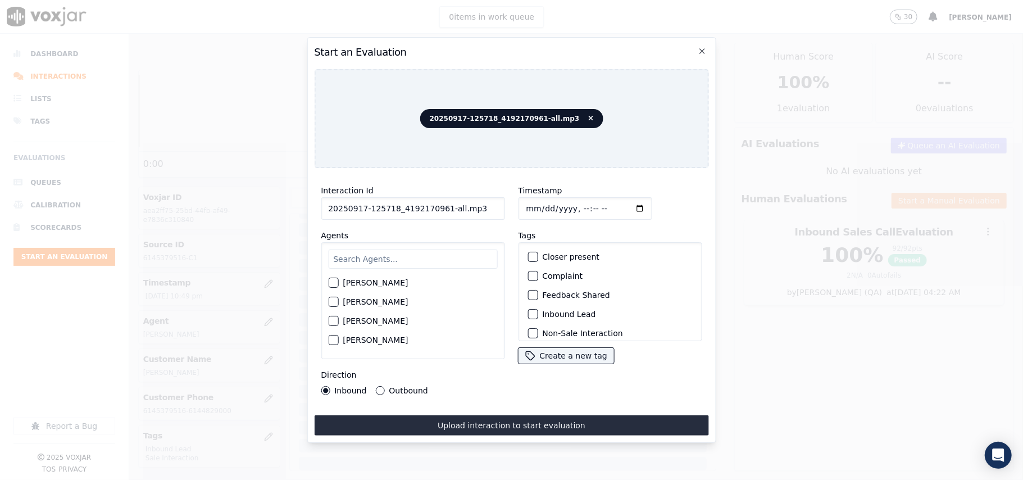
drag, startPoint x: 481, startPoint y: 203, endPoint x: 440, endPoint y: 201, distance: 40.5
click at [440, 201] on input "20250917-125718_4192170961-all.mp3" at bounding box center [413, 208] width 184 height 22
type input "20250917-125718_4192170961-C1"
click at [542, 204] on input "Timestamp" at bounding box center [585, 208] width 134 height 22
click at [541, 203] on input "Timestamp" at bounding box center [585, 208] width 134 height 22
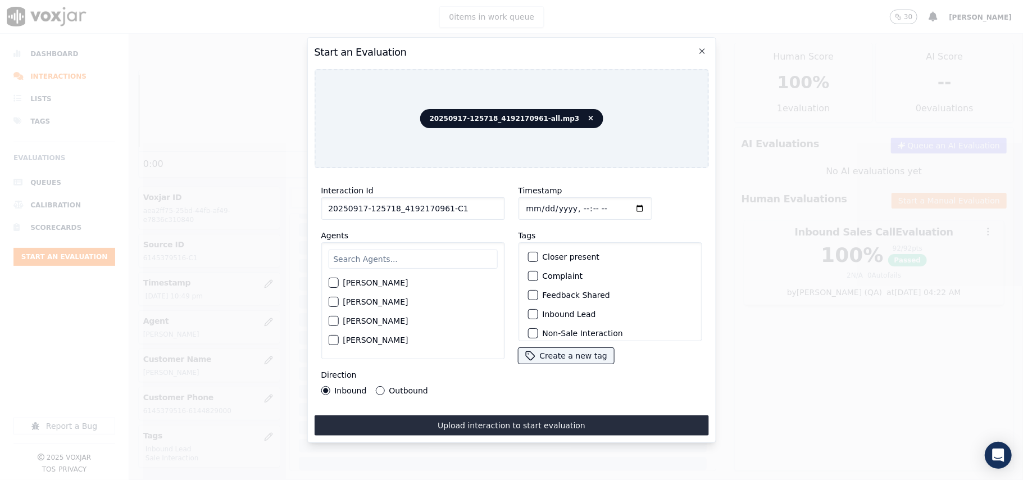
click at [540, 199] on input "Timestamp" at bounding box center [585, 208] width 134 height 22
type input "[DATE]T23:21"
click at [454, 262] on input "text" at bounding box center [412, 258] width 169 height 19
type input "[PERSON_NAME]"
drag, startPoint x: 338, startPoint y: 289, endPoint x: 338, endPoint y: 281, distance: 7.9
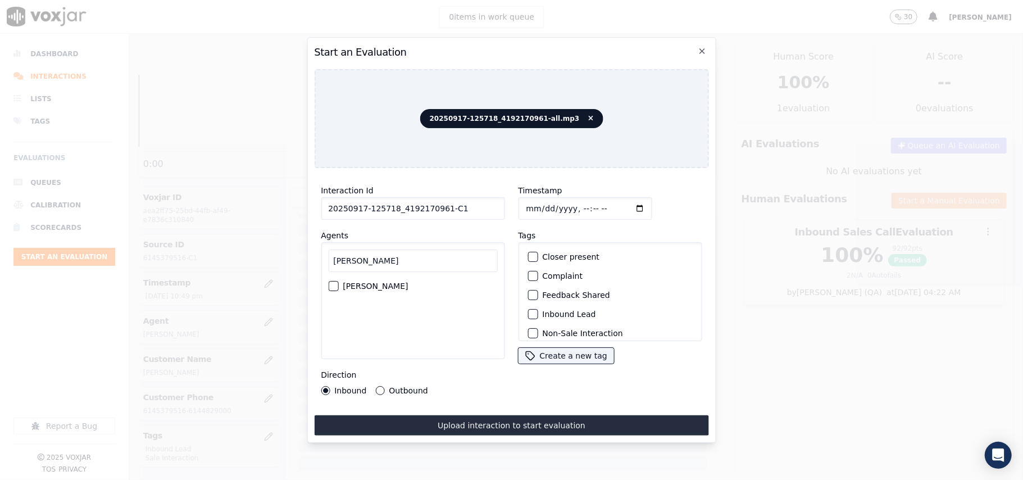
click at [338, 289] on div "[PERSON_NAME]" at bounding box center [412, 285] width 169 height 19
click at [338, 281] on button "[PERSON_NAME]" at bounding box center [333, 286] width 10 height 10
click at [528, 313] on div "button" at bounding box center [532, 314] width 8 height 8
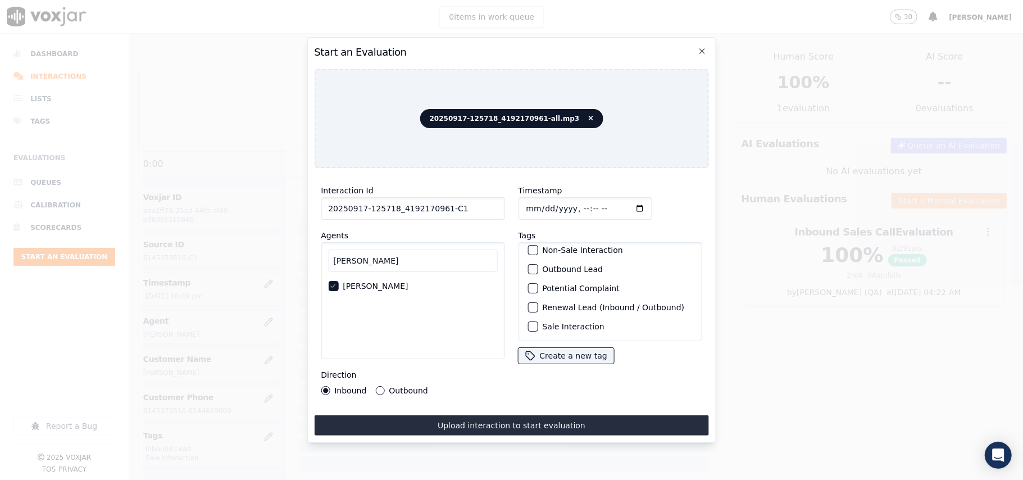
click at [533, 317] on div "Sale Interaction" at bounding box center [610, 326] width 174 height 19
click at [528, 322] on div "button" at bounding box center [532, 326] width 8 height 8
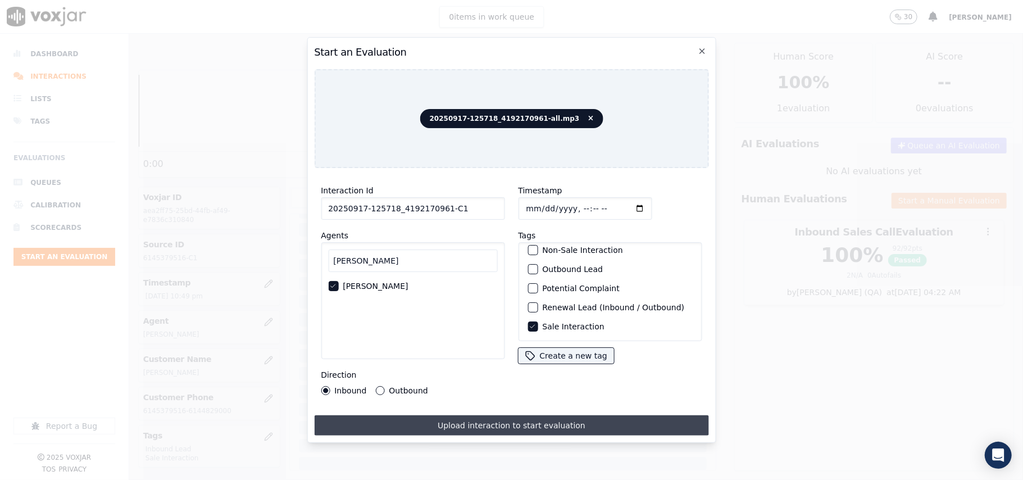
click at [469, 416] on button "Upload interaction to start evaluation" at bounding box center [511, 425] width 394 height 20
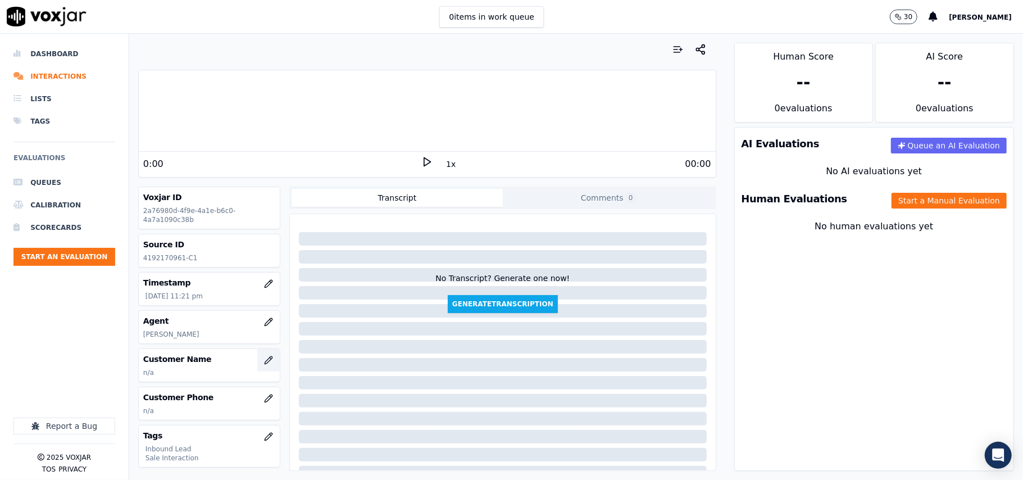
click at [264, 358] on icon "button" at bounding box center [268, 359] width 9 height 9
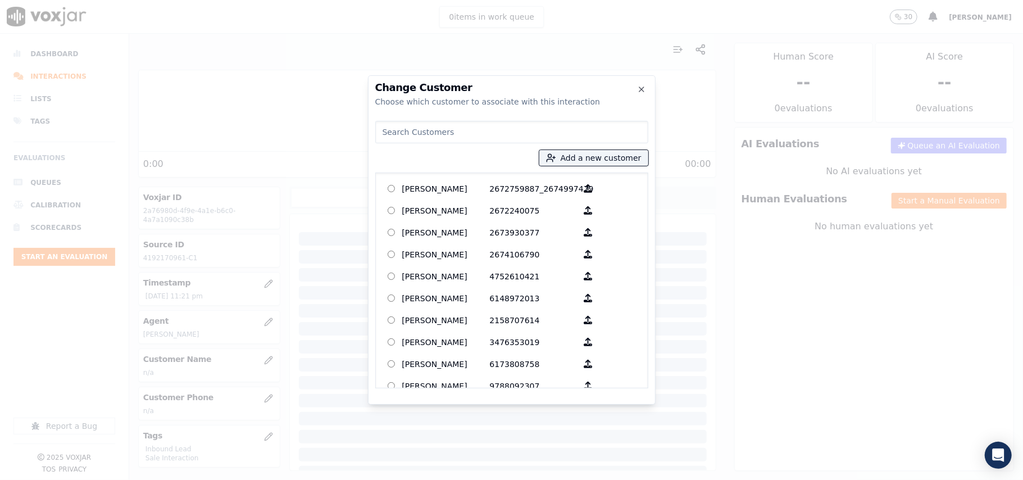
paste input "[PERSON_NAME]"
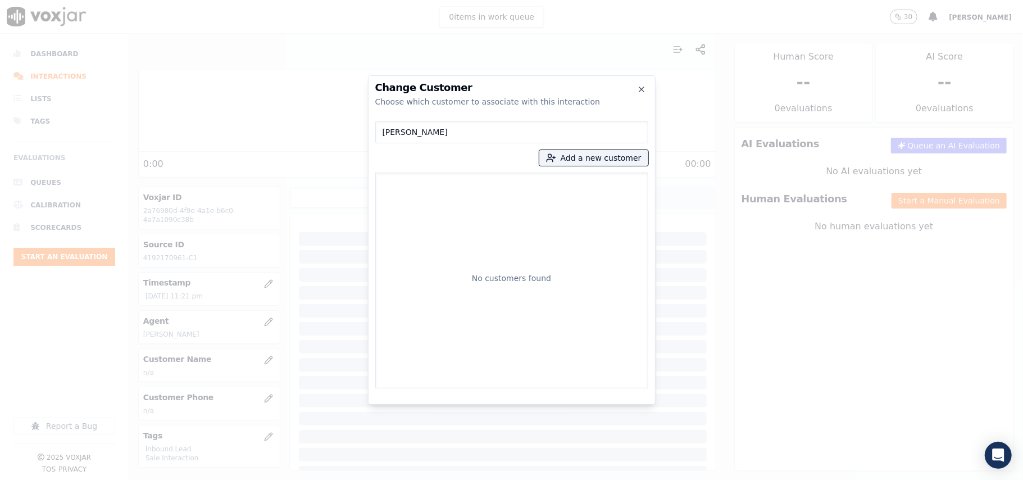
click at [384, 135] on input "[PERSON_NAME]" at bounding box center [511, 132] width 273 height 22
type input "[PERSON_NAME]"
click at [407, 185] on p "[PERSON_NAME]" at bounding box center [446, 188] width 88 height 17
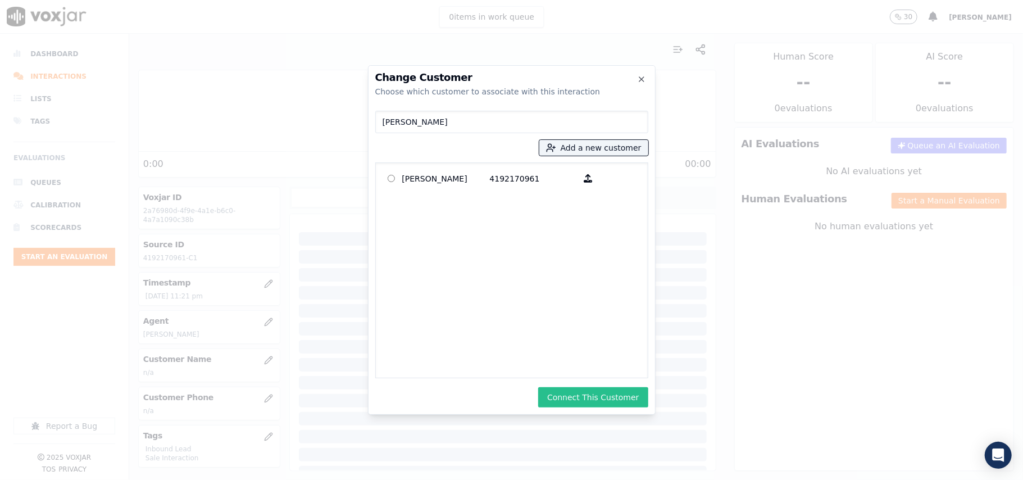
click at [586, 399] on button "Connect This Customer" at bounding box center [593, 397] width 110 height 20
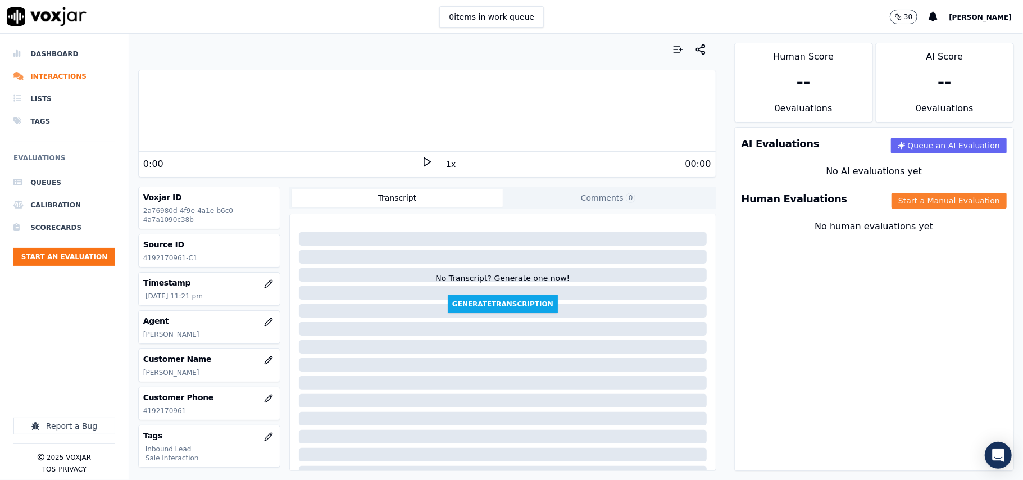
click at [894, 203] on button "Start a Manual Evaluation" at bounding box center [948, 201] width 115 height 16
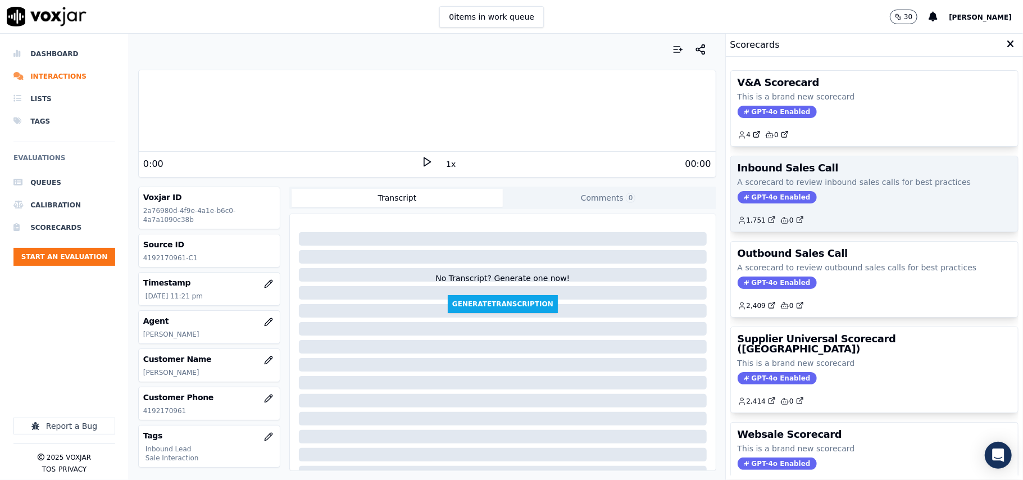
click at [760, 197] on span "GPT-4o Enabled" at bounding box center [776, 197] width 79 height 12
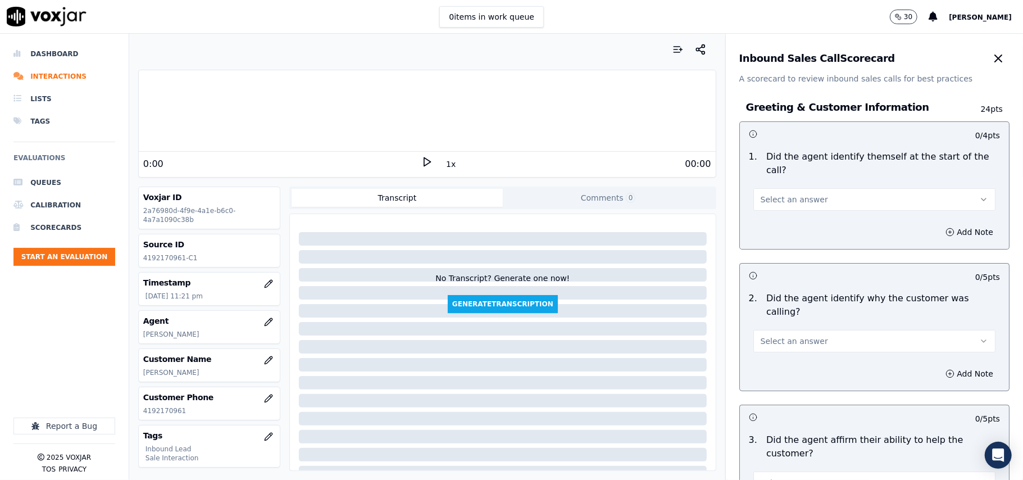
click at [782, 194] on span "Select an answer" at bounding box center [793, 199] width 67 height 11
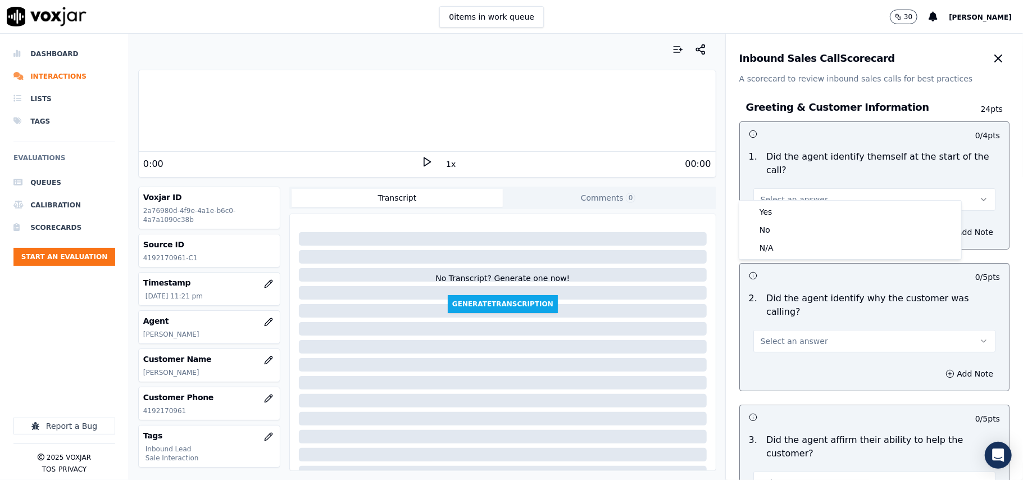
click at [773, 197] on button "Select an answer" at bounding box center [874, 199] width 242 height 22
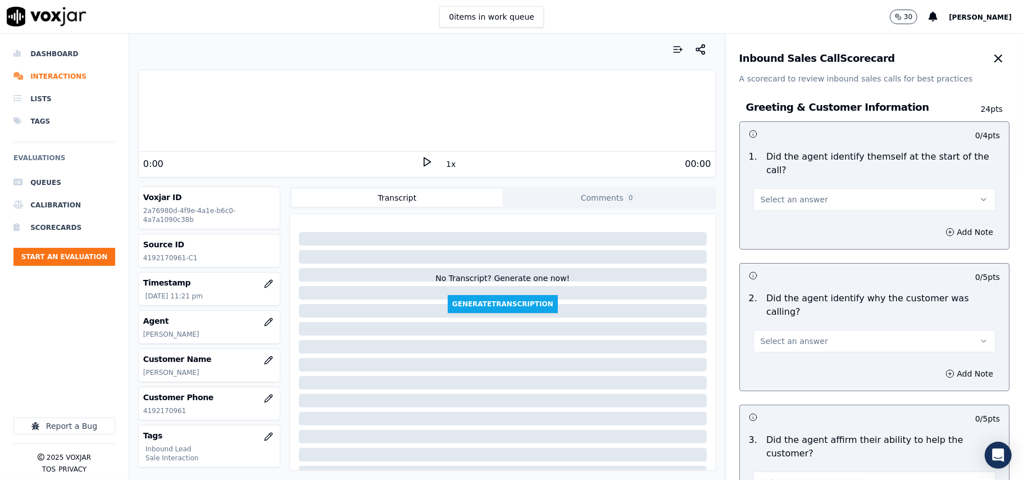
drag, startPoint x: 777, startPoint y: 177, endPoint x: 782, endPoint y: 195, distance: 18.7
click at [778, 188] on button "Select an answer" at bounding box center [874, 199] width 242 height 22
click at [785, 216] on div "Yes" at bounding box center [849, 212] width 217 height 18
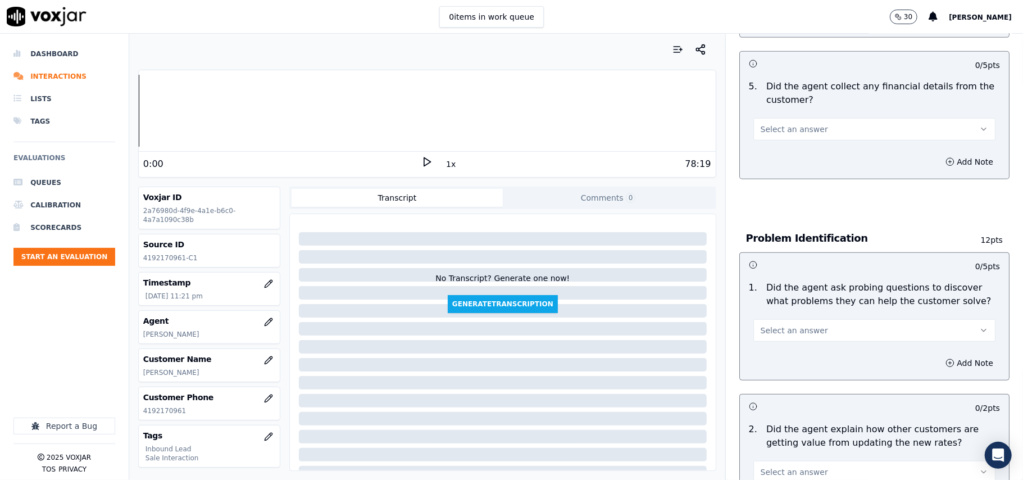
scroll to position [3143, 0]
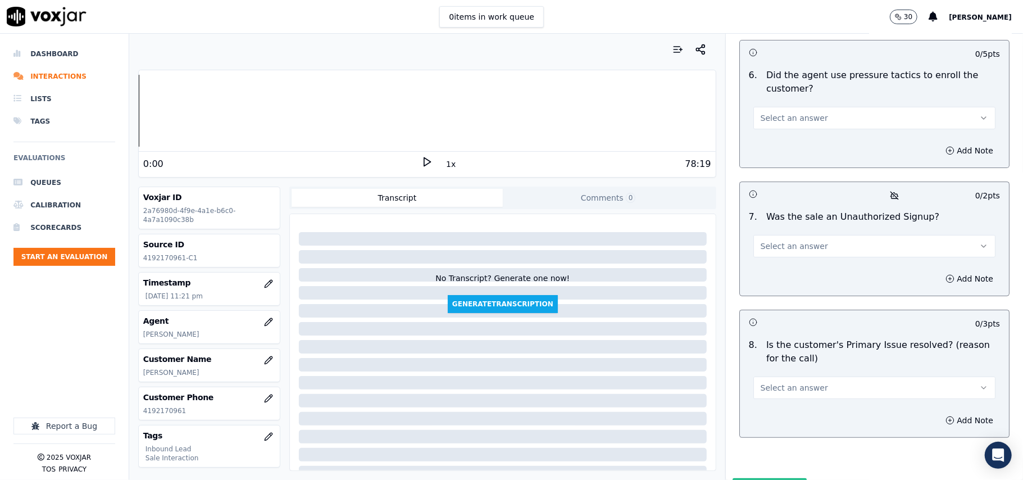
click at [760, 382] on span "Select an answer" at bounding box center [793, 387] width 67 height 11
click at [765, 358] on div "Yes" at bounding box center [849, 354] width 217 height 18
click at [766, 235] on button "Select an answer" at bounding box center [874, 246] width 242 height 22
click at [767, 225] on div "No" at bounding box center [849, 230] width 217 height 18
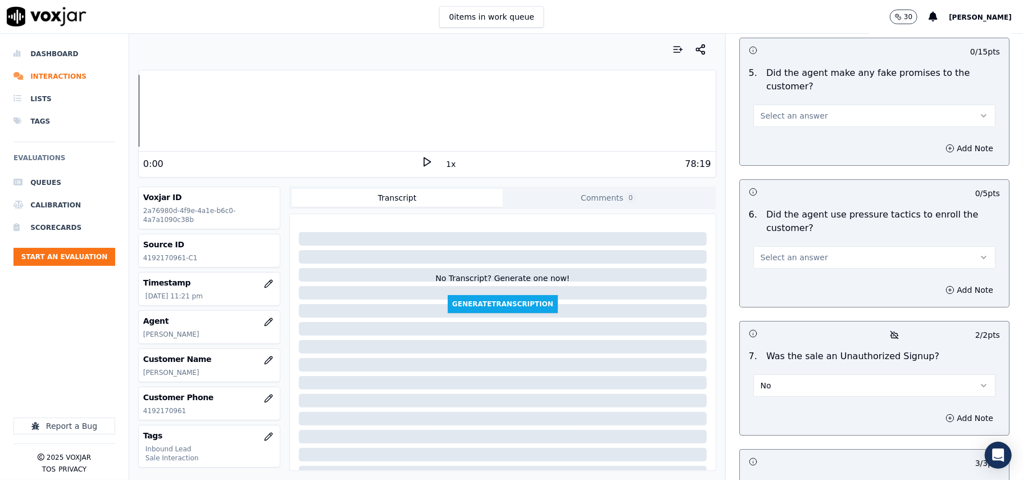
scroll to position [2918, 0]
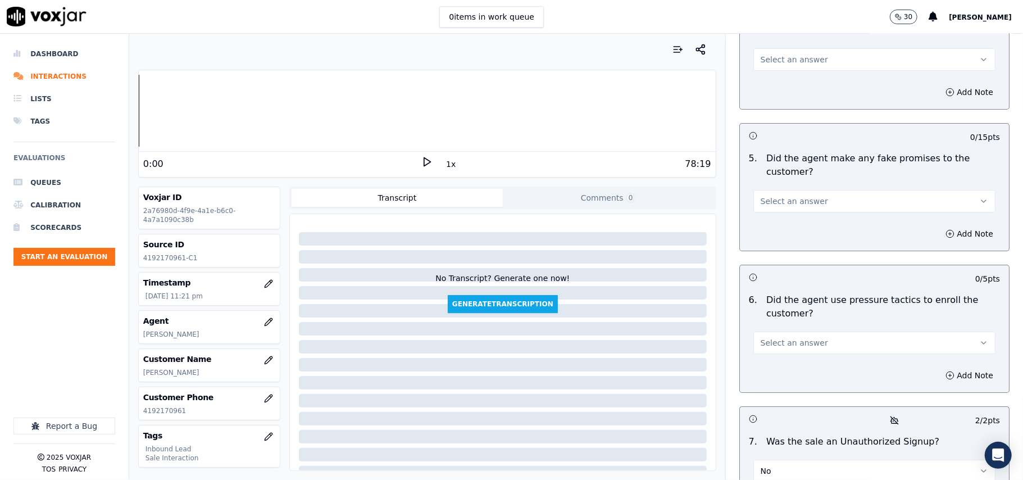
click at [780, 337] on span "Select an answer" at bounding box center [793, 342] width 67 height 11
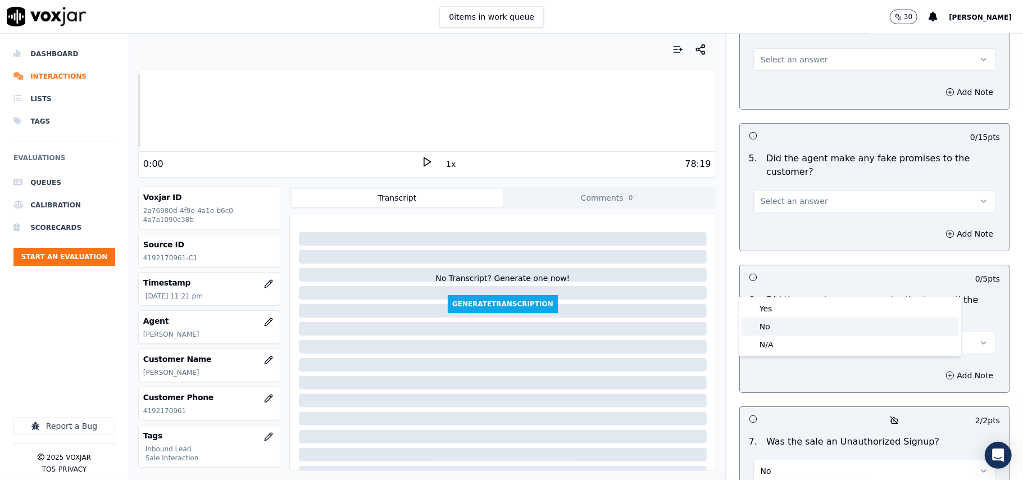
click at [783, 329] on div "No" at bounding box center [849, 326] width 217 height 18
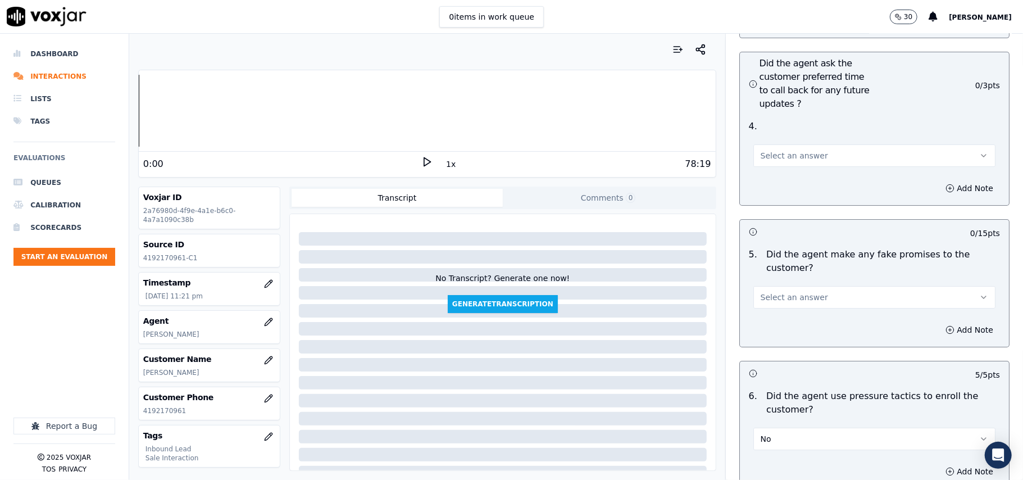
scroll to position [2769, 0]
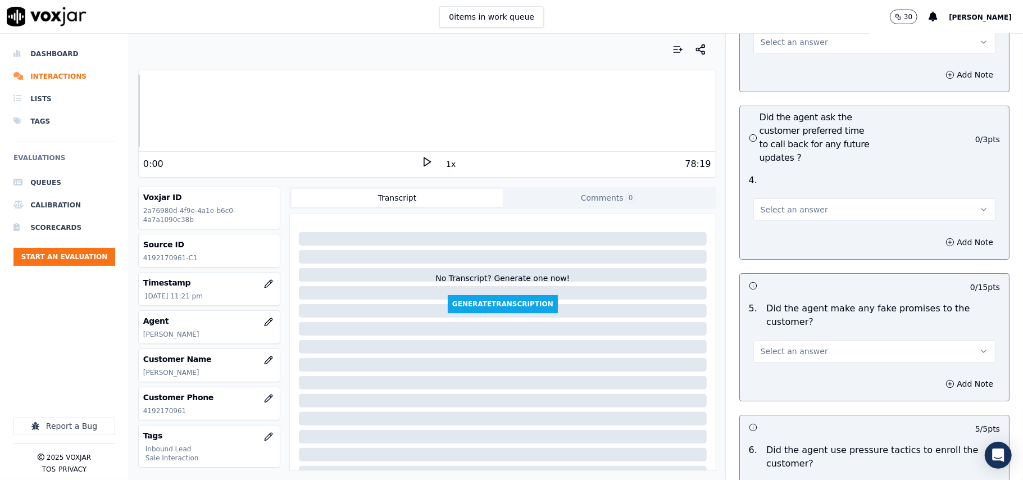
click at [789, 345] on span "Select an answer" at bounding box center [793, 350] width 67 height 11
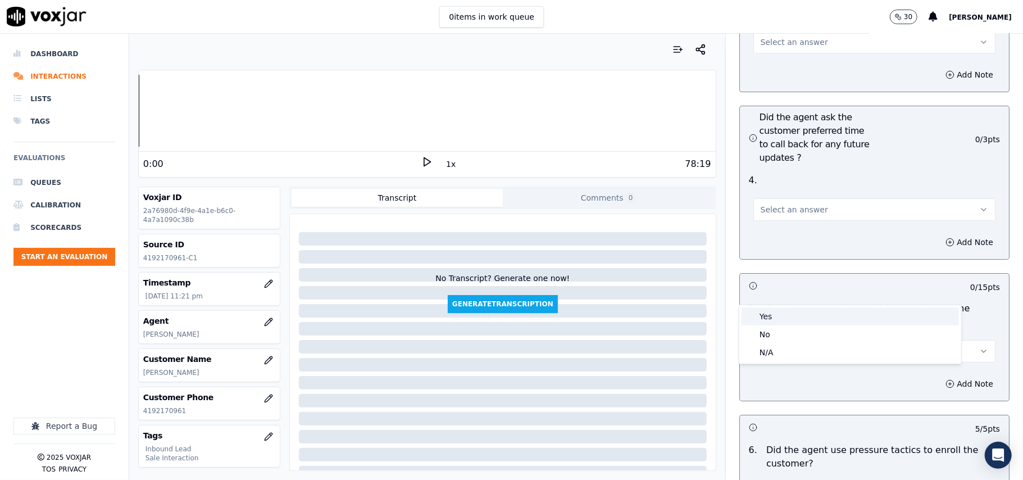
click at [791, 323] on div "Yes" at bounding box center [849, 316] width 217 height 18
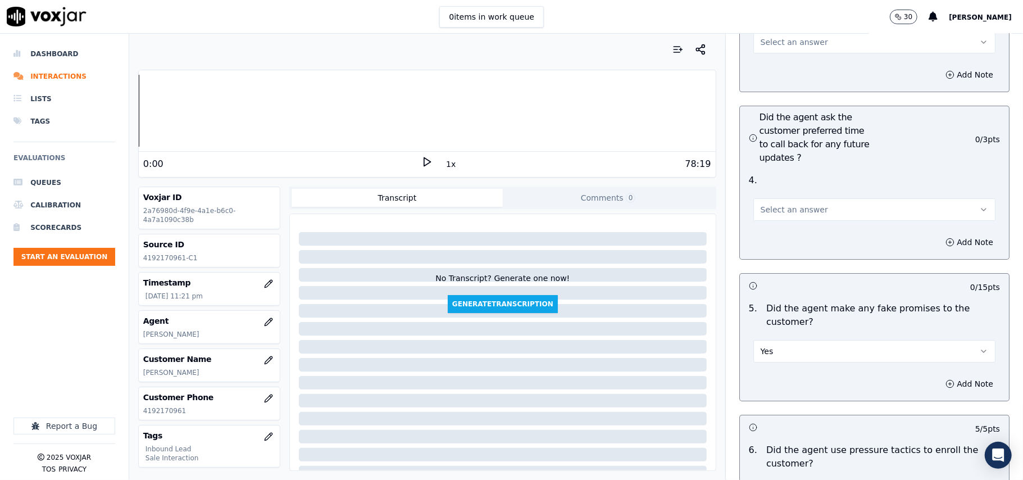
click at [790, 340] on button "Yes" at bounding box center [874, 351] width 242 height 22
click at [788, 329] on div "No" at bounding box center [849, 334] width 217 height 18
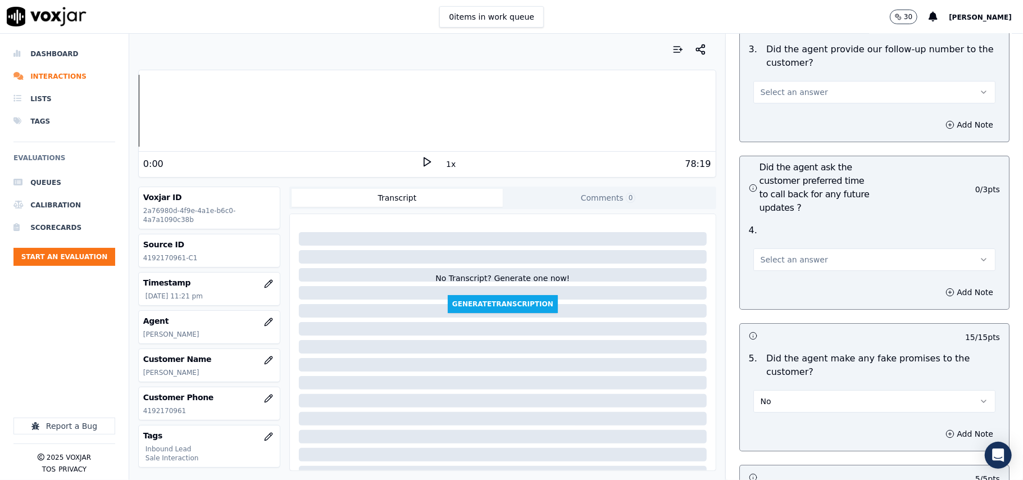
scroll to position [2694, 0]
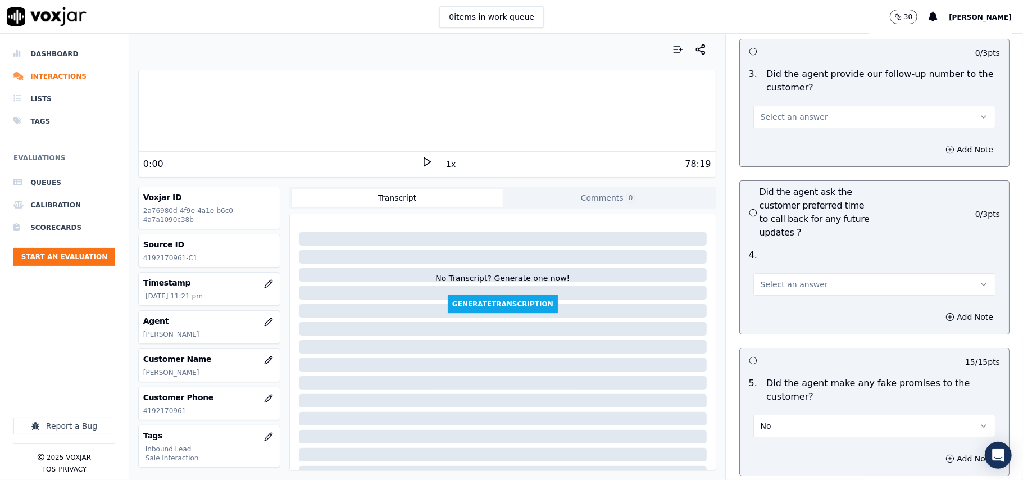
click at [787, 279] on span "Select an answer" at bounding box center [793, 284] width 67 height 11
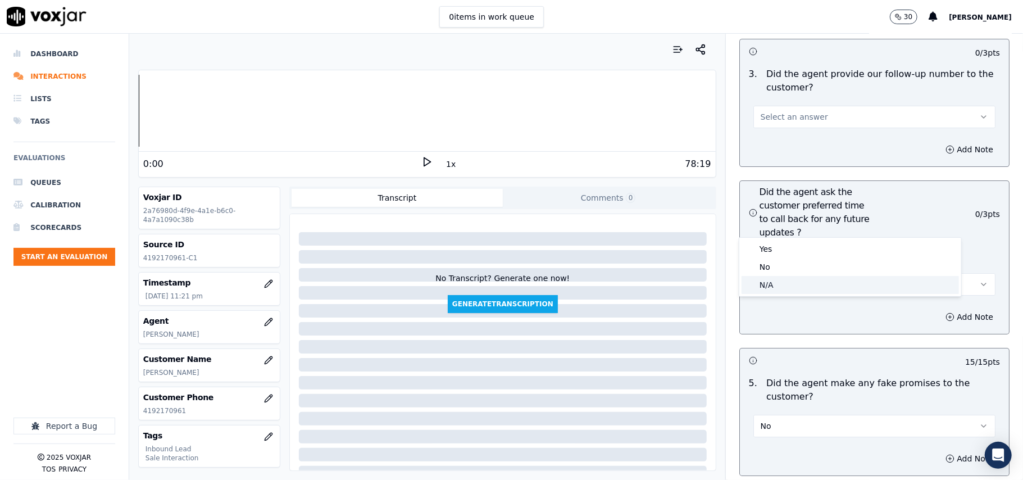
click at [788, 291] on div "N/A" at bounding box center [849, 285] width 217 height 18
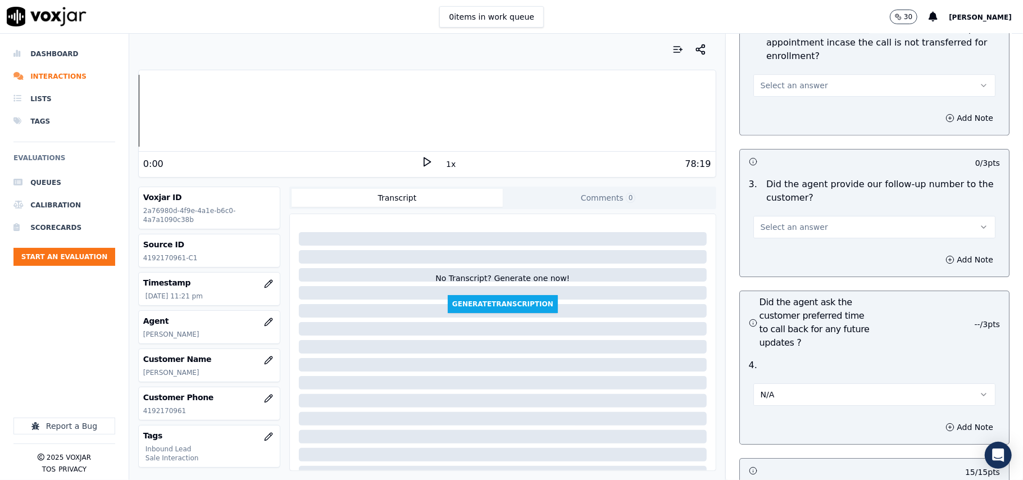
scroll to position [2469, 0]
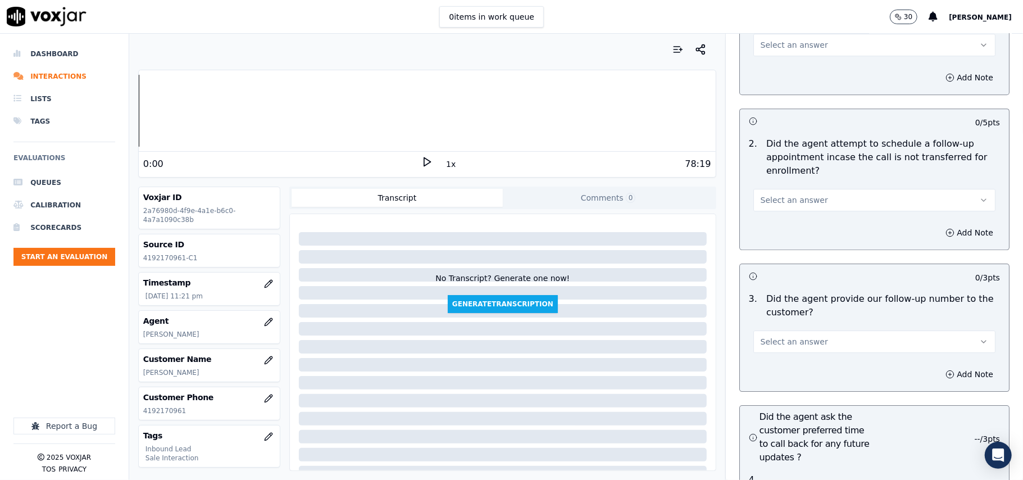
click at [777, 319] on div "Select an answer" at bounding box center [874, 336] width 260 height 34
click at [778, 336] on span "Select an answer" at bounding box center [793, 341] width 67 height 11
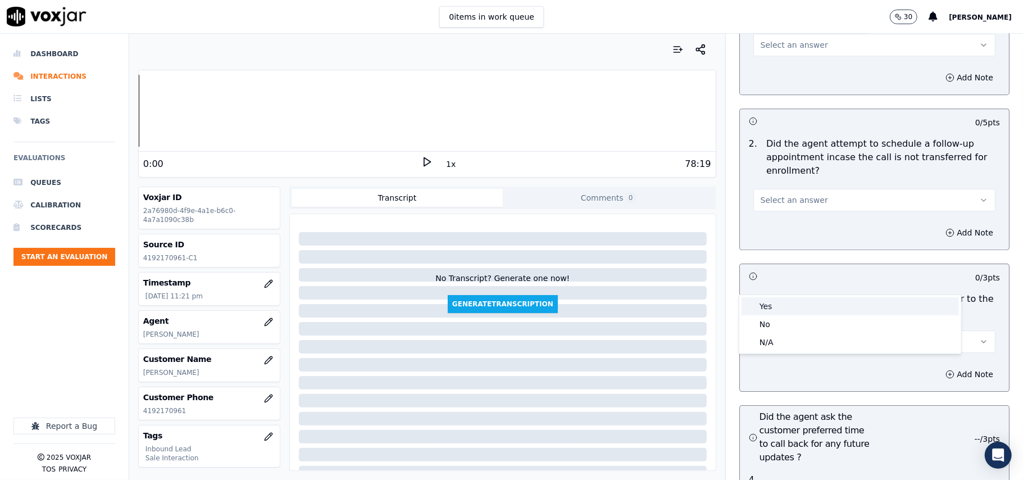
click at [782, 307] on div "Yes" at bounding box center [849, 306] width 217 height 18
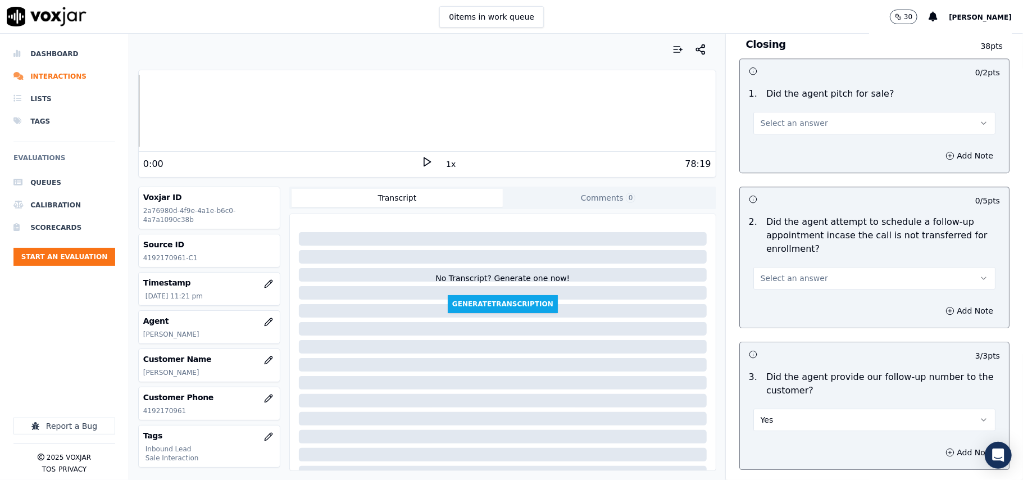
scroll to position [2319, 0]
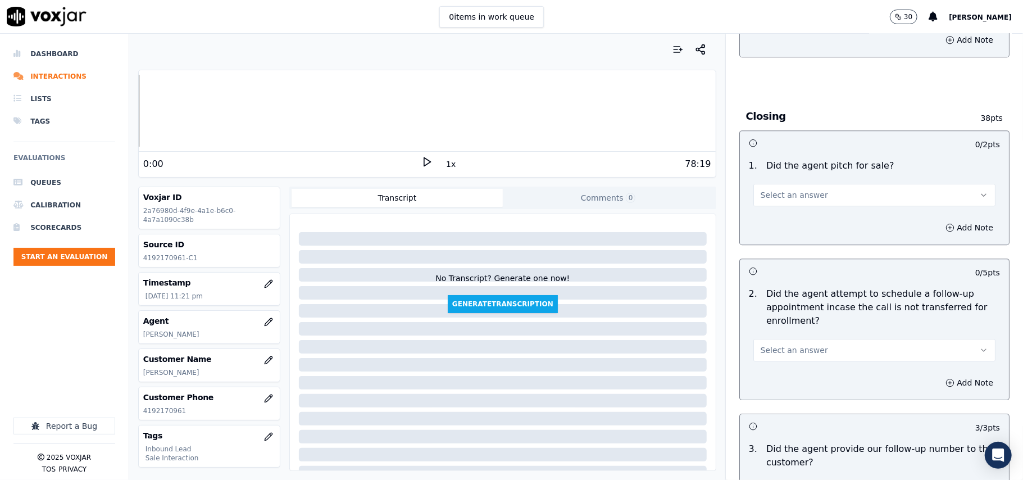
click at [783, 327] on div "Select an answer" at bounding box center [874, 344] width 260 height 34
click at [785, 344] on span "Select an answer" at bounding box center [793, 349] width 67 height 11
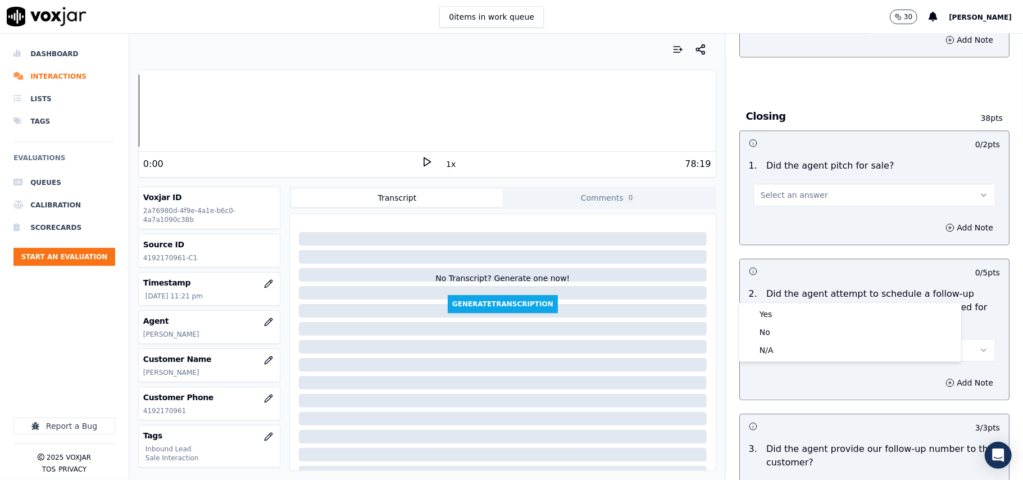
click at [788, 339] on button "Select an answer" at bounding box center [874, 350] width 242 height 22
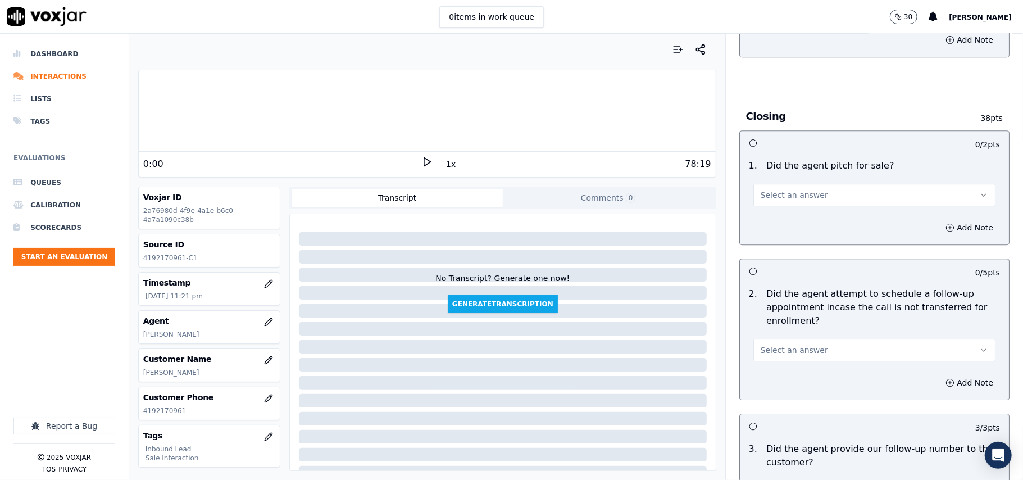
click at [784, 344] on span "Select an answer" at bounding box center [793, 349] width 67 height 11
click at [784, 323] on div "No" at bounding box center [849, 332] width 217 height 18
click at [792, 339] on button "No" at bounding box center [874, 350] width 242 height 22
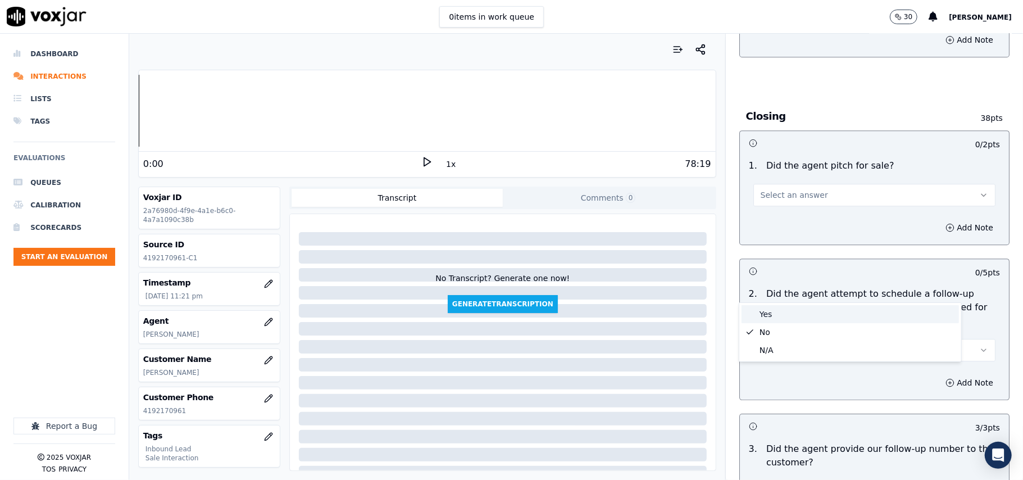
click at [793, 308] on div "Yes" at bounding box center [849, 314] width 217 height 18
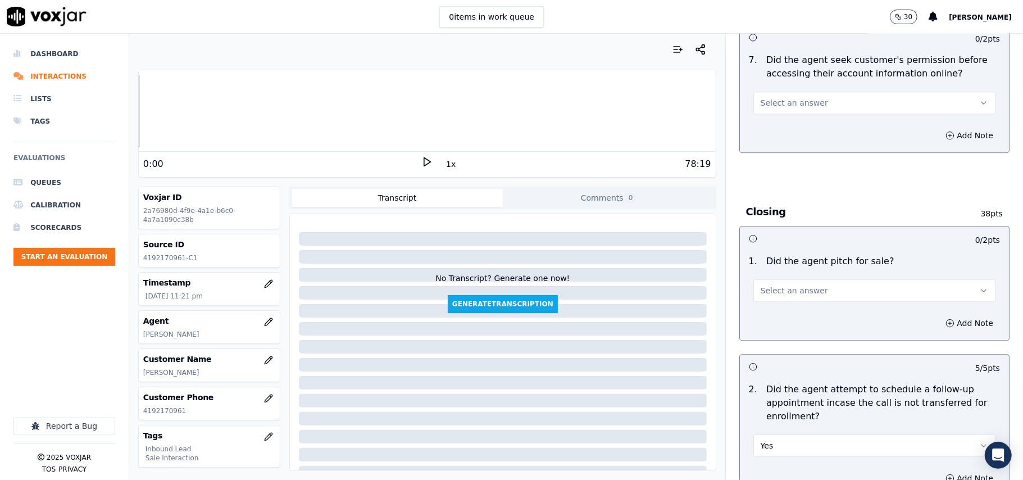
scroll to position [2170, 0]
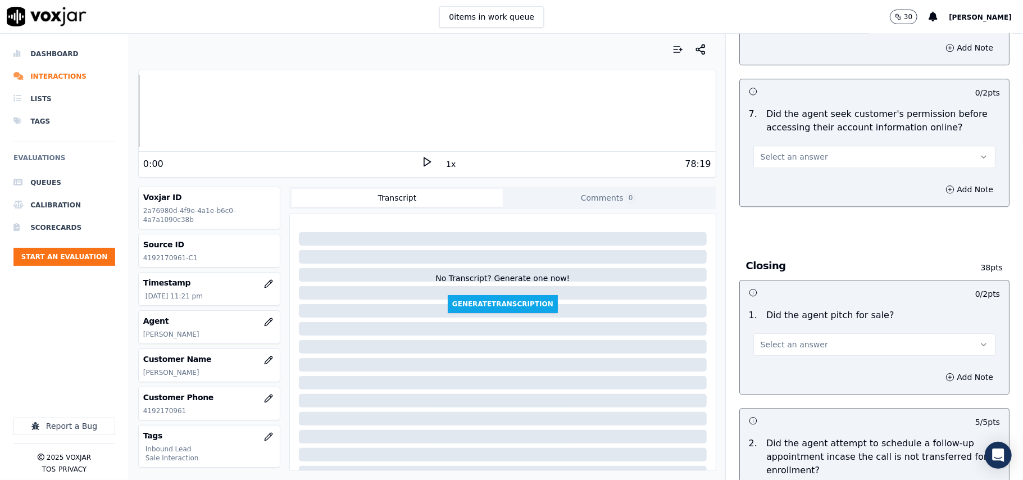
click at [795, 339] on span "Select an answer" at bounding box center [793, 344] width 67 height 11
click at [793, 300] on div "Yes" at bounding box center [849, 308] width 217 height 18
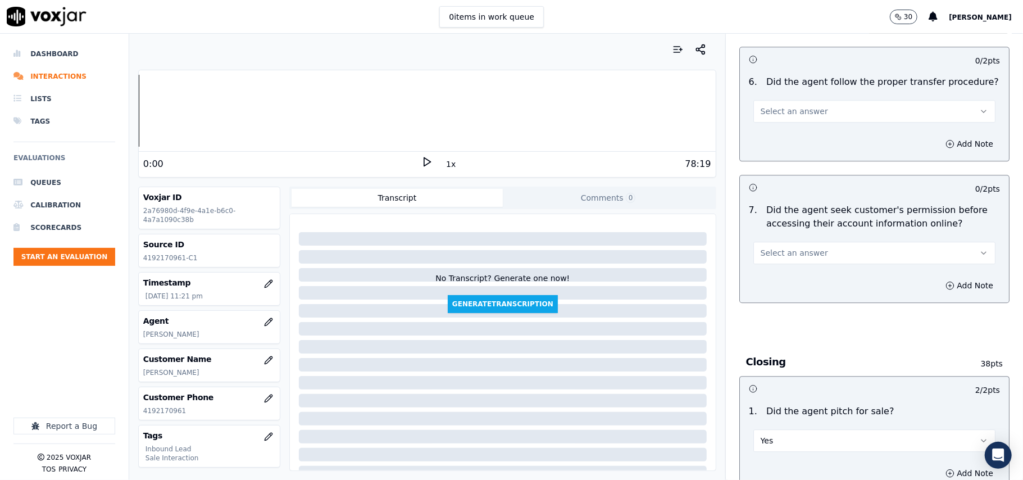
scroll to position [2020, 0]
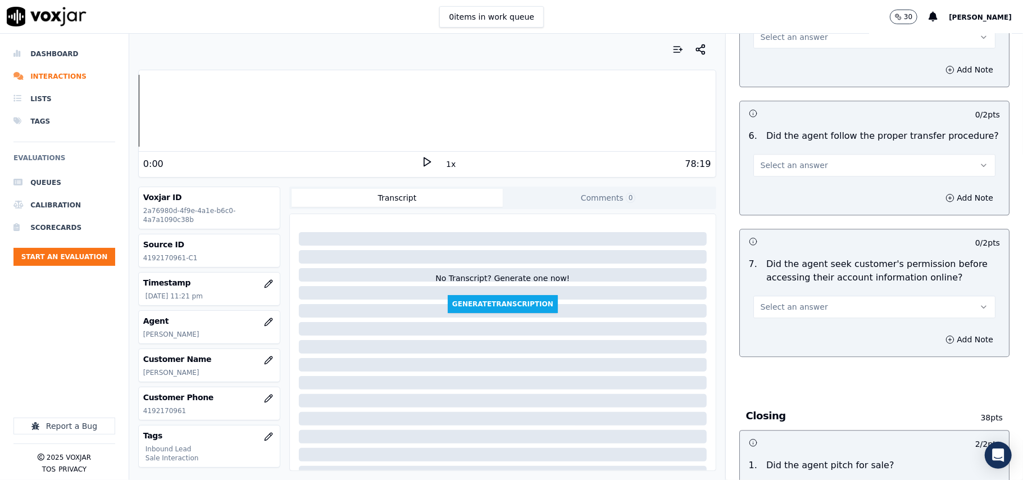
click at [805, 295] on button "Select an answer" at bounding box center [874, 306] width 242 height 22
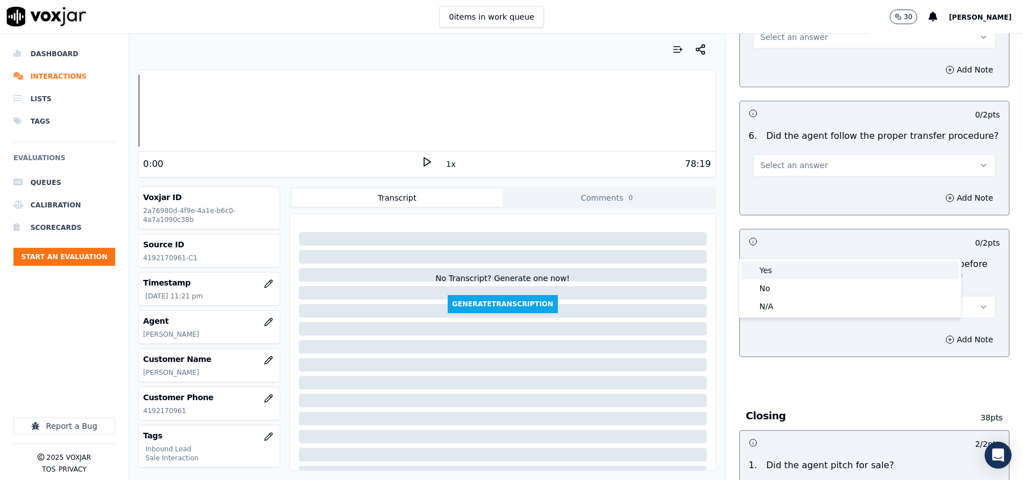
click at [805, 270] on div "Yes" at bounding box center [849, 270] width 217 height 18
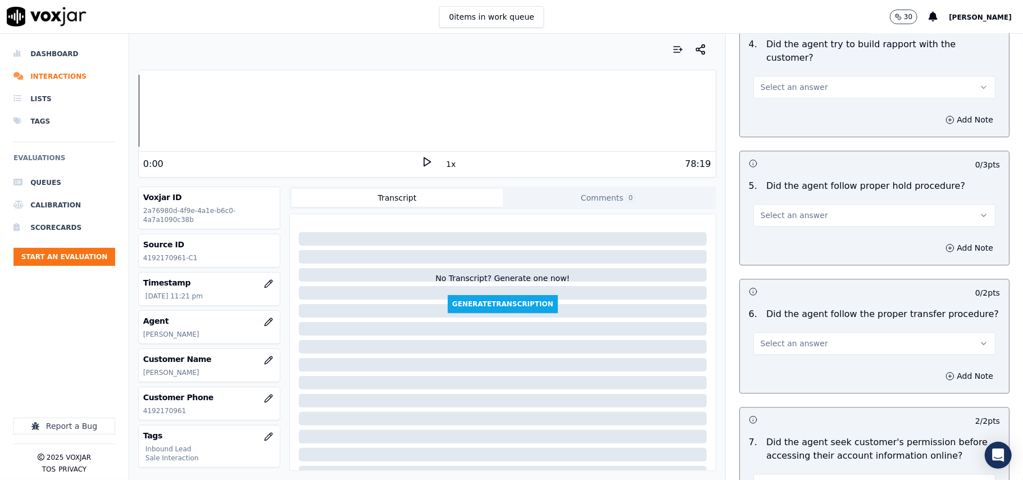
scroll to position [1795, 0]
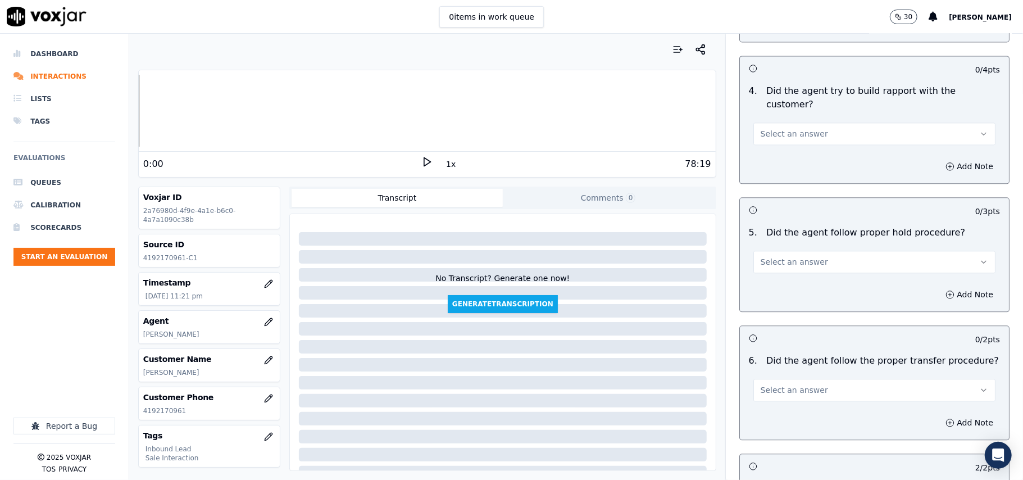
click at [817, 378] on button "Select an answer" at bounding box center [874, 389] width 242 height 22
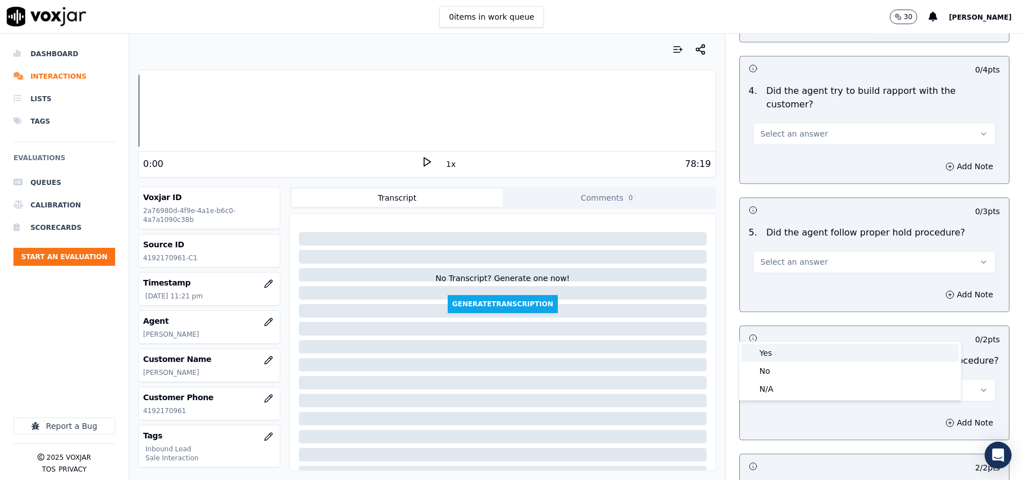
click at [812, 349] on div "Yes" at bounding box center [849, 353] width 217 height 18
click at [805, 250] on button "Select an answer" at bounding box center [874, 261] width 242 height 22
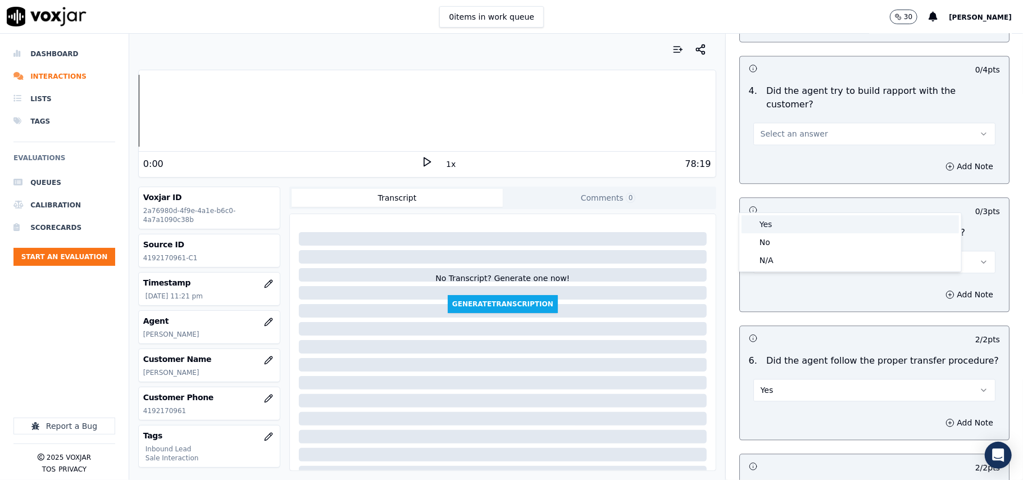
click at [802, 222] on div "Yes" at bounding box center [849, 224] width 217 height 18
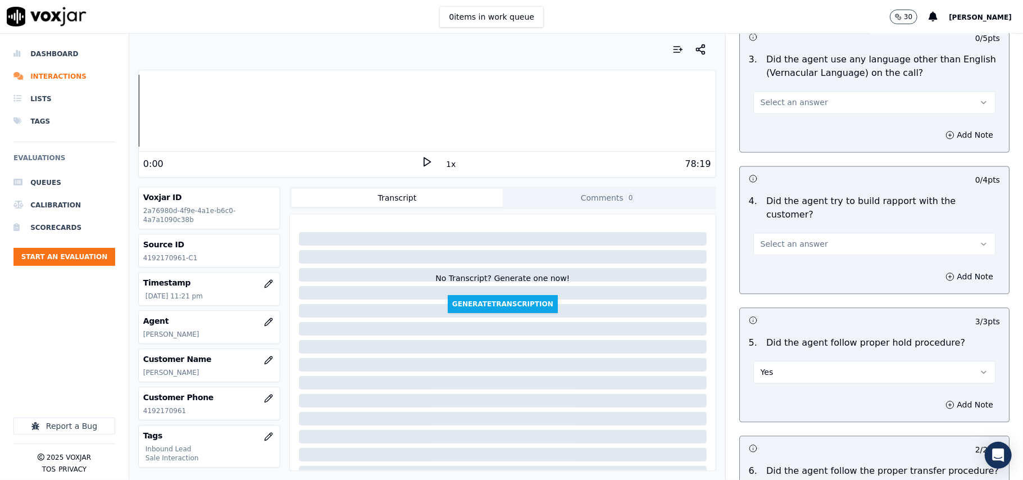
scroll to position [1571, 0]
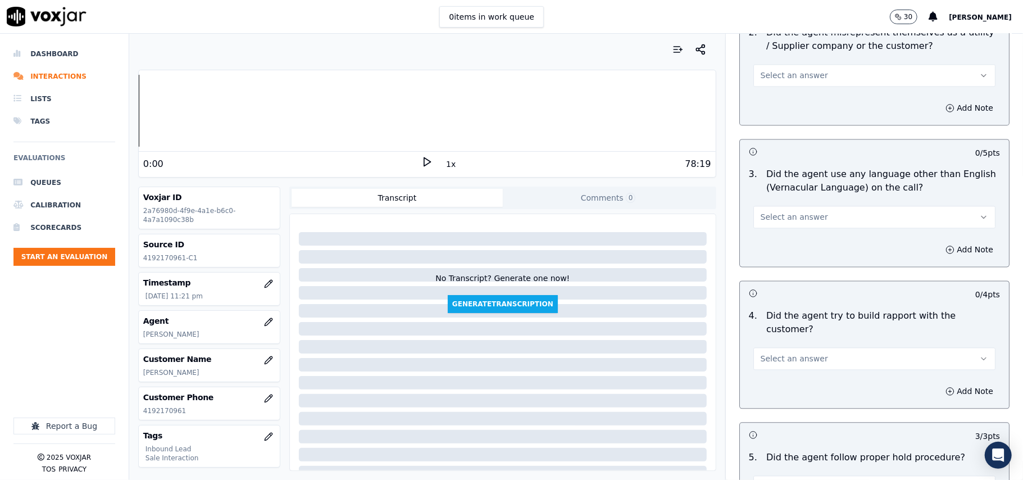
click at [820, 347] on button "Select an answer" at bounding box center [874, 358] width 242 height 22
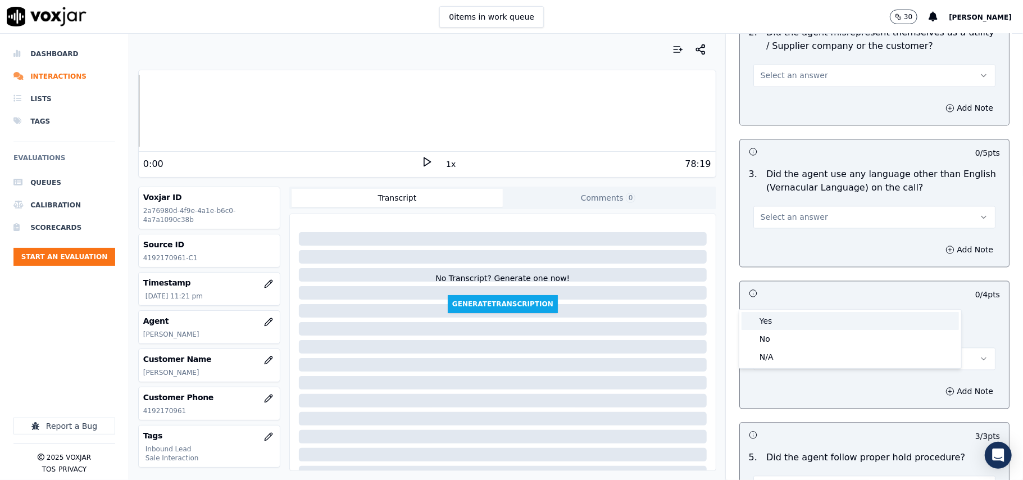
click at [816, 314] on div "Yes" at bounding box center [849, 321] width 217 height 18
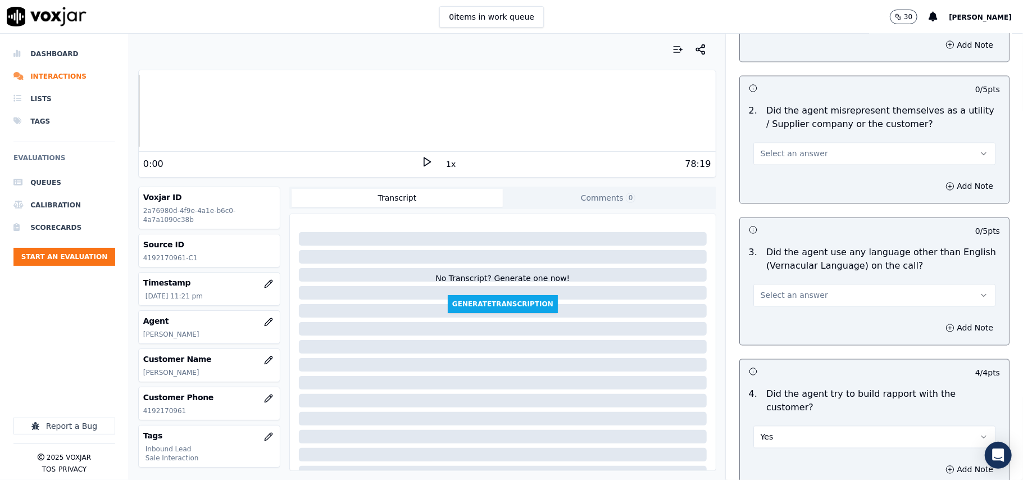
scroll to position [1421, 0]
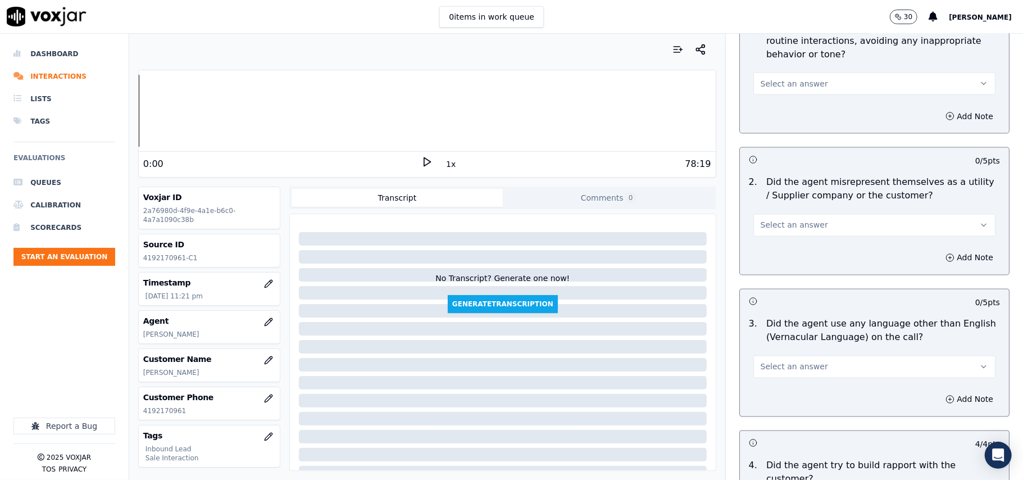
click at [802, 361] on span "Select an answer" at bounding box center [793, 366] width 67 height 11
click at [789, 354] on div "No" at bounding box center [849, 360] width 217 height 18
click at [798, 220] on span "Select an answer" at bounding box center [793, 225] width 67 height 11
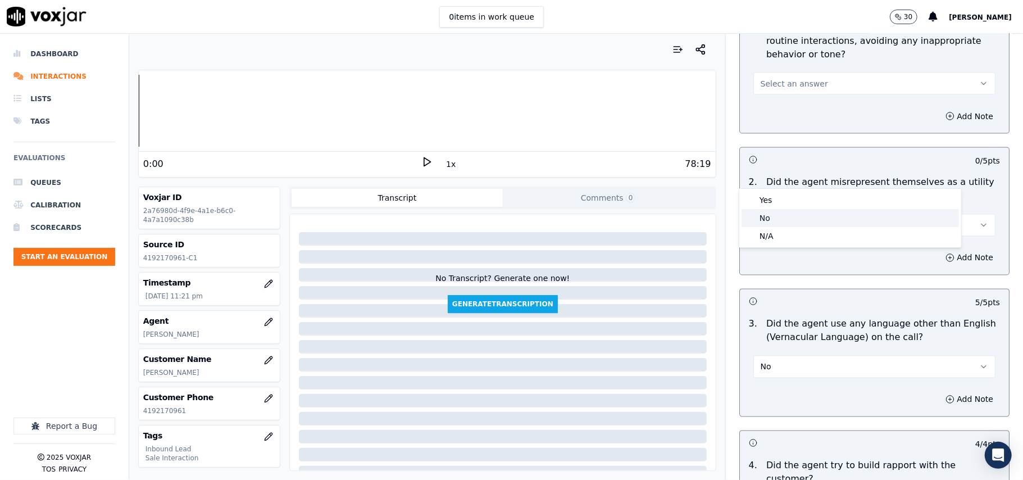
click at [798, 209] on div "No" at bounding box center [849, 218] width 217 height 18
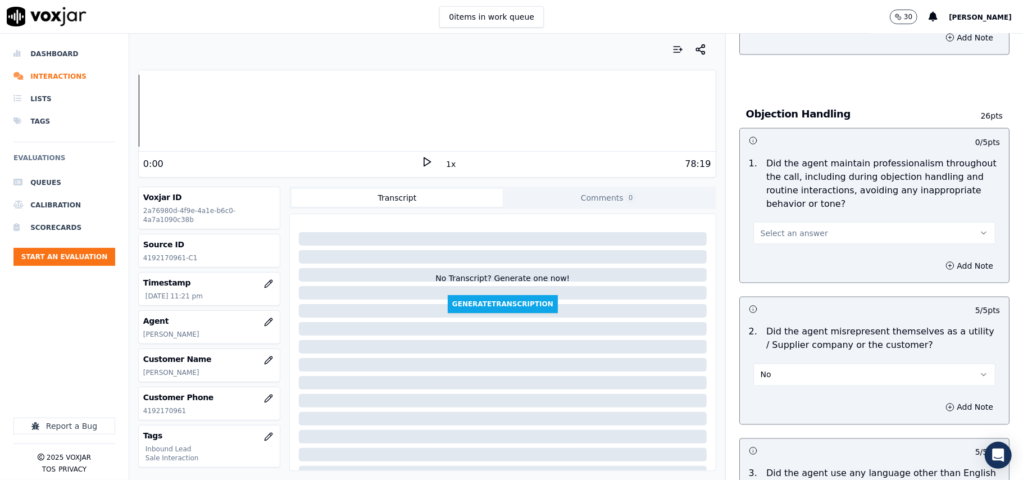
click at [787, 227] on span "Select an answer" at bounding box center [793, 232] width 67 height 11
click at [791, 203] on div "Yes" at bounding box center [849, 208] width 217 height 18
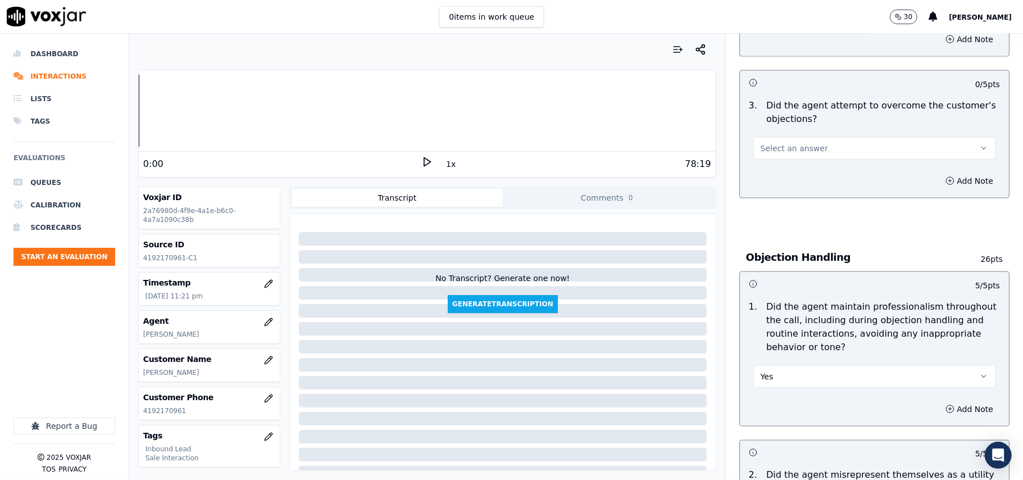
scroll to position [1047, 0]
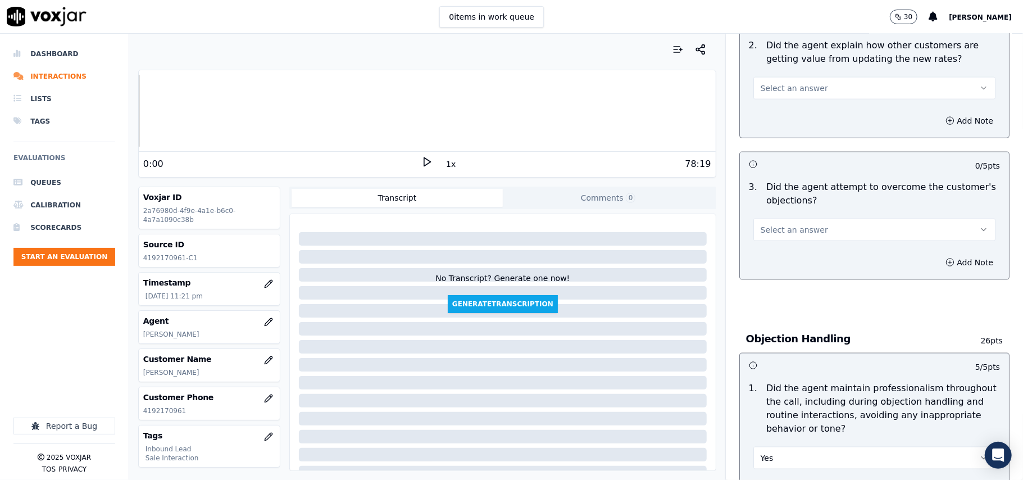
drag, startPoint x: 817, startPoint y: 176, endPoint x: 813, endPoint y: 187, distance: 11.7
click at [816, 218] on button "Select an answer" at bounding box center [874, 229] width 242 height 22
click at [809, 198] on div "Yes" at bounding box center [849, 204] width 217 height 18
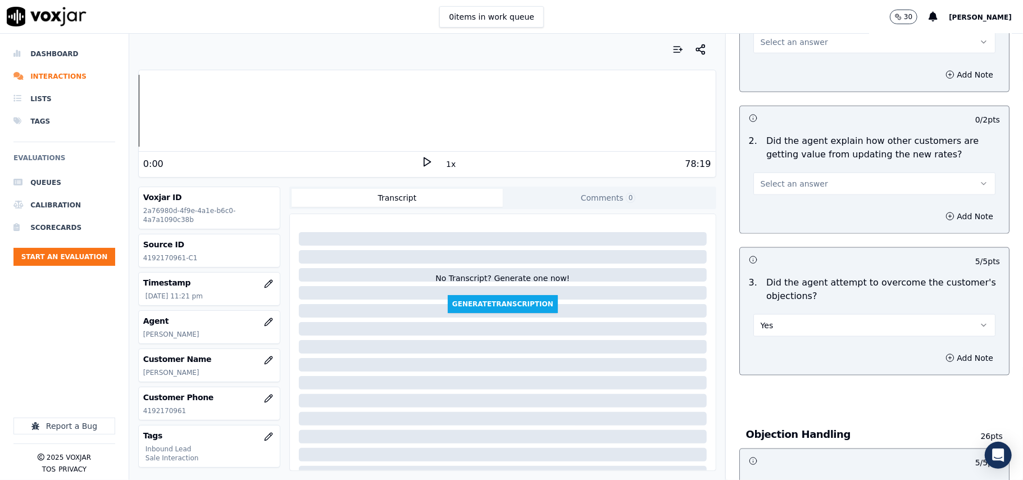
scroll to position [897, 0]
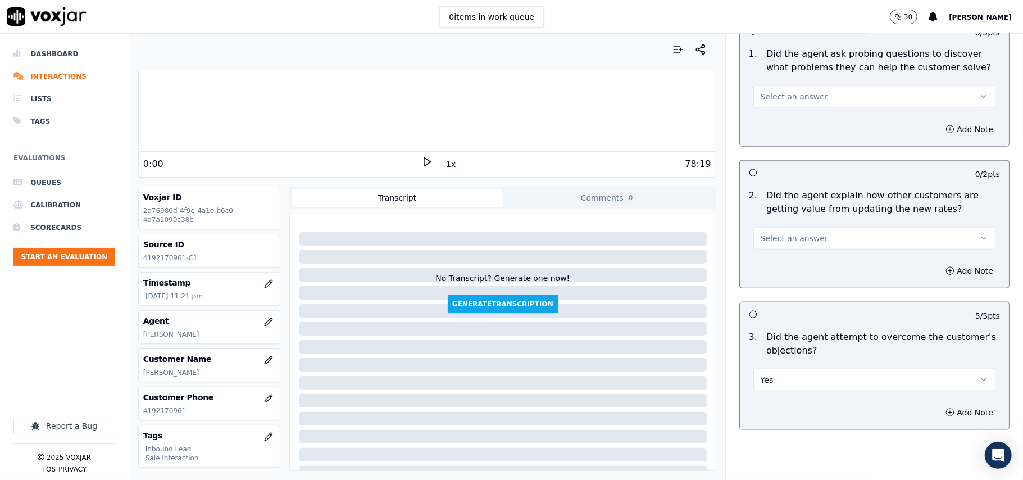
click at [808, 227] on button "Select an answer" at bounding box center [874, 238] width 242 height 22
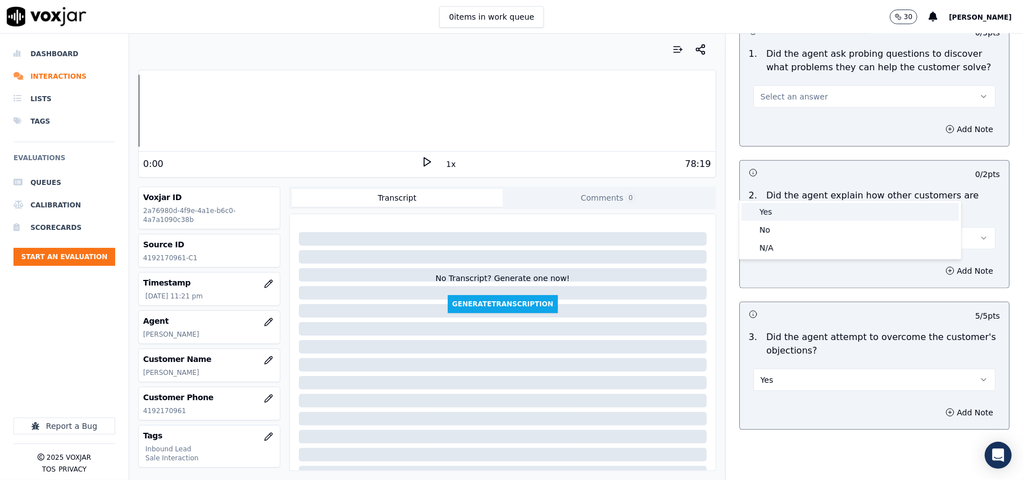
click at [801, 211] on div "Yes" at bounding box center [849, 212] width 217 height 18
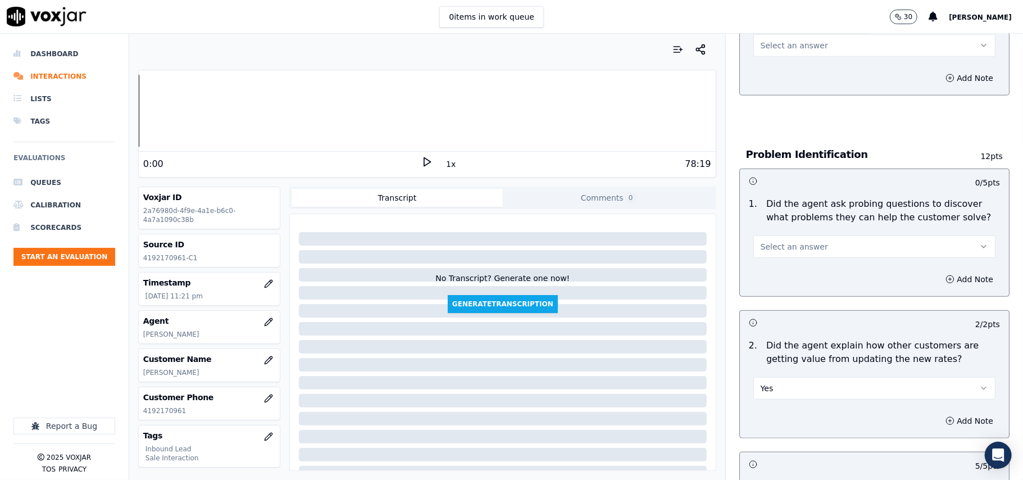
click at [793, 241] on span "Select an answer" at bounding box center [793, 246] width 67 height 11
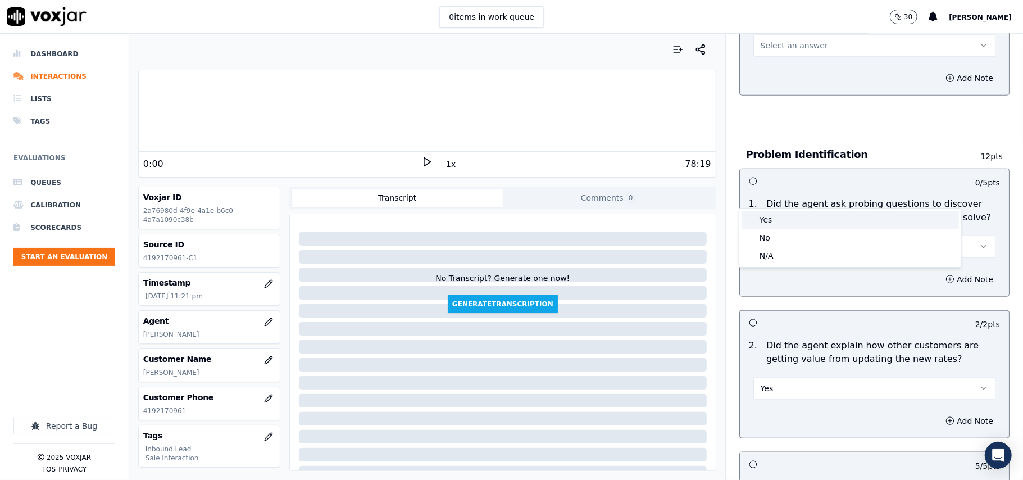
click at [796, 213] on div "Yes" at bounding box center [849, 220] width 217 height 18
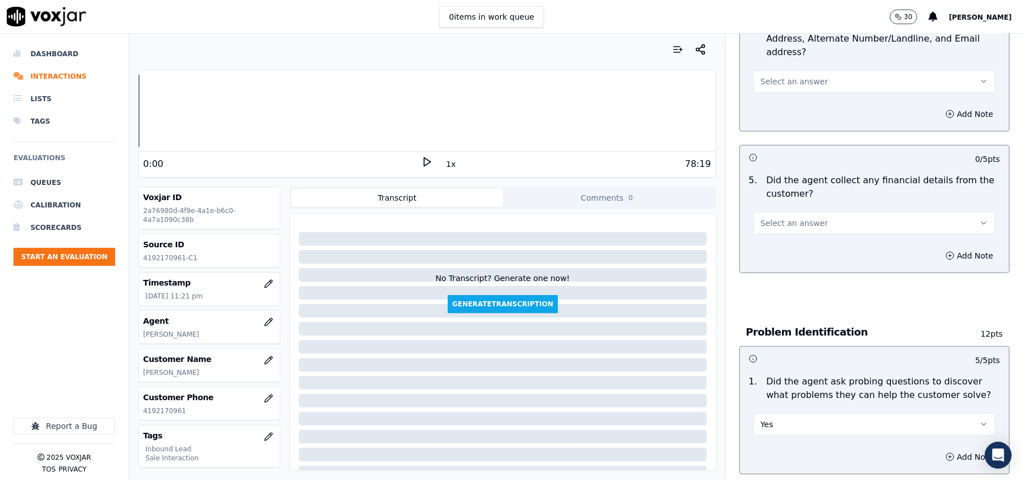
scroll to position [522, 0]
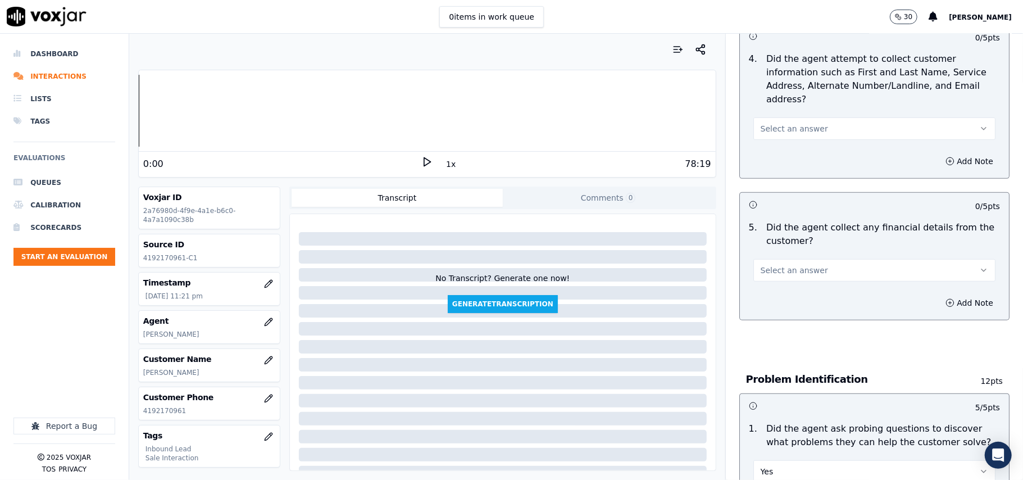
click at [809, 259] on button "Select an answer" at bounding box center [874, 270] width 242 height 22
drag, startPoint x: 805, startPoint y: 252, endPoint x: 804, endPoint y: 241, distance: 11.3
click at [805, 252] on div "No" at bounding box center [849, 261] width 217 height 18
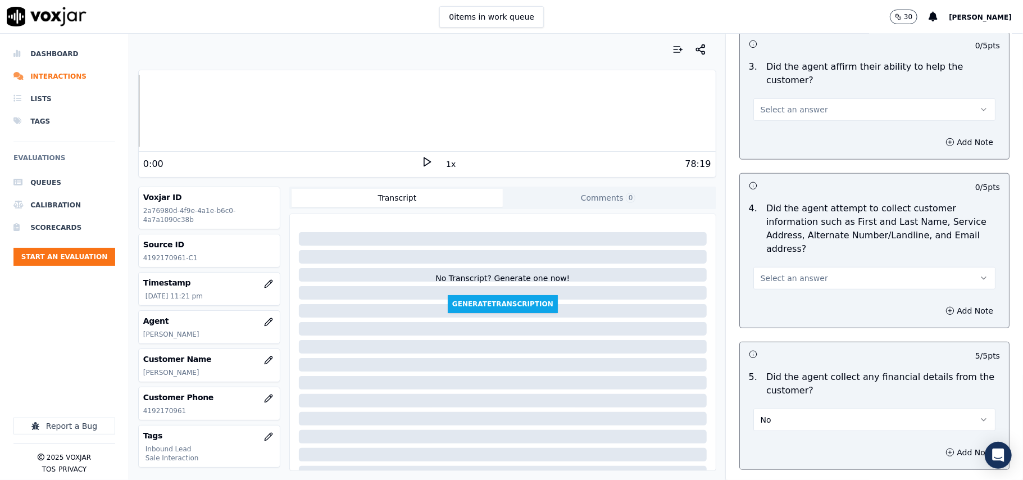
click at [795, 272] on span "Select an answer" at bounding box center [793, 277] width 67 height 11
click at [791, 244] on div "Yes" at bounding box center [849, 251] width 217 height 18
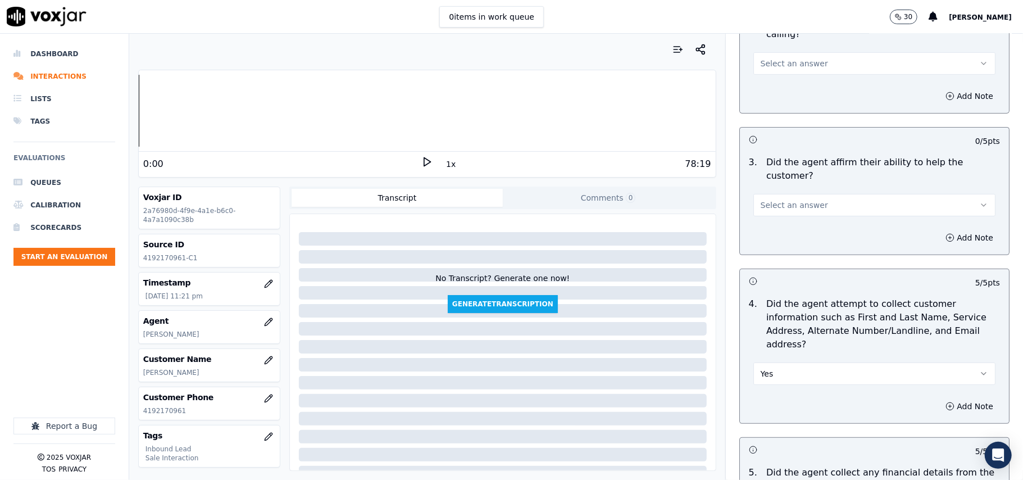
scroll to position [148, 0]
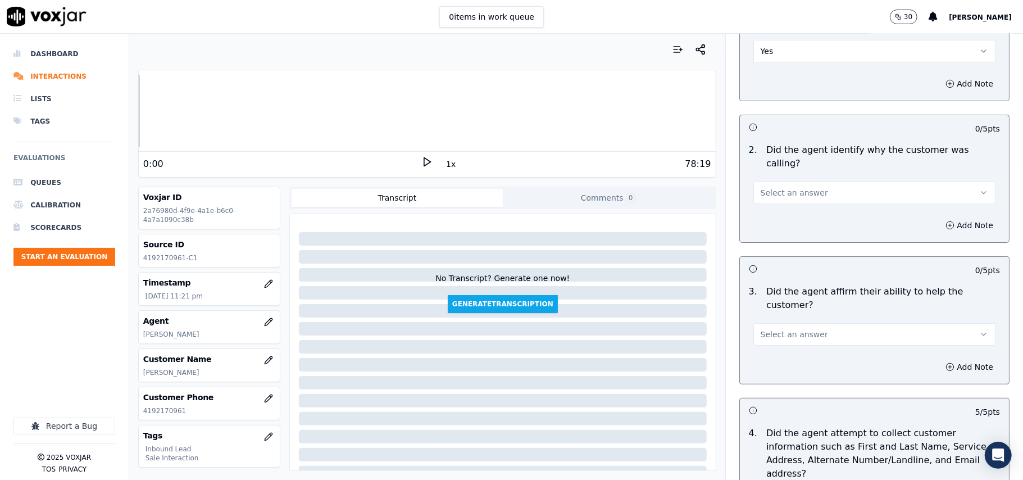
click at [791, 321] on div "Select an answer" at bounding box center [874, 333] width 242 height 25
click at [785, 323] on button "Select an answer" at bounding box center [874, 334] width 242 height 22
click at [779, 315] on div "Yes" at bounding box center [849, 320] width 217 height 18
click at [778, 187] on span "Select an answer" at bounding box center [793, 192] width 67 height 11
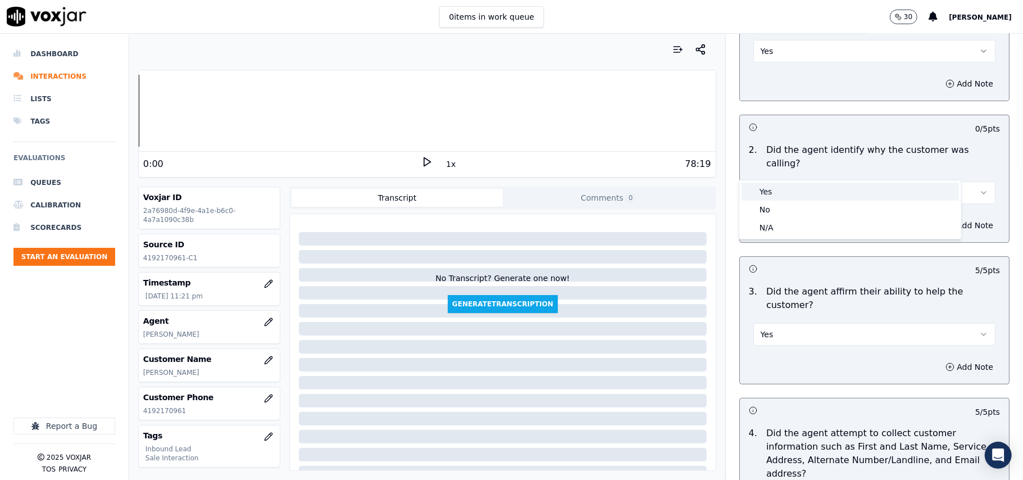
click at [773, 191] on div "Yes" at bounding box center [849, 192] width 217 height 18
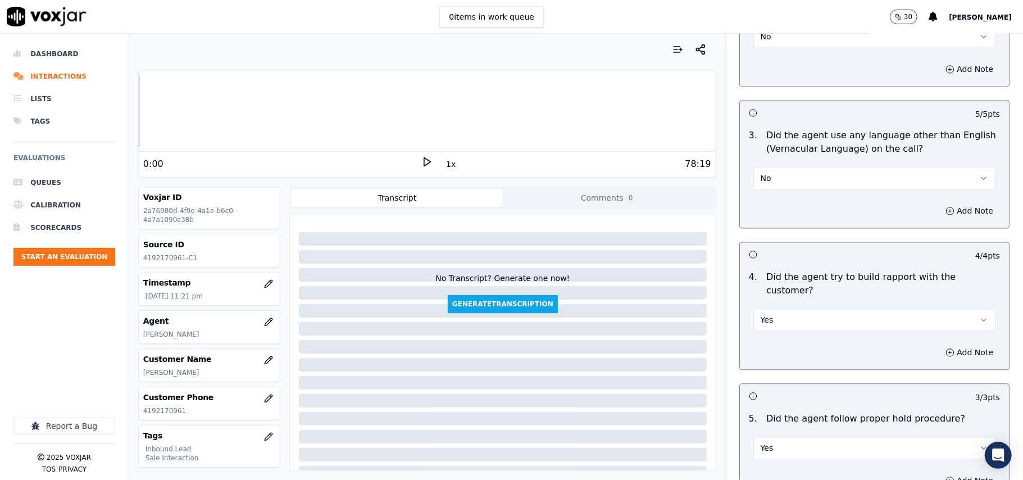
scroll to position [3143, 0]
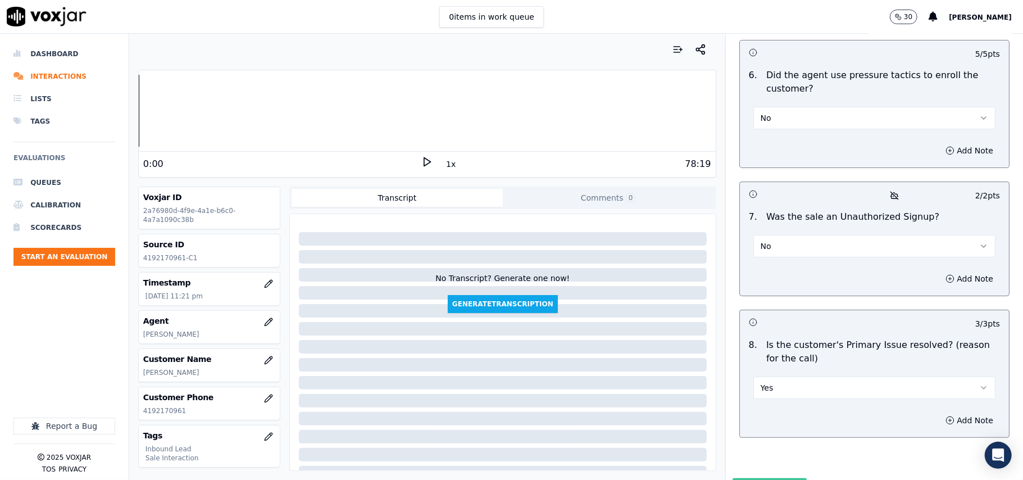
click at [775, 478] on button "Submit Scores" at bounding box center [769, 488] width 75 height 20
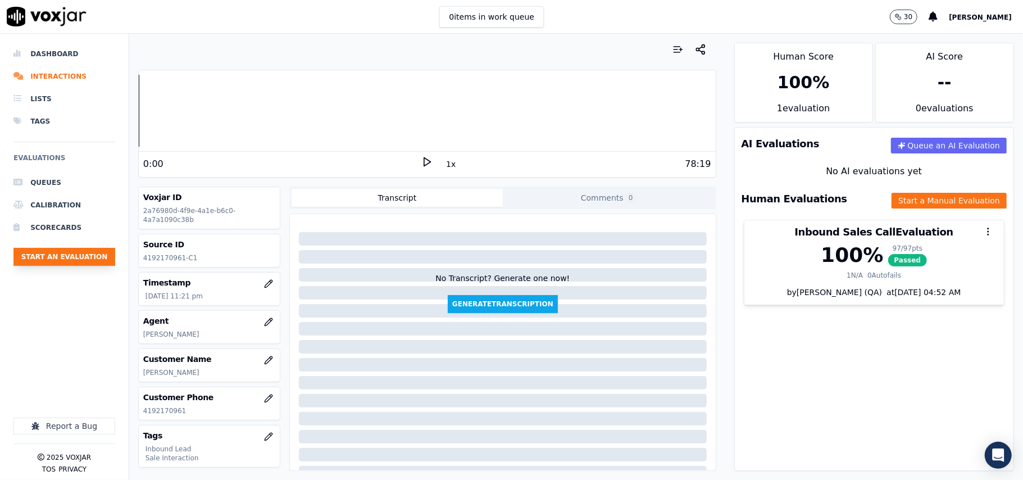
click at [75, 249] on button "Start an Evaluation" at bounding box center [64, 257] width 102 height 18
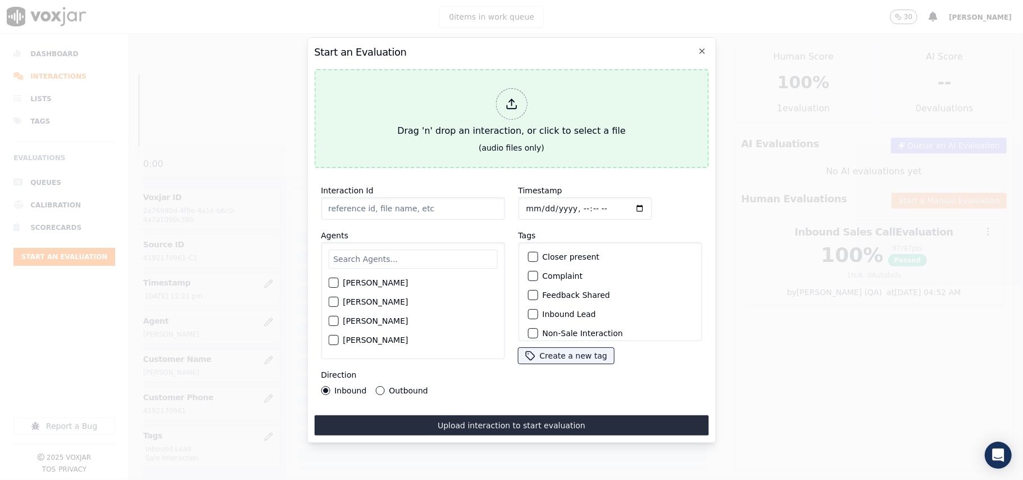
click at [517, 101] on icon at bounding box center [511, 104] width 12 height 12
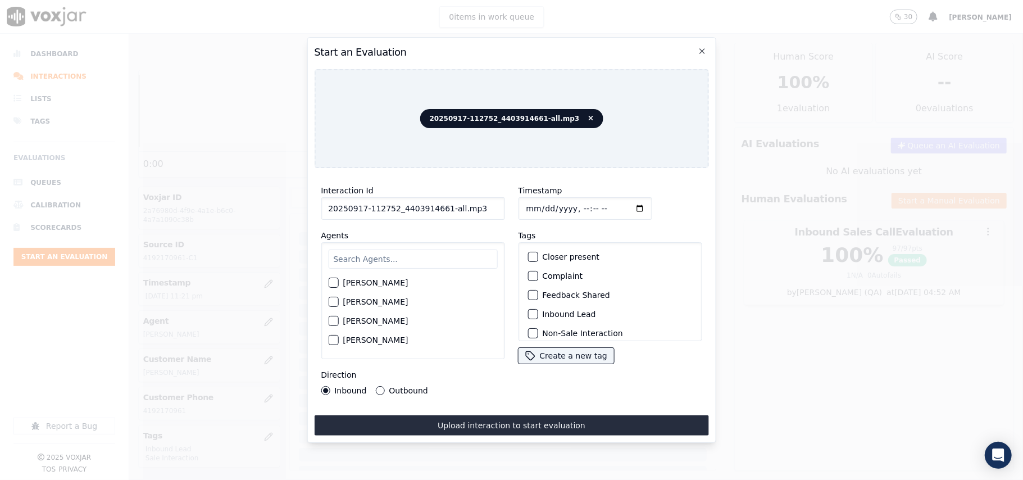
drag, startPoint x: 453, startPoint y: 205, endPoint x: 441, endPoint y: 205, distance: 11.2
click at [441, 205] on input "20250917-112752_4403914661-all.mp3" at bounding box center [413, 208] width 184 height 22
type input "20250917-112752_4403914661-C1"
click at [535, 202] on input "Timestamp" at bounding box center [585, 208] width 134 height 22
type input "[DATE]T23:22"
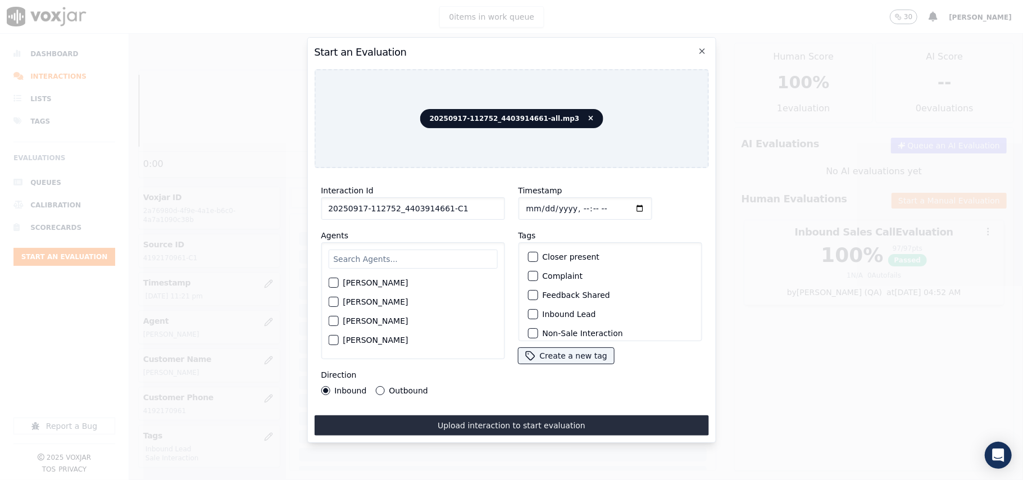
click at [431, 242] on div "[PERSON_NAME] [PERSON_NAME] [PERSON_NAME] [PERSON_NAME] [PERSON_NAME] [PERSON_N…" at bounding box center [413, 300] width 184 height 117
click at [418, 261] on input "text" at bounding box center [412, 258] width 169 height 19
type input "wal"
drag, startPoint x: 333, startPoint y: 299, endPoint x: 303, endPoint y: 272, distance: 39.8
click at [332, 301] on div "button" at bounding box center [333, 305] width 8 height 8
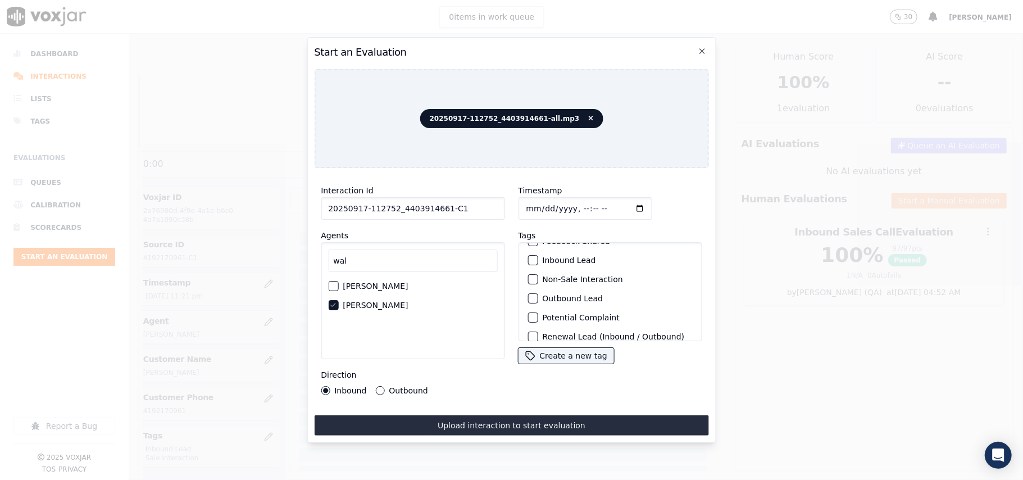
scroll to position [98, 0]
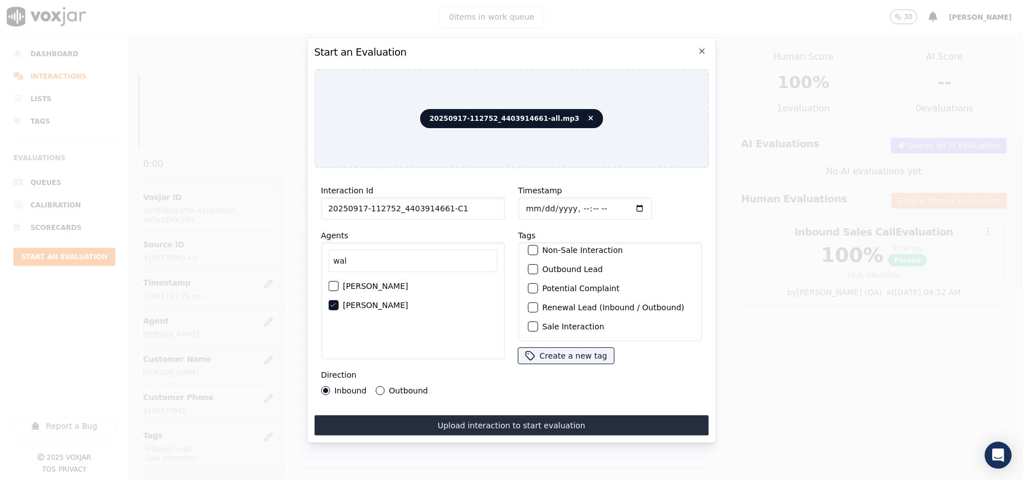
click at [547, 322] on label "Sale Interaction" at bounding box center [573, 326] width 62 height 8
click at [537, 321] on button "Sale Interaction" at bounding box center [532, 326] width 10 height 10
click at [530, 265] on div "button" at bounding box center [532, 269] width 8 height 8
click at [396, 378] on div "Direction Inbound Outbound" at bounding box center [413, 381] width 184 height 27
click at [382, 386] on div "Outbound" at bounding box center [401, 390] width 52 height 9
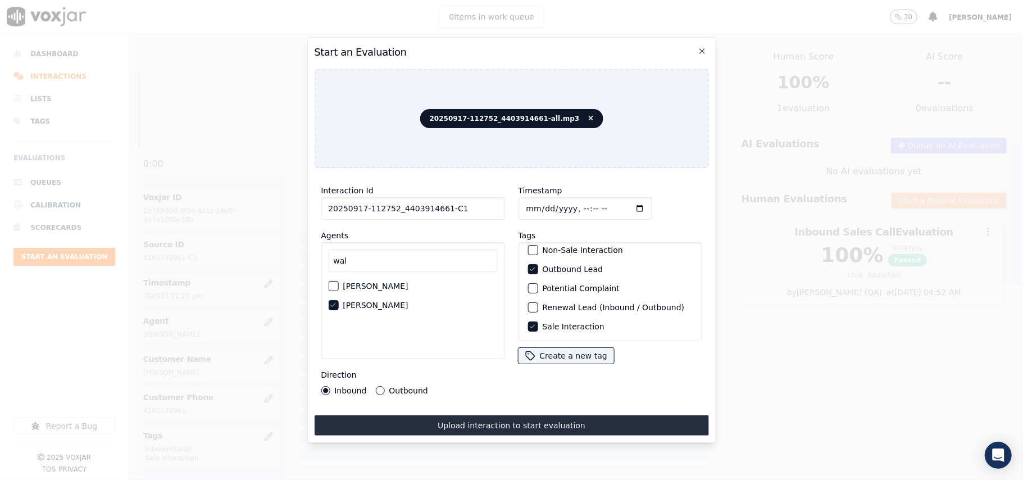
click at [382, 386] on button "Outbound" at bounding box center [379, 390] width 9 height 9
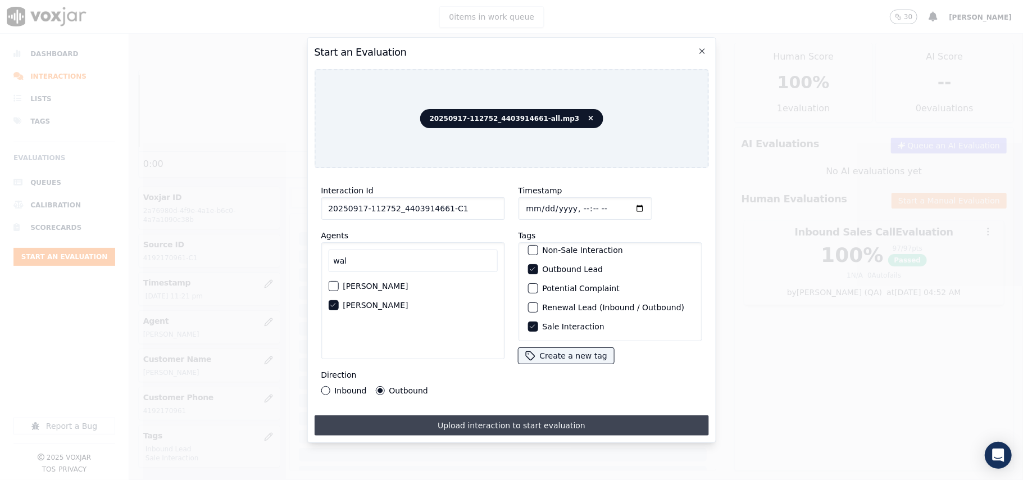
click at [408, 415] on button "Upload interaction to start evaluation" at bounding box center [511, 425] width 394 height 20
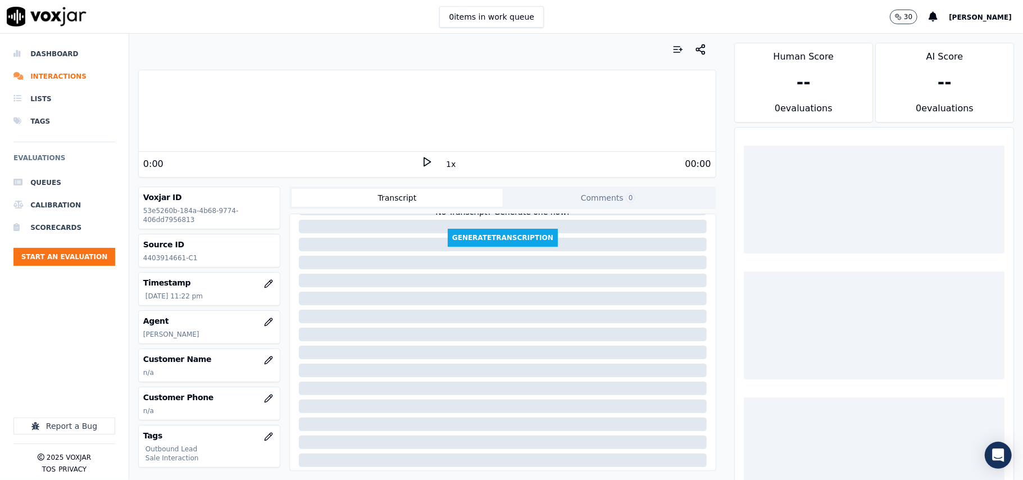
scroll to position [75, 0]
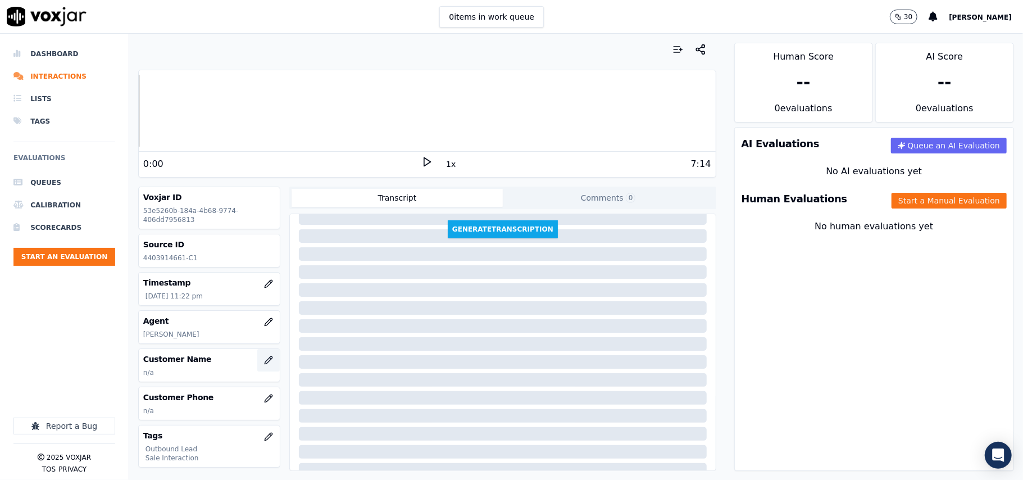
click at [264, 364] on icon "button" at bounding box center [268, 359] width 9 height 9
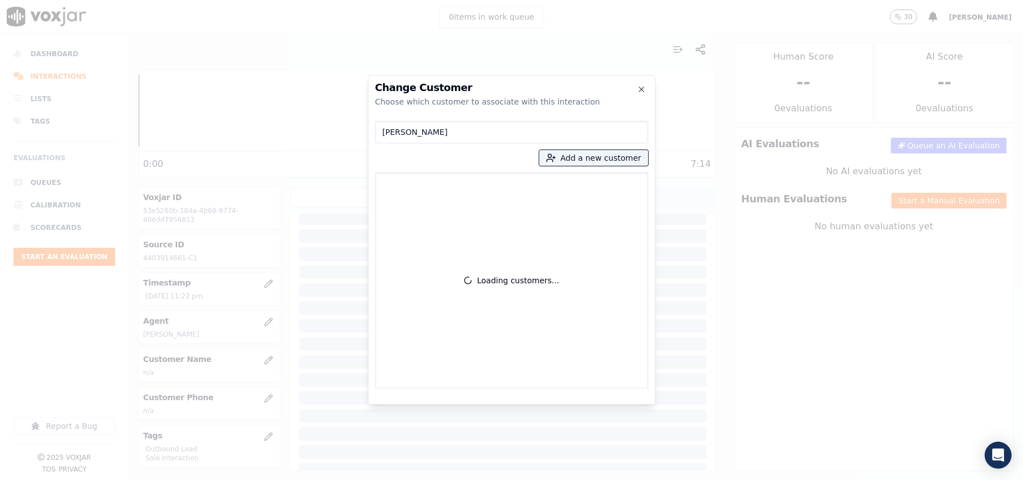
click at [384, 131] on input "[PERSON_NAME]" at bounding box center [511, 132] width 273 height 22
click at [381, 131] on input "[PERSON_NAME]" at bounding box center [511, 132] width 273 height 22
type input "[PERSON_NAME]"
click at [556, 161] on icon "button" at bounding box center [551, 158] width 10 height 10
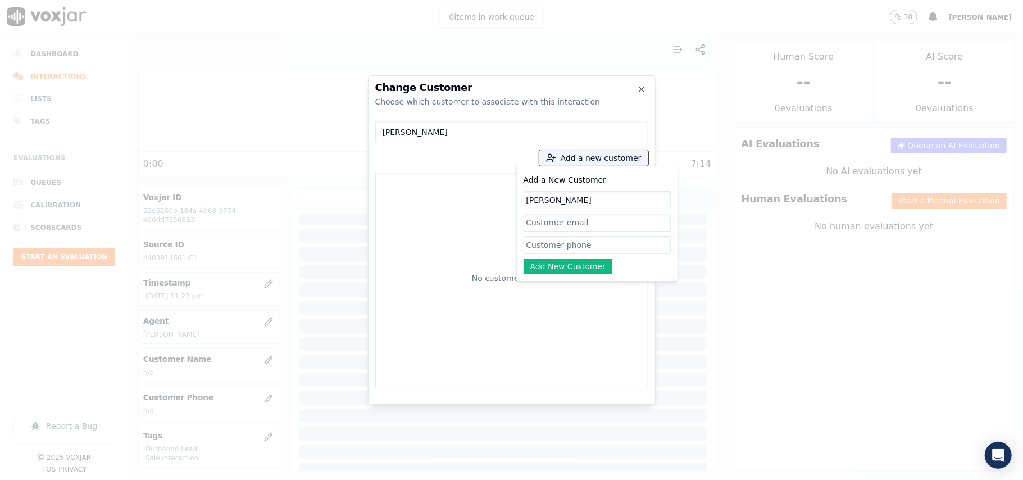
type input "[PERSON_NAME]"
click at [535, 246] on input "Add a New Customer" at bounding box center [596, 245] width 147 height 18
paste input "4403914661"
type input "4403914661"
click at [572, 272] on button "Add New Customer" at bounding box center [567, 266] width 89 height 16
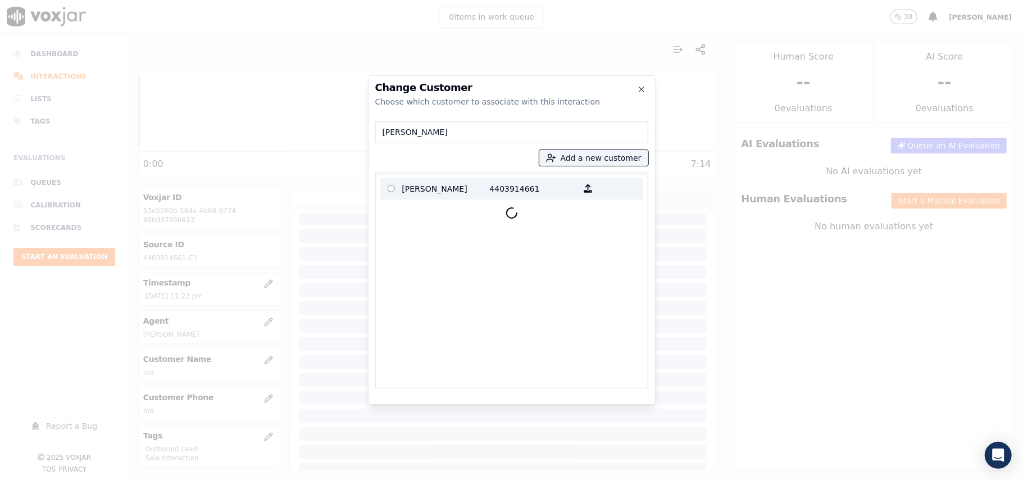
click at [432, 183] on p "[PERSON_NAME]" at bounding box center [446, 188] width 88 height 17
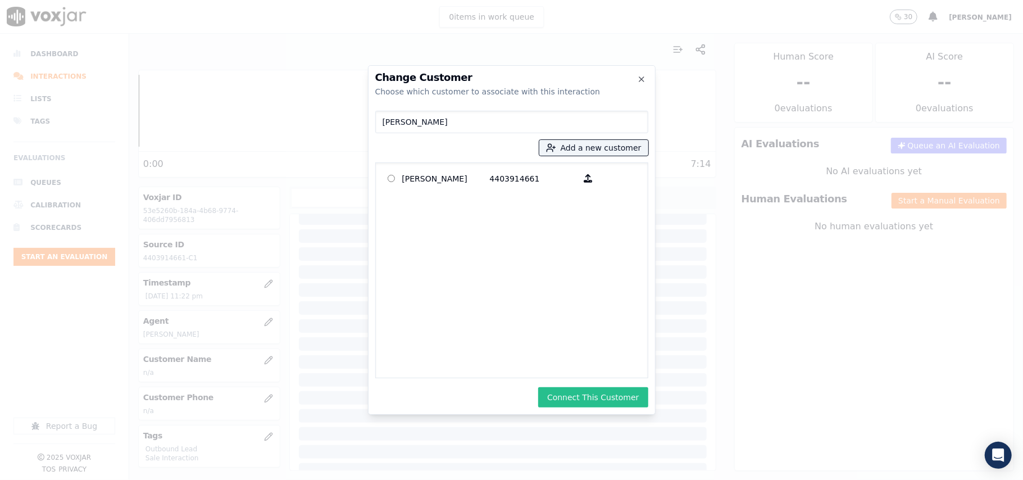
click at [600, 398] on button "Connect This Customer" at bounding box center [593, 397] width 110 height 20
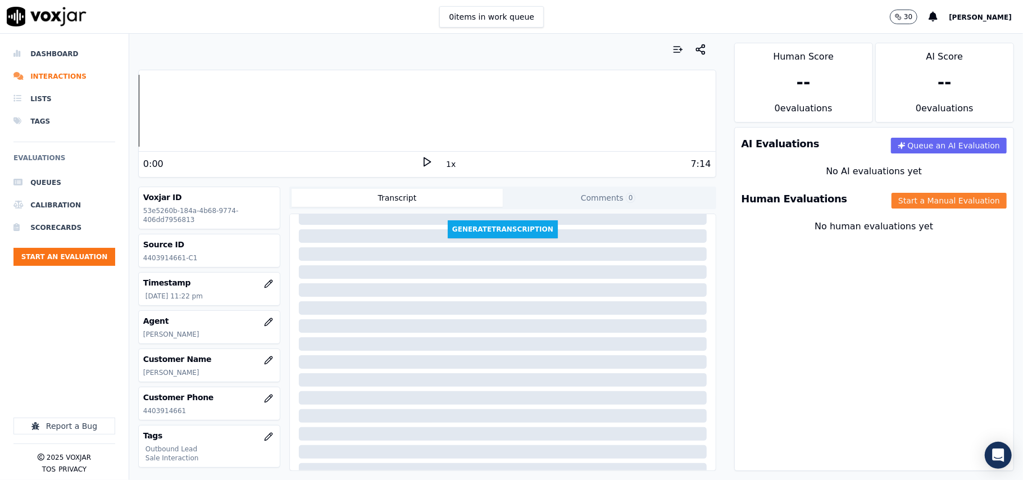
click at [911, 203] on button "Start a Manual Evaluation" at bounding box center [948, 201] width 115 height 16
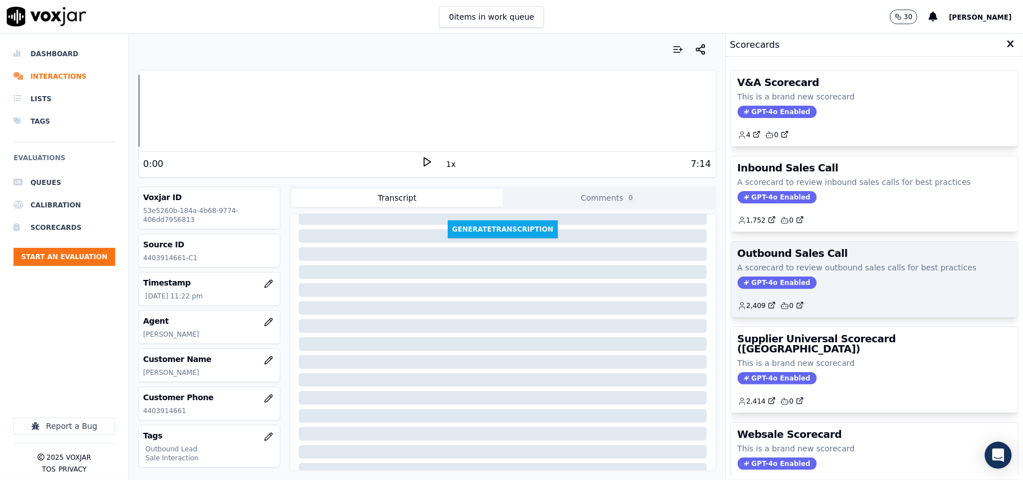
click at [751, 285] on span "GPT-4o Enabled" at bounding box center [776, 282] width 79 height 12
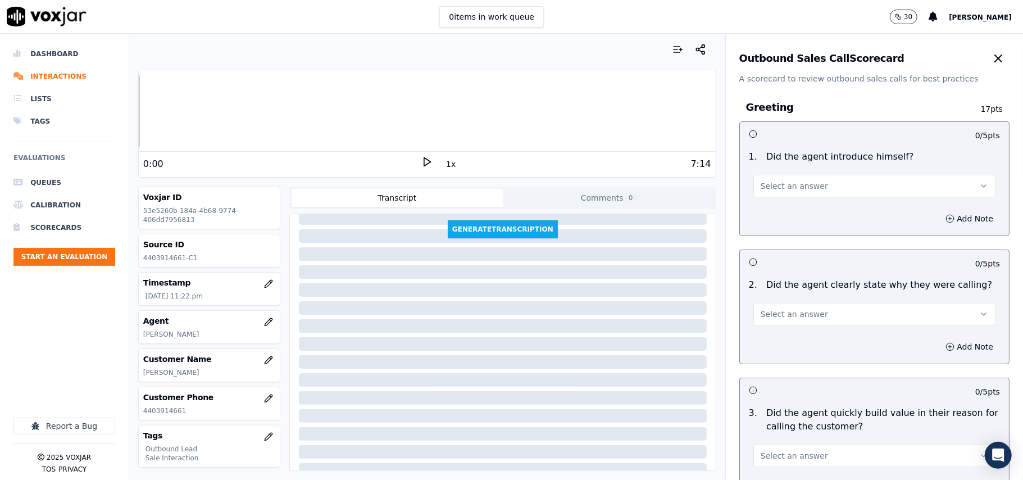
click at [833, 186] on button "Select an answer" at bounding box center [874, 186] width 242 height 22
click at [785, 213] on div "Yes" at bounding box center [849, 212] width 217 height 18
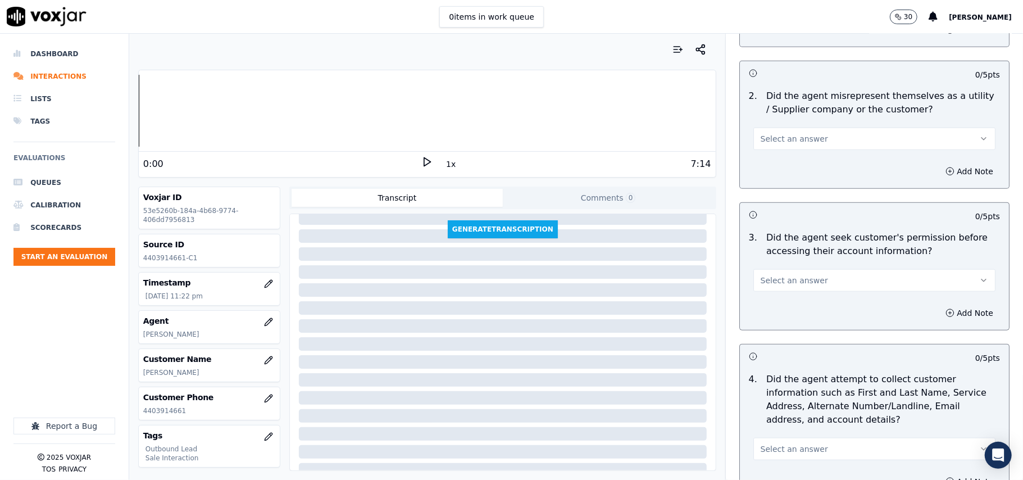
click at [887, 279] on button "Select an answer" at bounding box center [874, 280] width 242 height 22
click at [806, 323] on div "No" at bounding box center [849, 326] width 217 height 18
click at [945, 315] on icon "button" at bounding box center [949, 312] width 9 height 9
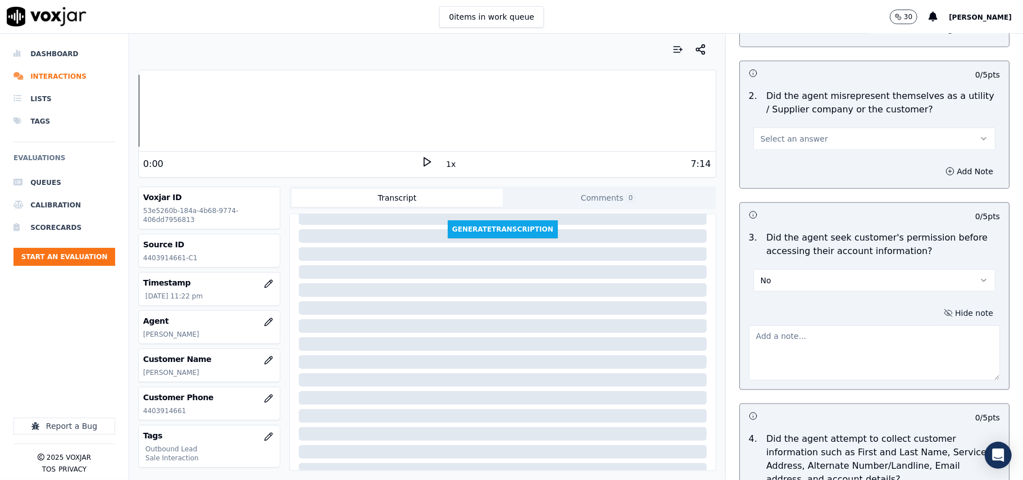
drag, startPoint x: 811, startPoint y: 364, endPoint x: 812, endPoint y: 358, distance: 6.8
click at [812, 364] on textarea at bounding box center [874, 352] width 251 height 55
paste textarea "@2:11 – The agent accessed the customer’s account without taking prior permissi…"
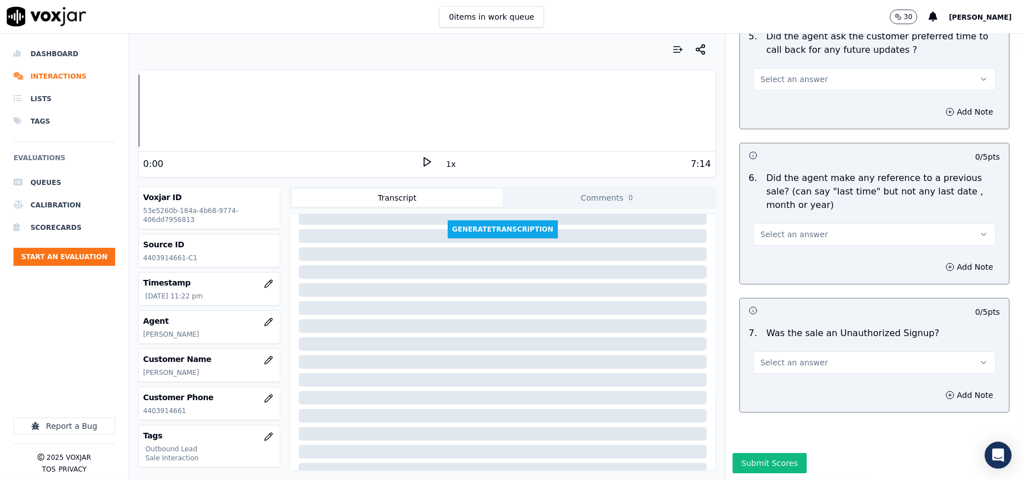
type textarea "@2:11 – The agent accessed the customer’s account without taking prior permissi…"
drag, startPoint x: 811, startPoint y: 325, endPoint x: 811, endPoint y: 338, distance: 13.5
click at [811, 351] on button "Select an answer" at bounding box center [874, 362] width 242 height 22
click at [809, 359] on div "Yes" at bounding box center [849, 354] width 217 height 18
click at [806, 351] on button "Yes" at bounding box center [874, 362] width 242 height 22
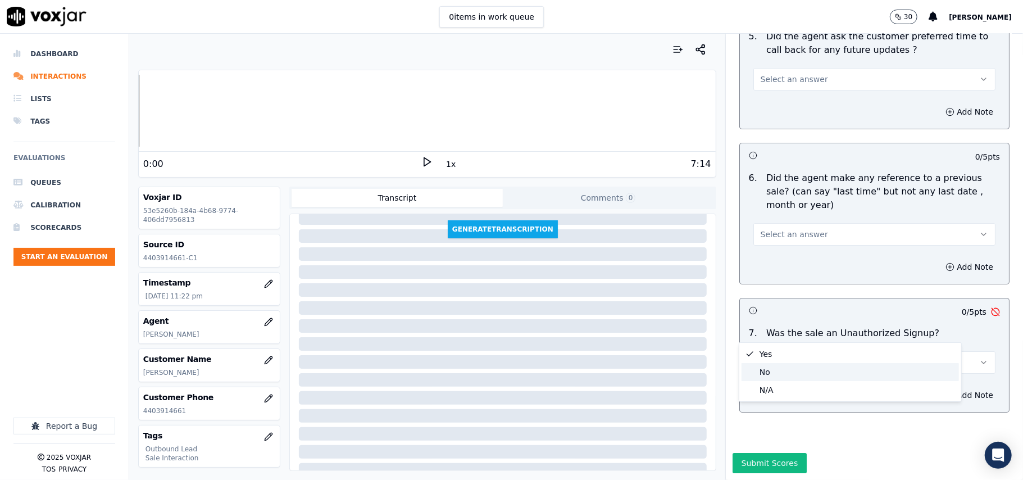
click at [801, 370] on div "No" at bounding box center [849, 372] width 217 height 18
click at [810, 223] on button "Select an answer" at bounding box center [874, 234] width 242 height 22
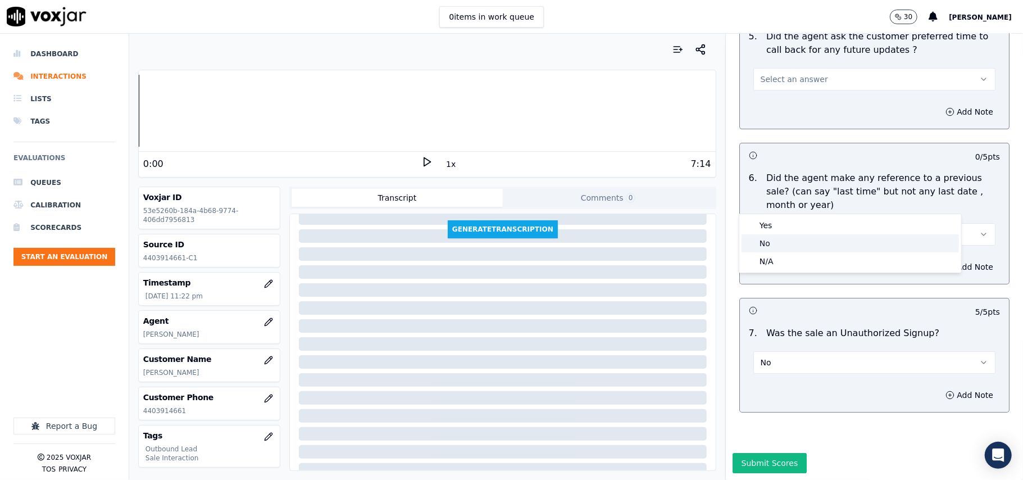
click at [806, 239] on div "No" at bounding box center [849, 243] width 217 height 18
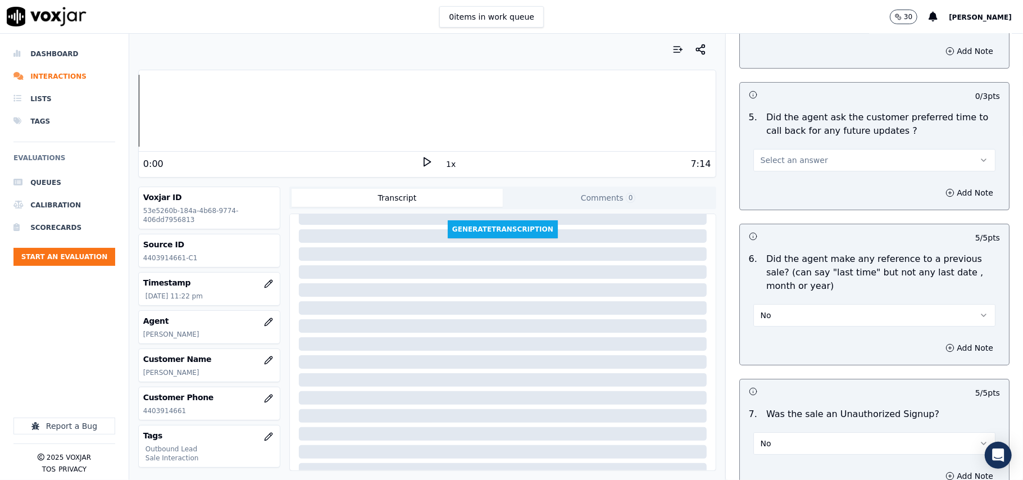
scroll to position [2636, 0]
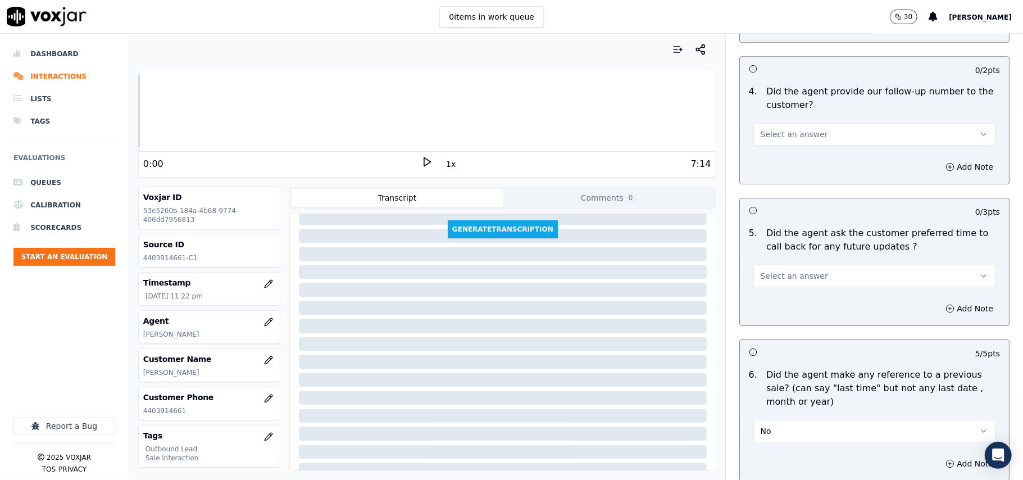
click at [838, 275] on button "Select an answer" at bounding box center [874, 275] width 242 height 22
click at [831, 299] on div "Yes" at bounding box center [849, 295] width 217 height 18
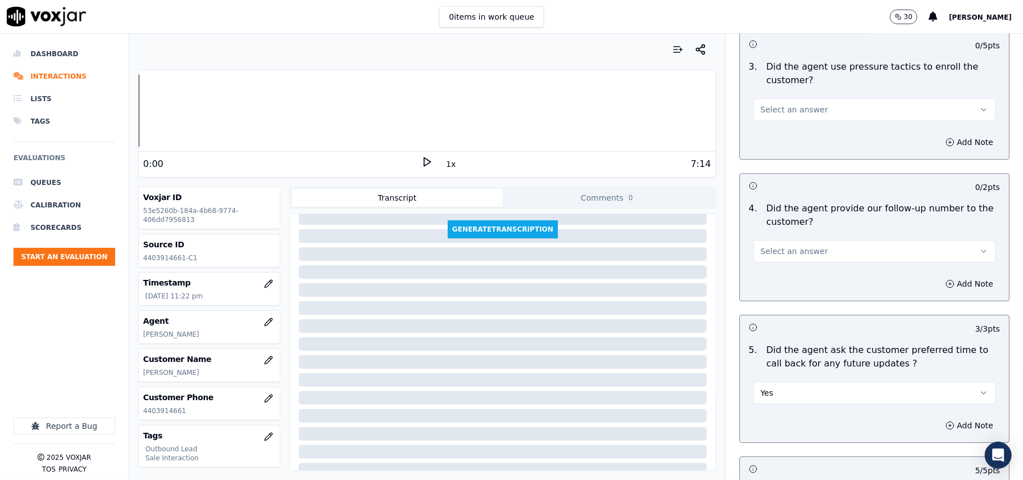
scroll to position [2411, 0]
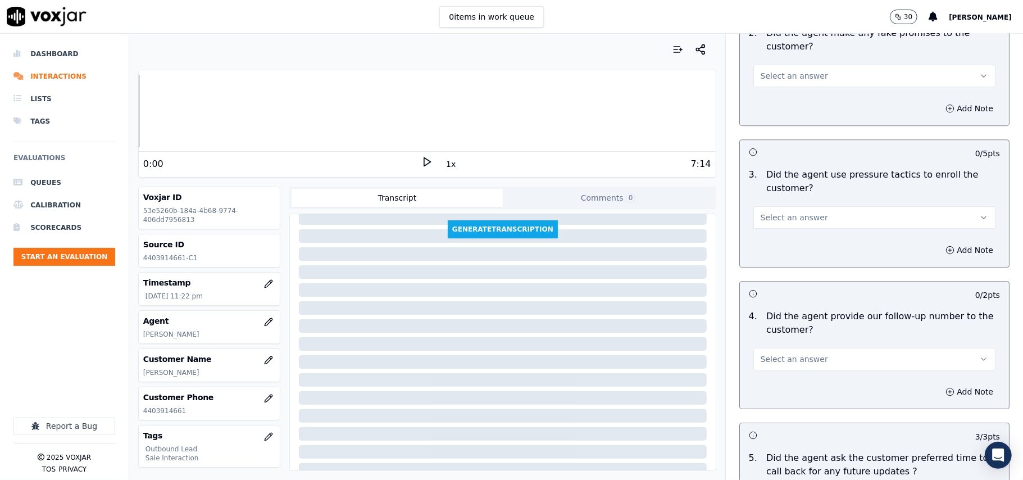
click at [816, 337] on div "Select an answer" at bounding box center [874, 353] width 260 height 34
click at [811, 353] on button "Select an answer" at bounding box center [874, 359] width 242 height 22
click at [798, 373] on div "Yes" at bounding box center [849, 377] width 217 height 18
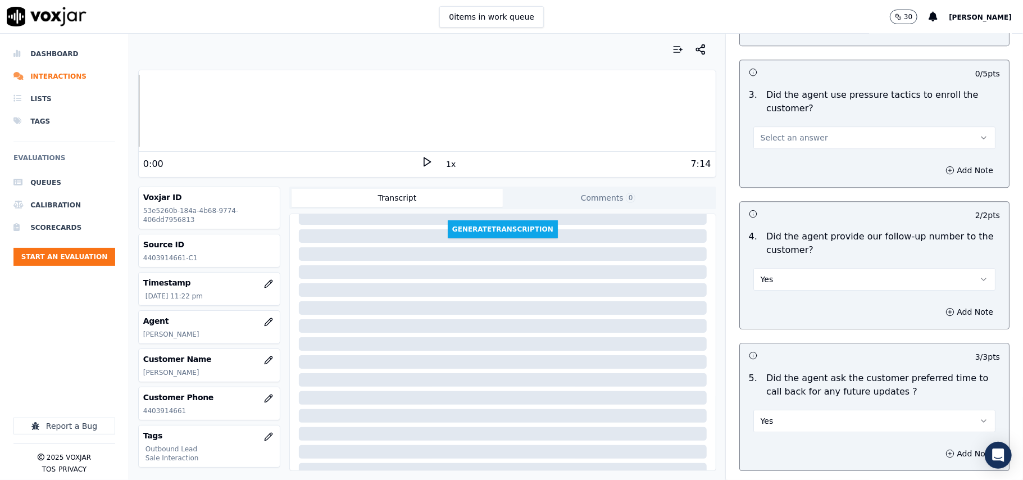
scroll to position [2561, 0]
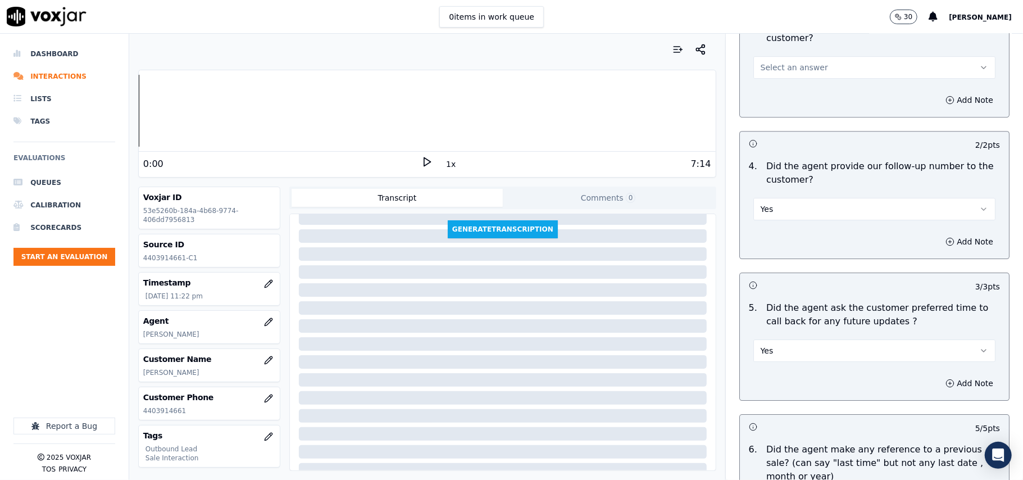
click at [796, 339] on button "Yes" at bounding box center [874, 350] width 242 height 22
click at [788, 399] on div "N/A" at bounding box center [849, 405] width 217 height 18
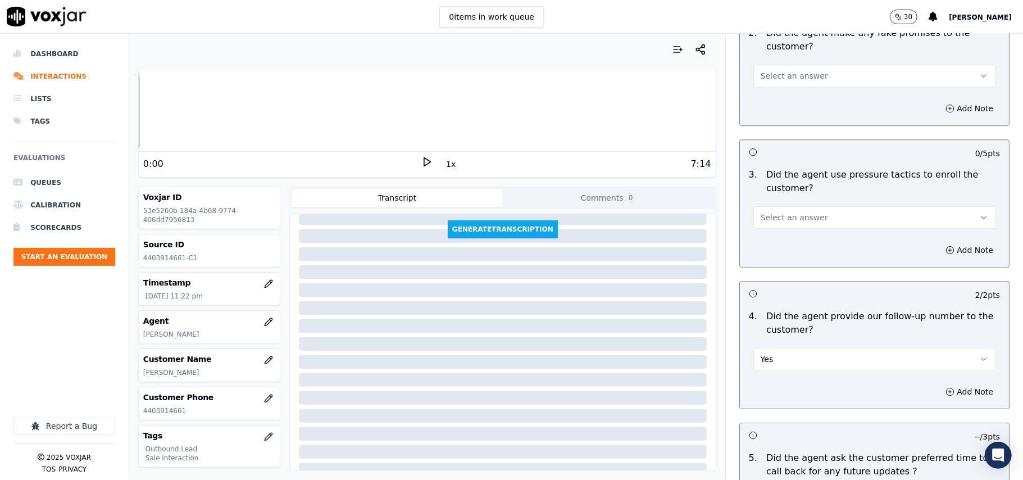
click at [806, 209] on button "Select an answer" at bounding box center [874, 217] width 242 height 22
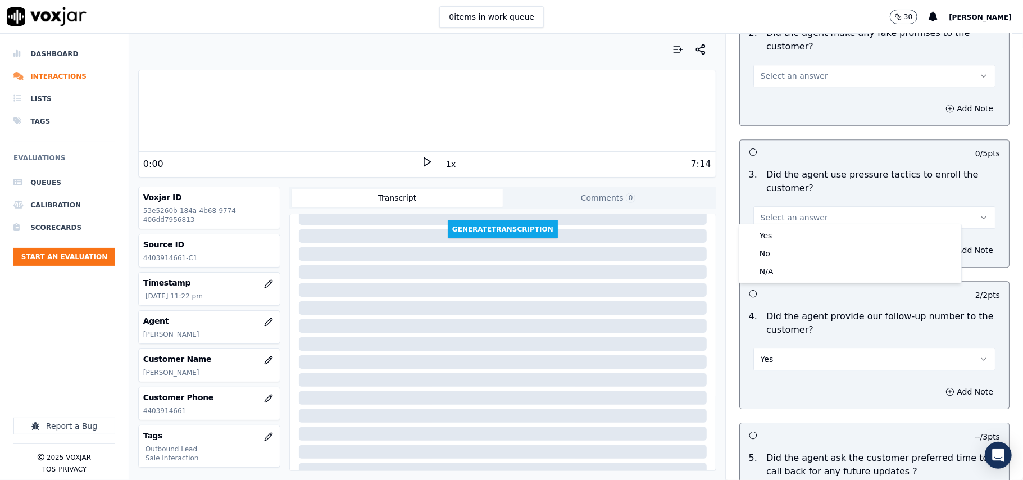
click at [804, 231] on div "Yes" at bounding box center [849, 235] width 217 height 18
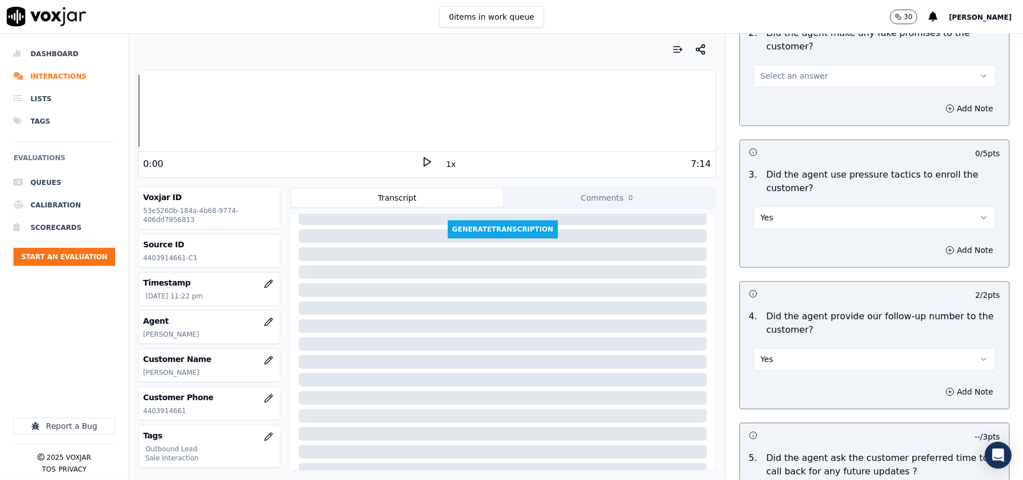
click at [804, 213] on button "Yes" at bounding box center [874, 217] width 242 height 22
click at [793, 257] on div "No" at bounding box center [849, 253] width 217 height 18
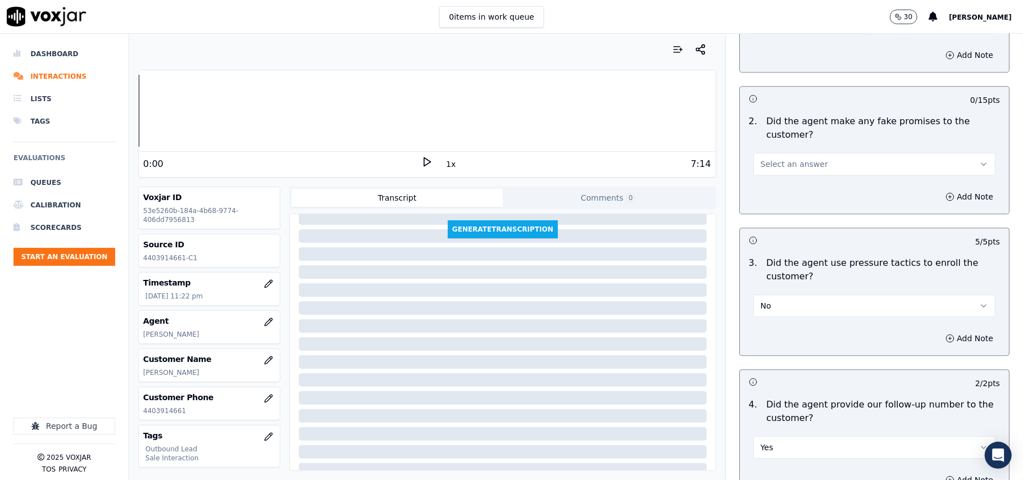
scroll to position [2187, 0]
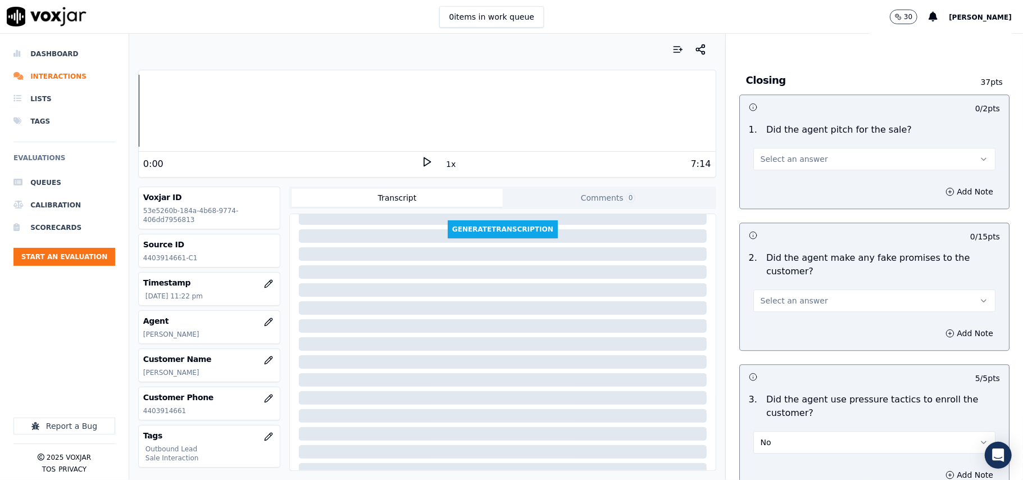
click at [795, 295] on span "Select an answer" at bounding box center [793, 300] width 67 height 11
click at [795, 311] on div "Yes" at bounding box center [849, 318] width 217 height 18
click at [802, 289] on button "Yes" at bounding box center [874, 300] width 242 height 22
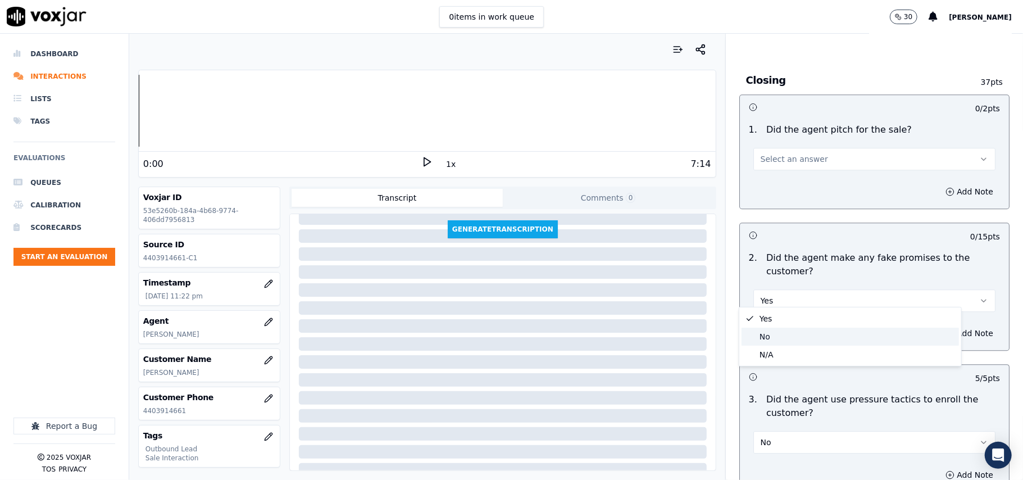
click at [796, 334] on div "No" at bounding box center [849, 336] width 217 height 18
click at [819, 153] on button "Select an answer" at bounding box center [874, 159] width 242 height 22
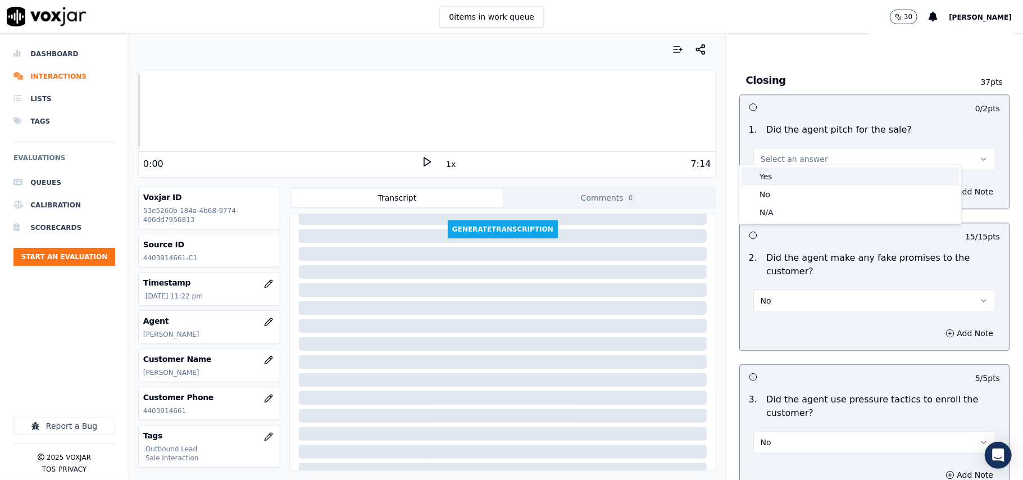
click at [814, 172] on div "Yes" at bounding box center [849, 176] width 217 height 18
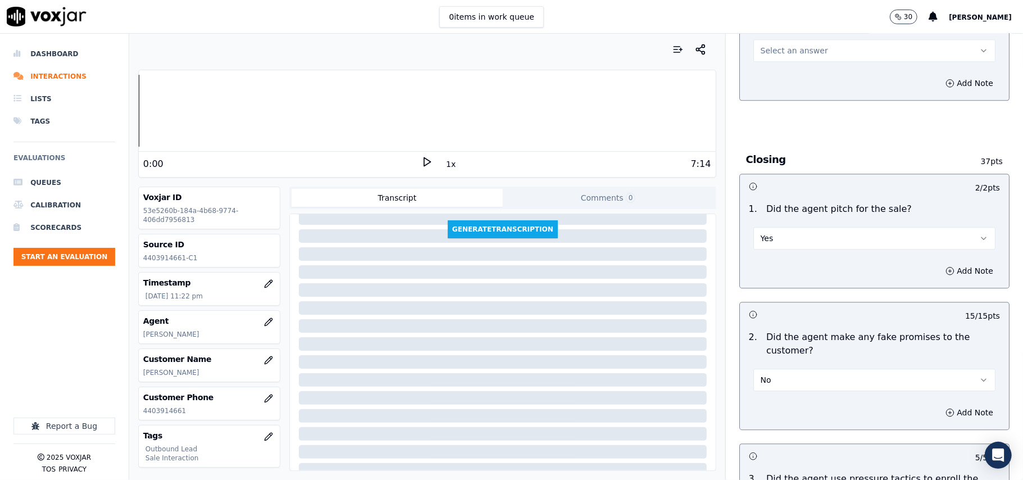
scroll to position [1962, 0]
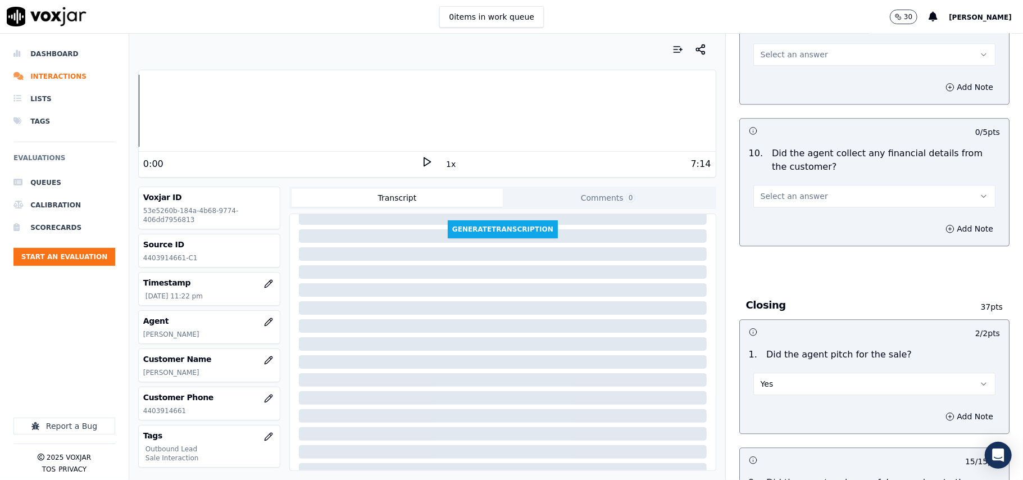
click at [834, 199] on div "10 . Did the agent collect any financial details from the customer? Select an a…" at bounding box center [874, 177] width 269 height 70
click at [819, 185] on button "Select an answer" at bounding box center [874, 196] width 242 height 22
click at [807, 239] on div "No" at bounding box center [849, 231] width 217 height 18
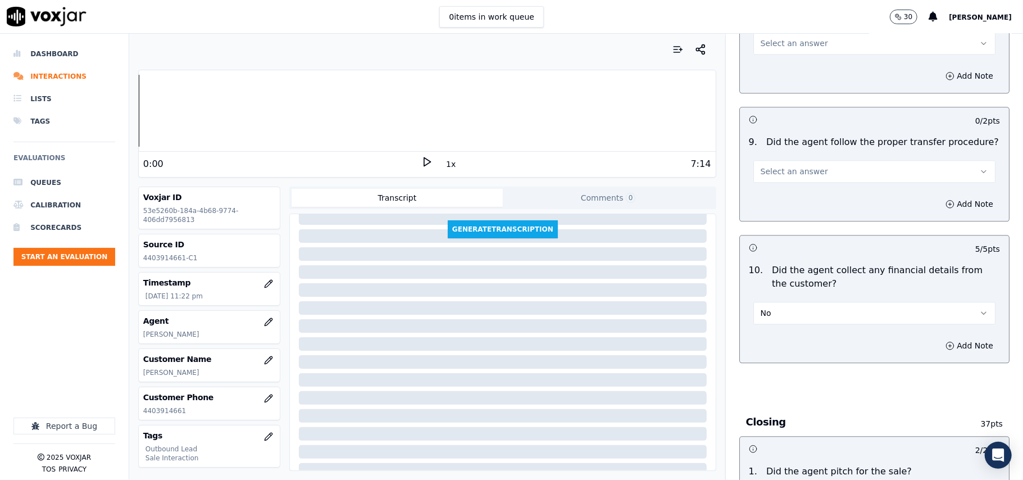
scroll to position [1737, 0]
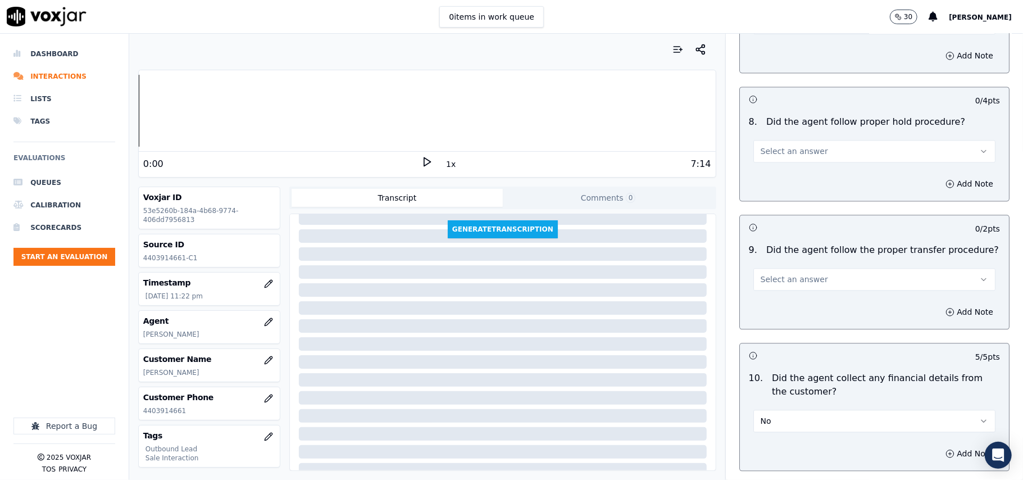
click at [805, 266] on div "Select an answer" at bounding box center [874, 278] width 242 height 25
click at [793, 268] on button "Select an answer" at bounding box center [874, 279] width 242 height 22
click at [796, 292] on div "Yes" at bounding box center [849, 296] width 217 height 18
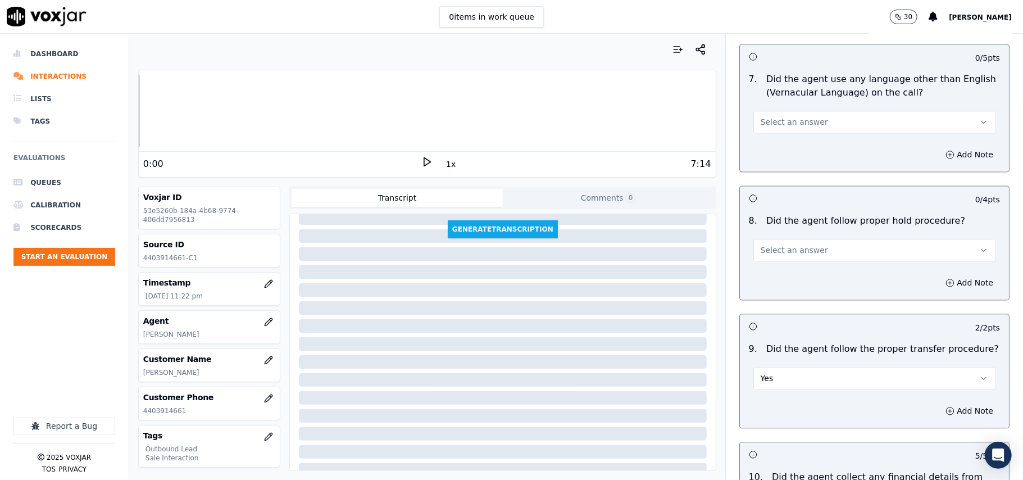
scroll to position [1588, 0]
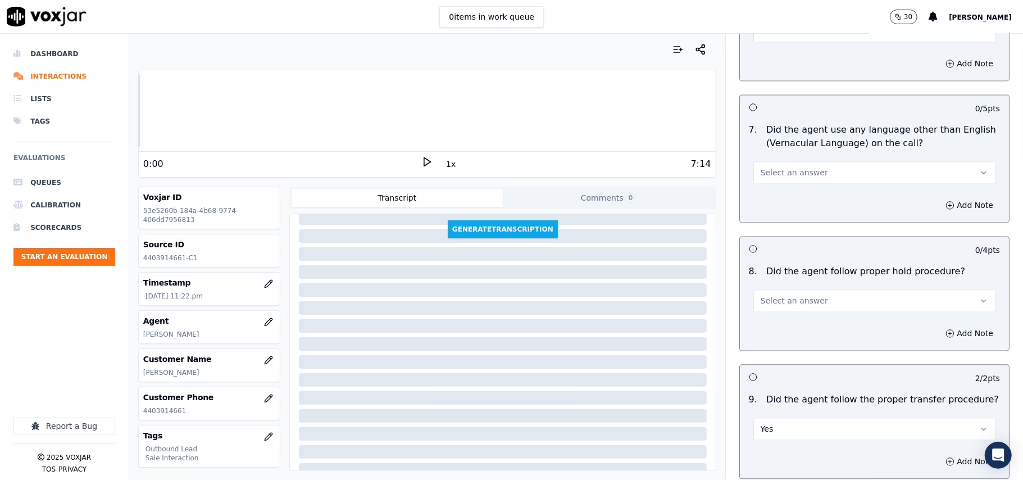
click at [821, 300] on button "Select an answer" at bounding box center [874, 300] width 242 height 22
click at [805, 326] on div "Yes" at bounding box center [849, 317] width 217 height 18
click at [793, 167] on span "Select an answer" at bounding box center [793, 172] width 67 height 11
click at [792, 211] on div "No" at bounding box center [849, 207] width 217 height 18
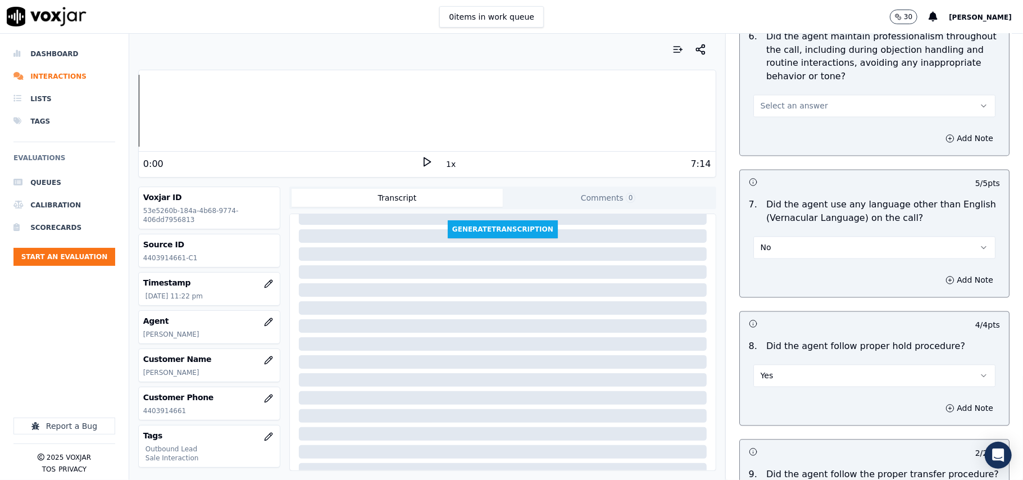
scroll to position [1438, 0]
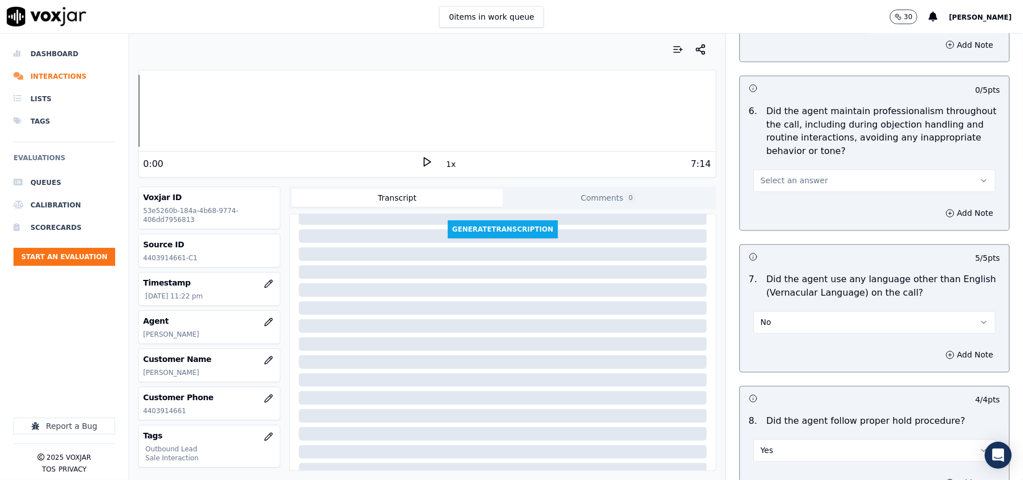
click at [807, 172] on button "Select an answer" at bounding box center [874, 181] width 242 height 22
click at [807, 191] on div "Yes" at bounding box center [849, 197] width 217 height 18
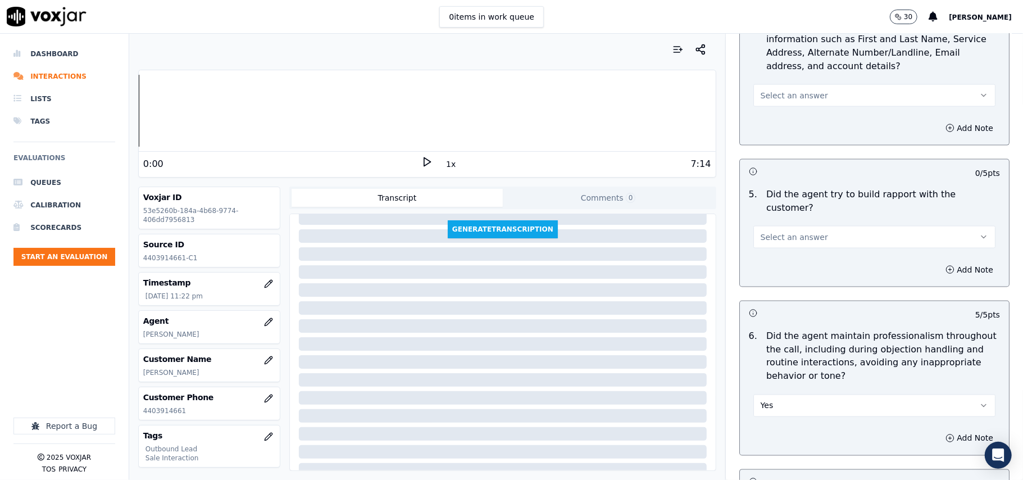
click at [811, 226] on button "Select an answer" at bounding box center [874, 237] width 242 height 22
click at [793, 252] on div "Yes" at bounding box center [849, 252] width 217 height 18
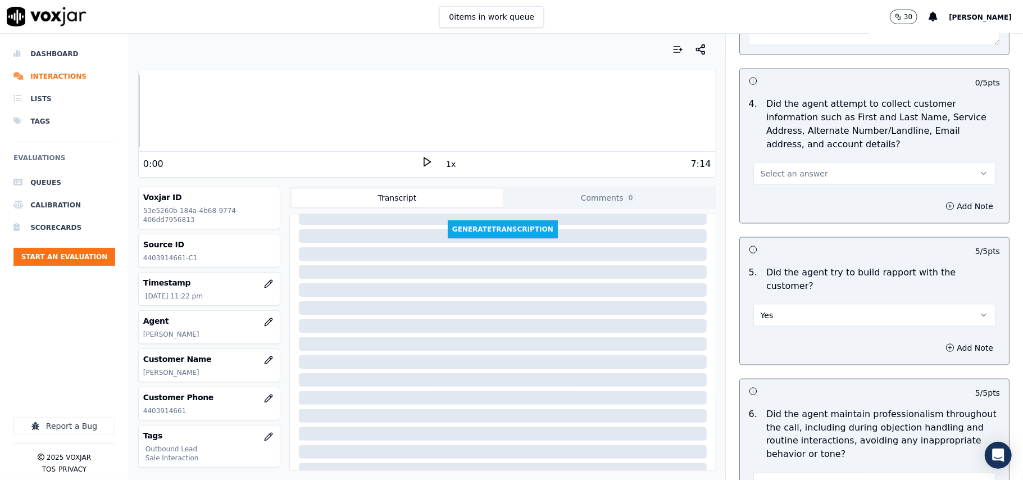
scroll to position [1064, 0]
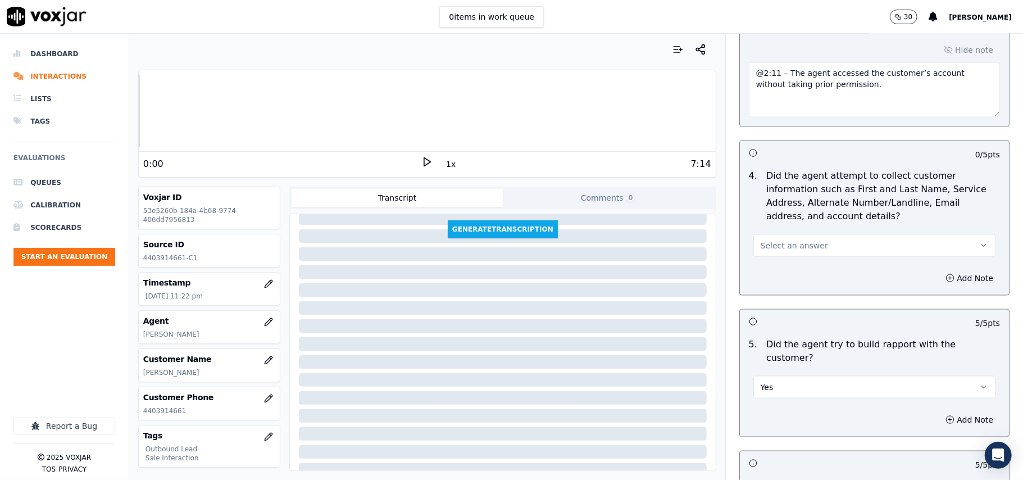
click at [805, 250] on button "Select an answer" at bounding box center [874, 245] width 242 height 22
click at [801, 315] on div "N/A" at bounding box center [849, 309] width 217 height 18
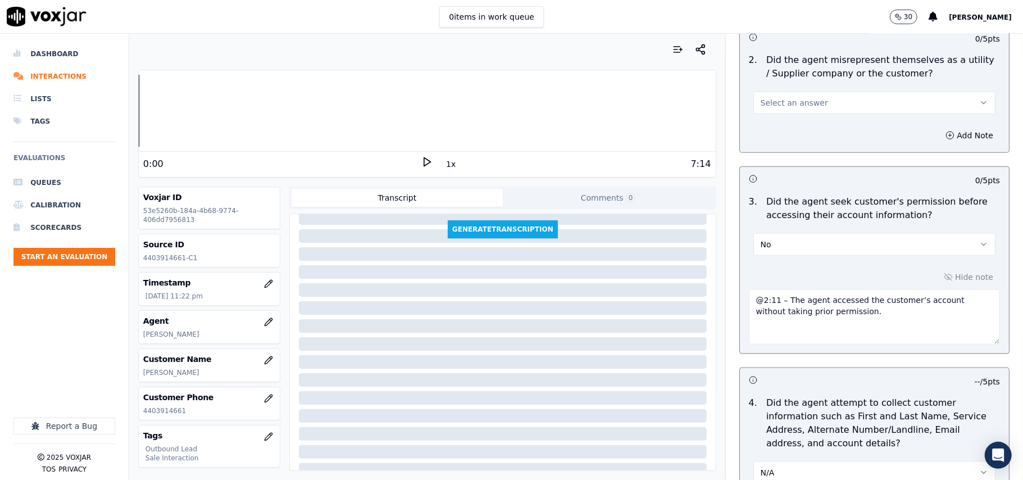
scroll to position [764, 0]
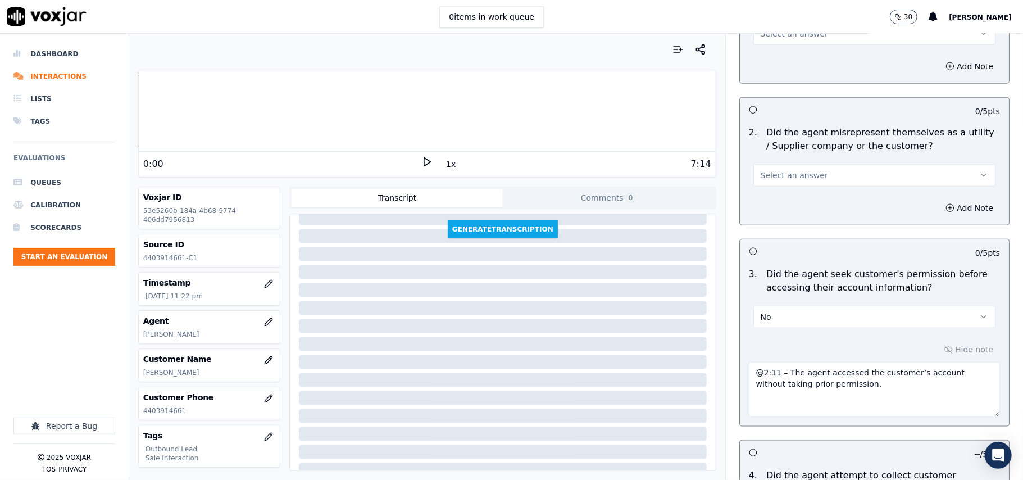
click at [802, 185] on button "Select an answer" at bounding box center [874, 175] width 242 height 22
click at [798, 221] on div "No" at bounding box center [849, 221] width 217 height 18
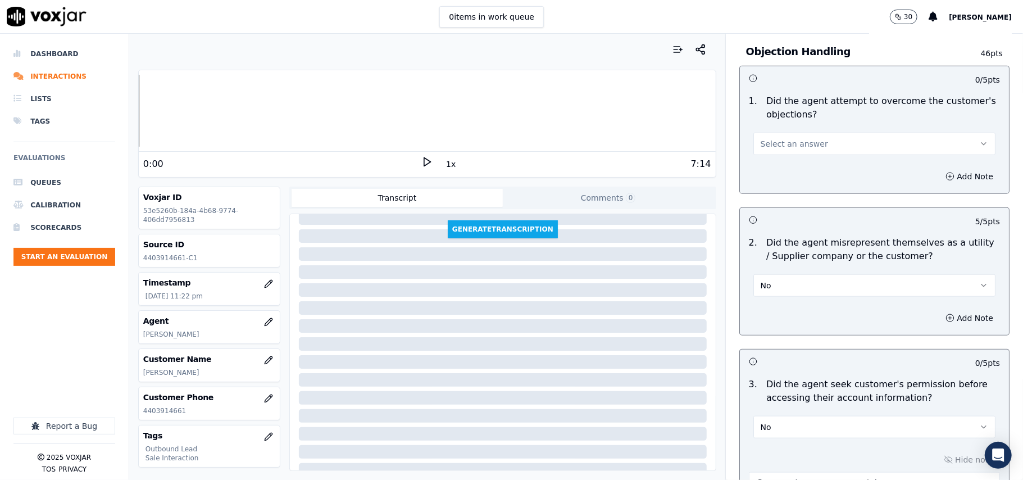
scroll to position [540, 0]
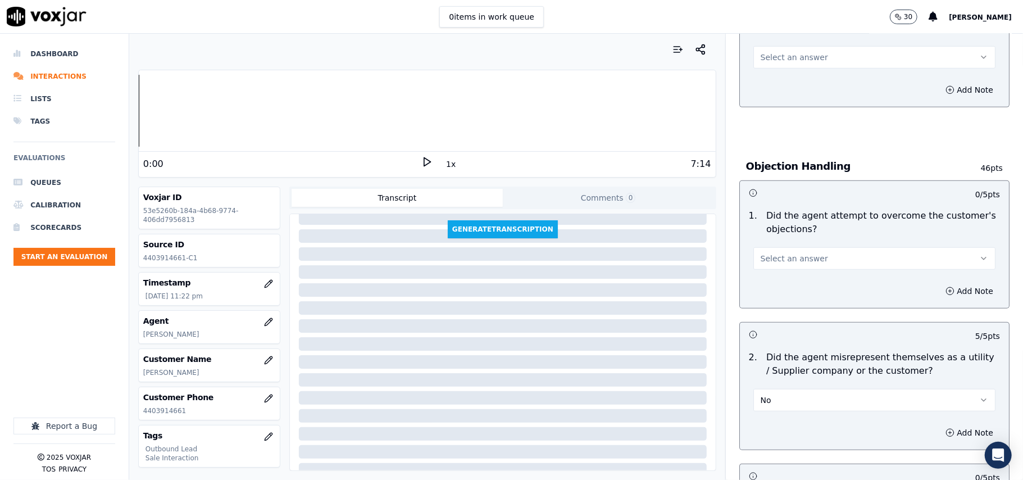
drag, startPoint x: 815, startPoint y: 258, endPoint x: 815, endPoint y: 268, distance: 9.5
click at [817, 258] on button "Select an answer" at bounding box center [874, 258] width 242 height 22
click at [811, 277] on div "Yes" at bounding box center [849, 285] width 217 height 18
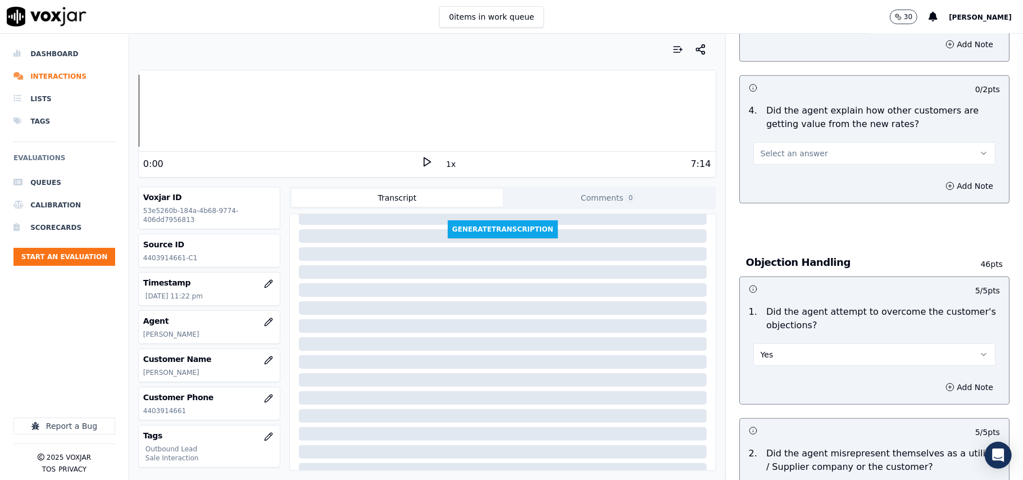
scroll to position [390, 0]
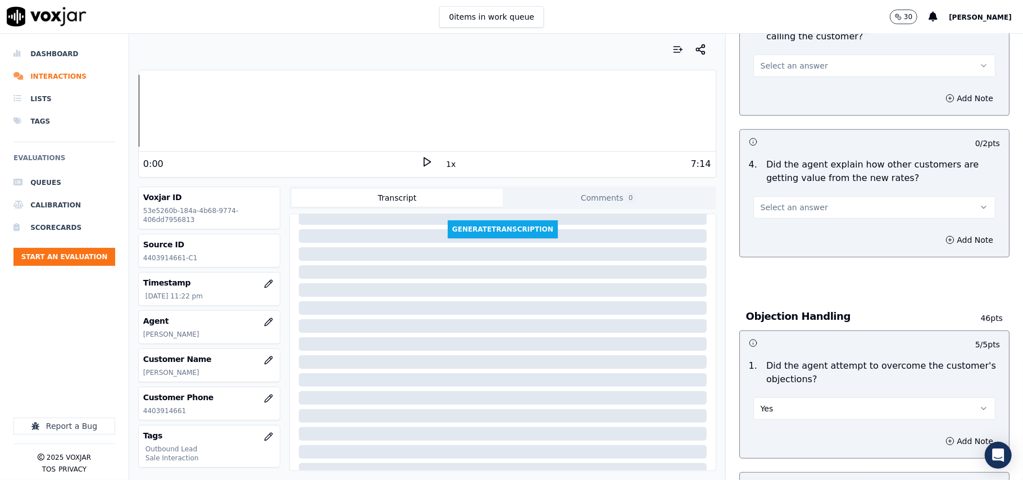
click at [829, 206] on button "Select an answer" at bounding box center [874, 207] width 242 height 22
click at [829, 228] on div "Yes" at bounding box center [849, 234] width 217 height 18
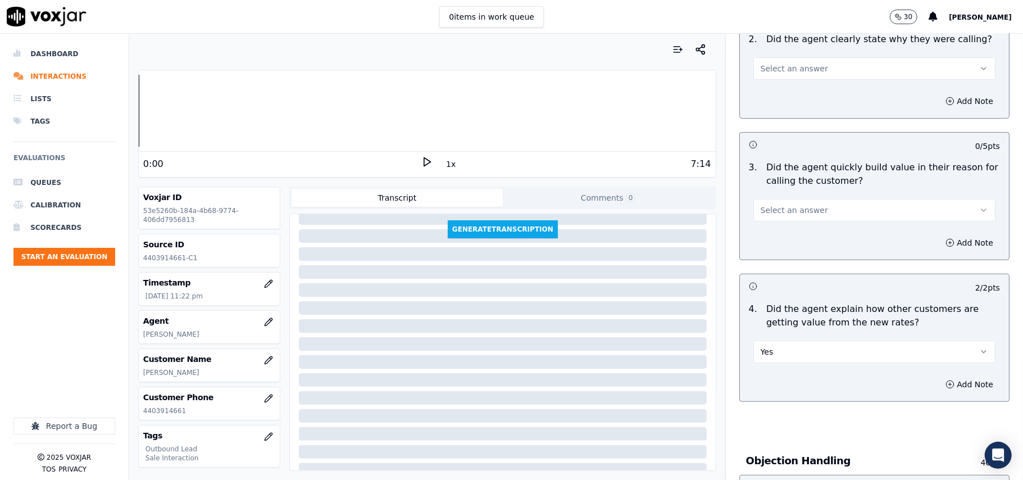
scroll to position [165, 0]
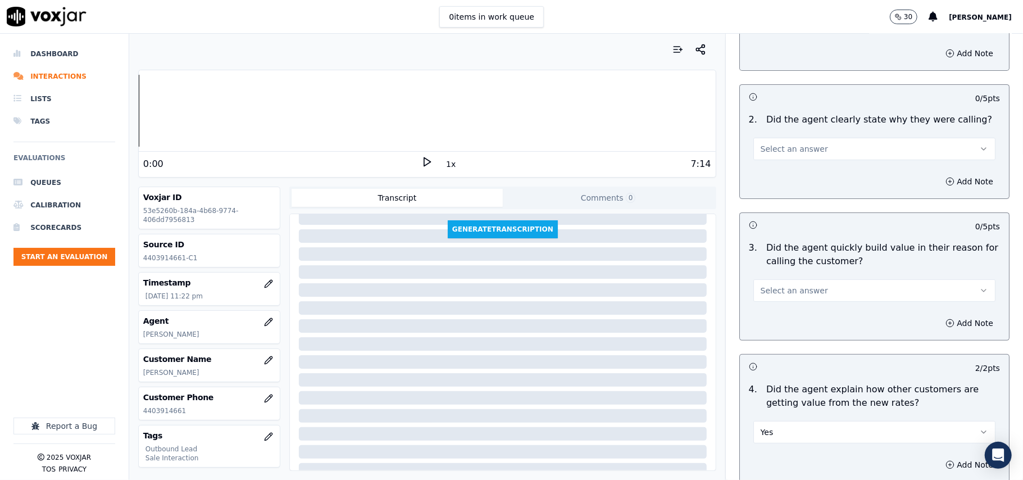
click at [820, 286] on button "Select an answer" at bounding box center [874, 290] width 242 height 22
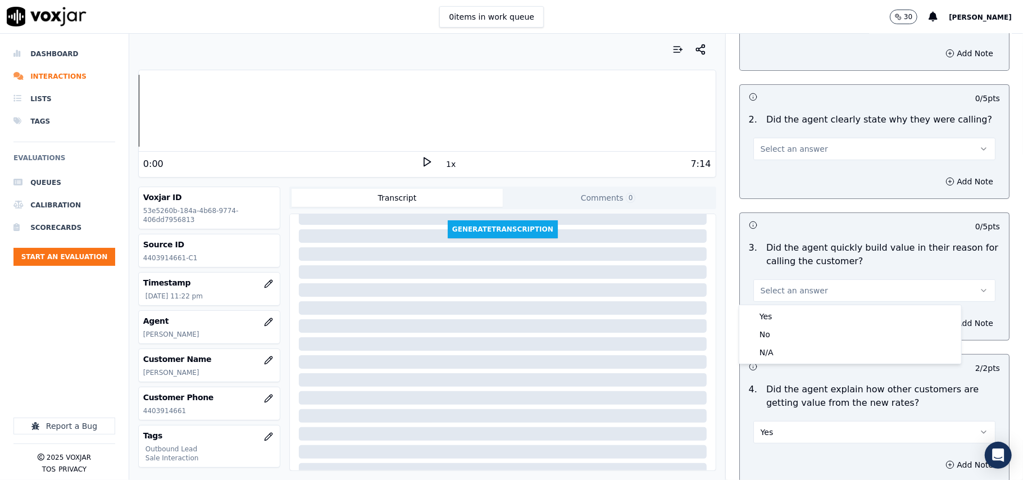
drag, startPoint x: 817, startPoint y: 304, endPoint x: 813, endPoint y: 315, distance: 11.7
click at [814, 311] on div "Yes No N/A" at bounding box center [850, 334] width 222 height 58
click at [813, 315] on div "Yes" at bounding box center [849, 316] width 217 height 18
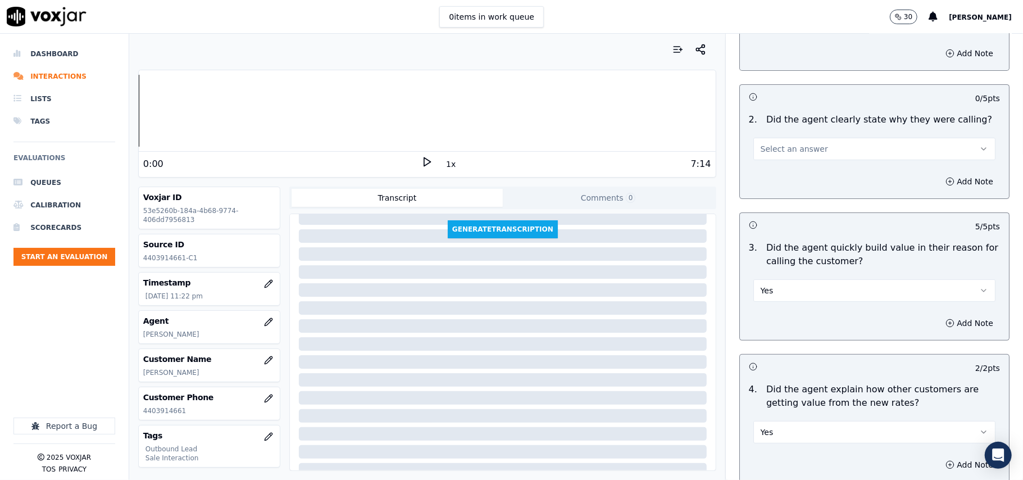
click at [796, 159] on button "Select an answer" at bounding box center [874, 149] width 242 height 22
click at [796, 177] on div "Yes" at bounding box center [849, 175] width 217 height 18
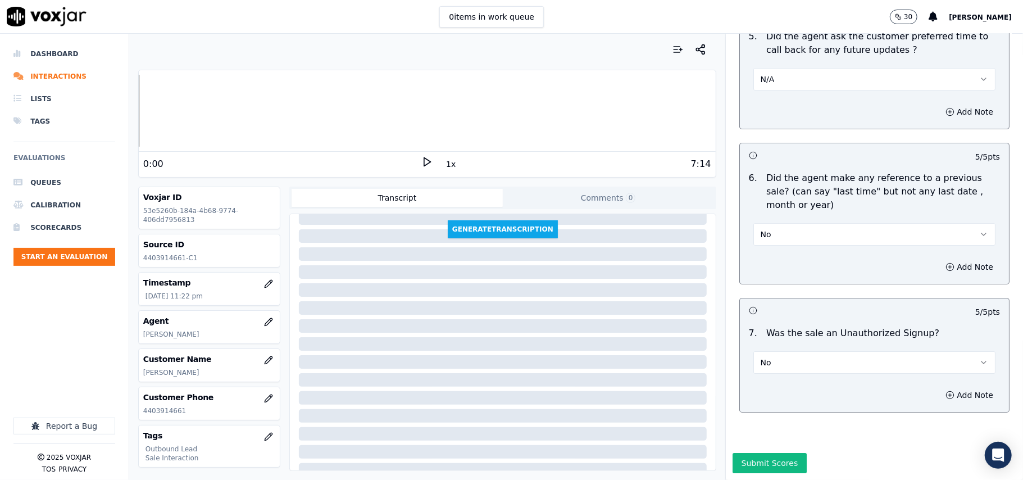
scroll to position [2861, 0]
click at [753, 453] on div "Submit Scores" at bounding box center [874, 466] width 297 height 27
click at [753, 453] on button "Submit Scores" at bounding box center [769, 463] width 75 height 20
